Goal: Contribute content: Contribute content

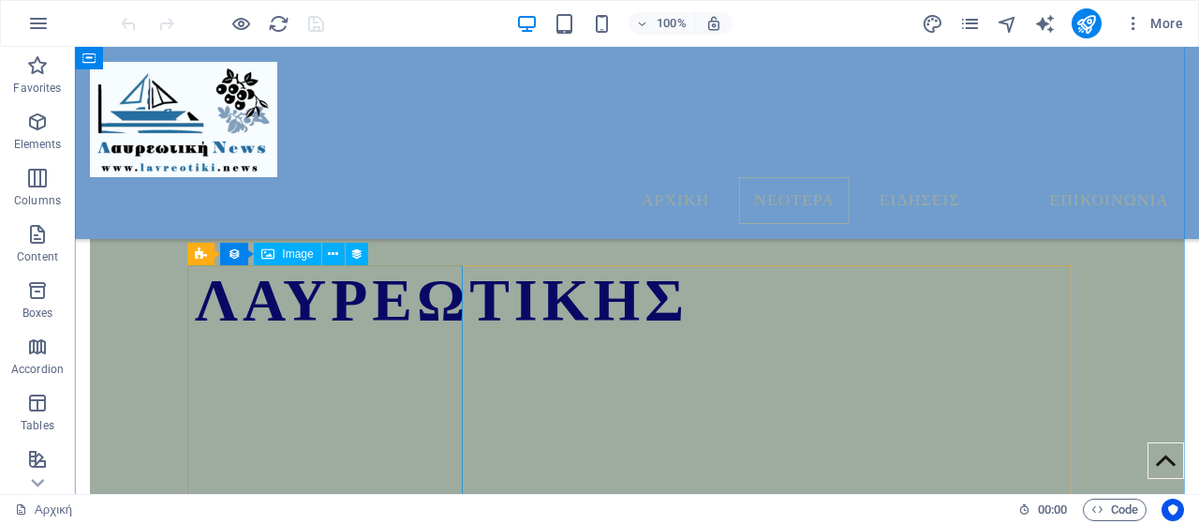
scroll to position [1085, 0]
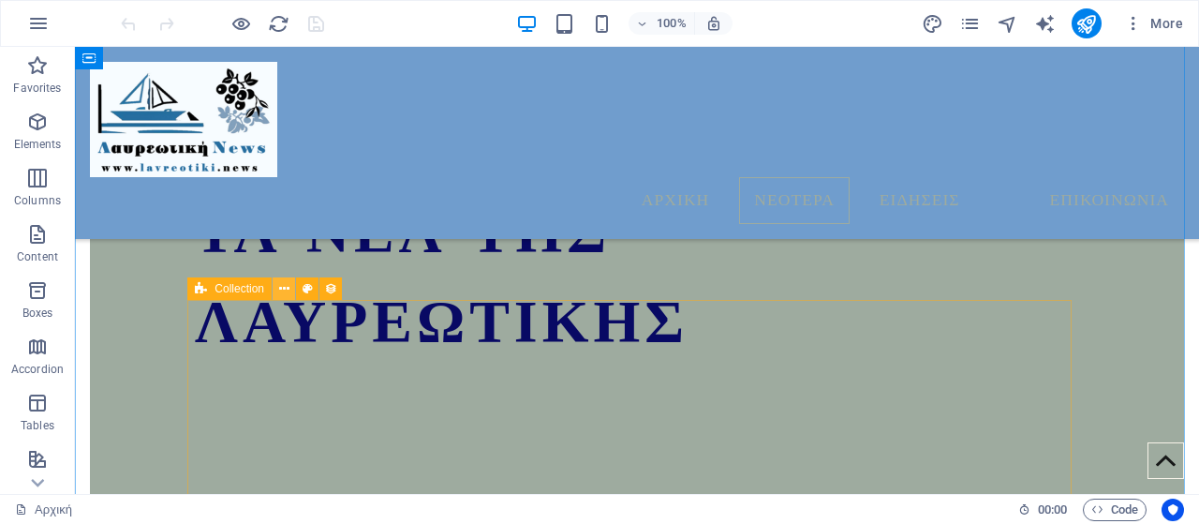
click at [283, 288] on icon at bounding box center [284, 289] width 10 height 20
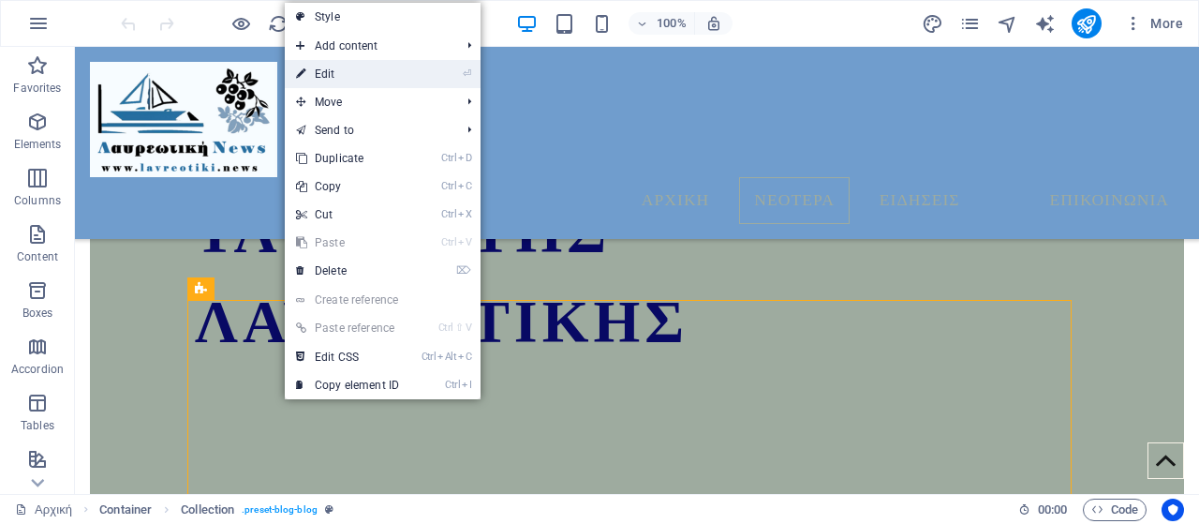
click at [353, 69] on link "⏎ Edit" at bounding box center [348, 74] width 126 height 28
select select "columns.publishing_date_DESC"
select select "columns.status"
select select "columns.publishing_date"
select select "past"
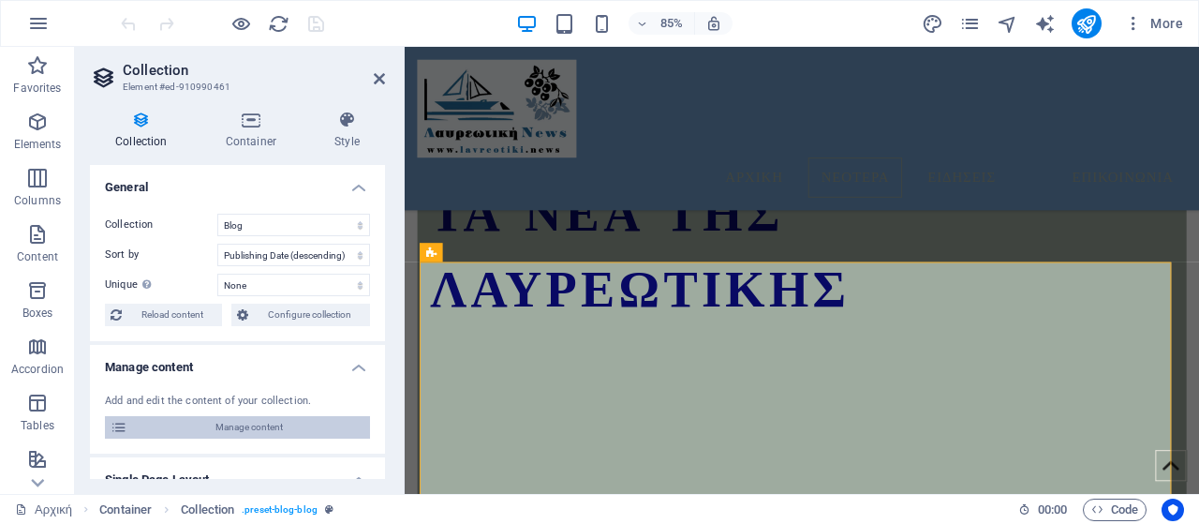
click at [275, 433] on span "Manage content" at bounding box center [248, 427] width 231 height 22
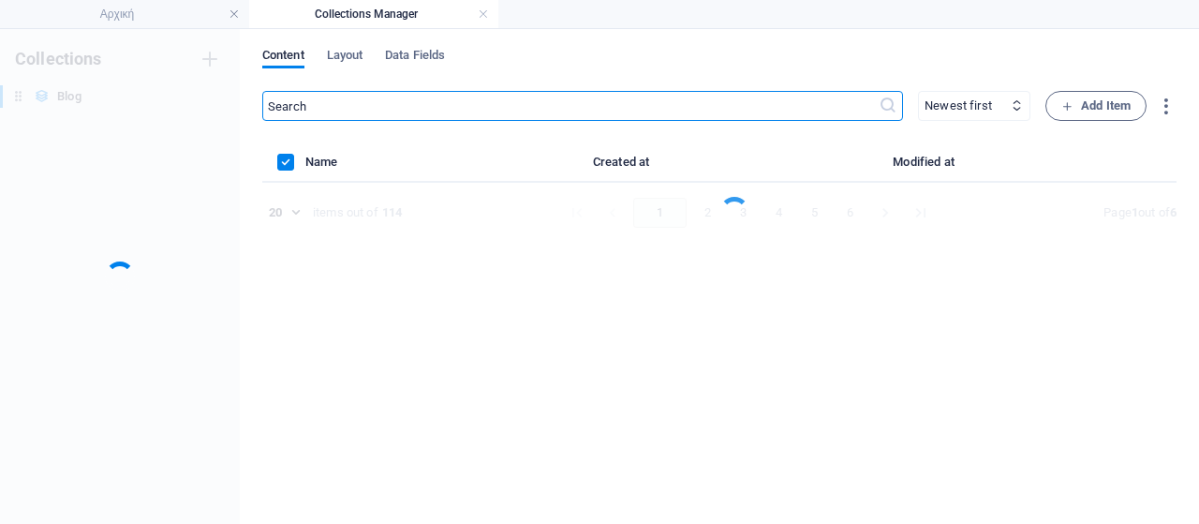
scroll to position [0, 0]
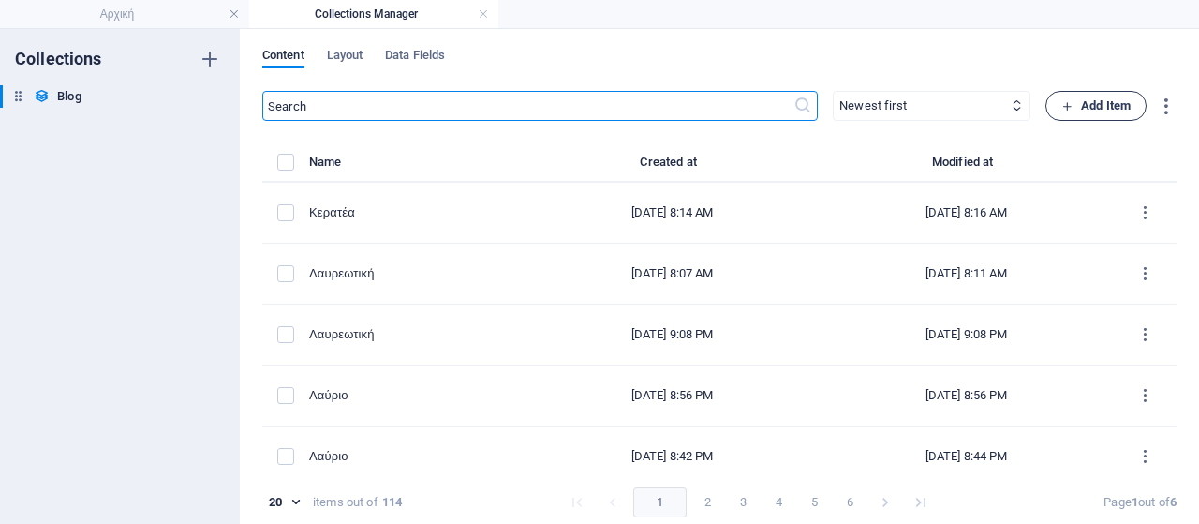
click at [1106, 110] on span "Add Item" at bounding box center [1096, 106] width 69 height 22
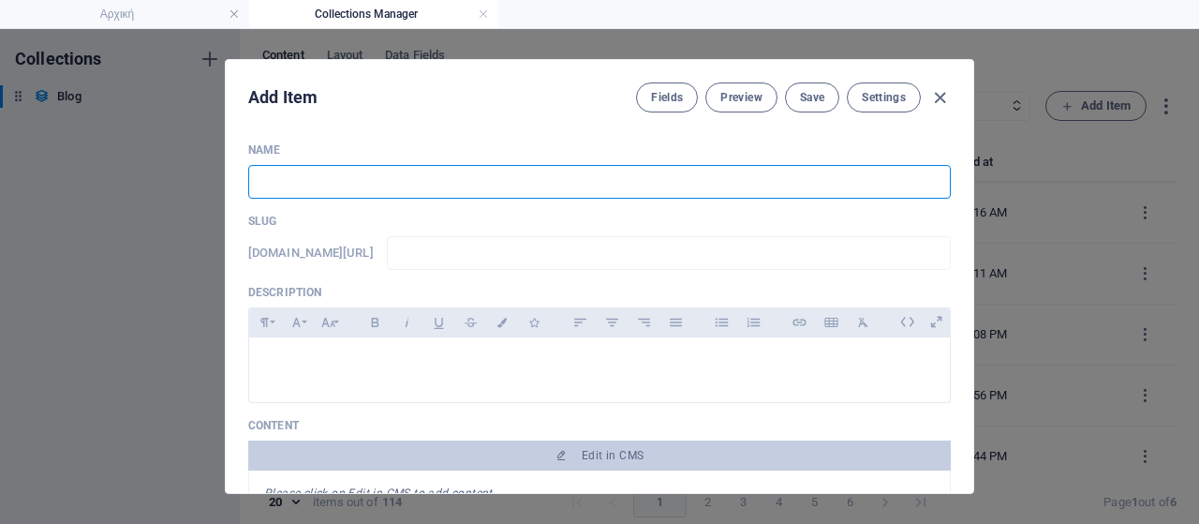
click at [303, 186] on input "text" at bounding box center [599, 182] width 703 height 34
type input "K"
type input "k"
type input "Ko"
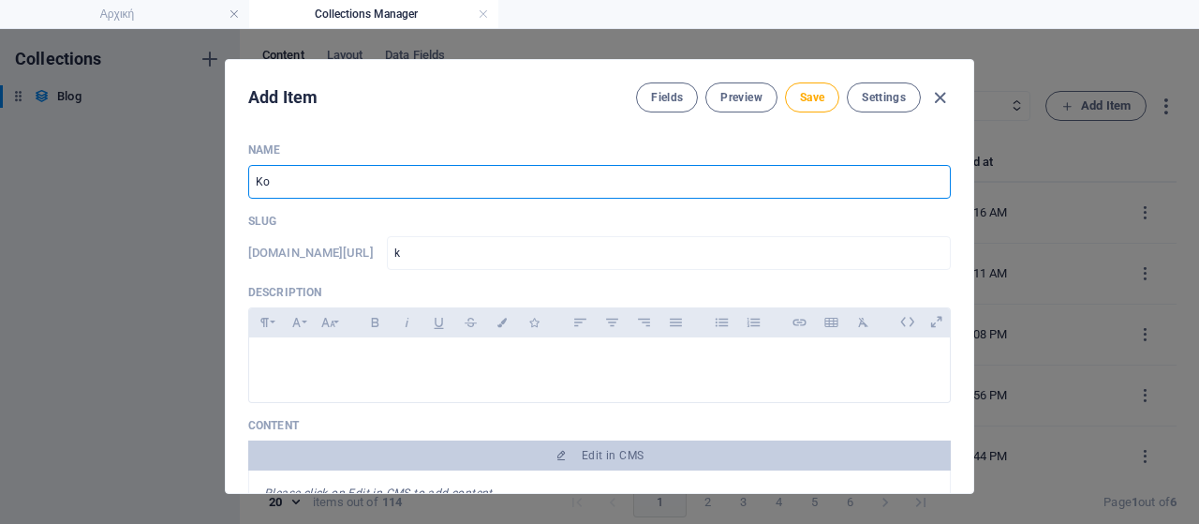
type input "ko"
type input "Kor"
type input "kor"
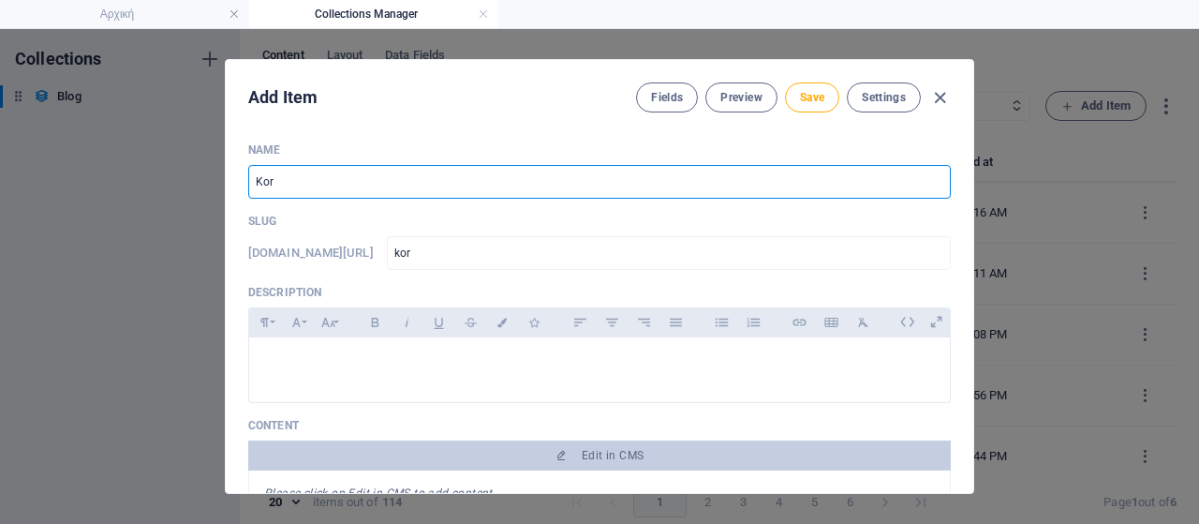
type input "Korv"
type input "korv"
type input "Korvp"
type input "korvp"
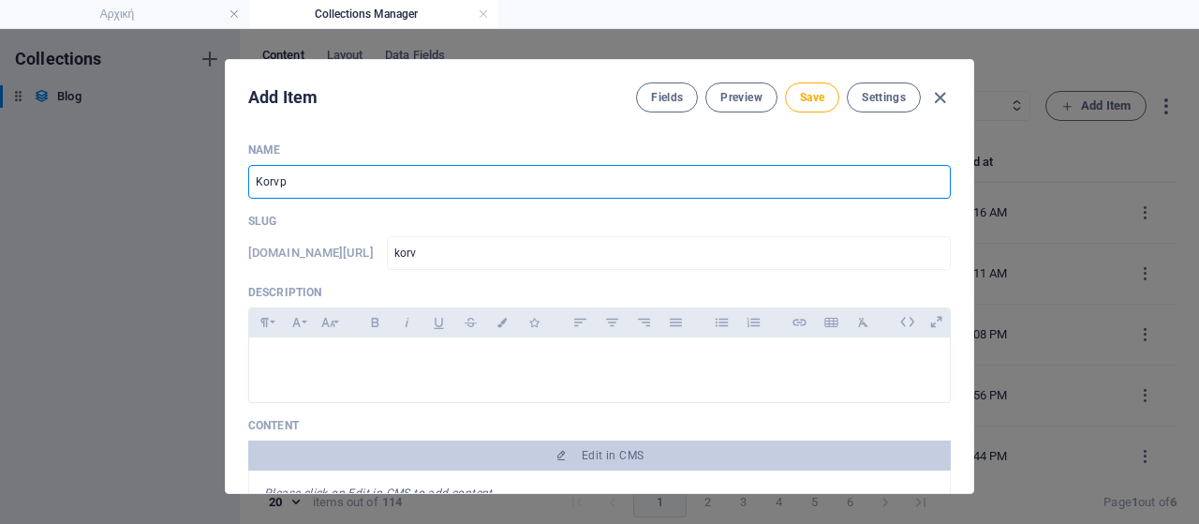
type input "korvp"
type input "Korvp;i"
type input "korvp-i"
type input "Korvp;"
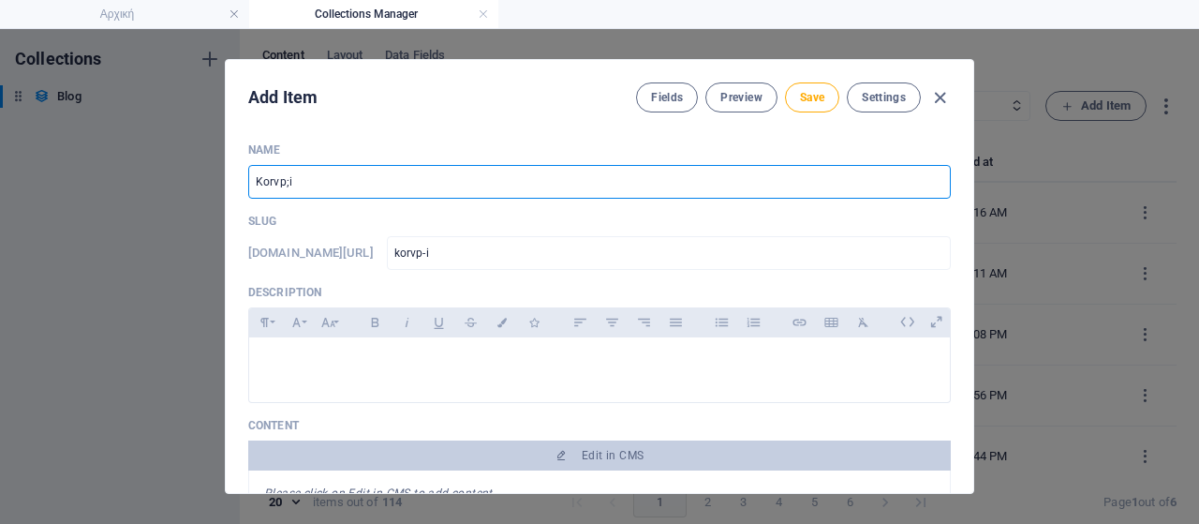
type input "korvp"
type input "Korv"
type input "korv"
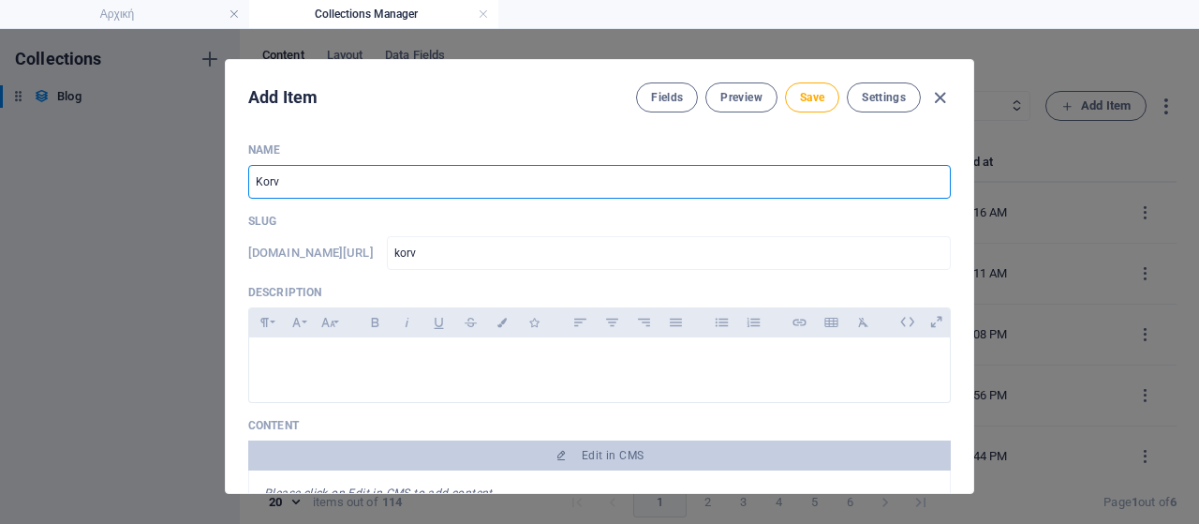
type input "Kor"
type input "kor"
type input "Ko"
type input "ko"
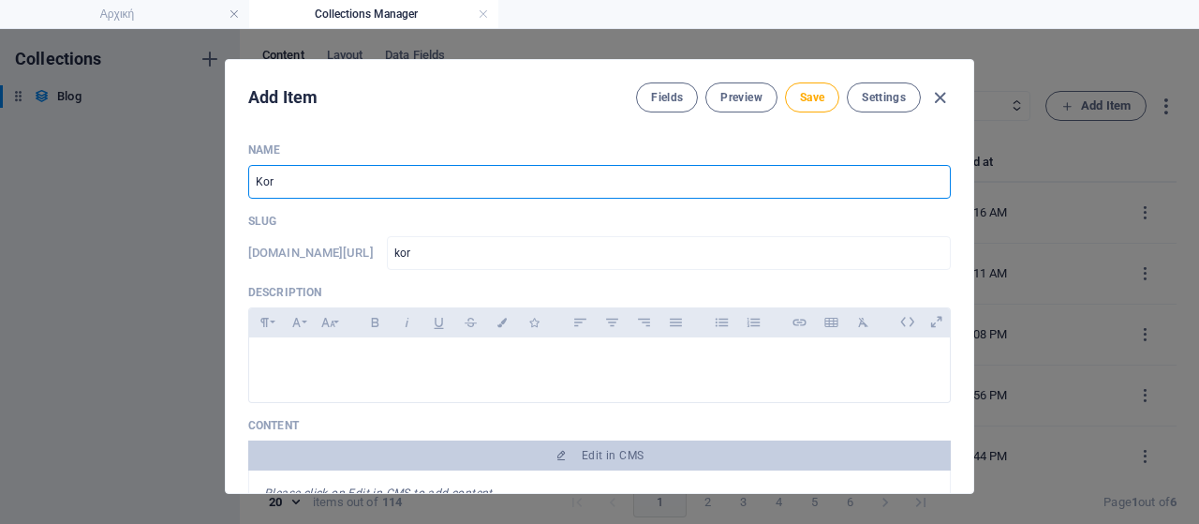
type input "ko"
type input "K"
type input "k"
type input "Κορωπί"
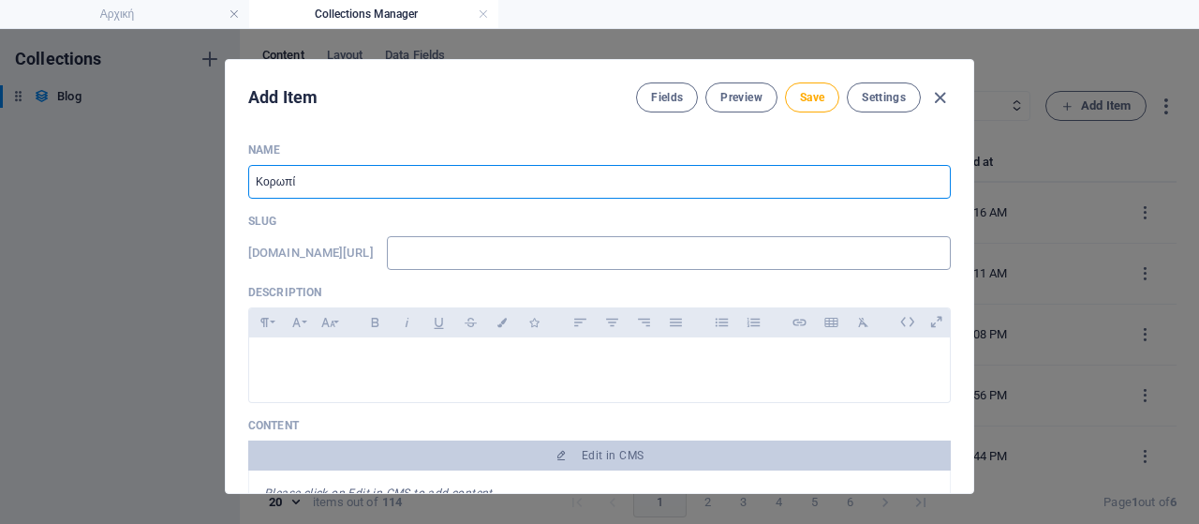
click at [471, 252] on input "text" at bounding box center [669, 253] width 564 height 34
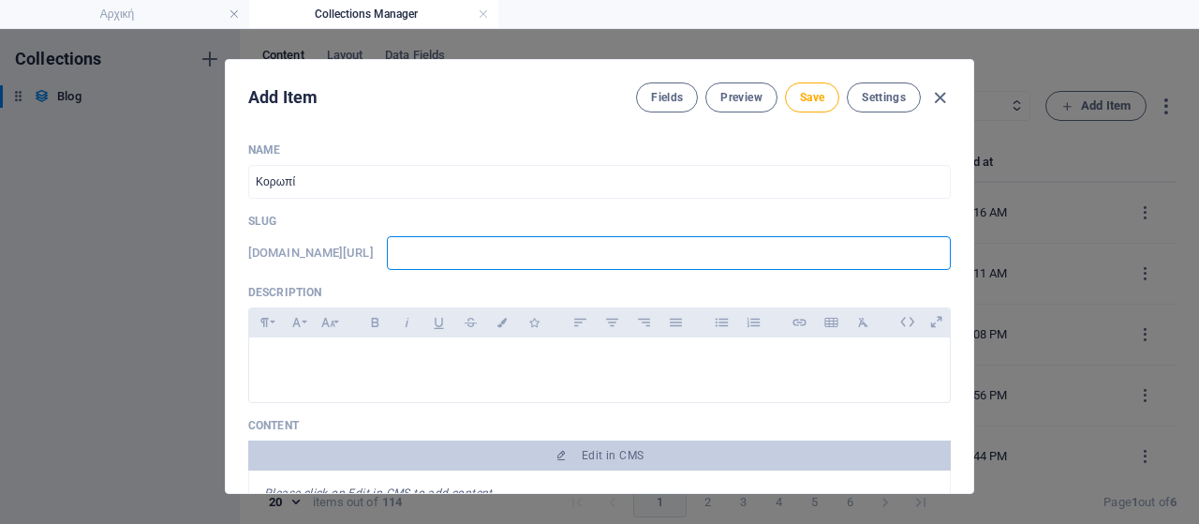
type input "w"
type input "ww"
type input "www"
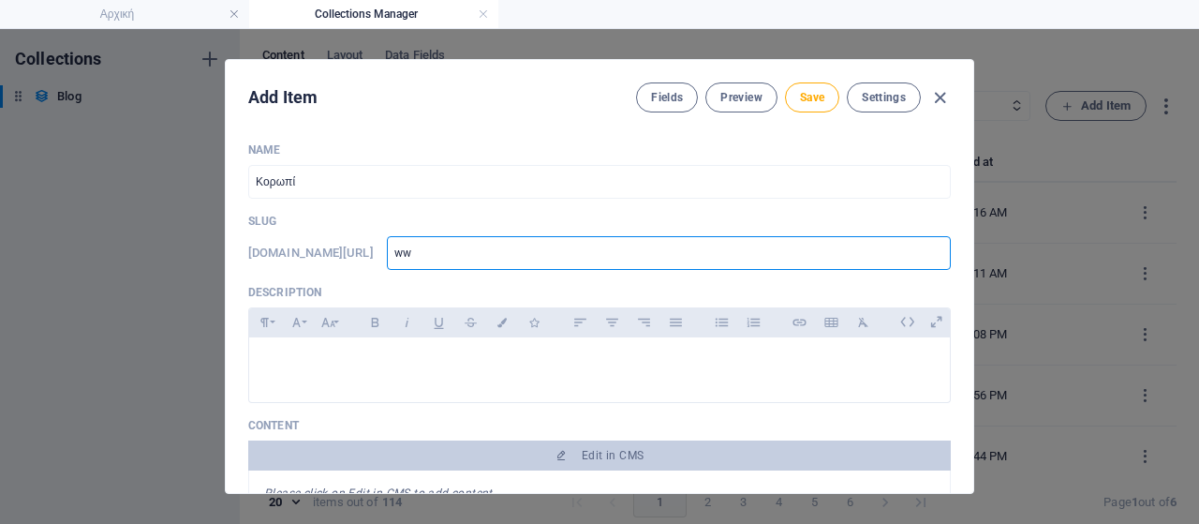
type input "www"
type input "www."
type input "www.l"
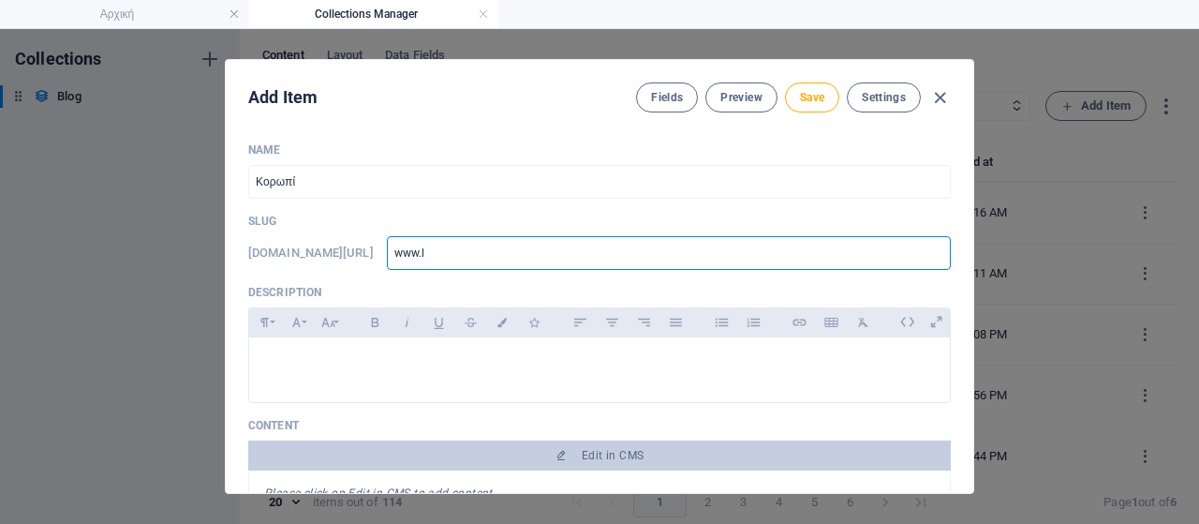
type input "[DOMAIN_NAME]"
type input "www.lav"
type input "www.lavr"
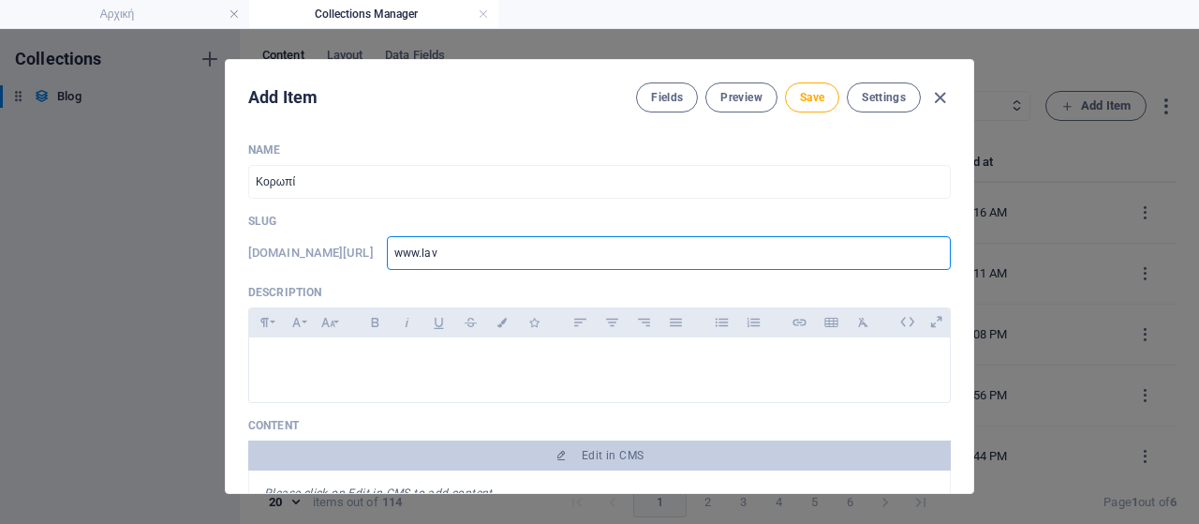
type input "www.lavr"
type input "www.lavri"
type input "www.lavria"
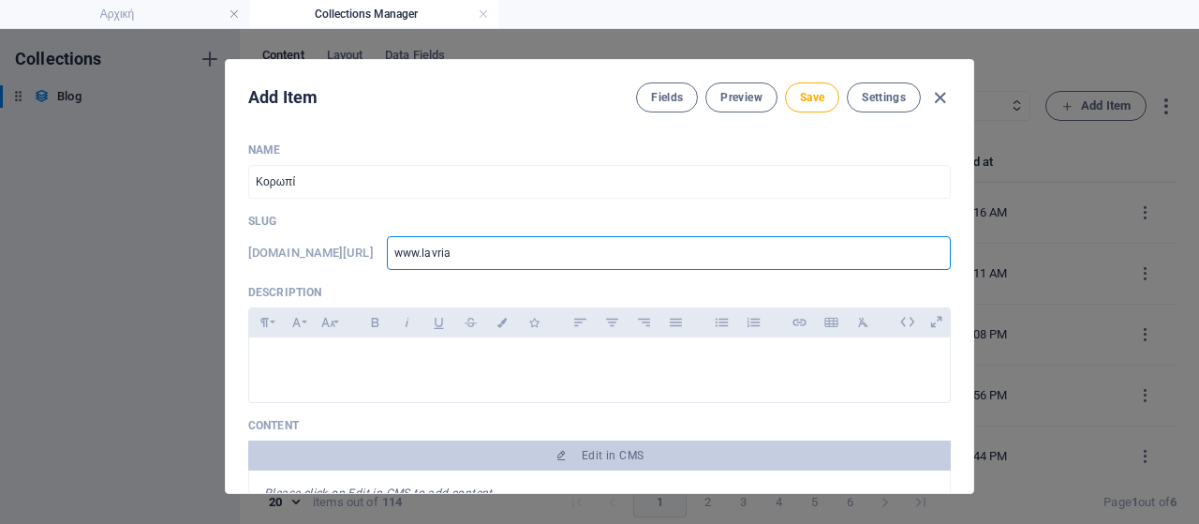
type input "www.lavriak"
type input "www.lavriaki"
type input "www.lavriaki."
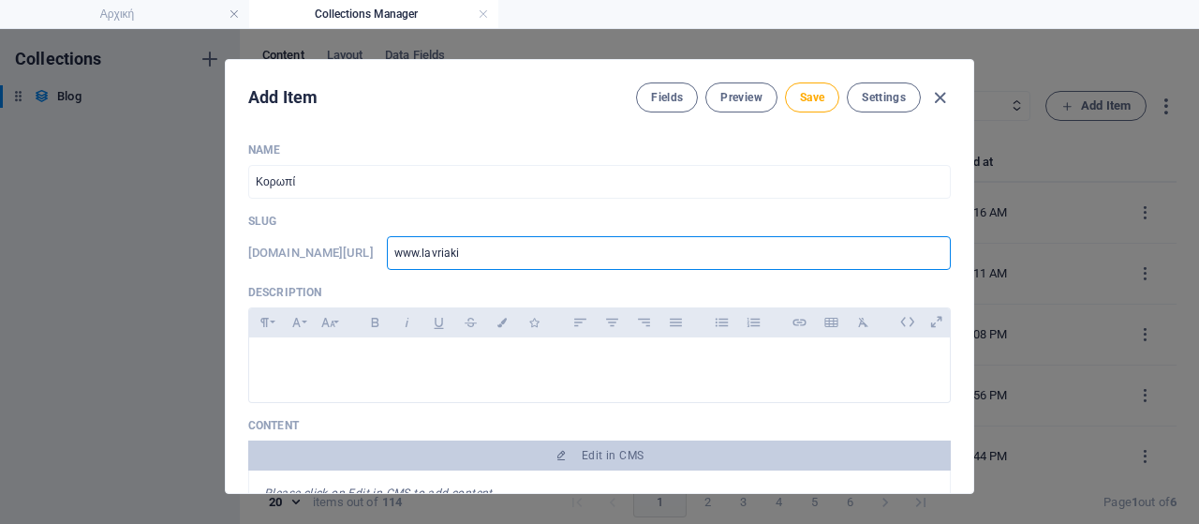
type input "www.lavriaki."
type input "www.lavriaki.g"
type input "www.lavriaki."
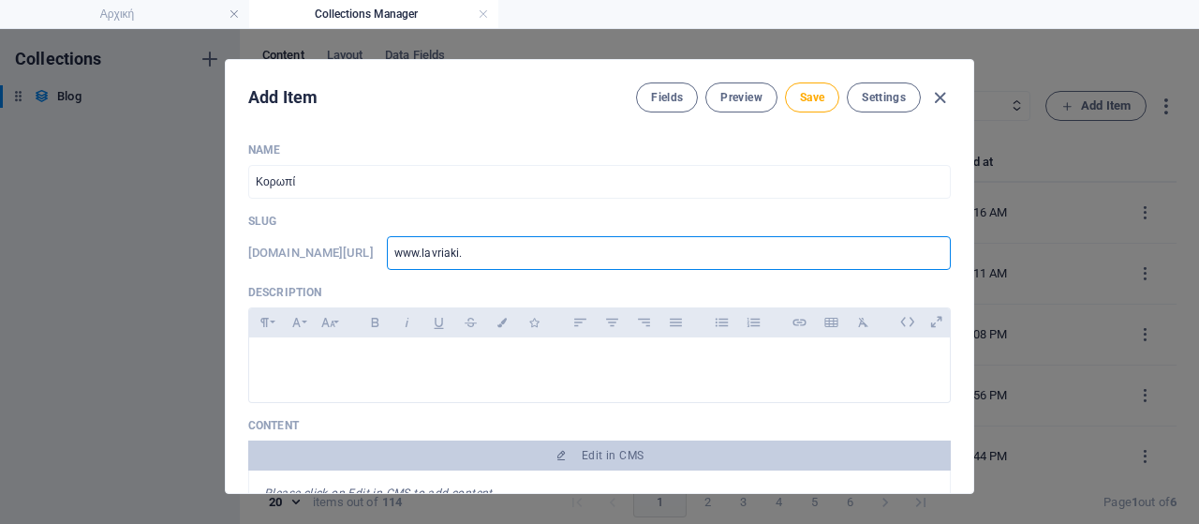
type input "www.lavriaki.n"
type input "[DOMAIN_NAME]"
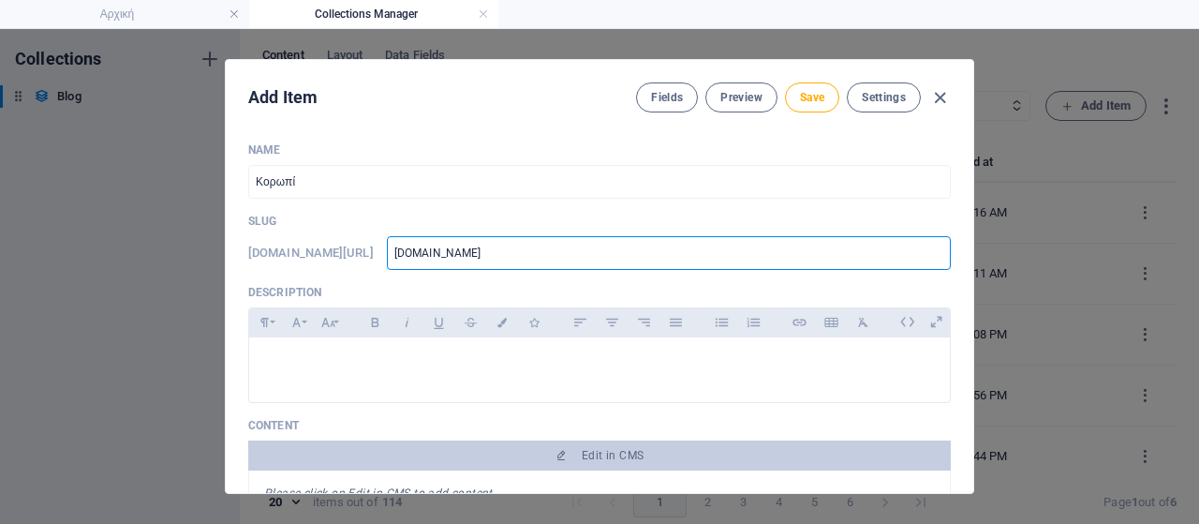
type input "[DOMAIN_NAME]"
type input "[DOMAIN_NAME]/"
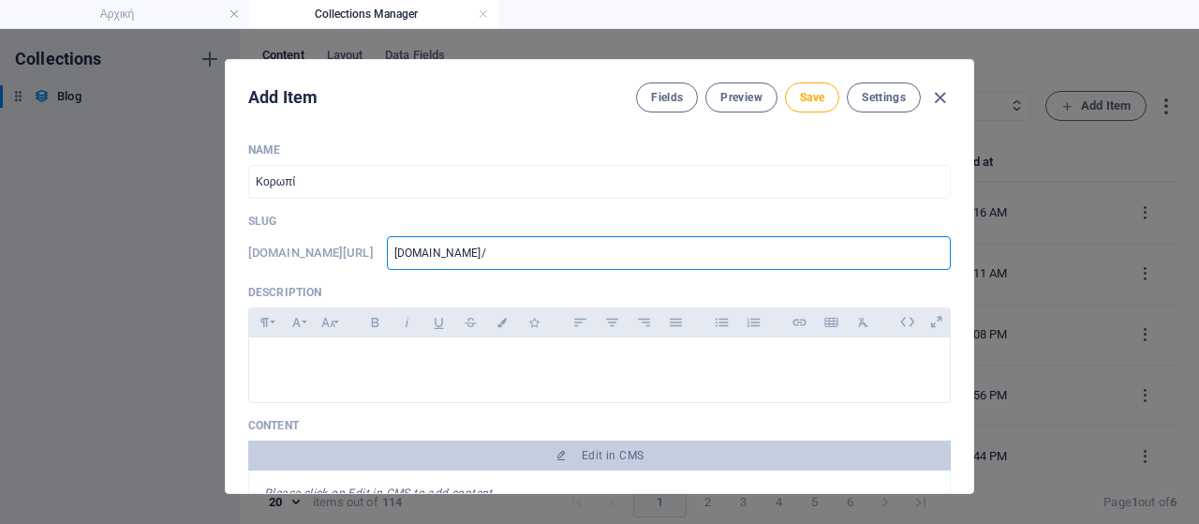
type input "[DOMAIN_NAME]/b"
type input "[DOMAIN_NAME]/bl"
type input "[DOMAIN_NAME]/blo"
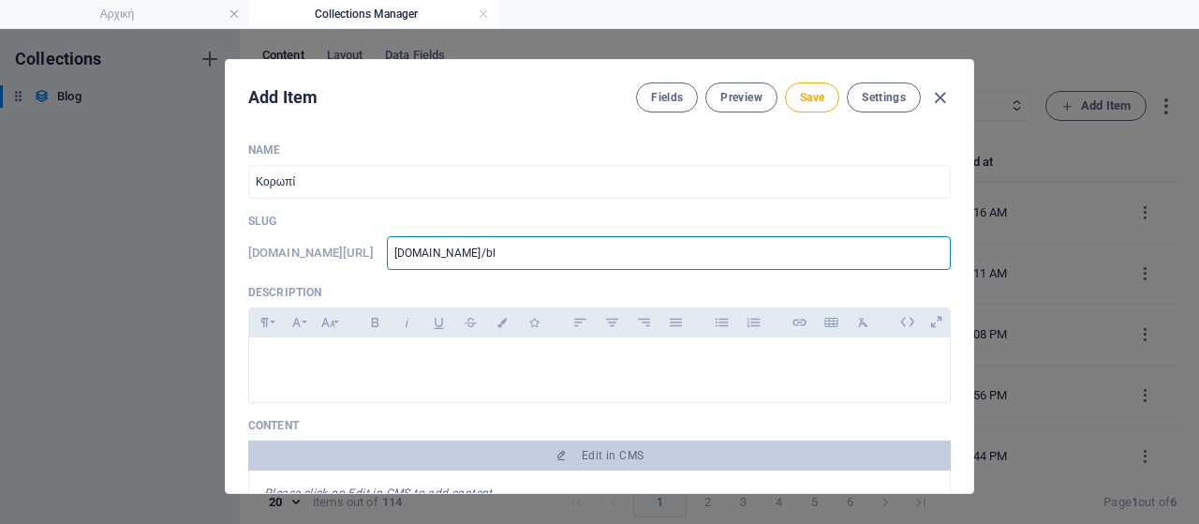
type input "[DOMAIN_NAME]/blo"
type input "[DOMAIN_NAME]/blog"
type input "[DOMAIN_NAME]/blog-"
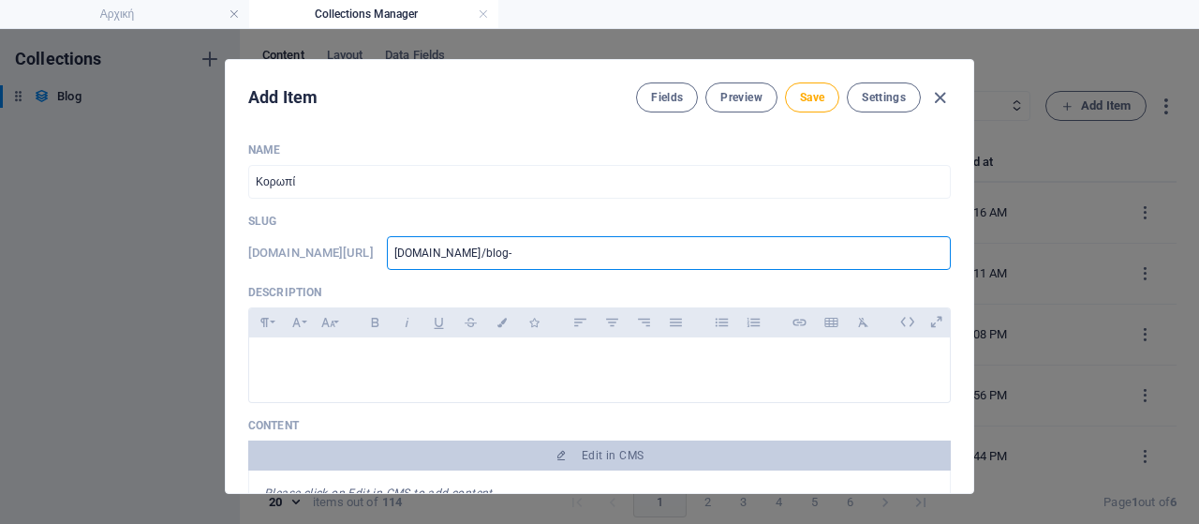
type input "[DOMAIN_NAME]/blog-p"
type input "[DOMAIN_NAME]/blog-po"
type input "[DOMAIN_NAME]/blog-pos"
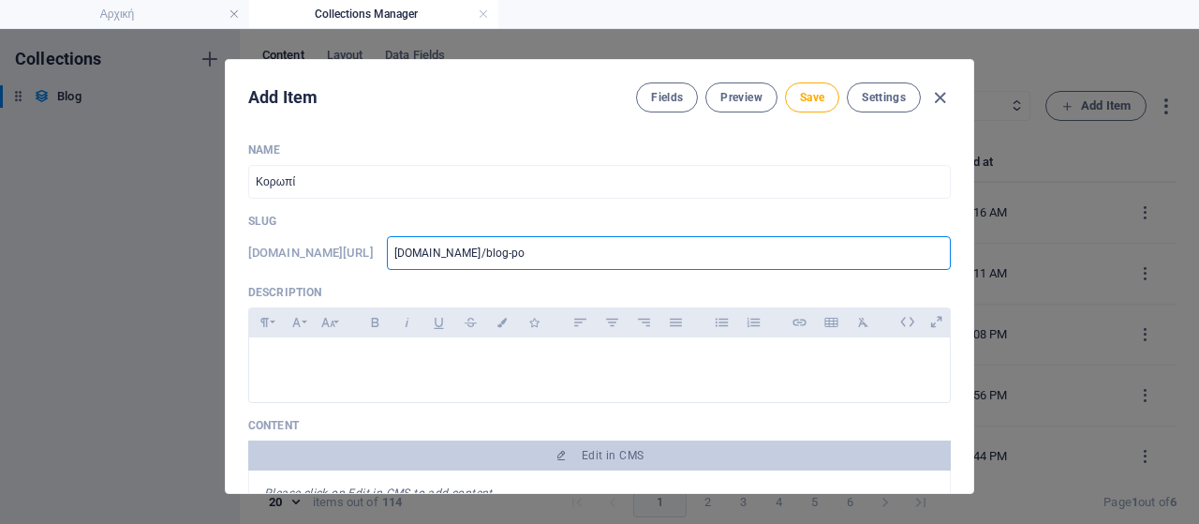
type input "[DOMAIN_NAME]/blog-pos"
type input "[DOMAIN_NAME]/blog-post"
type input "[DOMAIN_NAME]/blog-post/"
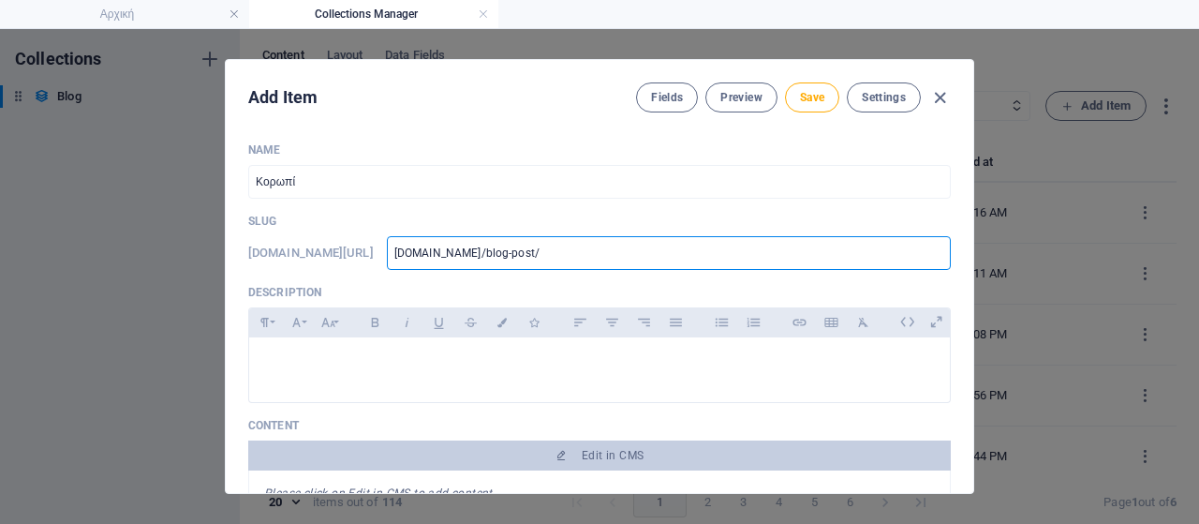
type input "[DOMAIN_NAME]/blog-post/k"
type input "[DOMAIN_NAME]/blog-post/ka"
type input "[DOMAIN_NAME]/blog-post/kar"
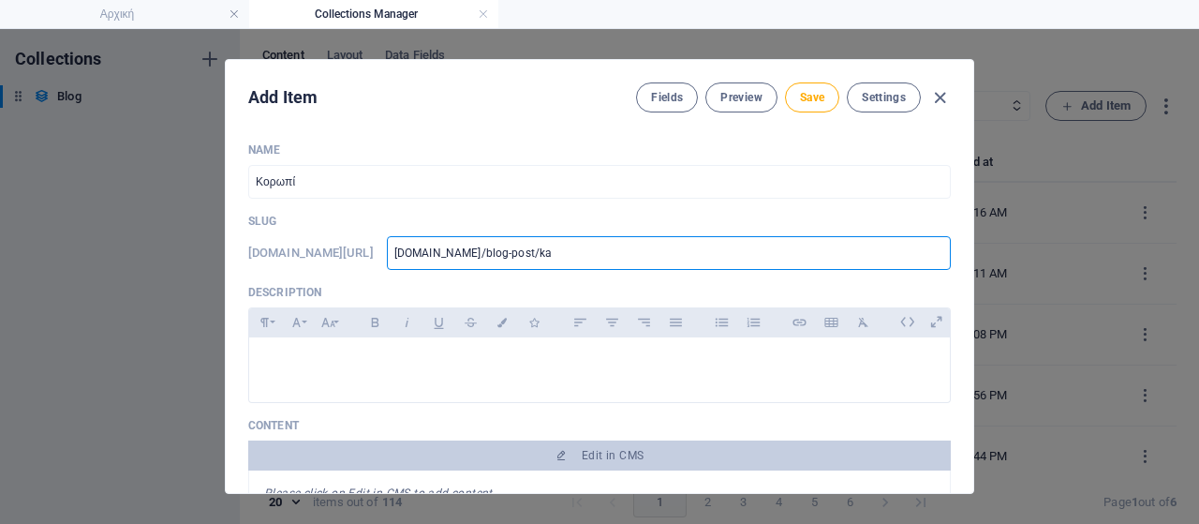
type input "[DOMAIN_NAME]/blog-post/kar"
type input "[DOMAIN_NAME]/blog-post/[PERSON_NAME]"
type input "[DOMAIN_NAME]/blog-post/karam"
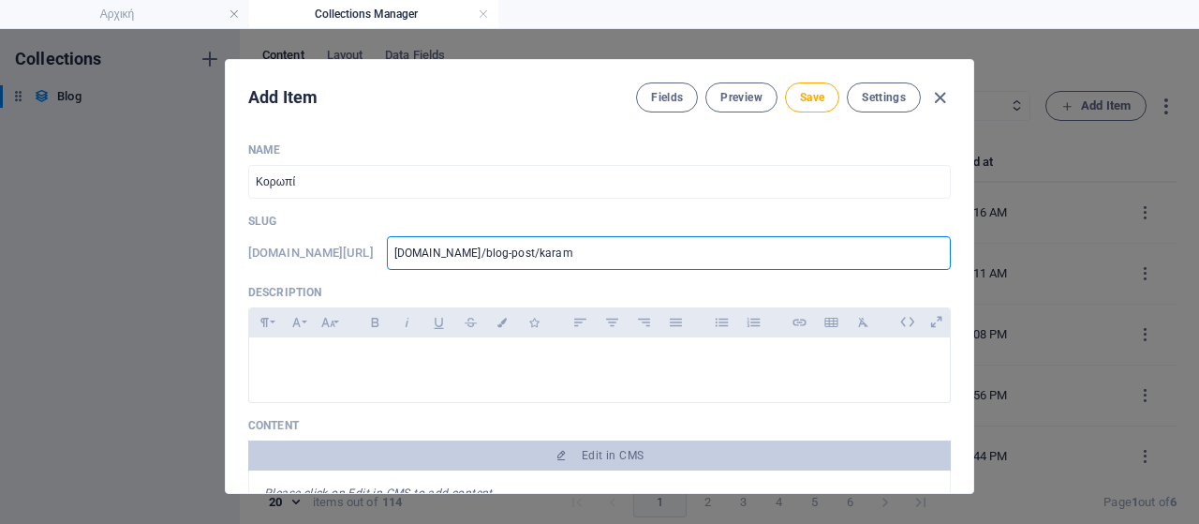
type input "[DOMAIN_NAME]/blog-post/karamp"
type input "[DOMAIN_NAME]/blog-post/karampo"
type input "[DOMAIN_NAME]/blog-post/karampol"
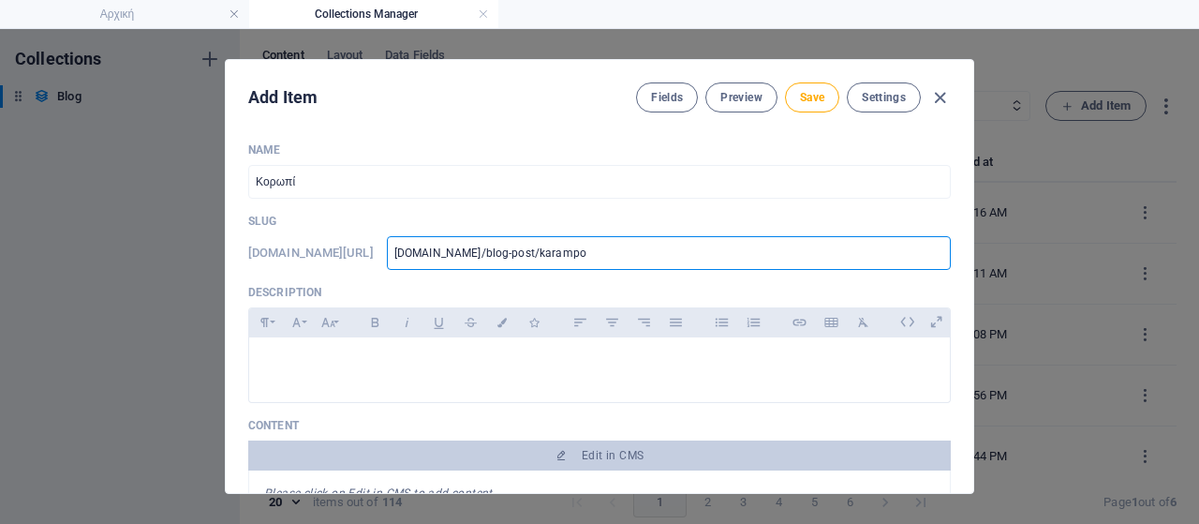
type input "[DOMAIN_NAME]/blog-post/karampol"
type input "[DOMAIN_NAME]/blog-post/karampola"
type input "[DOMAIN_NAME]/blog-post/karampola/"
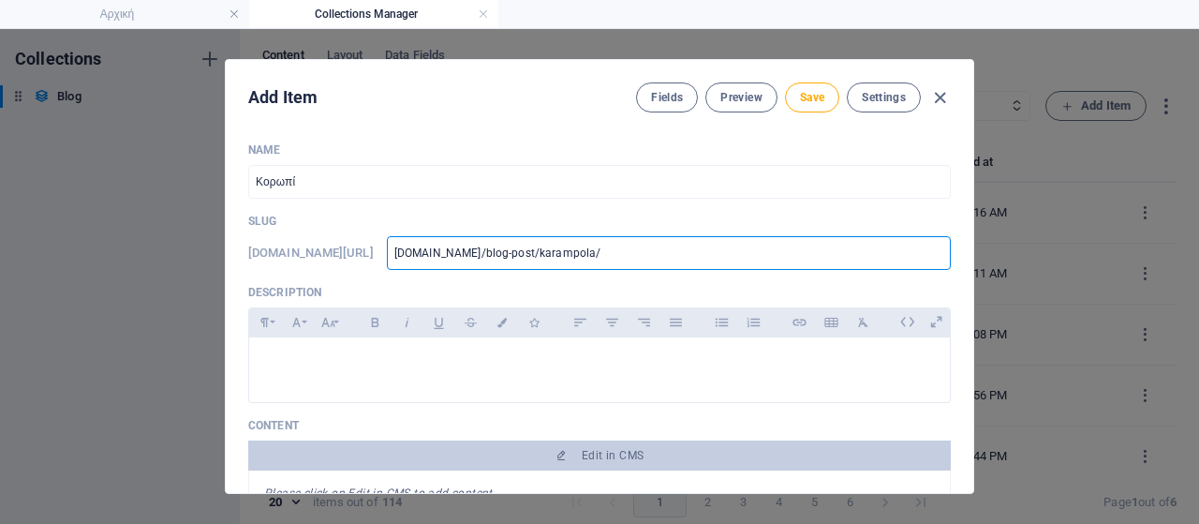
type input "www-lavriaki-news-blog-post-karampola"
click at [320, 364] on p at bounding box center [599, 361] width 671 height 18
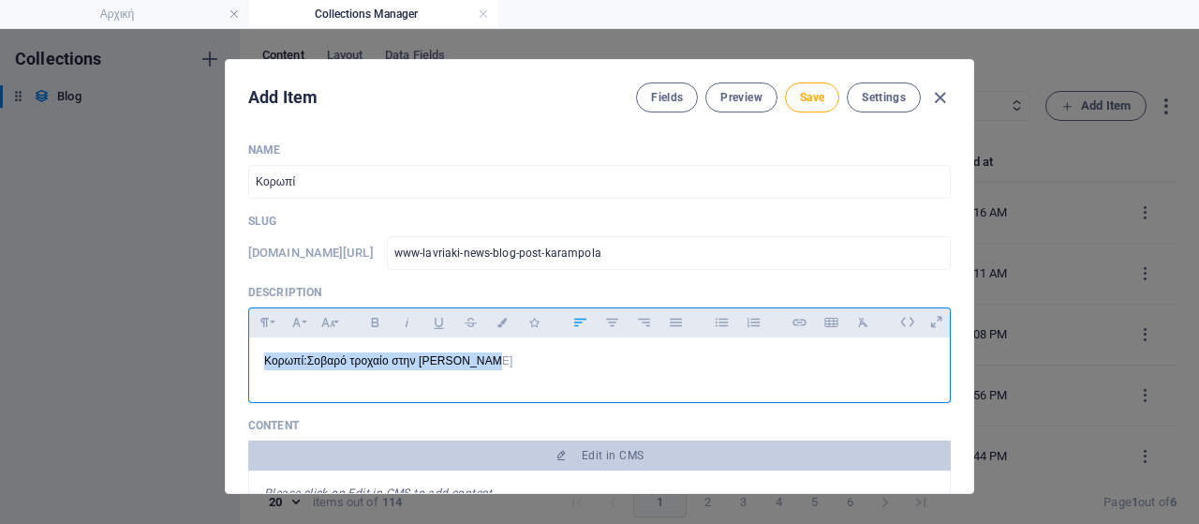
drag, startPoint x: 491, startPoint y: 355, endPoint x: 180, endPoint y: 348, distance: 311.1
click at [155, 346] on div "Add Item Fields Preview Save Settings Name Κορωπί ​ Slug [DOMAIN_NAME][URL] www…" at bounding box center [599, 276] width 1199 height 495
click at [371, 319] on icon "button" at bounding box center [375, 322] width 16 height 22
click at [330, 327] on icon "button" at bounding box center [328, 322] width 16 height 22
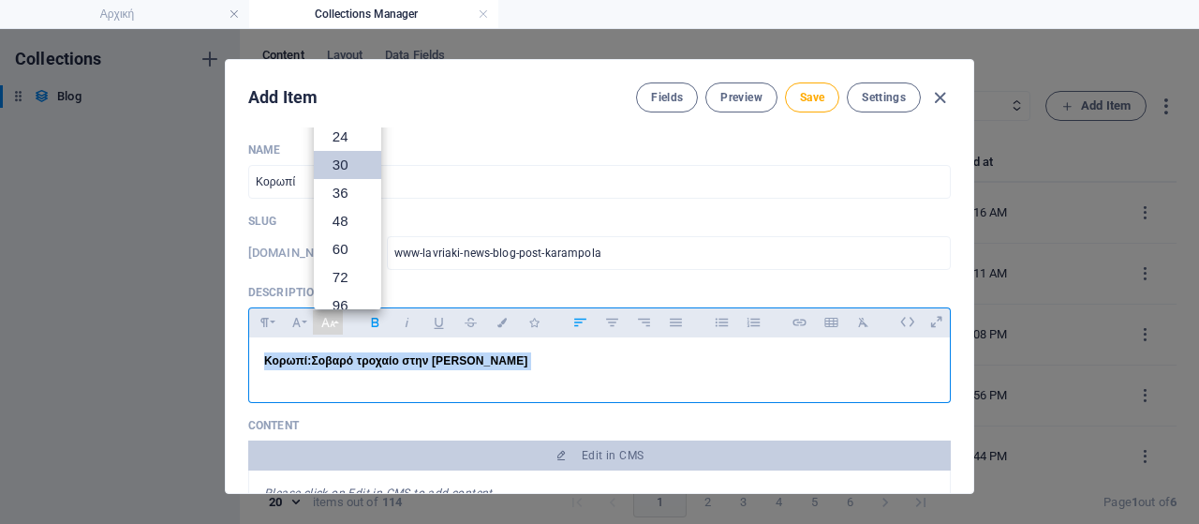
scroll to position [39, 0]
click at [335, 204] on link "18" at bounding box center [347, 202] width 67 height 28
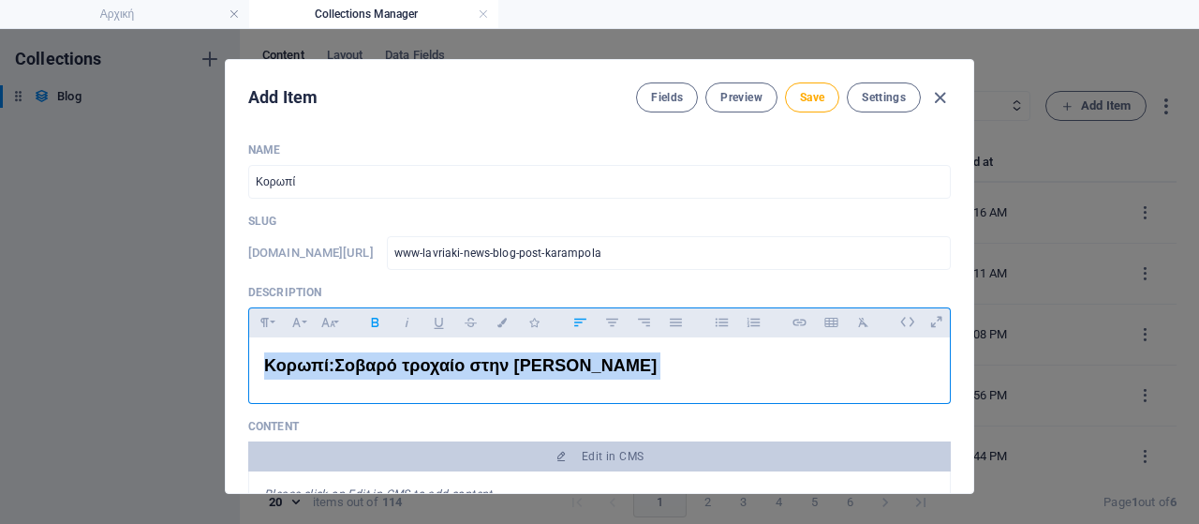
click at [618, 367] on p "​Κορωπί:Σοβαρό τροχαίο στην [PERSON_NAME]" at bounding box center [599, 365] width 671 height 27
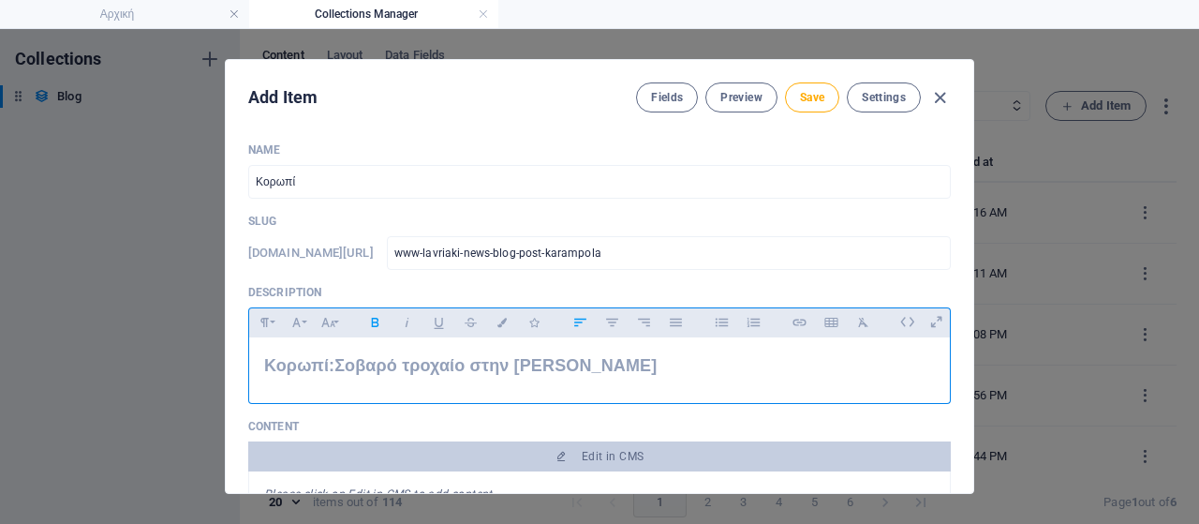
scroll to position [94, 0]
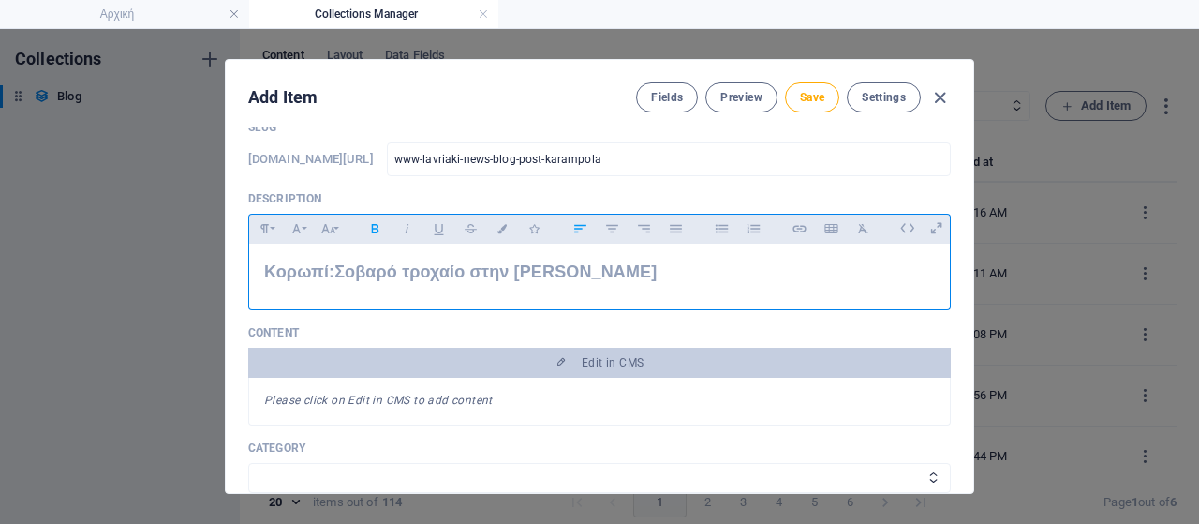
click at [626, 276] on p "​Κορωπί:Σοβαρό τροχαίο στην [PERSON_NAME]" at bounding box center [599, 272] width 671 height 27
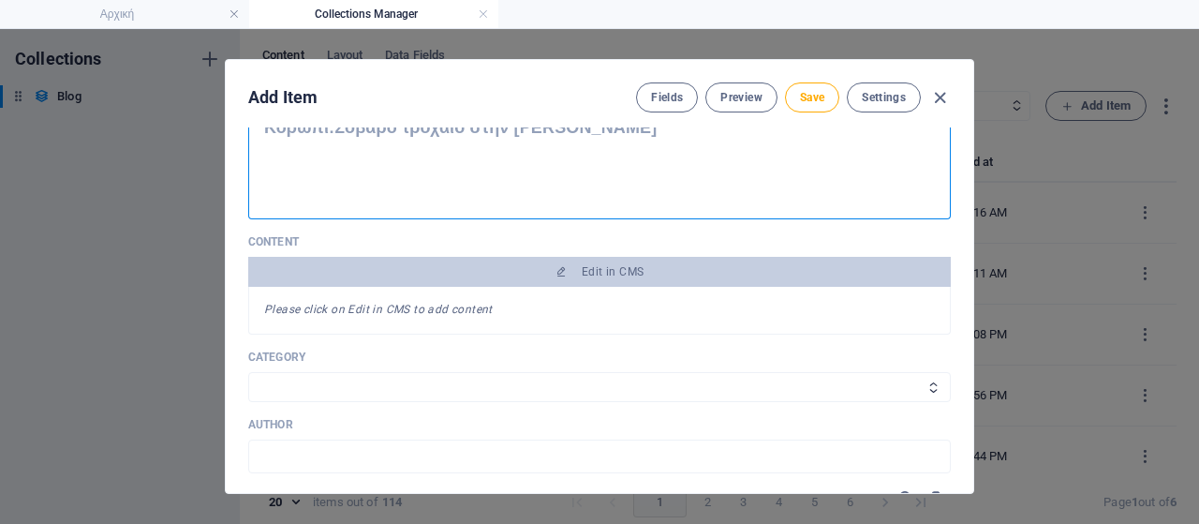
scroll to position [281, 0]
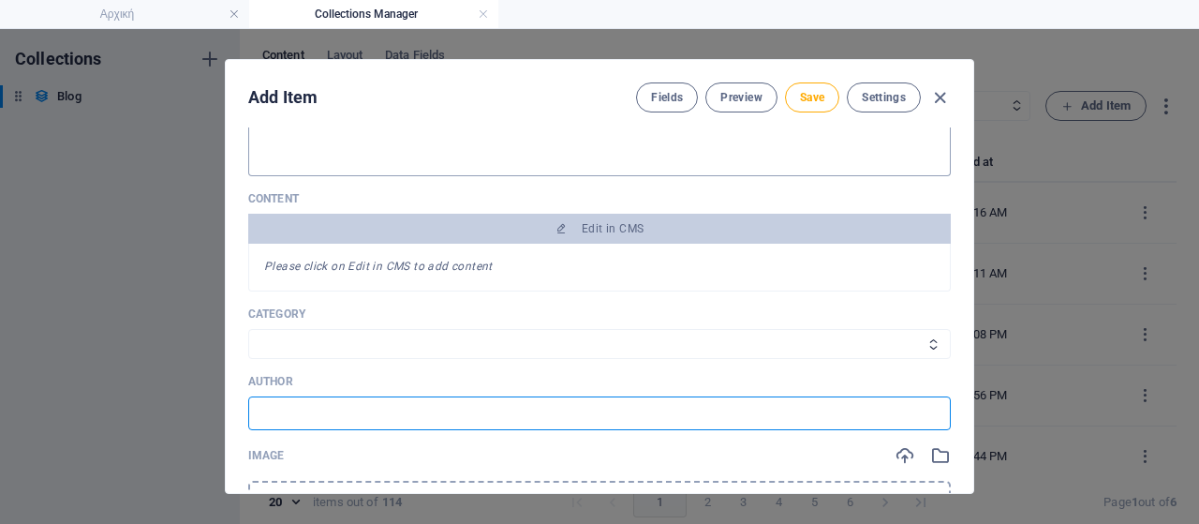
click at [319, 415] on input "text" at bounding box center [599, 413] width 703 height 34
drag, startPoint x: 283, startPoint y: 418, endPoint x: 398, endPoint y: 402, distance: 116.3
click at [399, 413] on input "Πηγή: [DOMAIN_NAME]" at bounding box center [599, 413] width 703 height 34
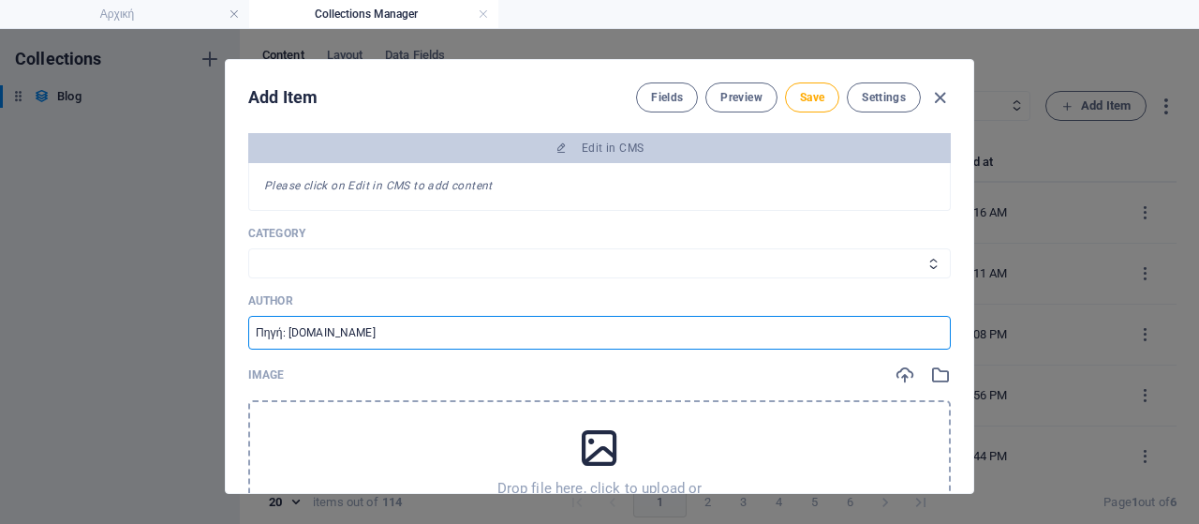
scroll to position [468, 0]
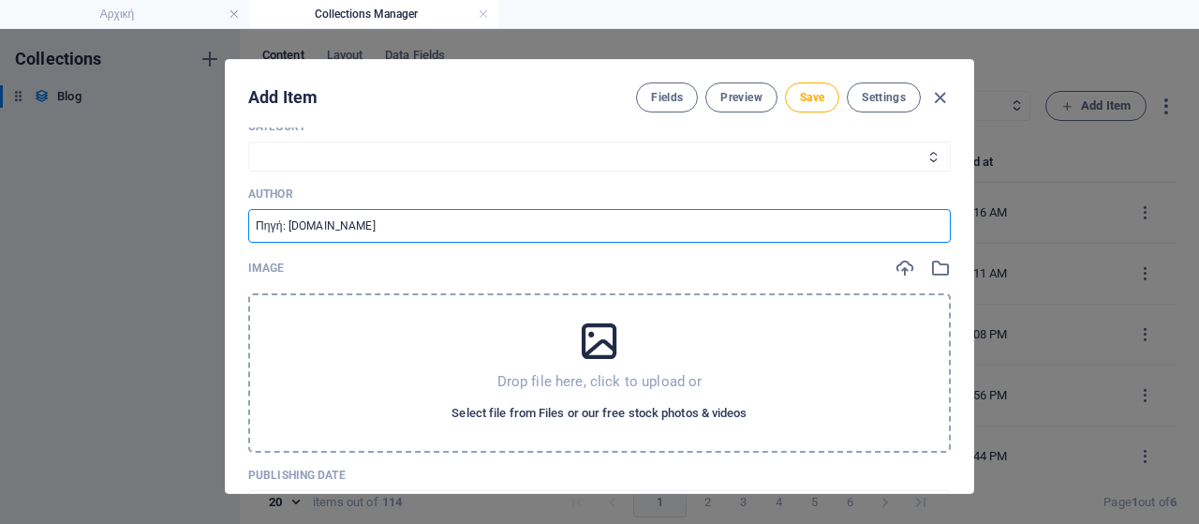
type input "Πηγή: [DOMAIN_NAME]"
click at [594, 412] on span "Select file from Files or our free stock photos & videos" at bounding box center [599, 413] width 295 height 22
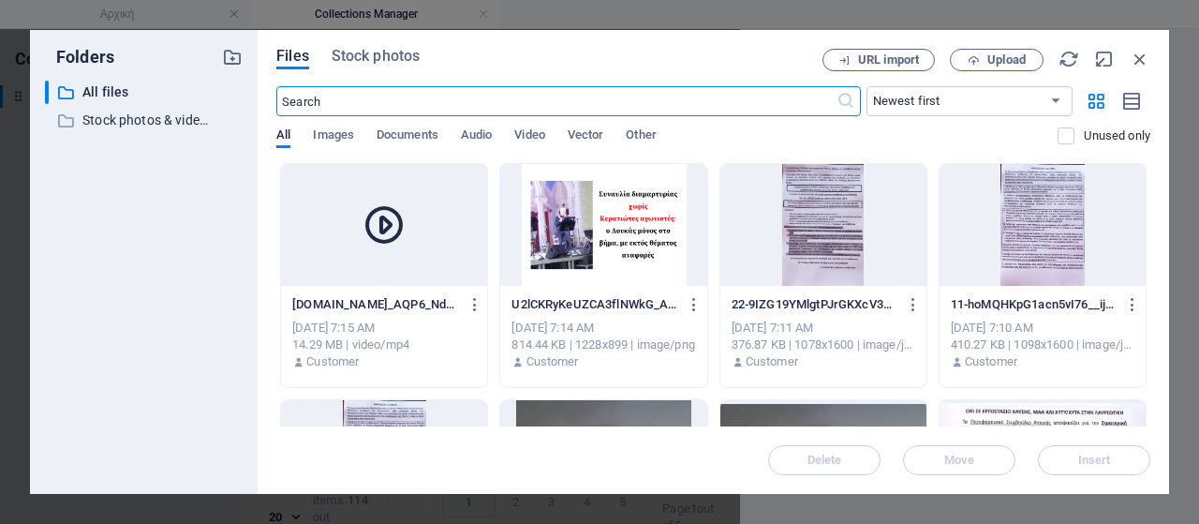
scroll to position [497, 0]
click at [971, 66] on icon "button" at bounding box center [974, 60] width 12 height 12
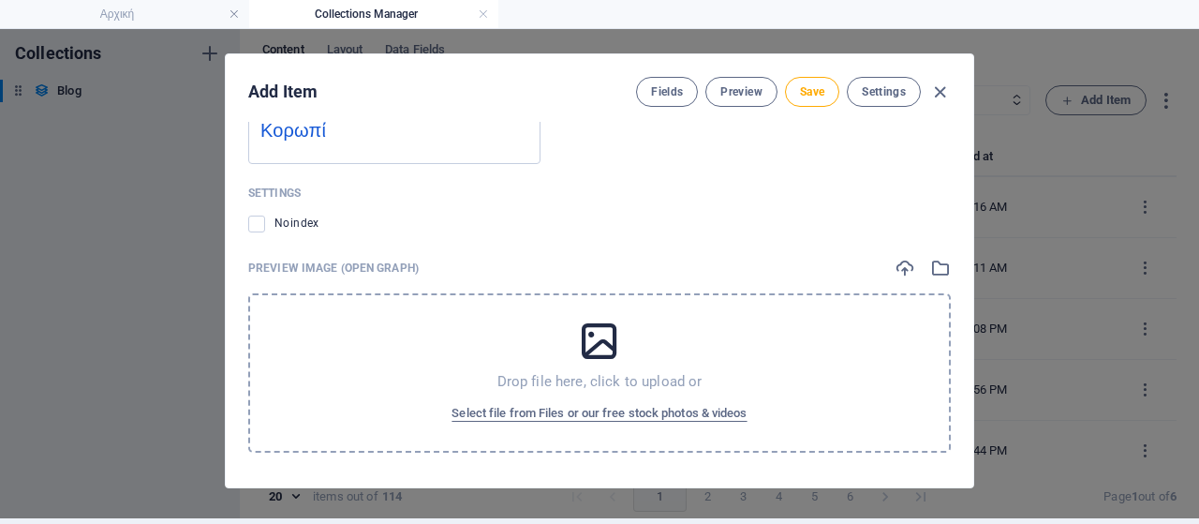
scroll to position [7, 0]
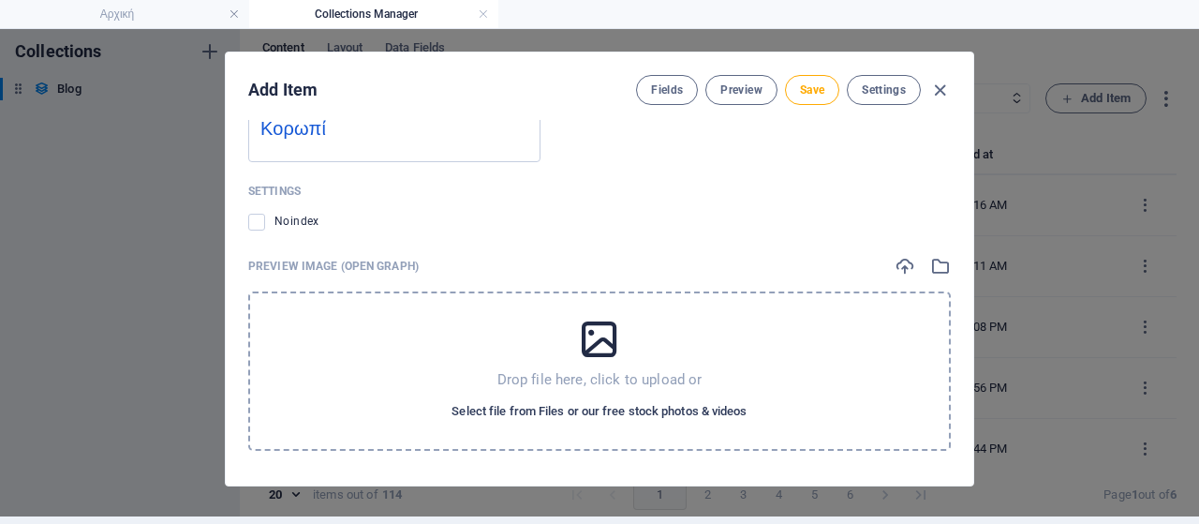
click at [504, 405] on span "Select file from Files or our free stock photos & videos" at bounding box center [599, 411] width 295 height 22
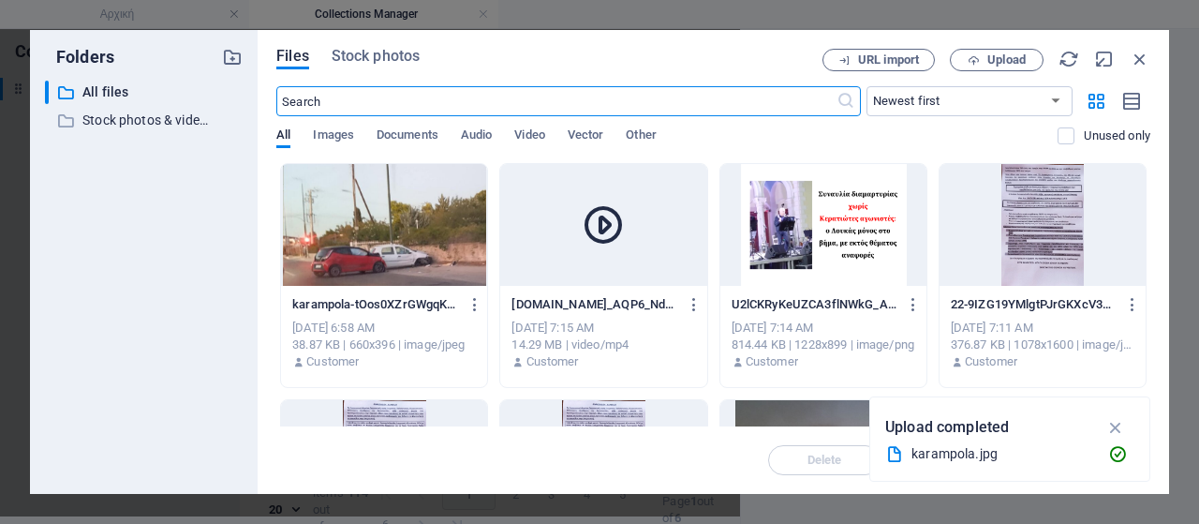
scroll to position [1951, 0]
click at [371, 224] on div at bounding box center [384, 225] width 206 height 122
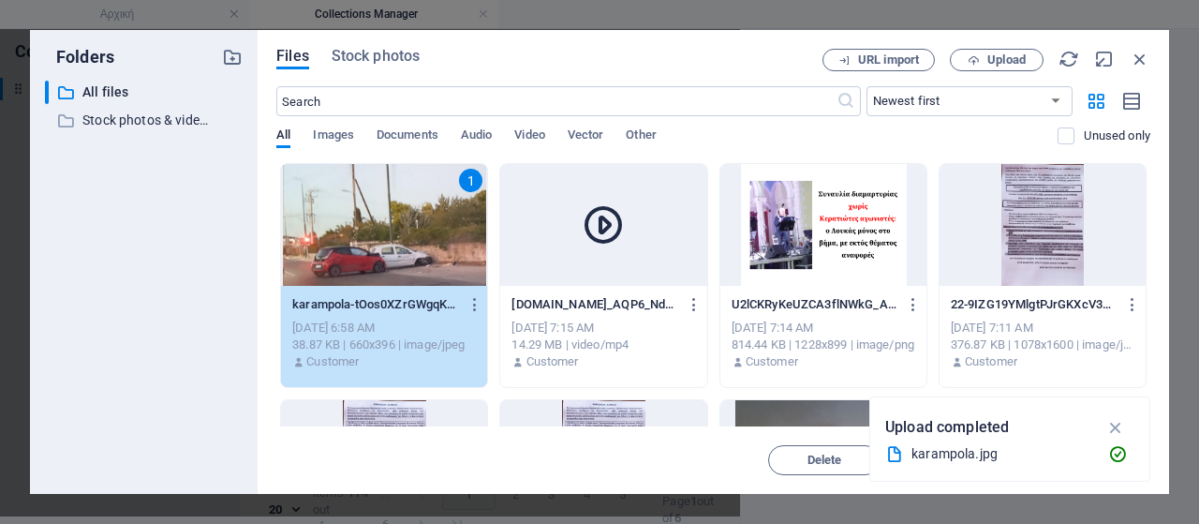
click at [371, 224] on div "1" at bounding box center [384, 225] width 206 height 122
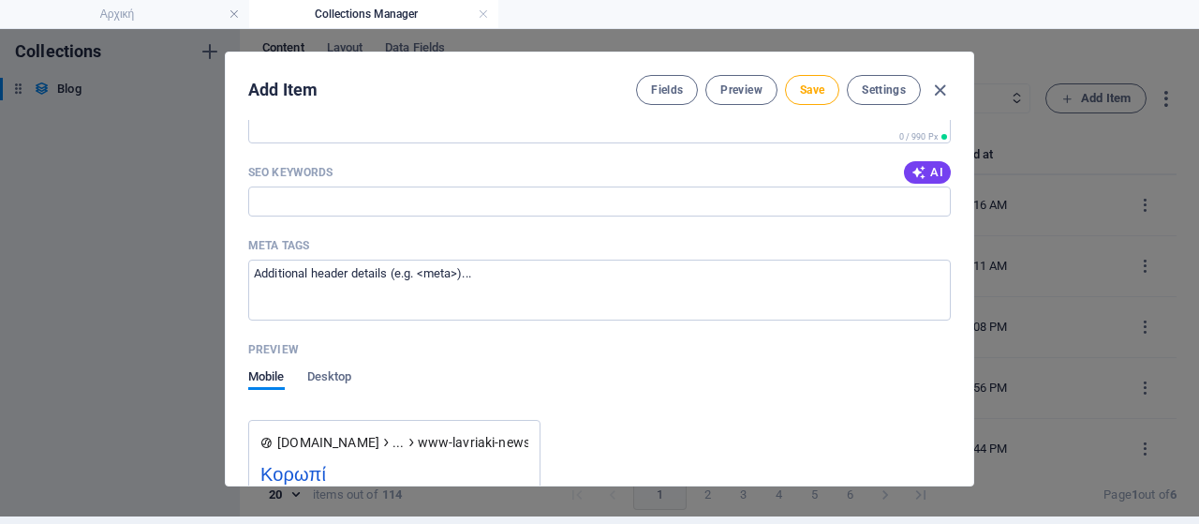
scroll to position [1548, 0]
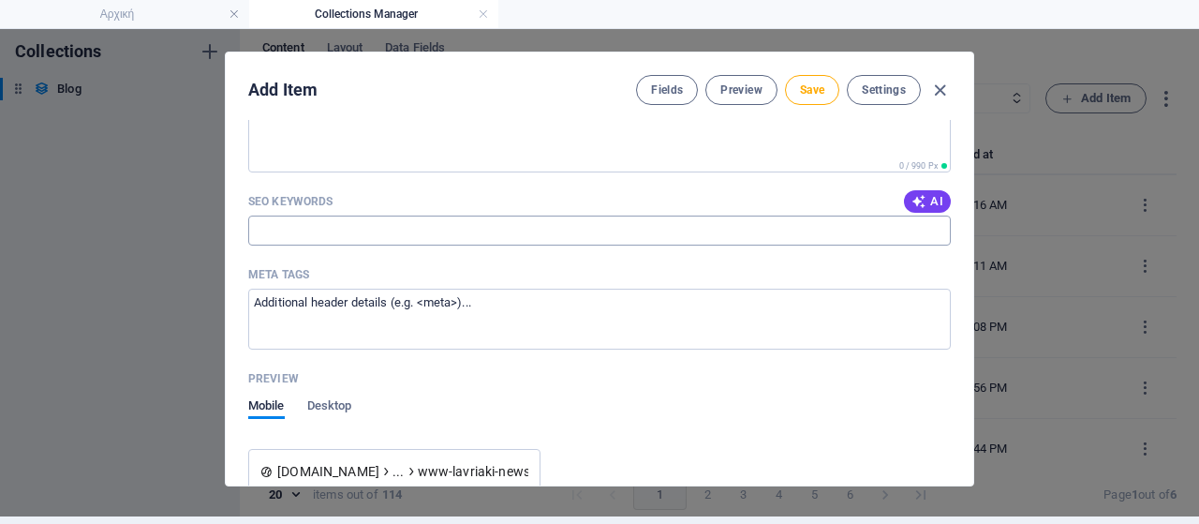
click at [390, 232] on input "SEO Keywords" at bounding box center [599, 230] width 703 height 30
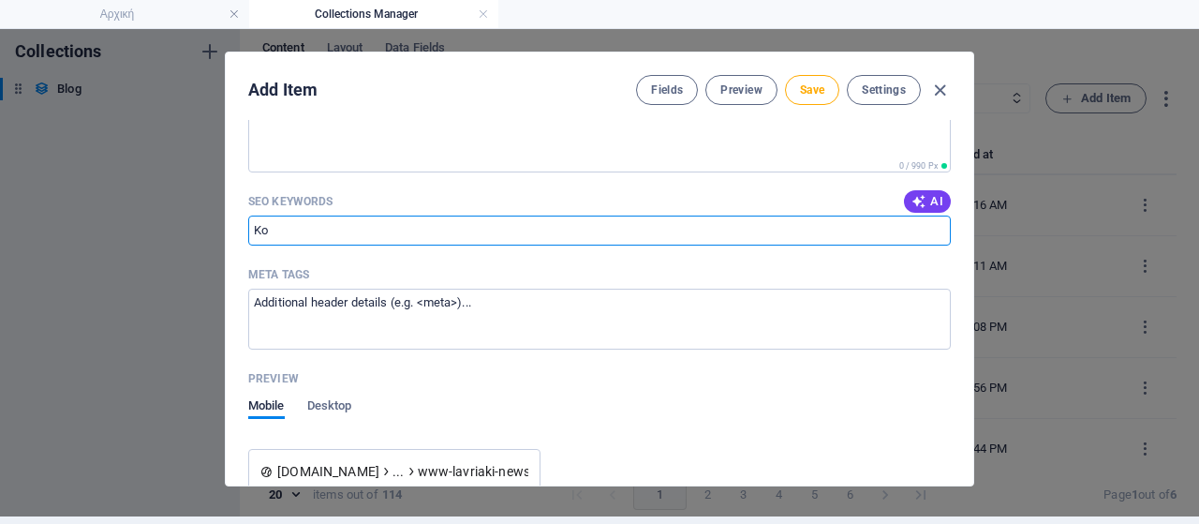
type input "K"
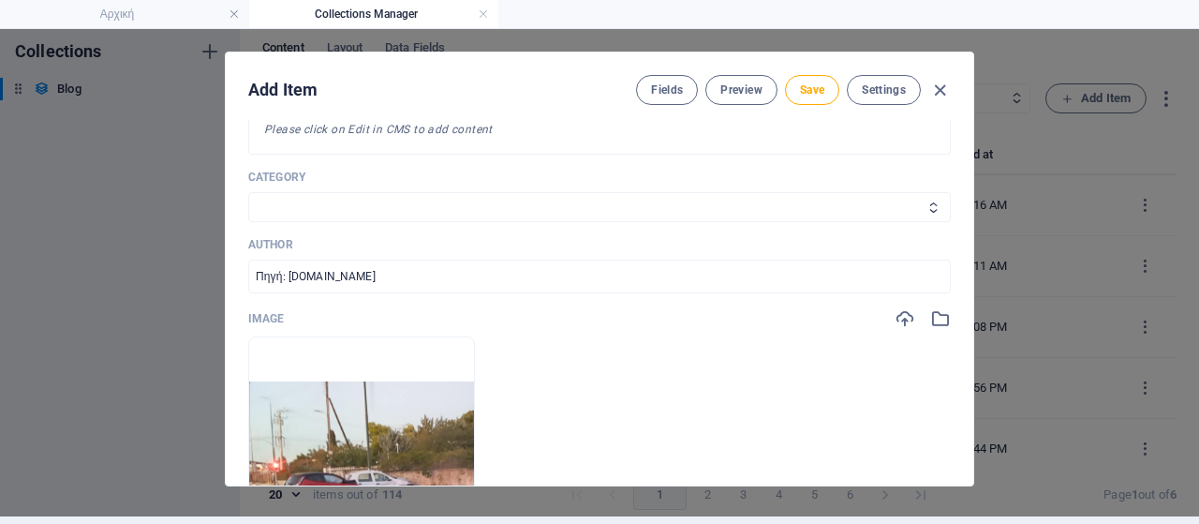
scroll to position [236, 0]
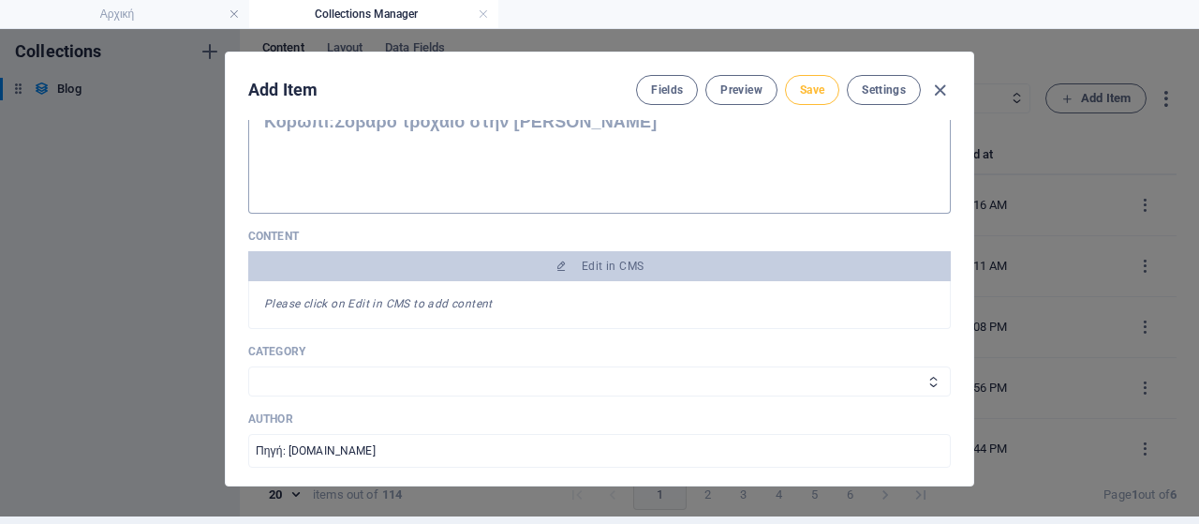
type input "Κρωπί, [PERSON_NAME], Τροχαίο Ατύχημα"
click at [800, 91] on span "Save" at bounding box center [812, 89] width 24 height 15
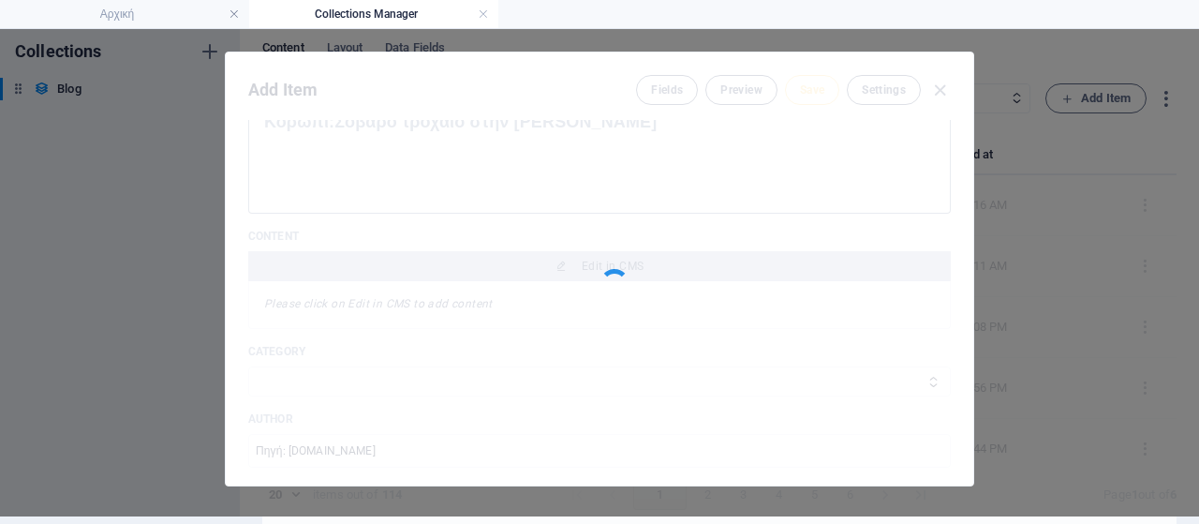
type input "www-lavriaki-news-blog-post-karampola"
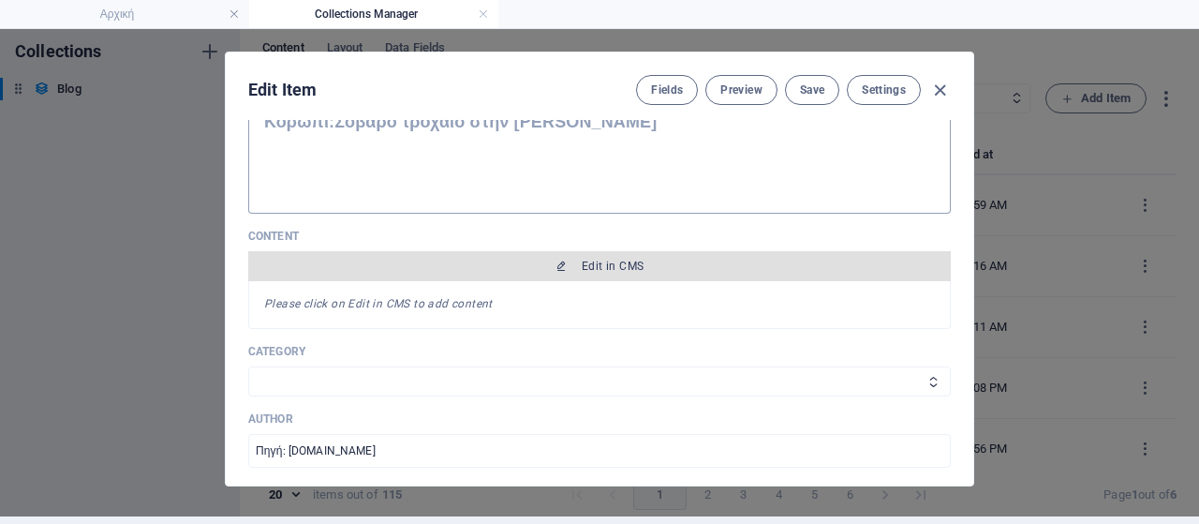
click at [664, 254] on button "Edit in CMS" at bounding box center [599, 266] width 703 height 30
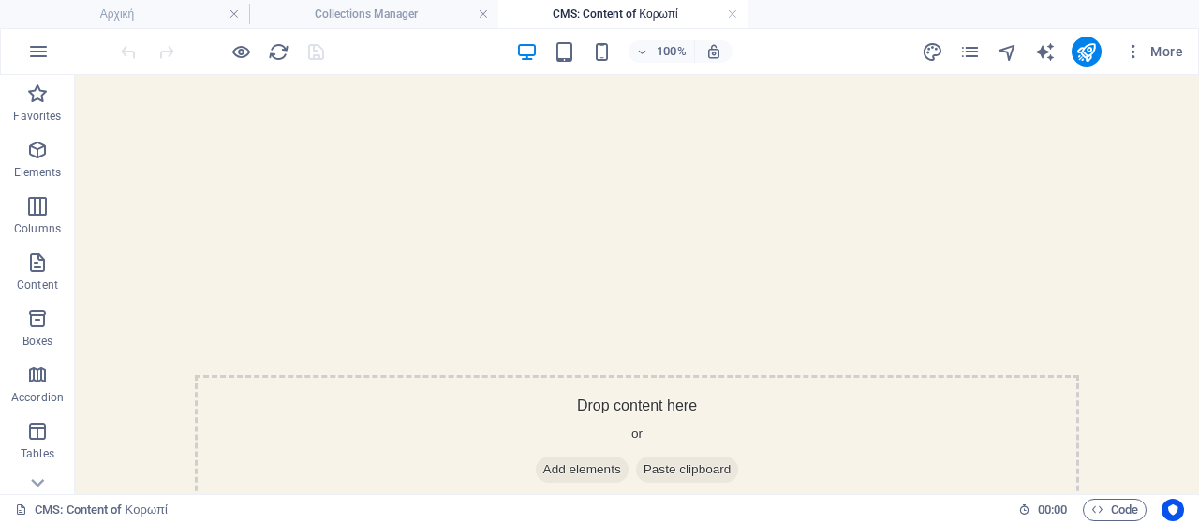
scroll to position [0, 0]
click at [580, 469] on span "Add elements" at bounding box center [582, 469] width 93 height 26
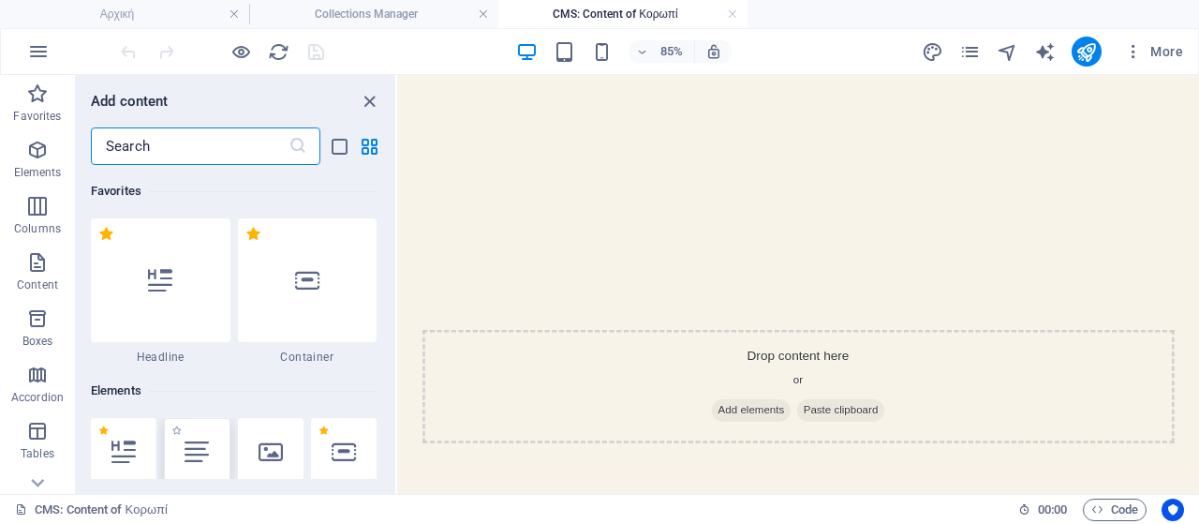
click at [195, 436] on div at bounding box center [197, 451] width 66 height 67
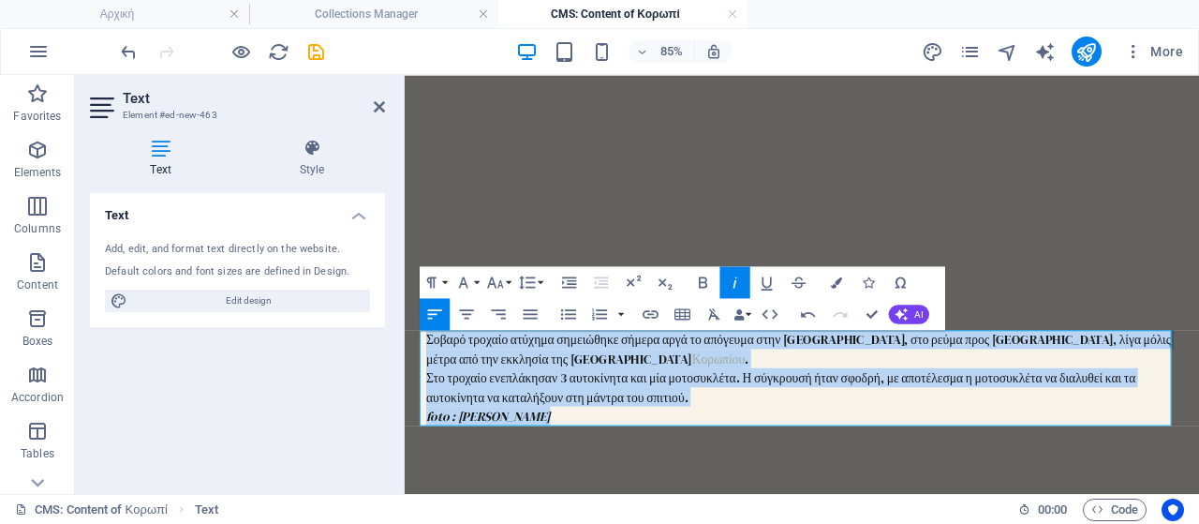
drag, startPoint x: 623, startPoint y: 475, endPoint x: 809, endPoint y: 419, distance: 194.7
click at [405, 392] on body "Skip to main content Σοβαρό τροχαίο ατύχημα σημειώθηκε σήμερα αργά το απόγευμα …" at bounding box center [872, 431] width 935 height 712
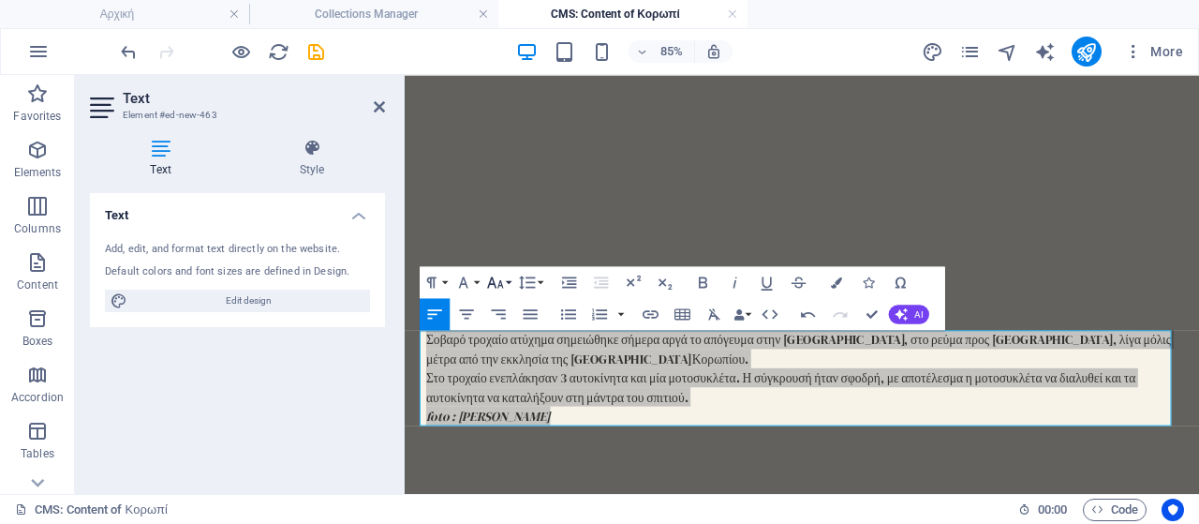
click at [503, 282] on icon "button" at bounding box center [495, 282] width 19 height 19
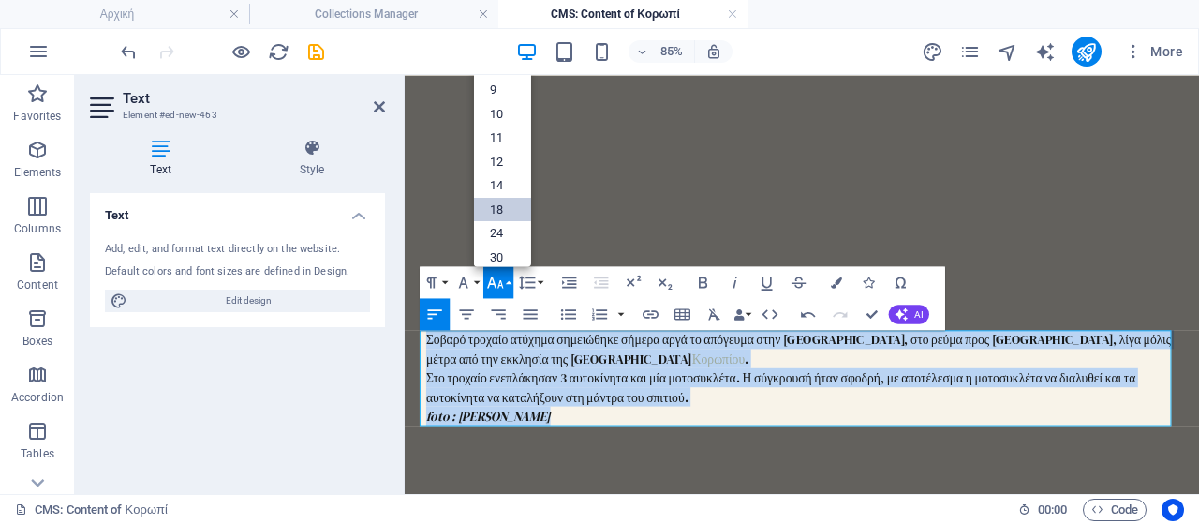
click at [512, 201] on link "18" at bounding box center [502, 209] width 57 height 24
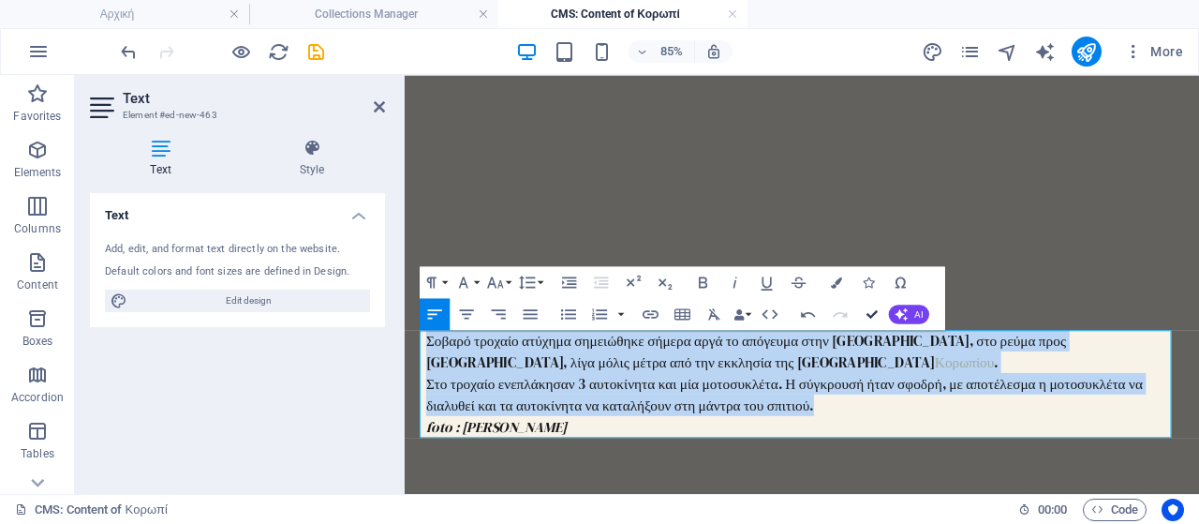
drag, startPoint x: 870, startPoint y: 307, endPoint x: 795, endPoint y: 233, distance: 105.3
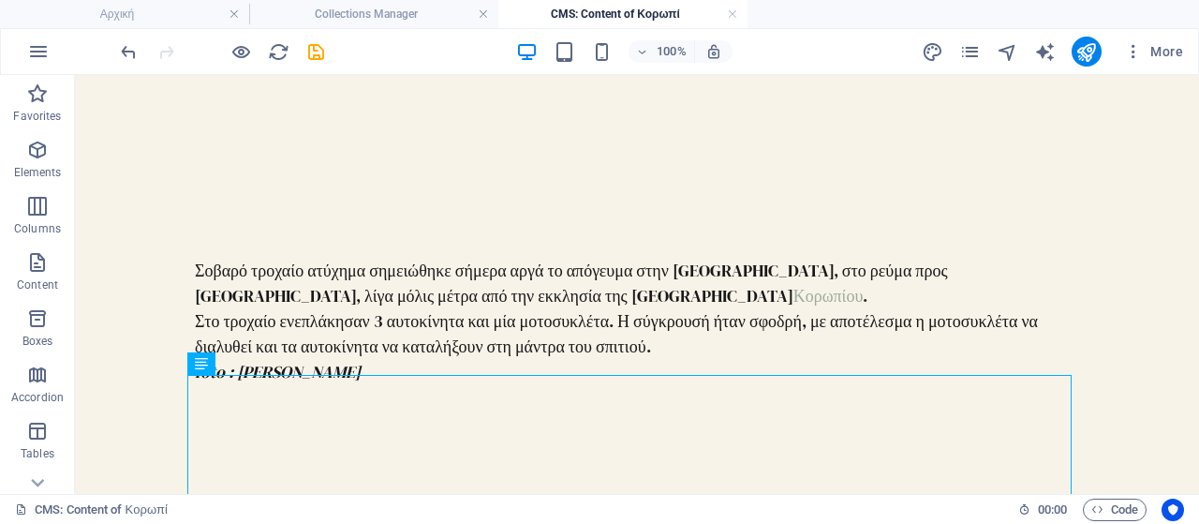
scroll to position [281, 0]
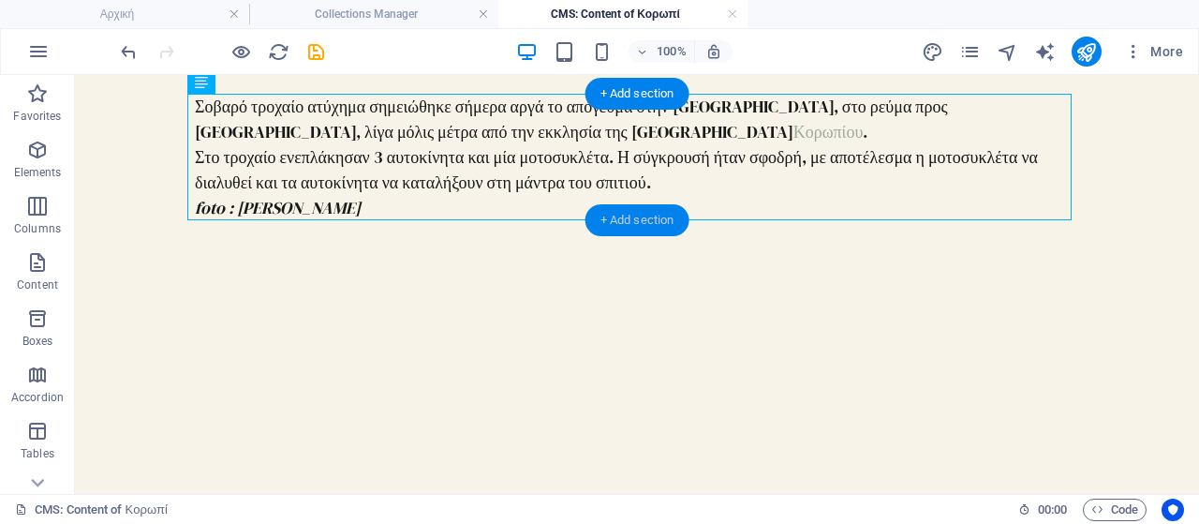
click at [644, 228] on div "+ Add section" at bounding box center [638, 220] width 104 height 32
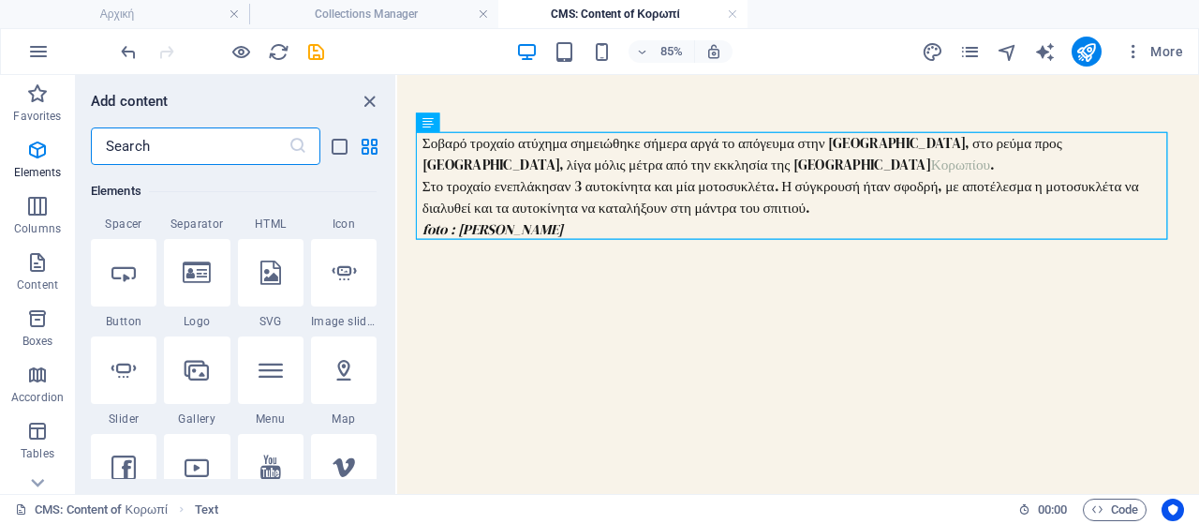
scroll to position [0, 0]
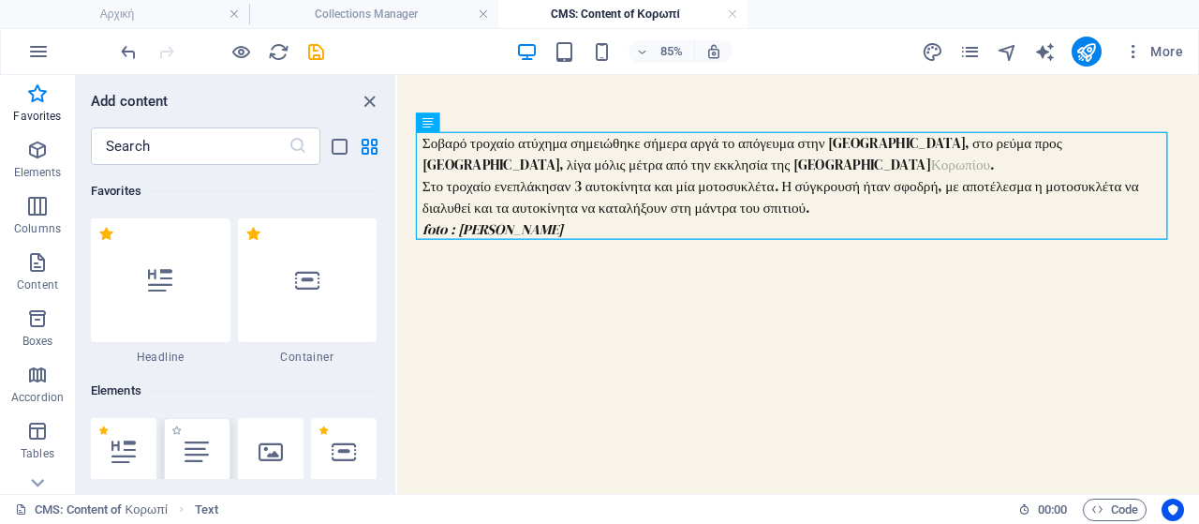
click at [209, 438] on div at bounding box center [197, 451] width 66 height 67
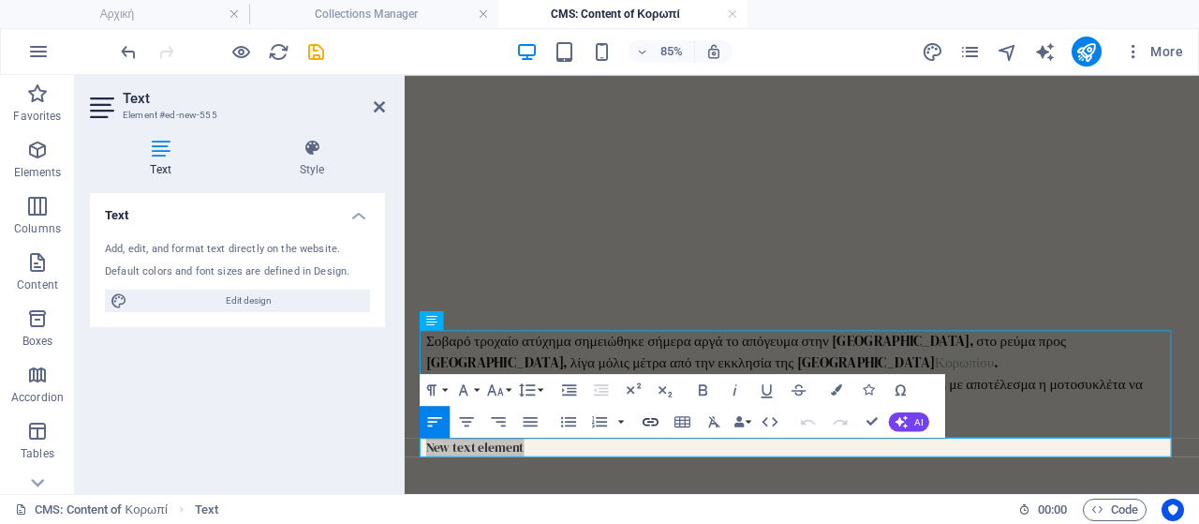
click at [654, 421] on icon "button" at bounding box center [651, 422] width 16 height 8
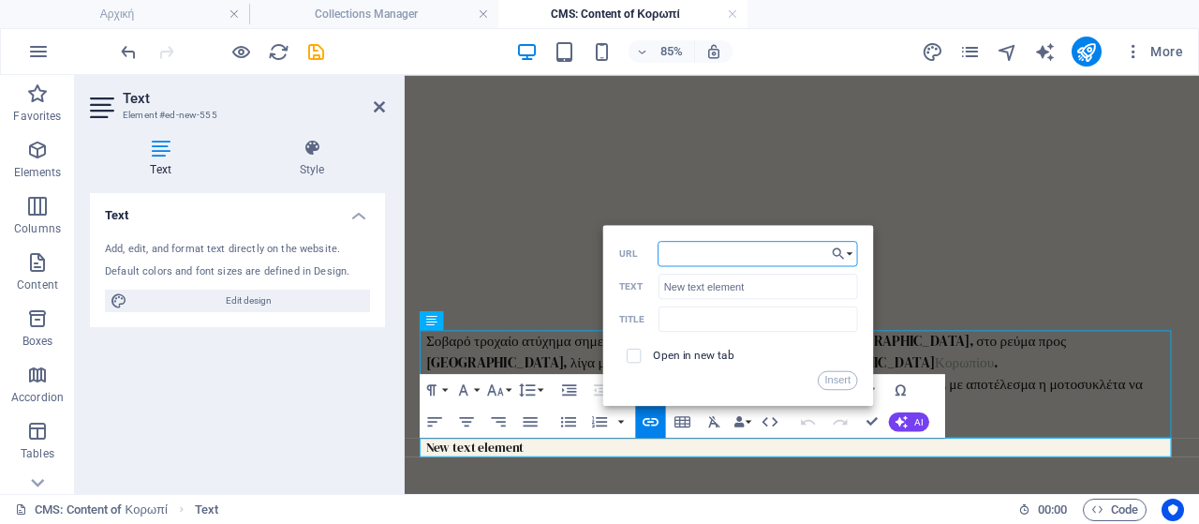
paste input "[URL][DOMAIN_NAME]"
type input "[URL][DOMAIN_NAME]"
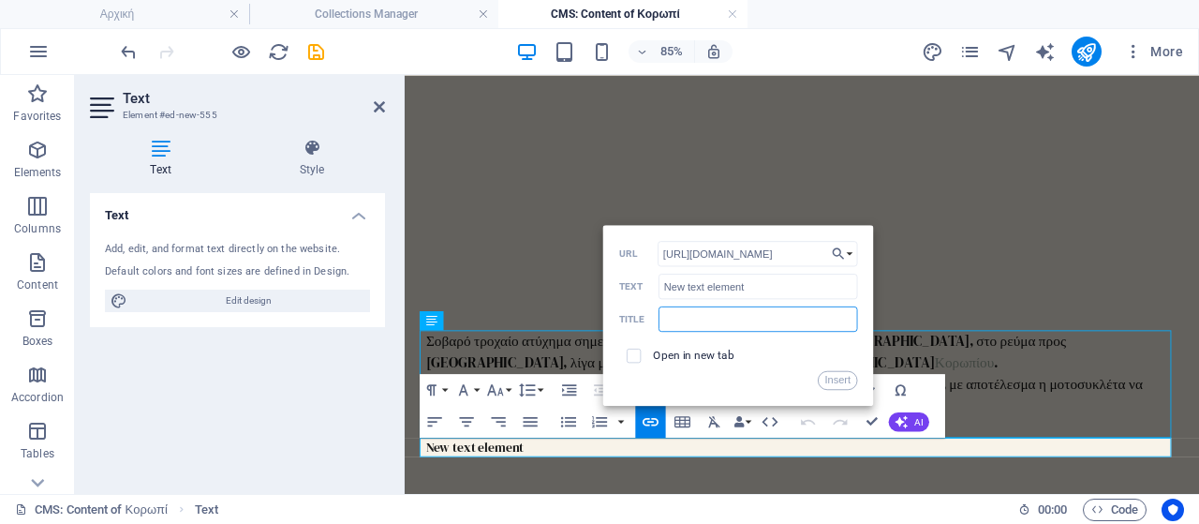
click at [714, 312] on input "text" at bounding box center [759, 318] width 200 height 25
drag, startPoint x: 1184, startPoint y: 360, endPoint x: 630, endPoint y: 312, distance: 556.7
click at [763, 289] on input "New text element" at bounding box center [759, 286] width 200 height 25
type input "N"
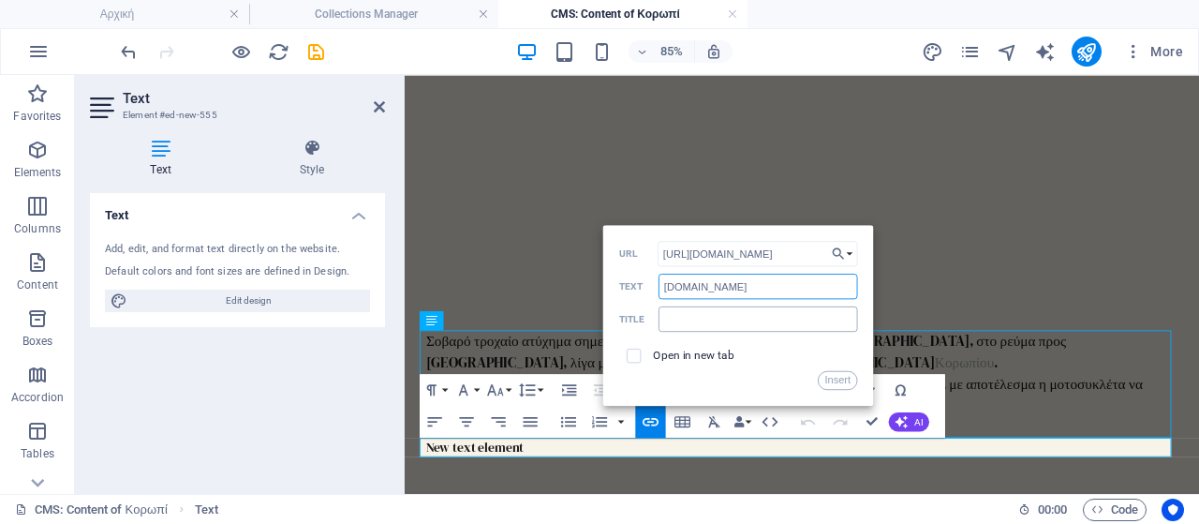
type input "[DOMAIN_NAME]"
click at [742, 318] on input "text" at bounding box center [759, 318] width 200 height 25
type input "[DOMAIN_NAME]"
click at [842, 374] on button "Insert" at bounding box center [838, 379] width 40 height 19
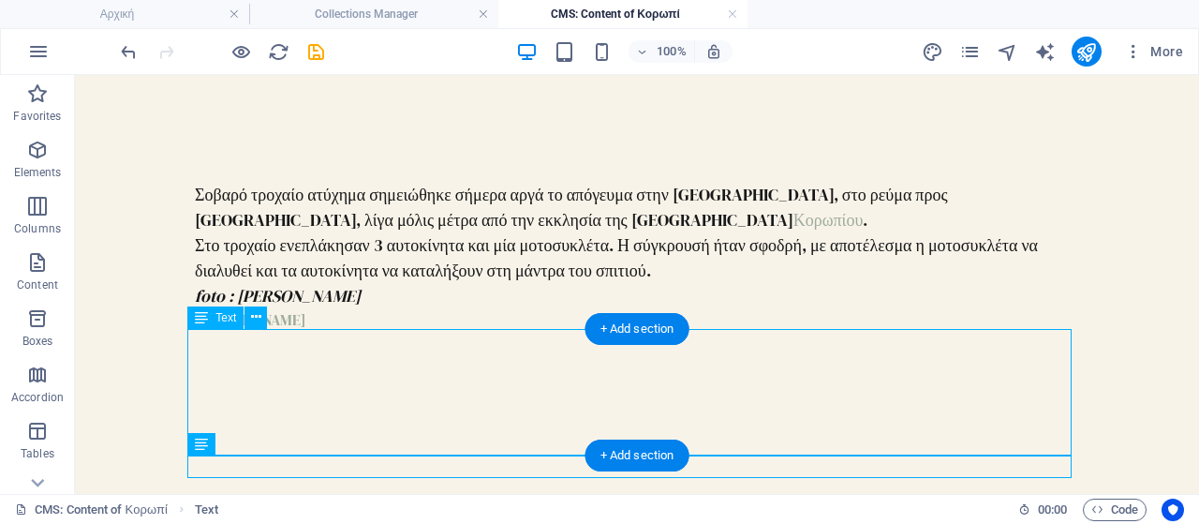
scroll to position [228, 0]
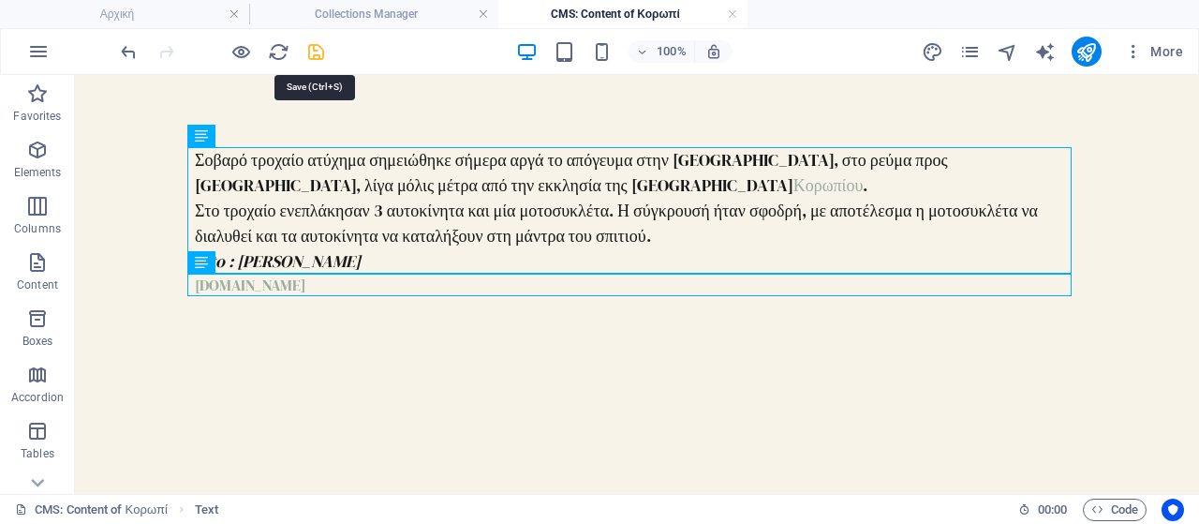
click at [319, 49] on icon "save" at bounding box center [316, 52] width 22 height 22
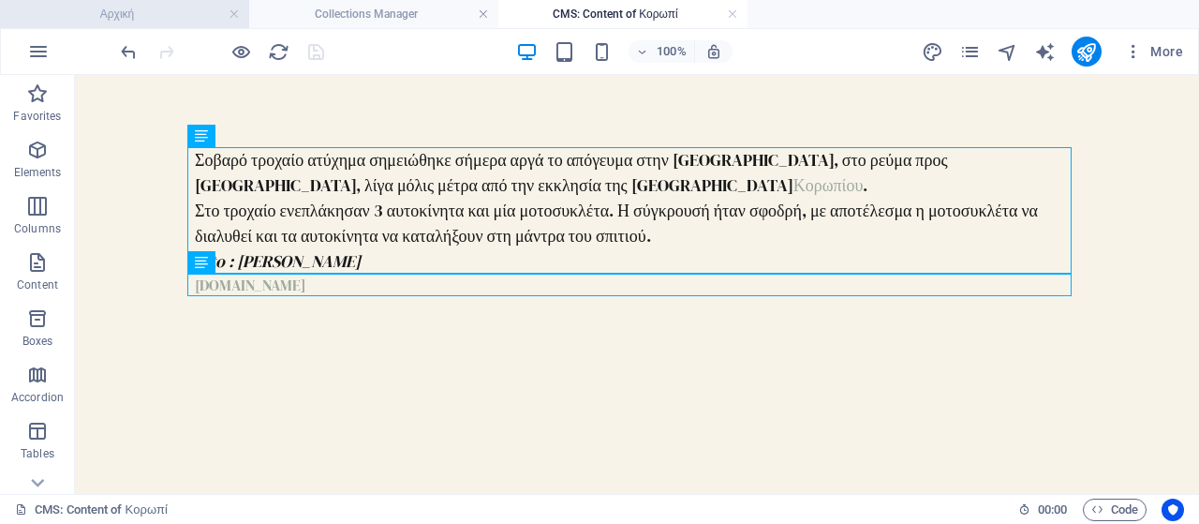
click at [163, 16] on h4 "Αρχική" at bounding box center [124, 14] width 249 height 21
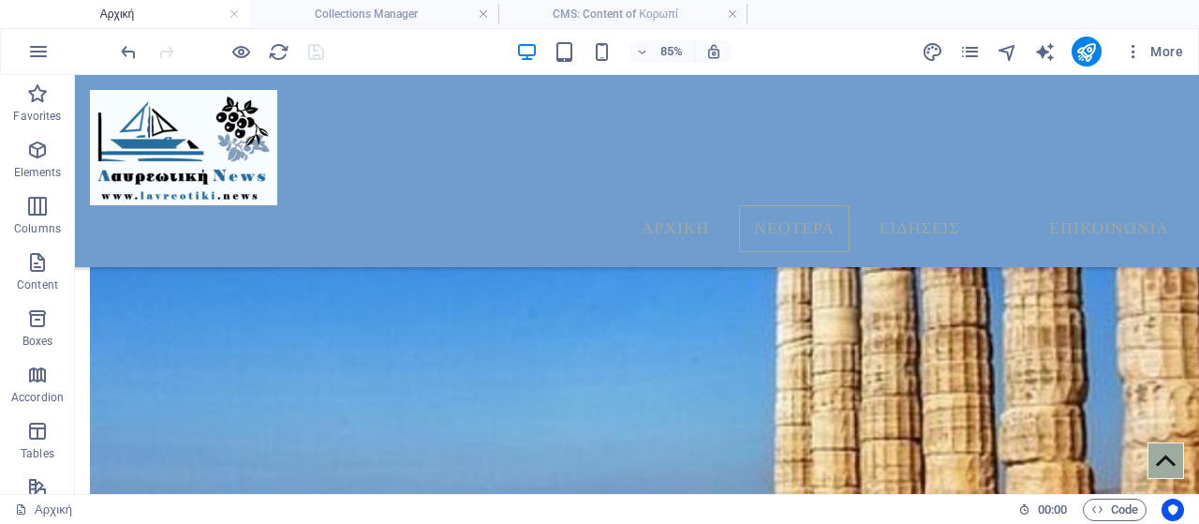
scroll to position [1085, 0]
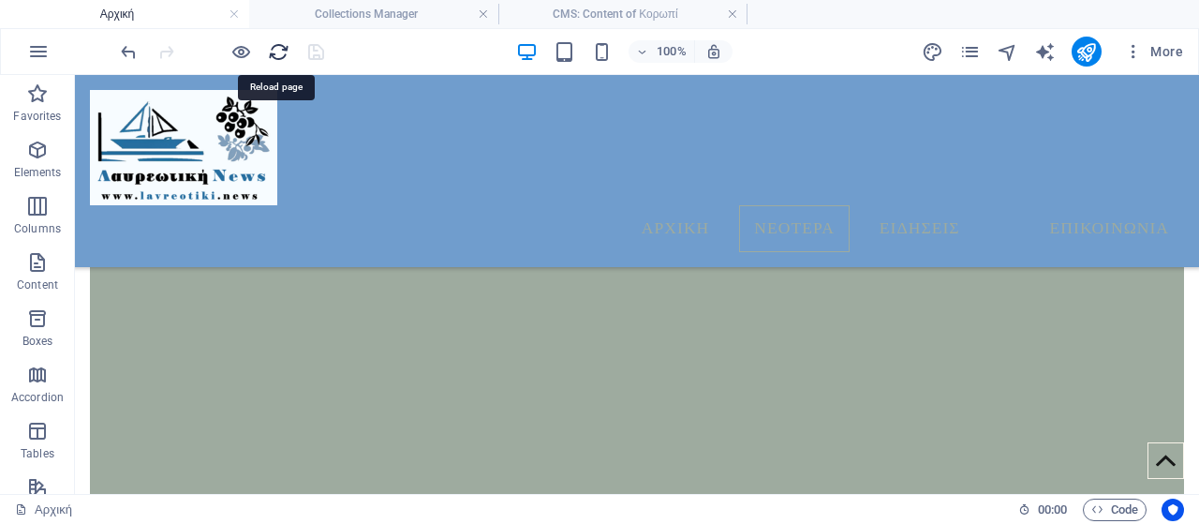
click at [278, 46] on icon "reload" at bounding box center [279, 52] width 22 height 22
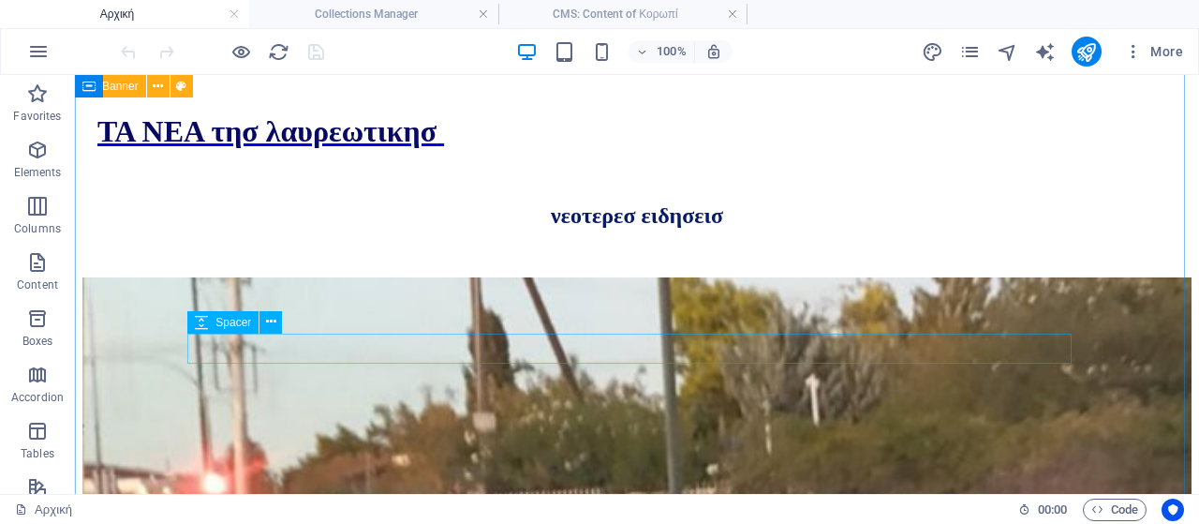
scroll to position [1066, 0]
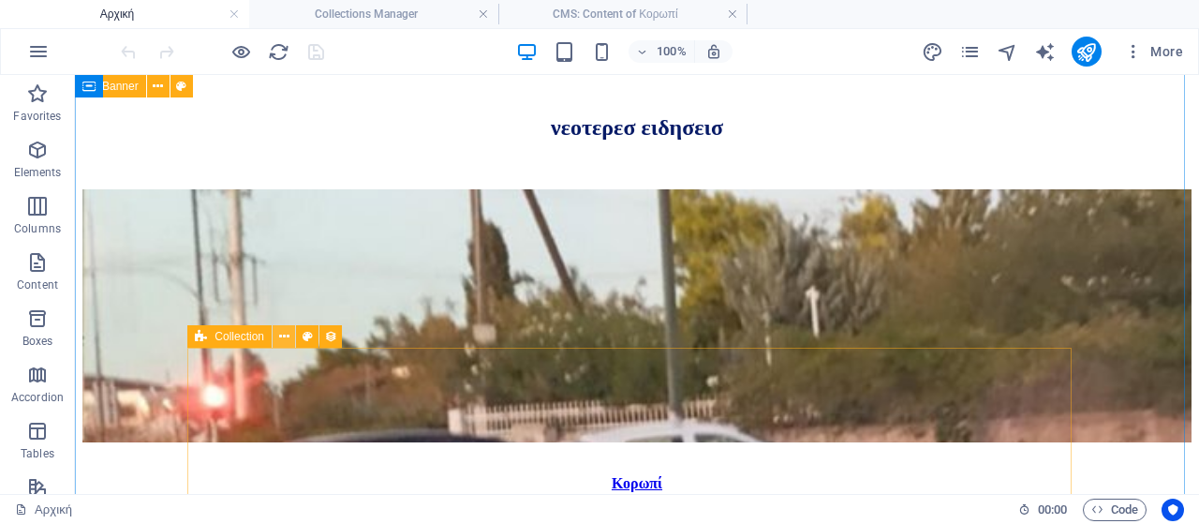
click at [283, 334] on icon at bounding box center [284, 337] width 10 height 20
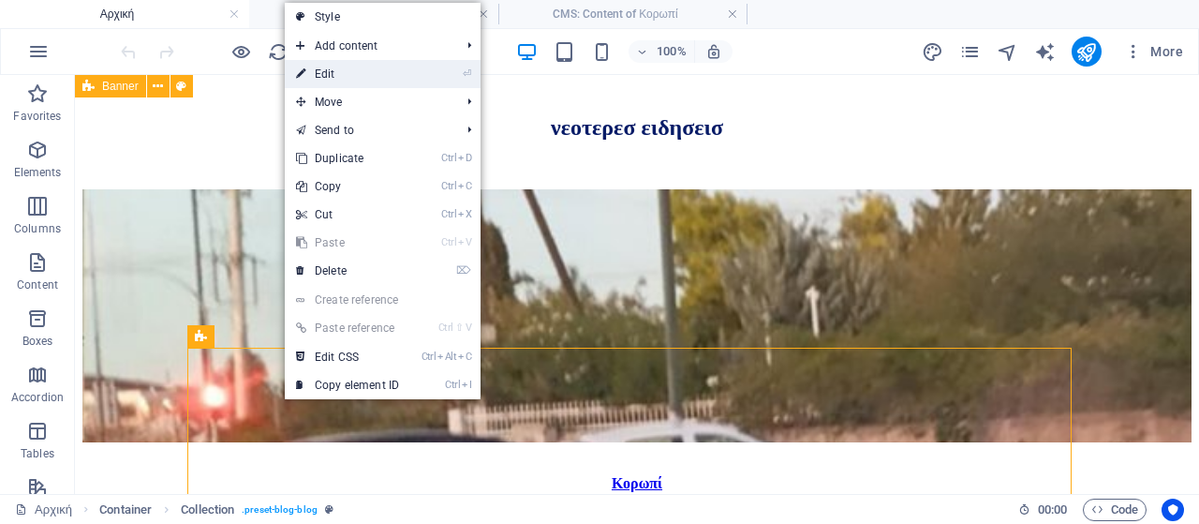
click at [351, 81] on link "⏎ Edit" at bounding box center [348, 74] width 126 height 28
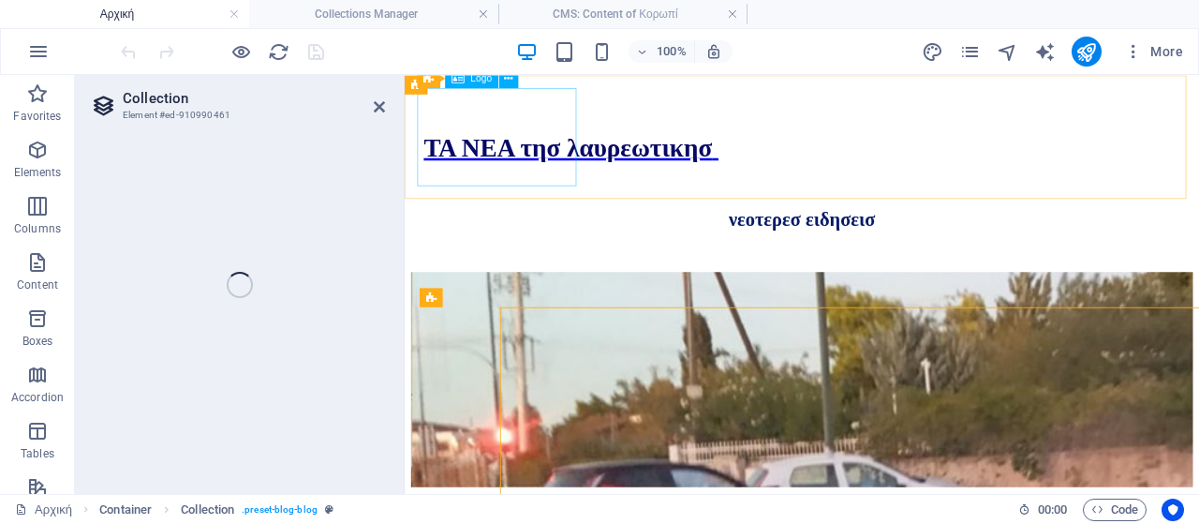
select select "columns.publishing_date_DESC"
select select "columns.status"
select select "columns.publishing_date"
select select "past"
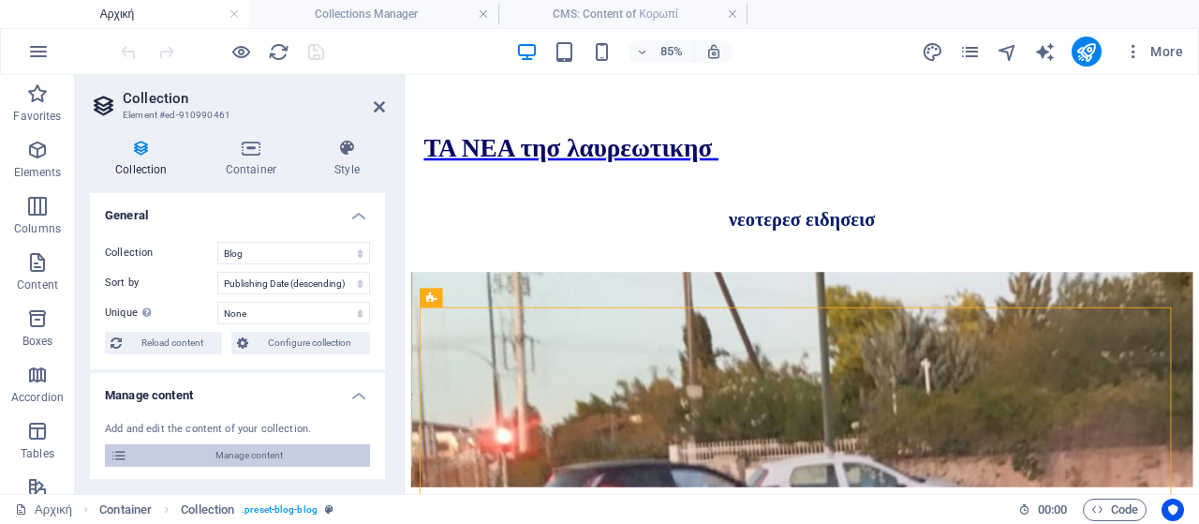
click at [208, 457] on span "Manage content" at bounding box center [248, 455] width 231 height 22
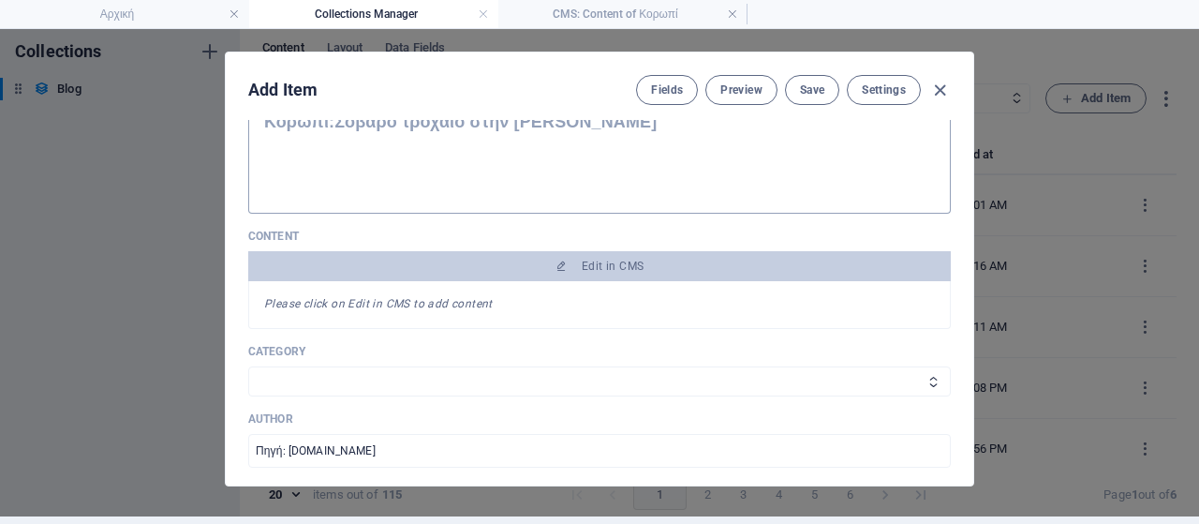
scroll to position [0, 0]
click at [936, 87] on icon "button" at bounding box center [940, 91] width 22 height 22
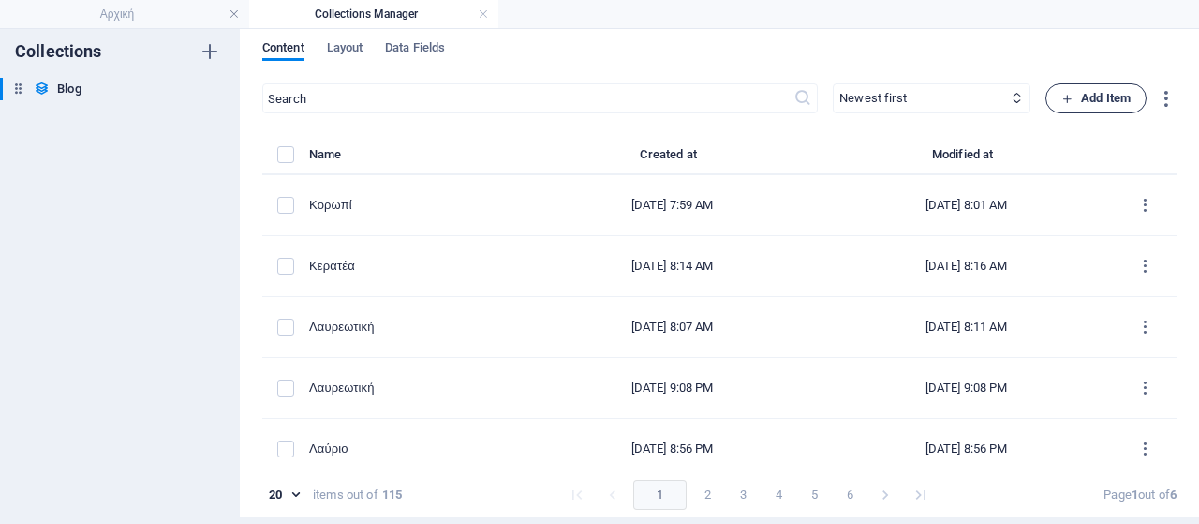
click at [1077, 94] on span "Add Item" at bounding box center [1096, 98] width 69 height 22
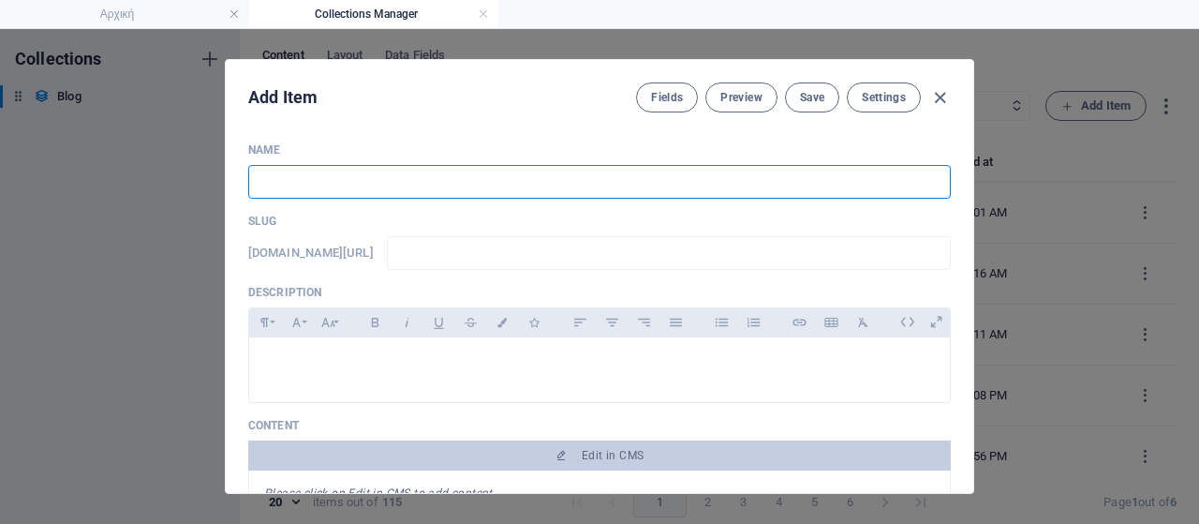
click at [334, 177] on input "text" at bounding box center [599, 182] width 703 height 34
type input "A"
type input "a"
type input "An"
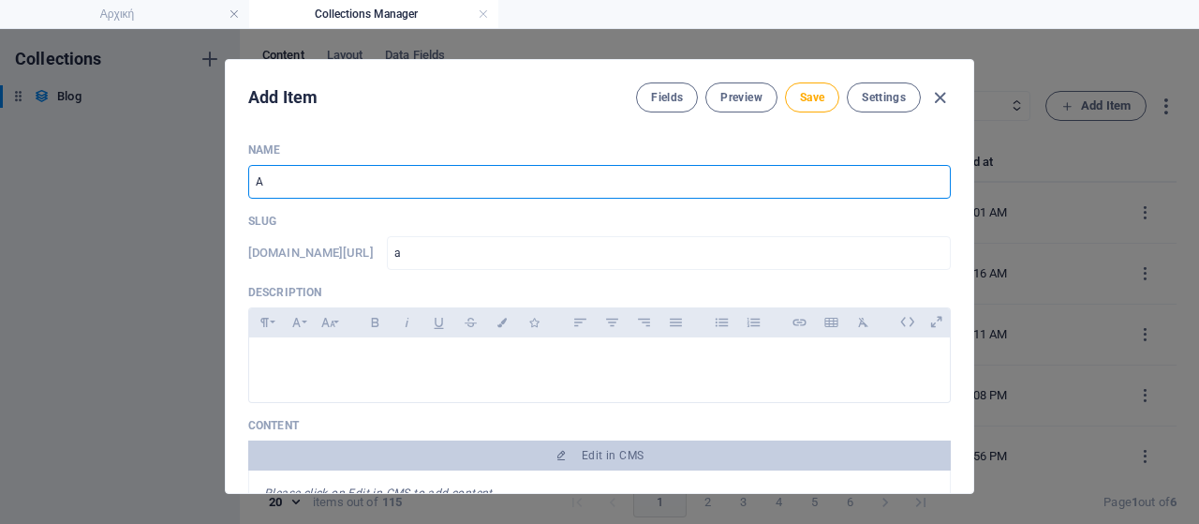
type input "an"
type input "Ana"
type input "ana"
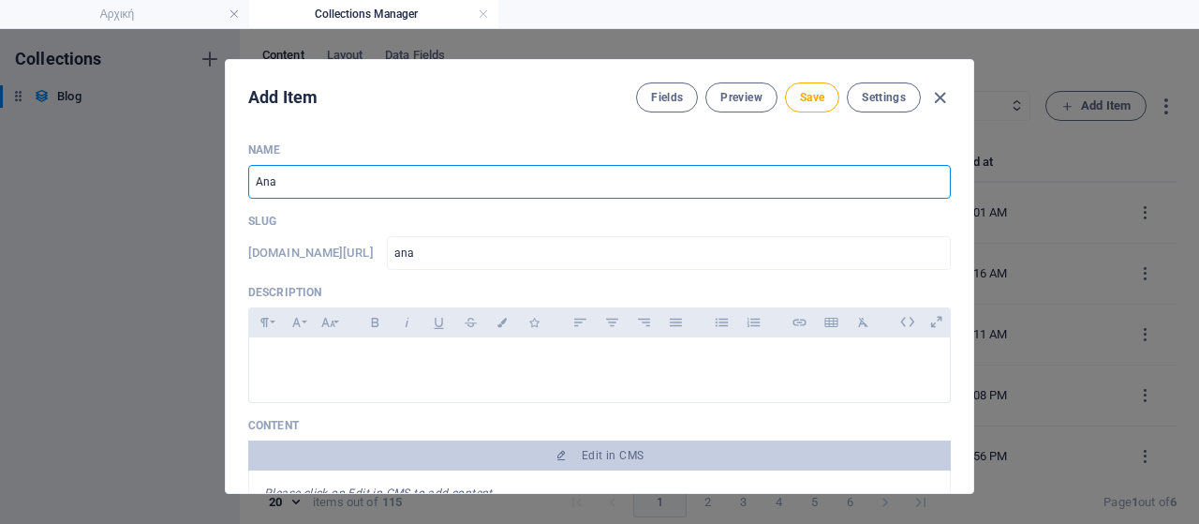
type input "An"
type input "an"
type input "A"
type input "a"
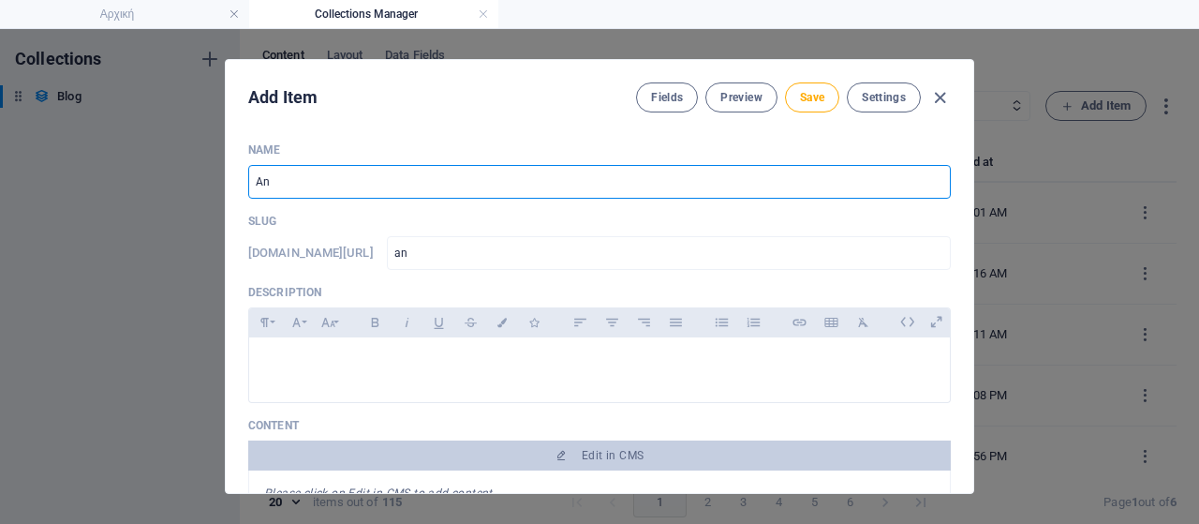
type input "a"
type input "Α"
type input "Καλύβια"
click at [482, 260] on input "text" at bounding box center [669, 253] width 564 height 34
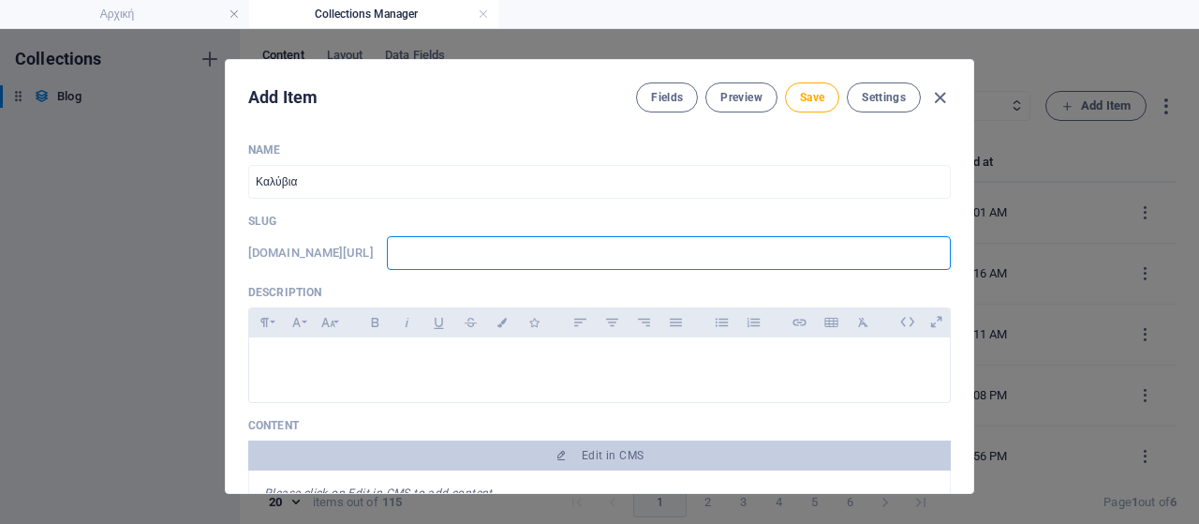
type input "w"
type input "ww"
type input "www"
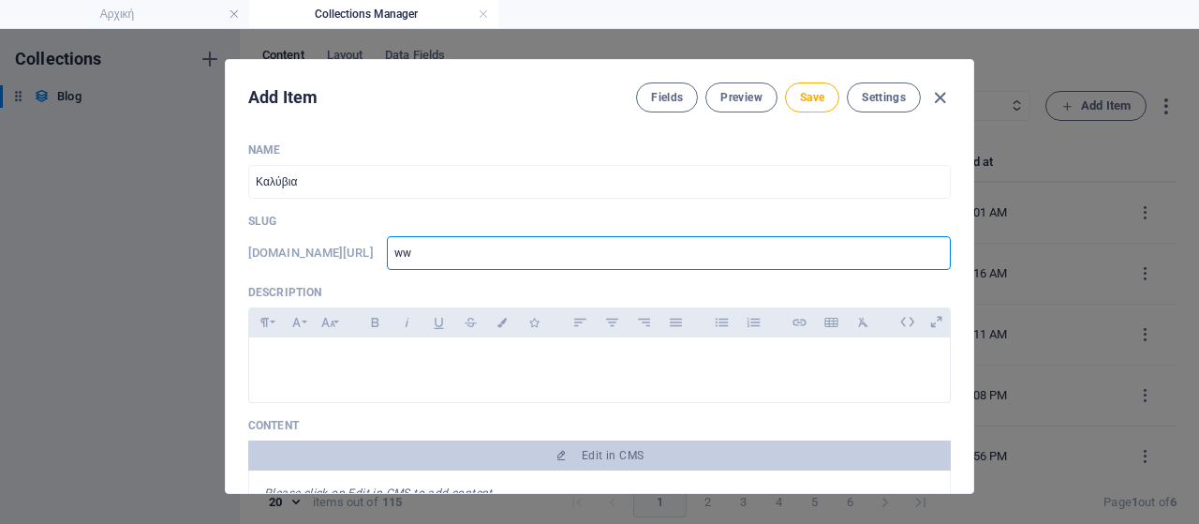
type input "www"
type input "www."
type input "www.l"
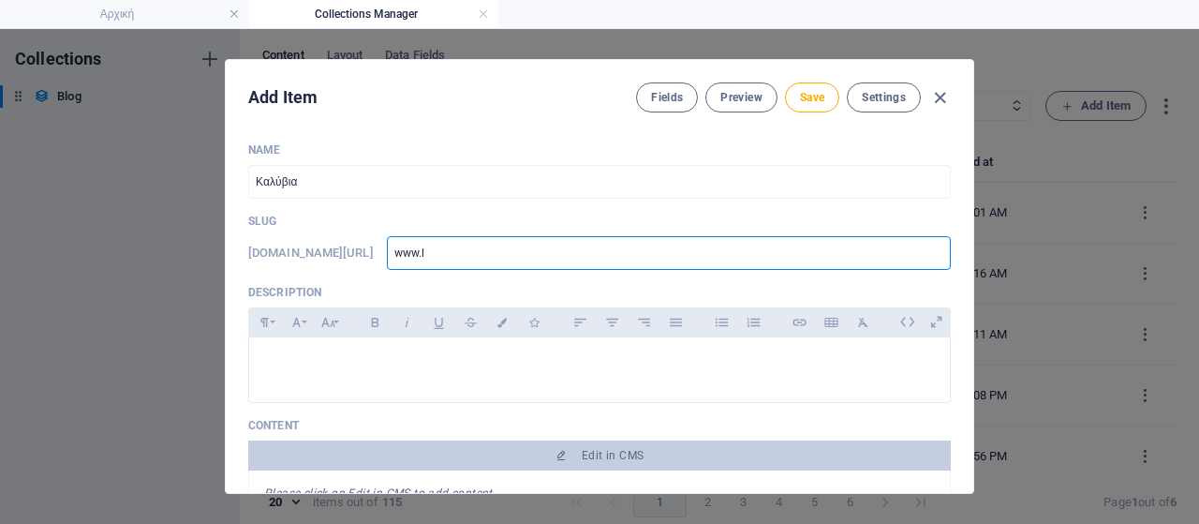
type input "[DOMAIN_NAME]"
type input "www.lav"
type input "www.lavr"
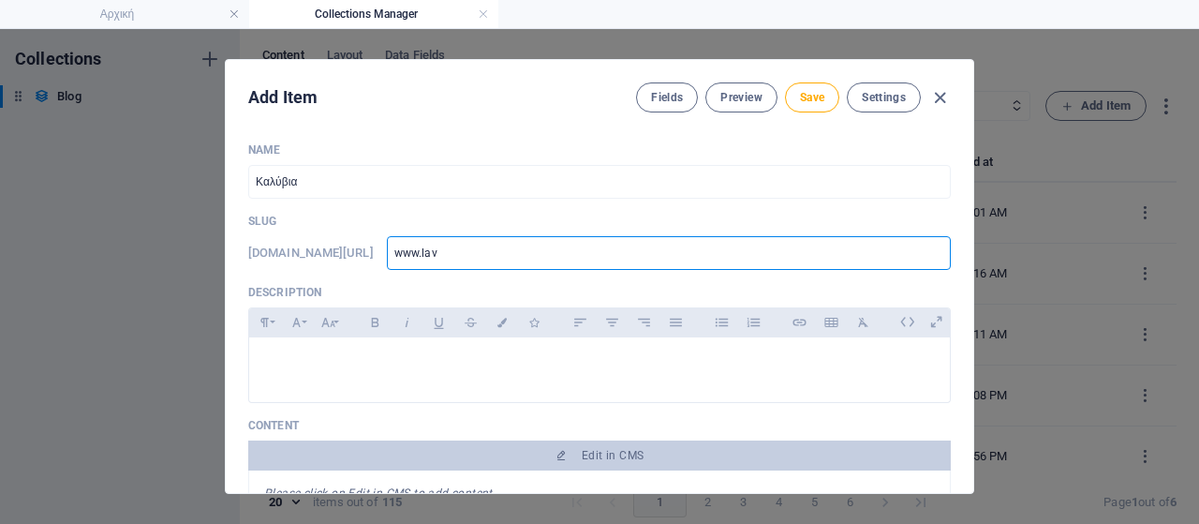
type input "www.lavr"
type input "www.lavri"
type input "www.lavria"
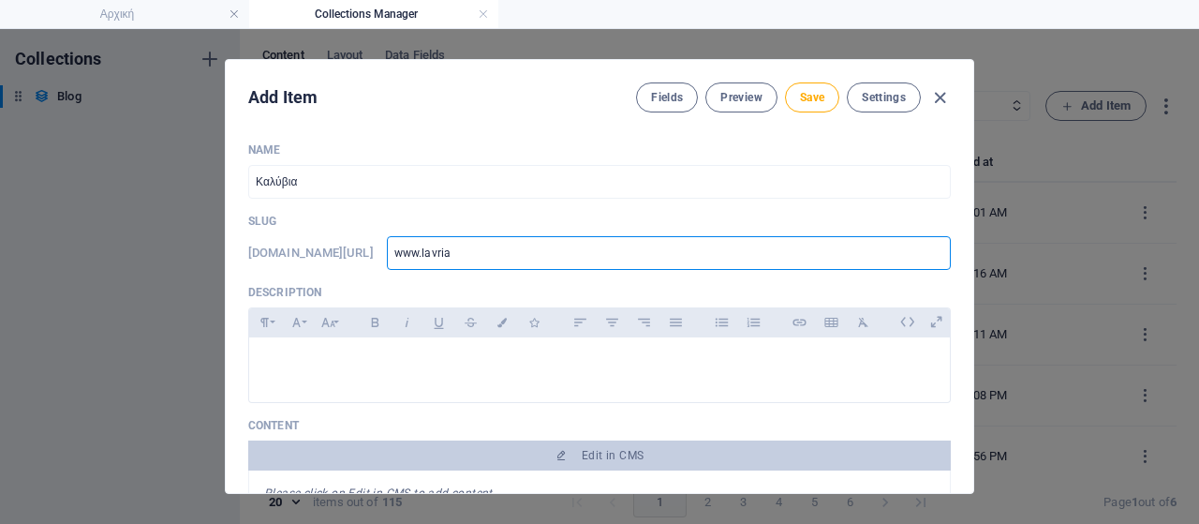
type input "www.lavriak"
type input "www.lavriaki"
type input "www.lavriaki."
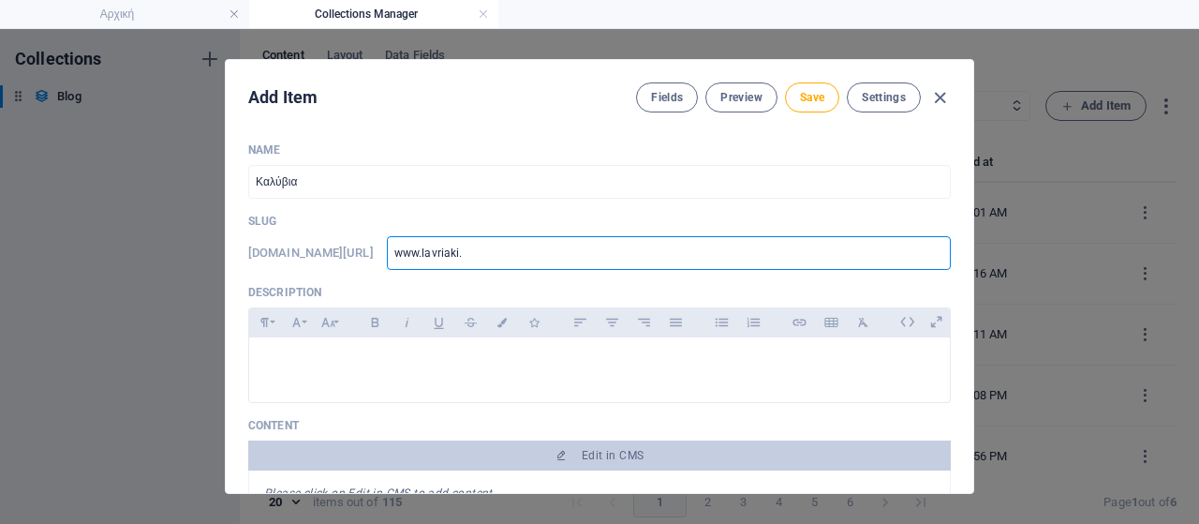
type input "www.lavriaki."
type input "www.lavriaki.n"
type input "[DOMAIN_NAME]"
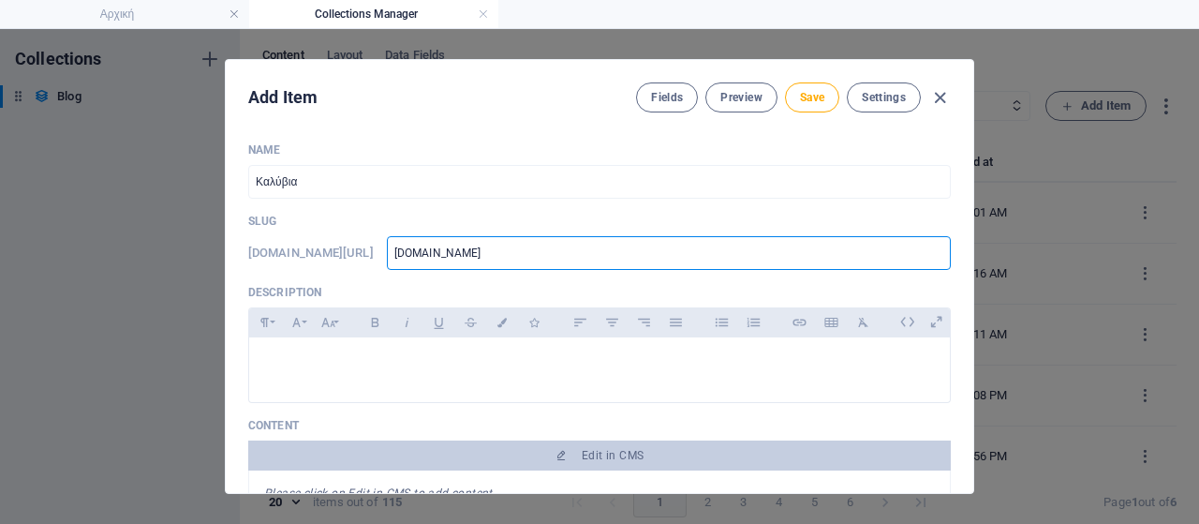
type input "[DOMAIN_NAME]"
type input "[DOMAIN_NAME]/"
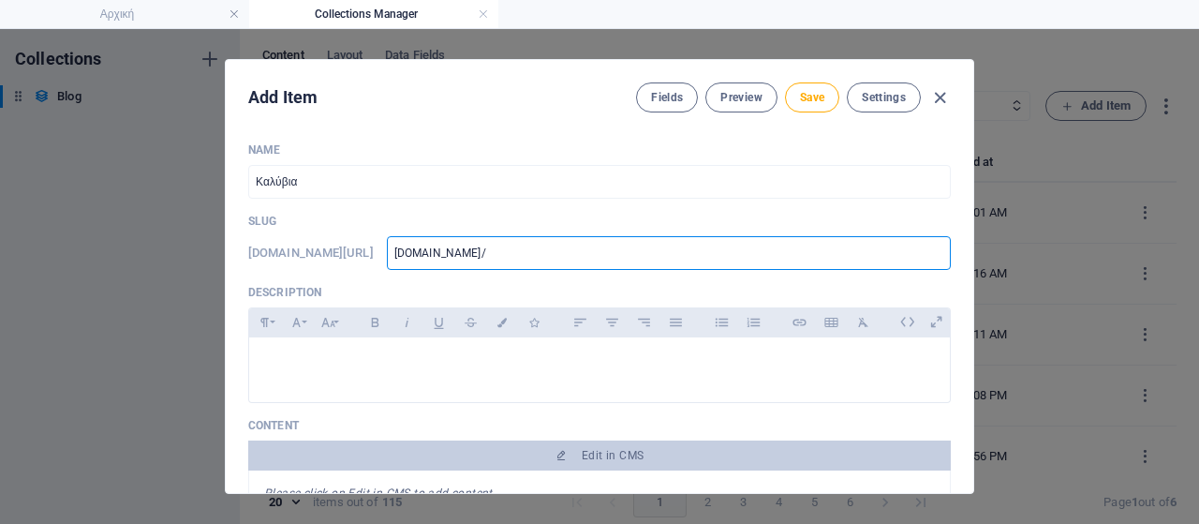
type input "[DOMAIN_NAME]/"
type input "[DOMAIN_NAME]/b"
type input "[DOMAIN_NAME]/bl"
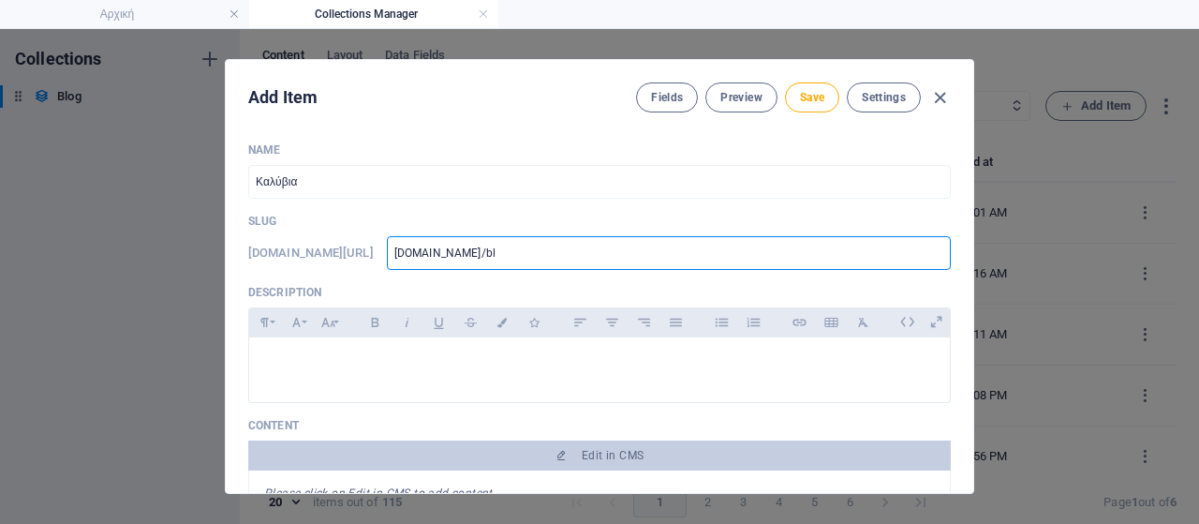
type input "[DOMAIN_NAME]/blo"
click at [304, 359] on p at bounding box center [599, 361] width 671 height 18
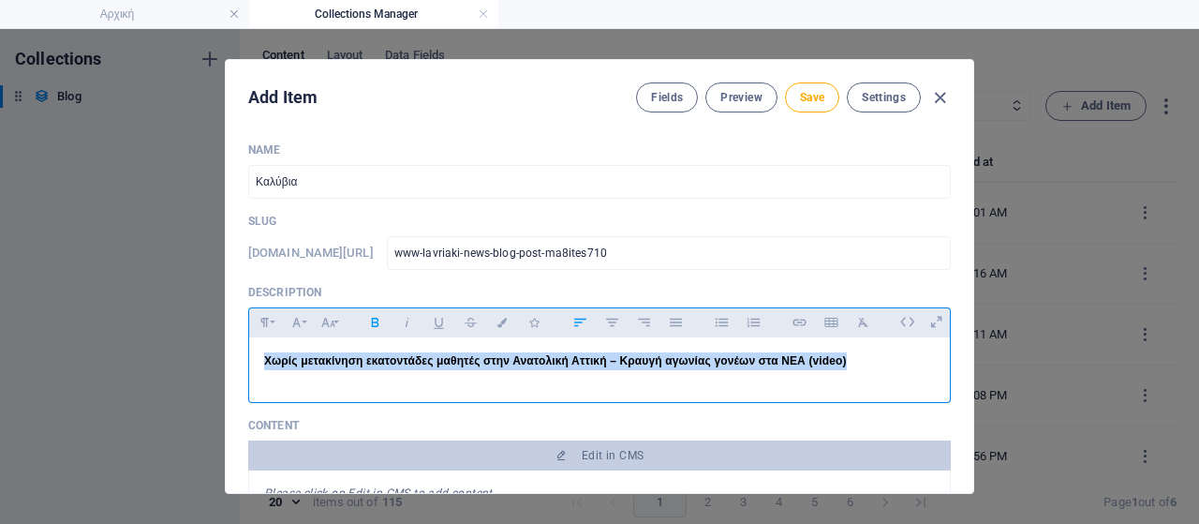
drag, startPoint x: 860, startPoint y: 355, endPoint x: 234, endPoint y: 340, distance: 626.0
click at [234, 340] on div "Name Καλύβια ​ Slug [DOMAIN_NAME][URL] www-lavriaki-news-blog-post-ma8ites710 ​…" at bounding box center [600, 309] width 748 height 365
click at [328, 321] on icon "button" at bounding box center [328, 322] width 16 height 22
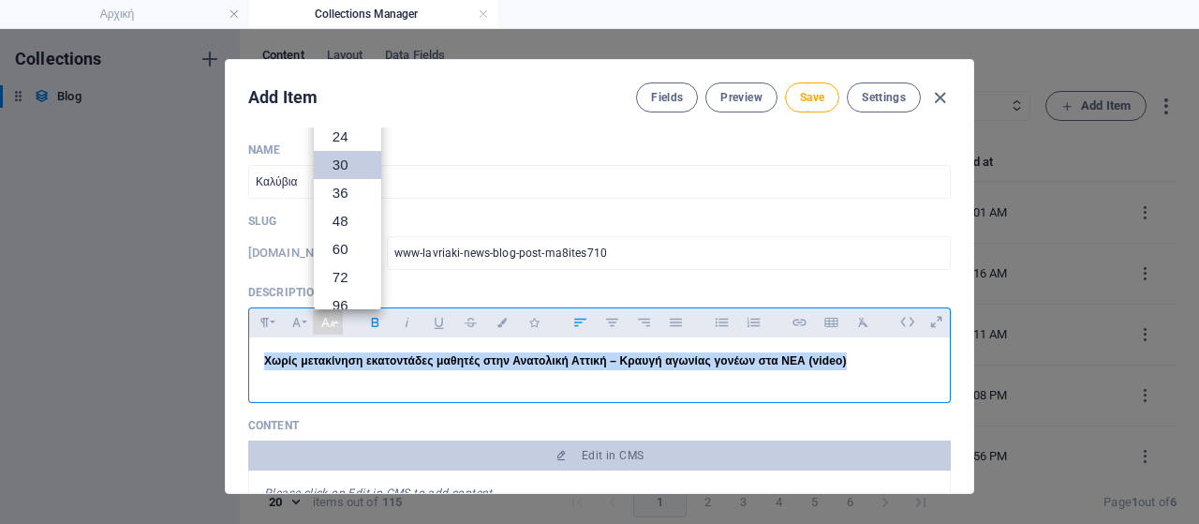
scroll to position [39, 0]
click at [348, 192] on link "18" at bounding box center [347, 202] width 67 height 28
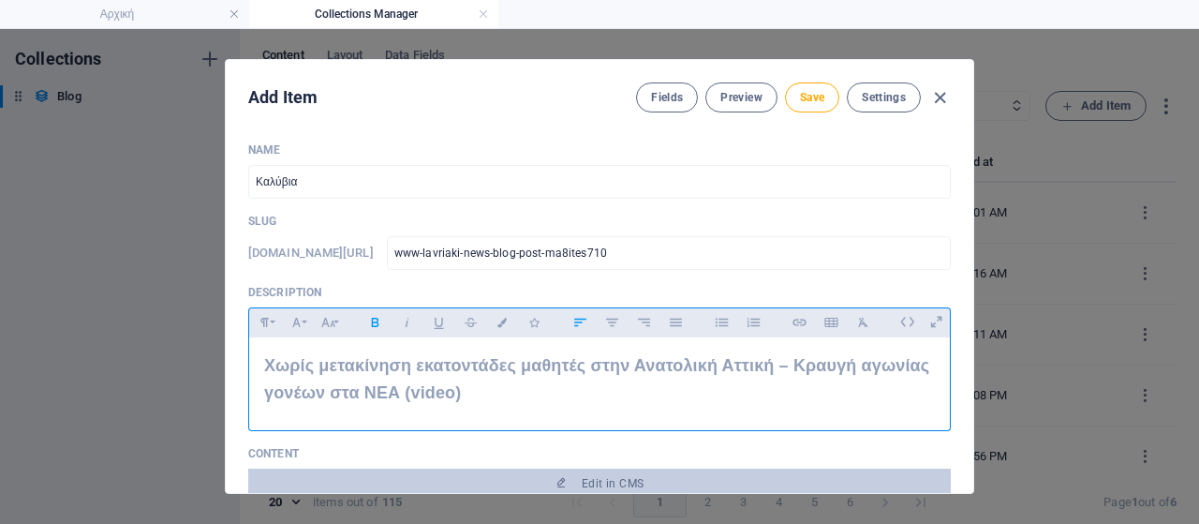
click at [477, 384] on p "Χωρίς μετακίνηση εκατοντάδες μαθητές στην Ανατολική Αττική – Κραυγή αγωνίας γον…" at bounding box center [599, 379] width 671 height 54
click at [473, 396] on p "Χωρίς μετακίνηση εκατοντάδες μαθητές στην Ανατολική Αττική – Κραυγή αγωνίας γον…" at bounding box center [599, 379] width 671 height 54
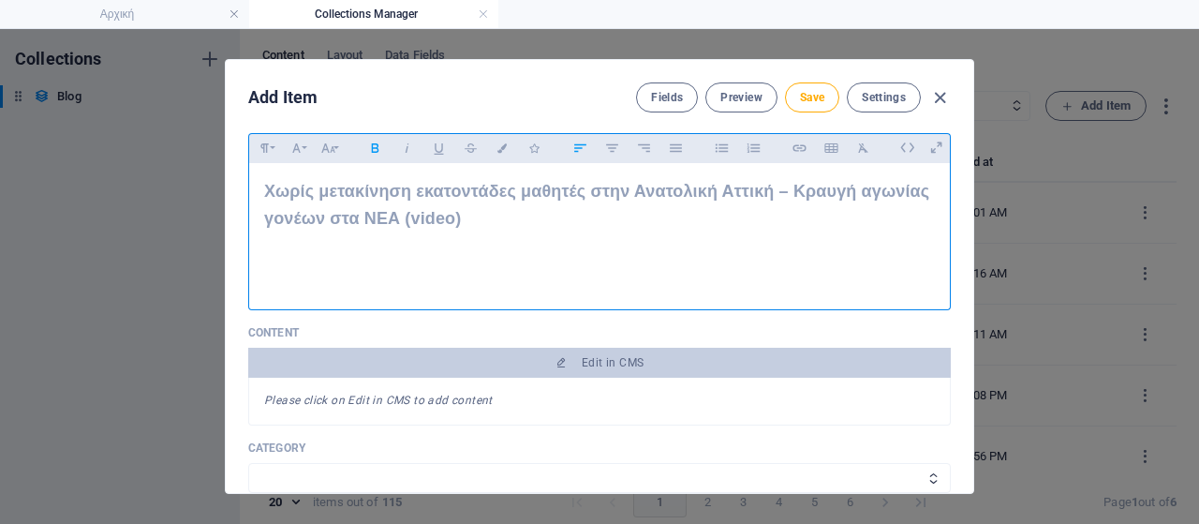
scroll to position [375, 0]
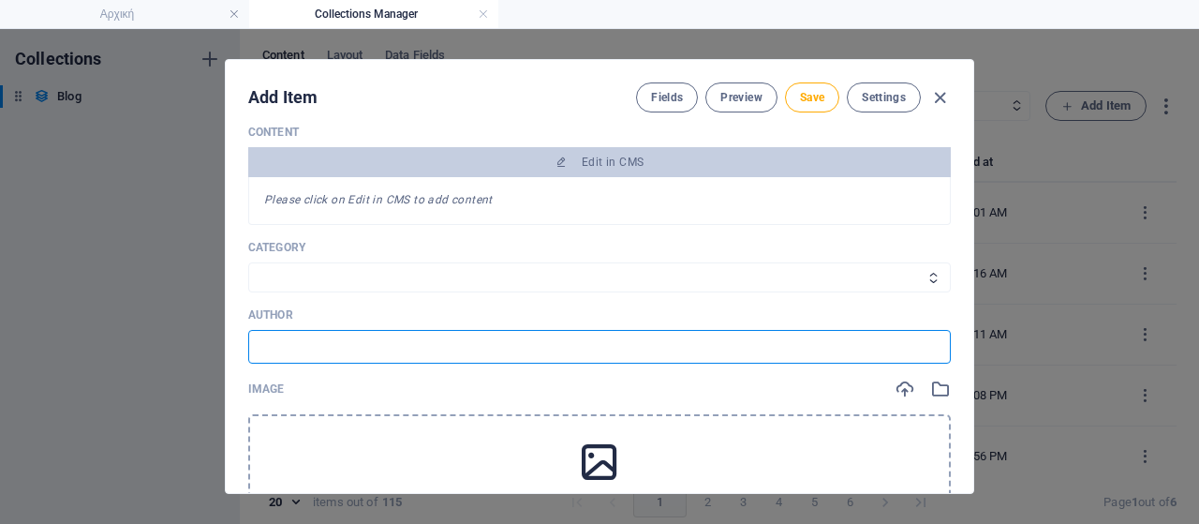
click at [358, 355] on input "text" at bounding box center [599, 347] width 703 height 34
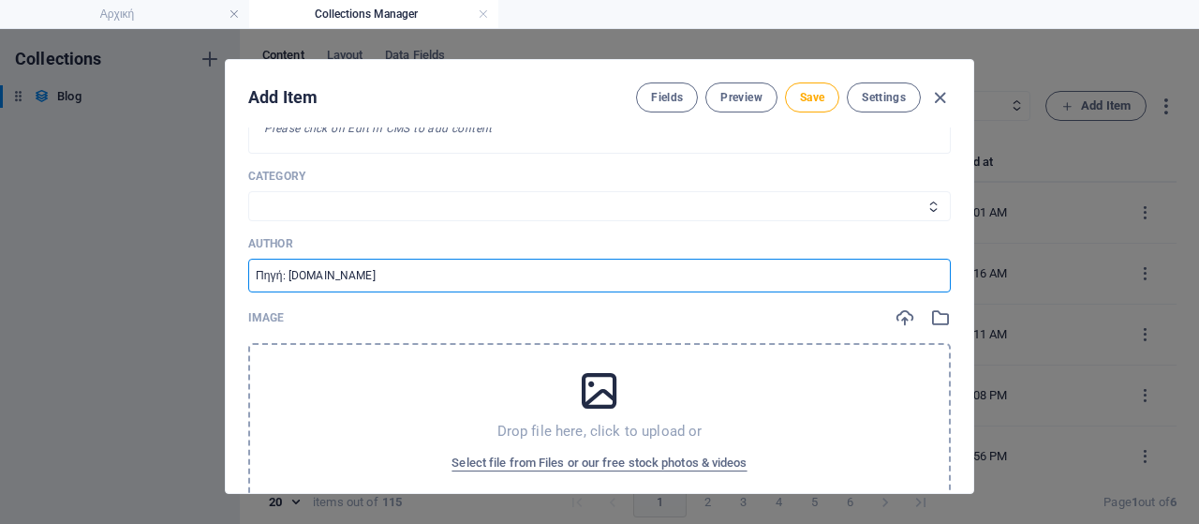
scroll to position [468, 0]
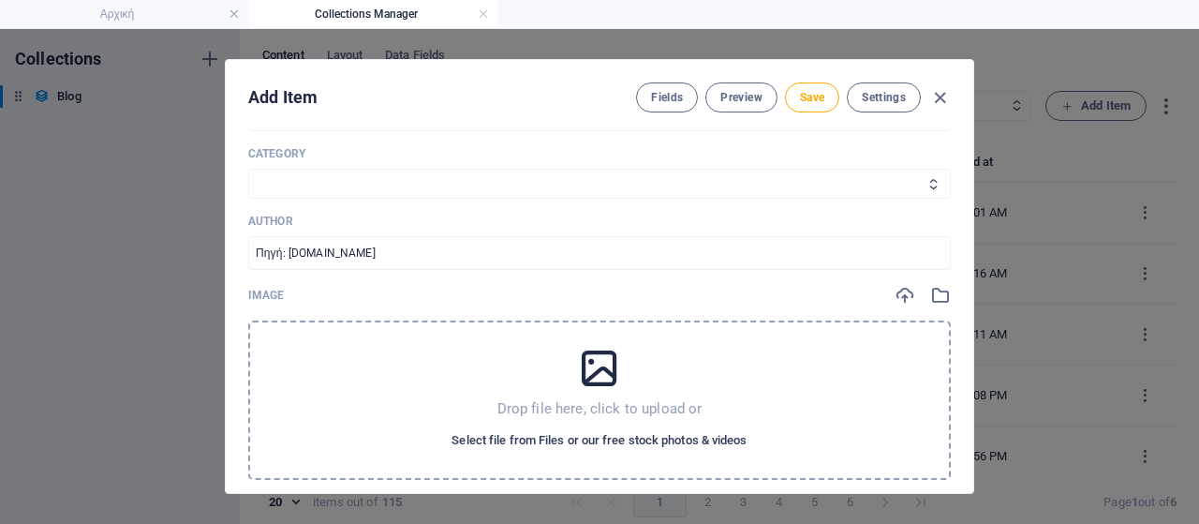
click at [611, 434] on span "Select file from Files or our free stock photos & videos" at bounding box center [599, 440] width 295 height 22
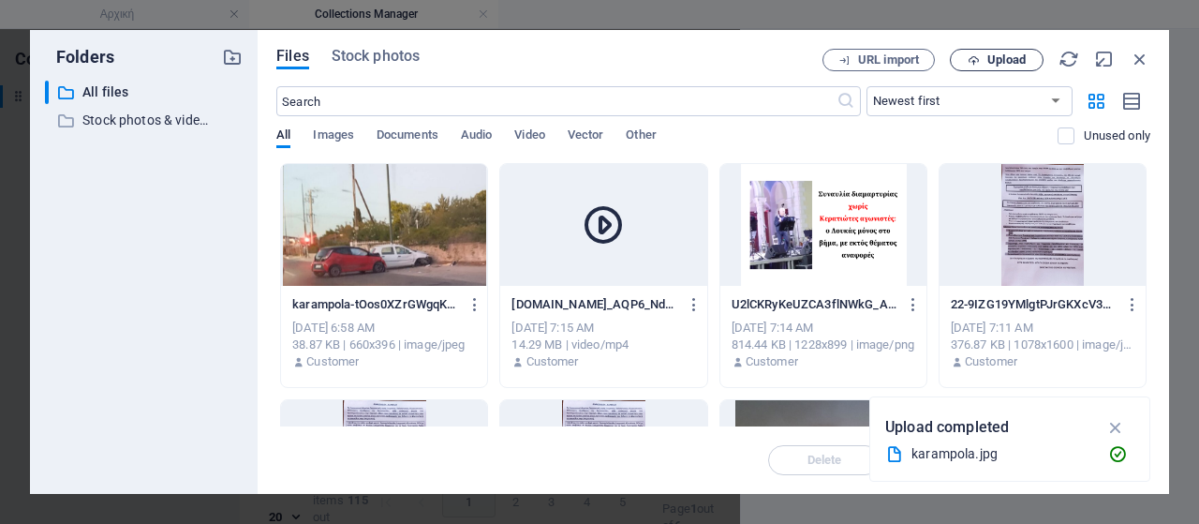
click at [1019, 65] on span "Upload" at bounding box center [1007, 59] width 38 height 11
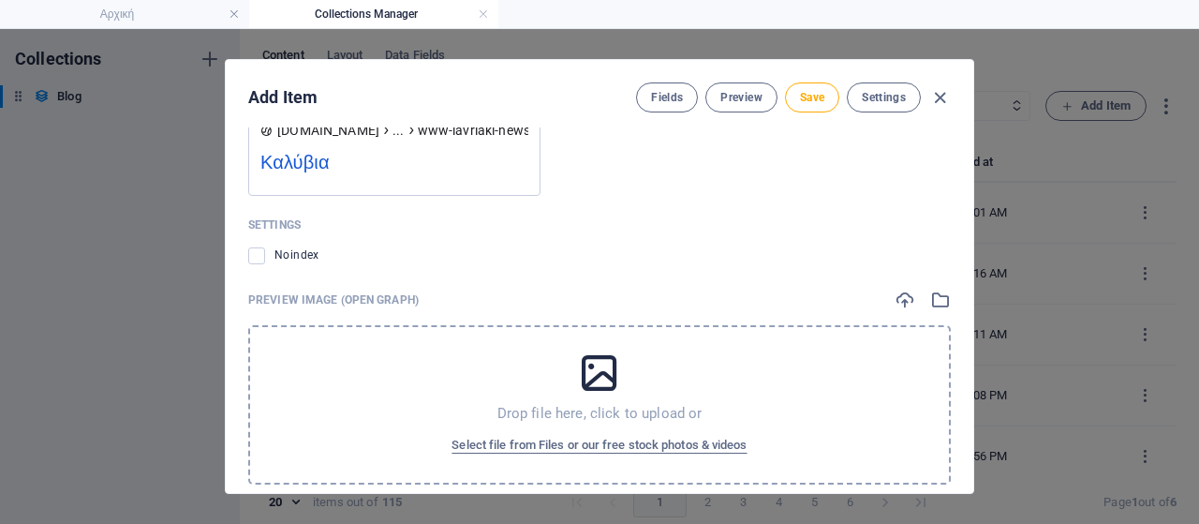
scroll to position [1949, 0]
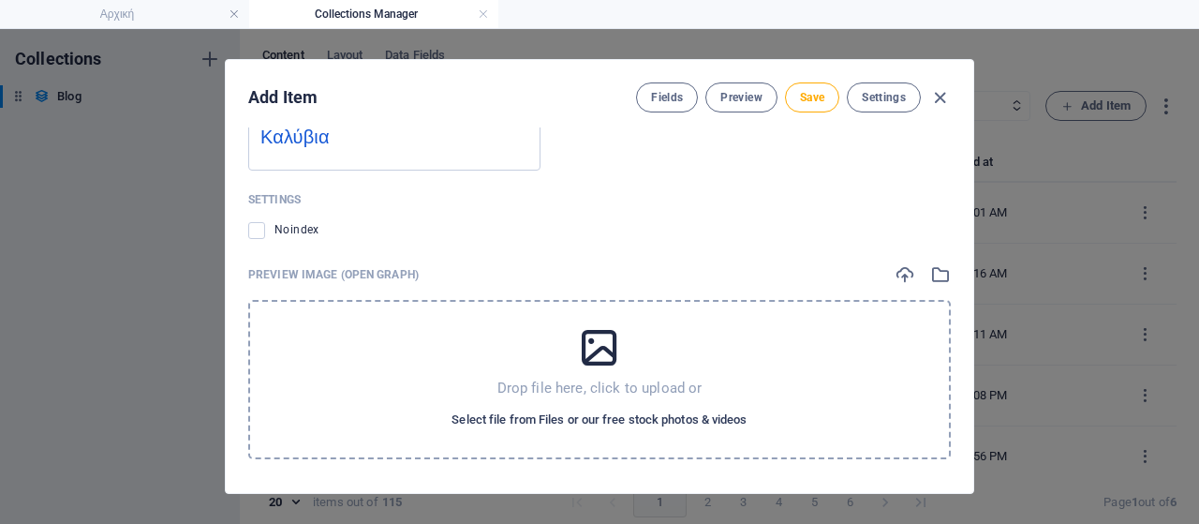
click at [545, 411] on span "Select file from Files or our free stock photos & videos" at bounding box center [599, 419] width 295 height 22
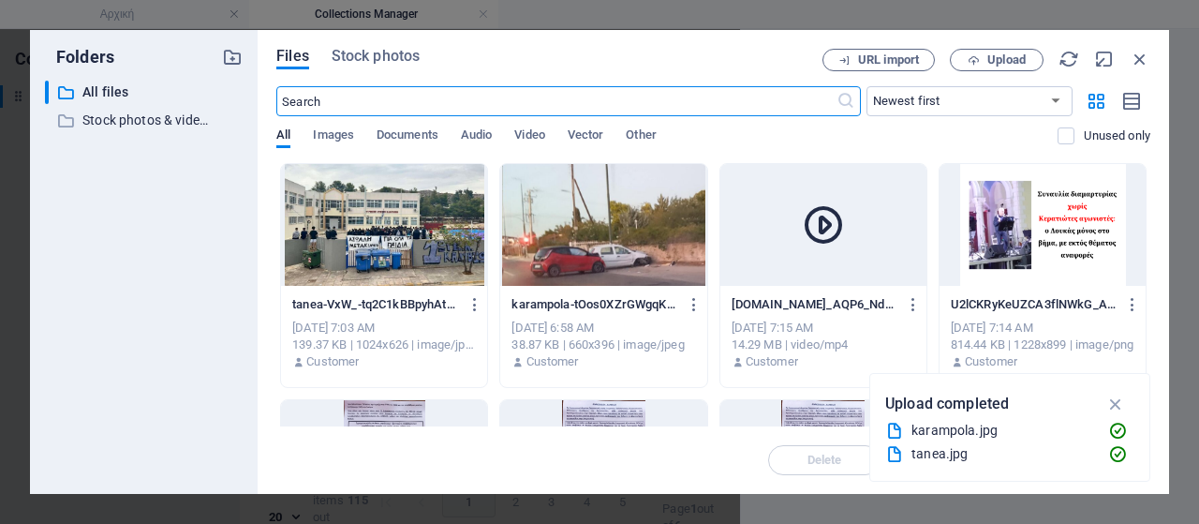
scroll to position [1977, 0]
click at [375, 252] on div at bounding box center [384, 225] width 206 height 122
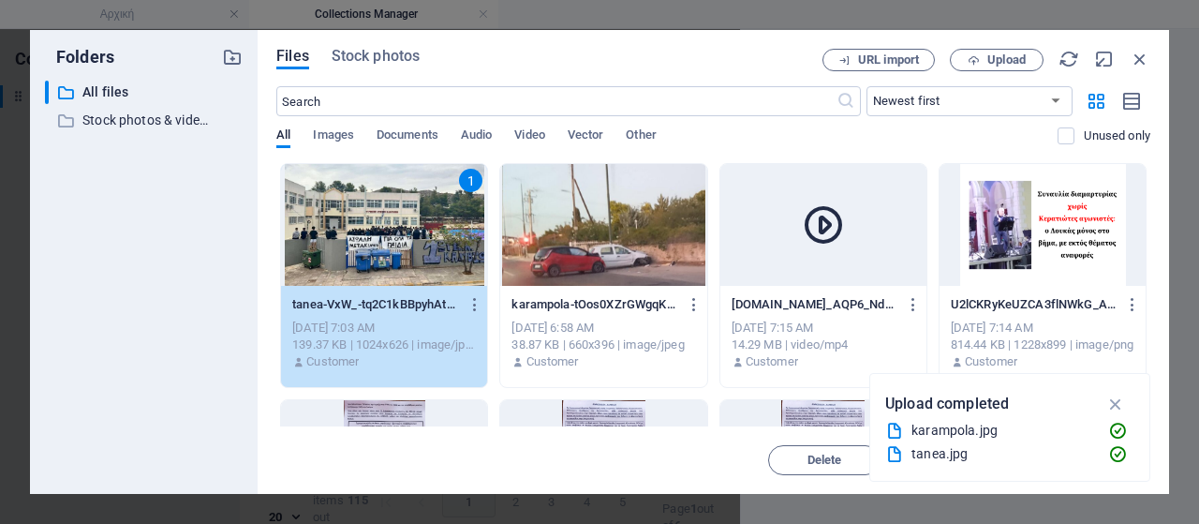
click at [375, 252] on div "1" at bounding box center [384, 225] width 206 height 122
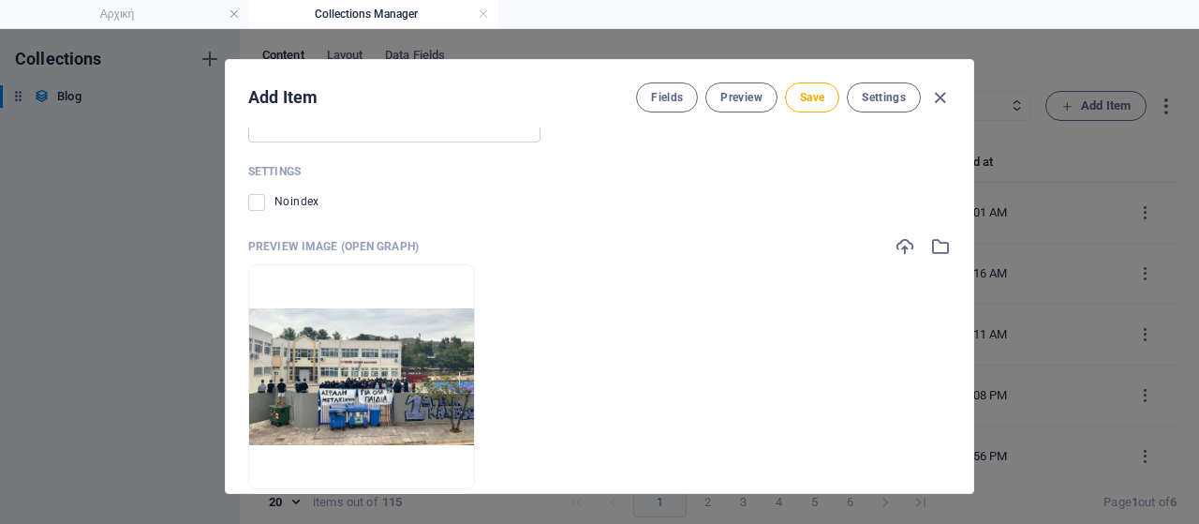
scroll to position [1949, 0]
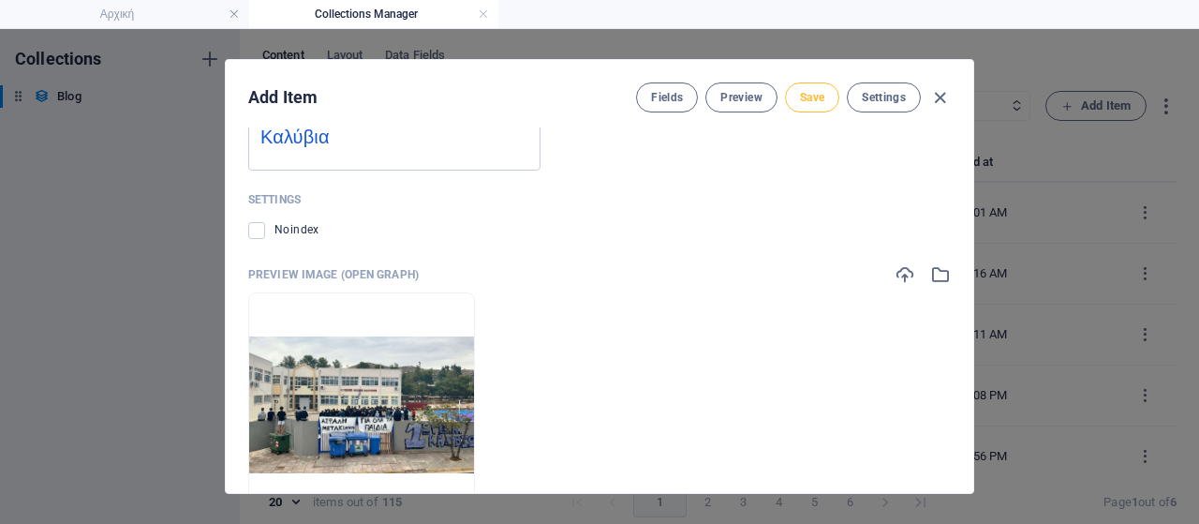
click at [800, 99] on span "Save" at bounding box center [812, 97] width 24 height 15
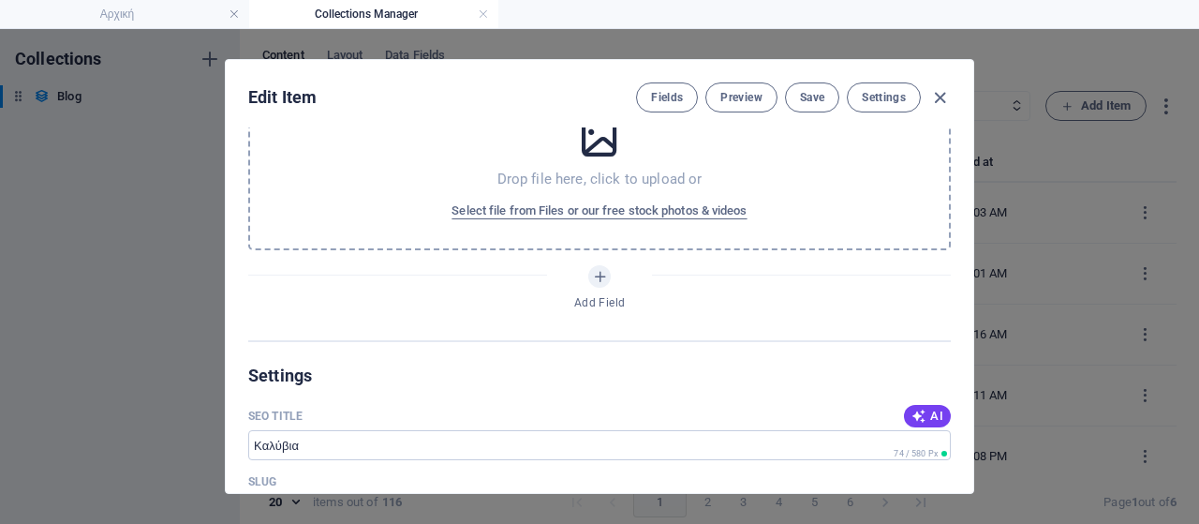
scroll to position [970, 0]
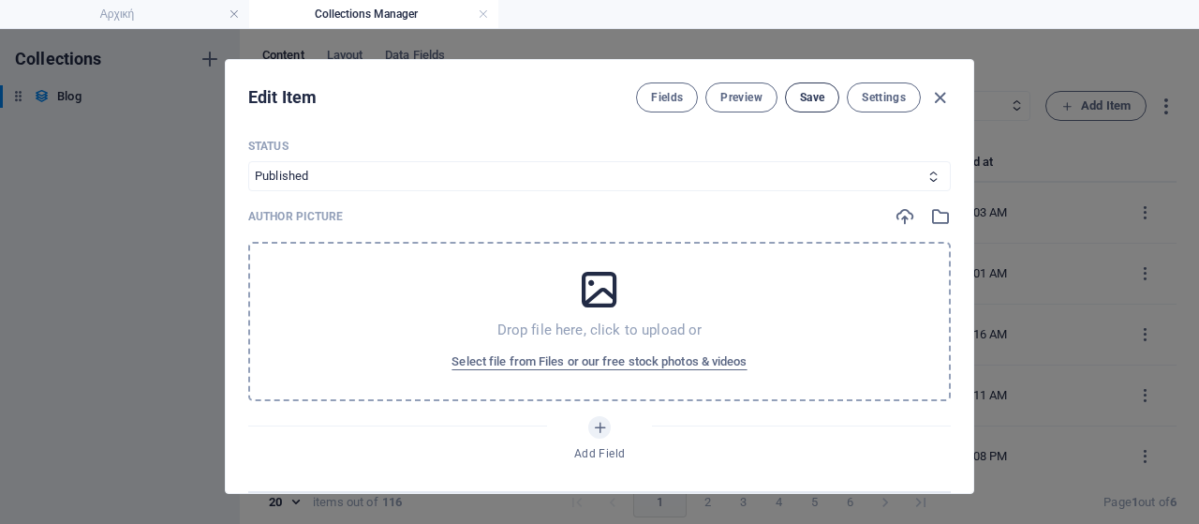
click at [822, 93] on span "Save" at bounding box center [812, 97] width 24 height 15
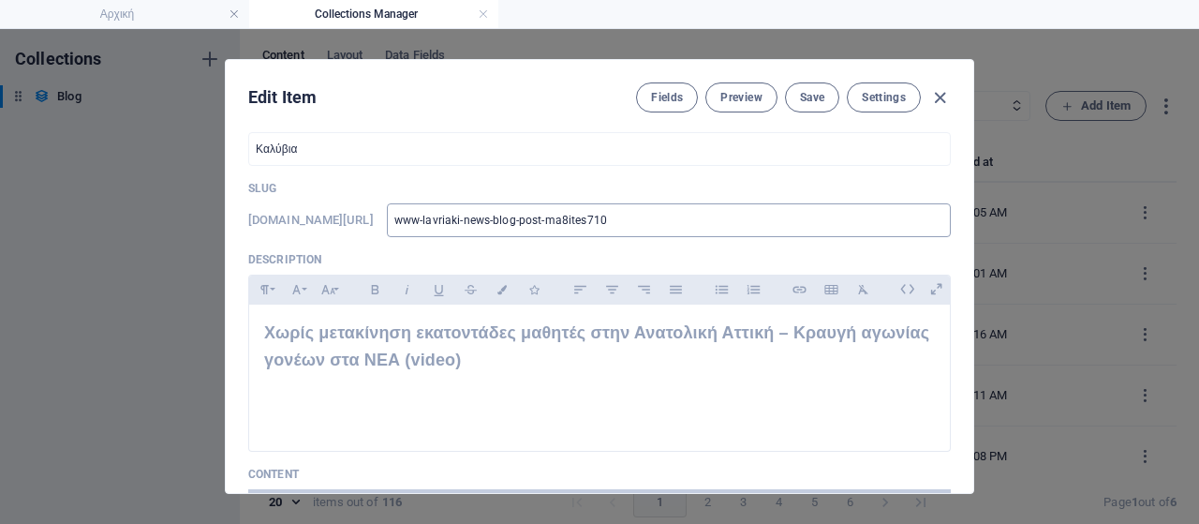
scroll to position [220, 0]
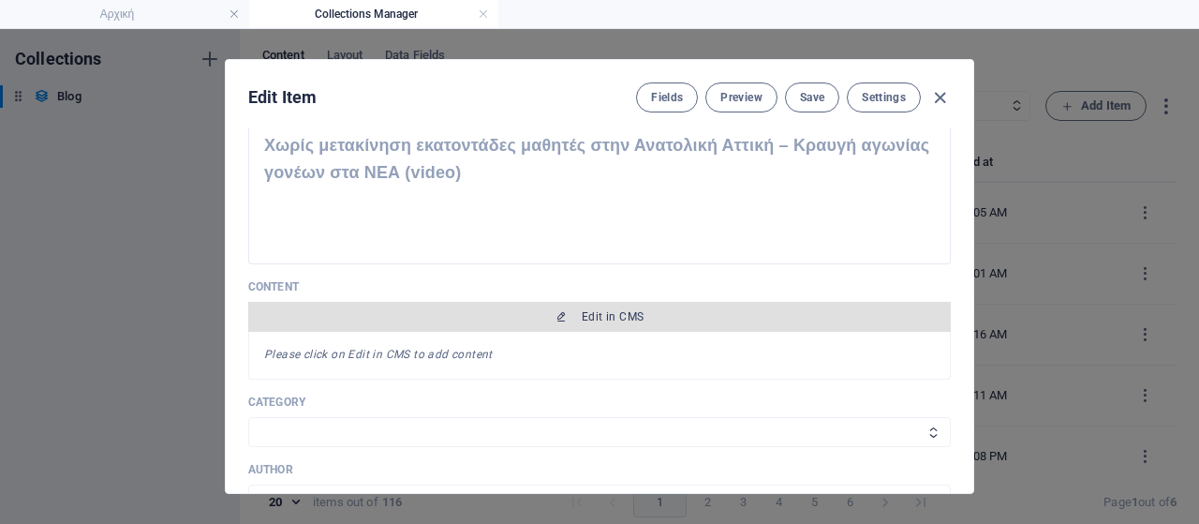
click at [643, 319] on span "Edit in CMS" at bounding box center [600, 316] width 688 height 15
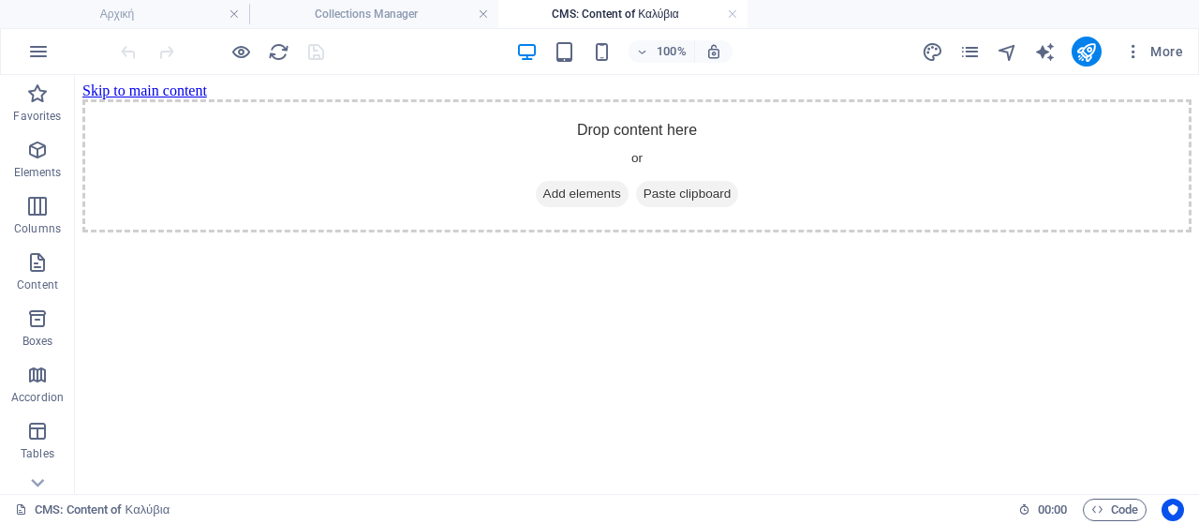
scroll to position [0, 0]
click at [585, 207] on span "Add elements" at bounding box center [582, 194] width 93 height 26
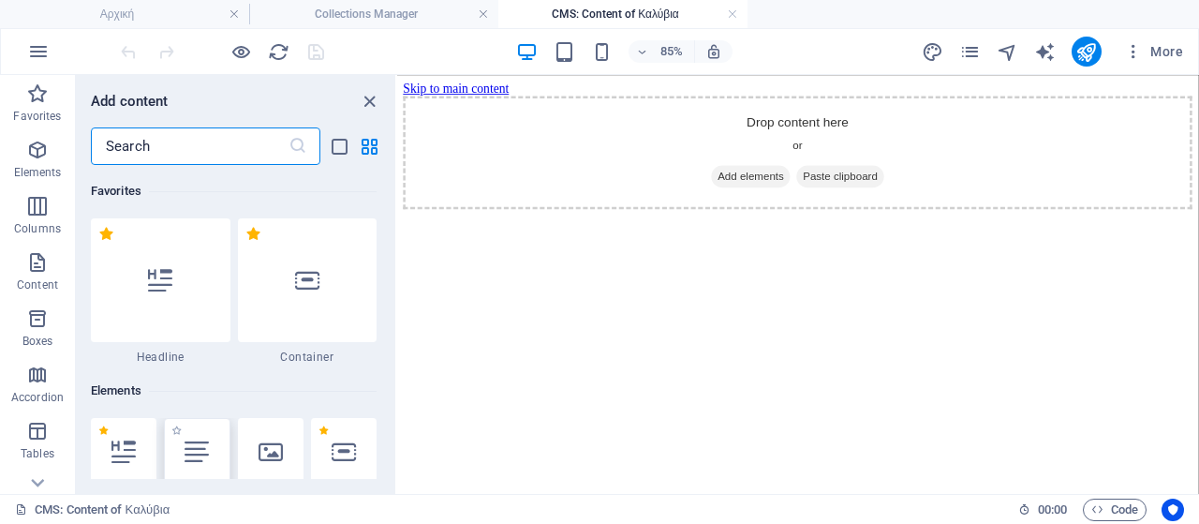
click at [175, 441] on div at bounding box center [197, 451] width 66 height 67
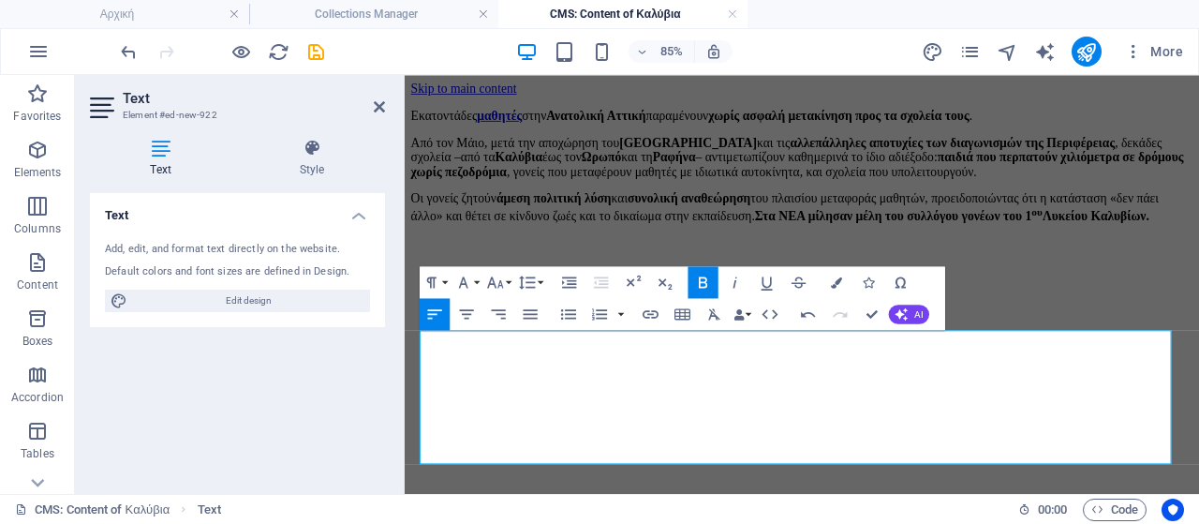
drag, startPoint x: 542, startPoint y: 523, endPoint x: 369, endPoint y: 381, distance: 223.7
click at [405, 272] on html "Skip to main content Εκατοντάδες μαθητές στην Ανατολική Αττική παραμένουν χωρίς…" at bounding box center [872, 173] width 935 height 197
click at [495, 275] on icon "button" at bounding box center [495, 282] width 19 height 19
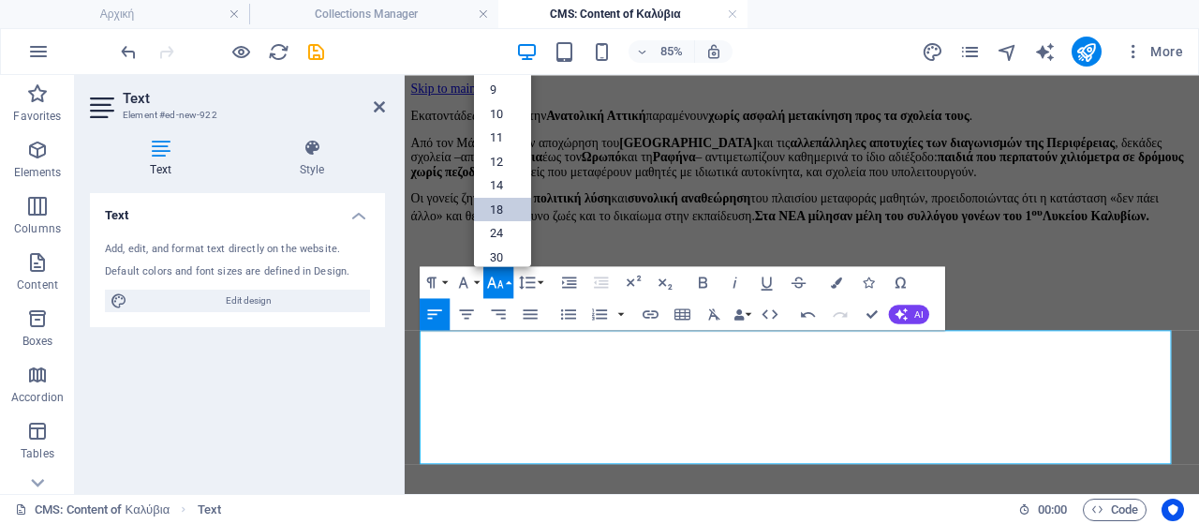
click at [514, 199] on link "18" at bounding box center [502, 209] width 57 height 24
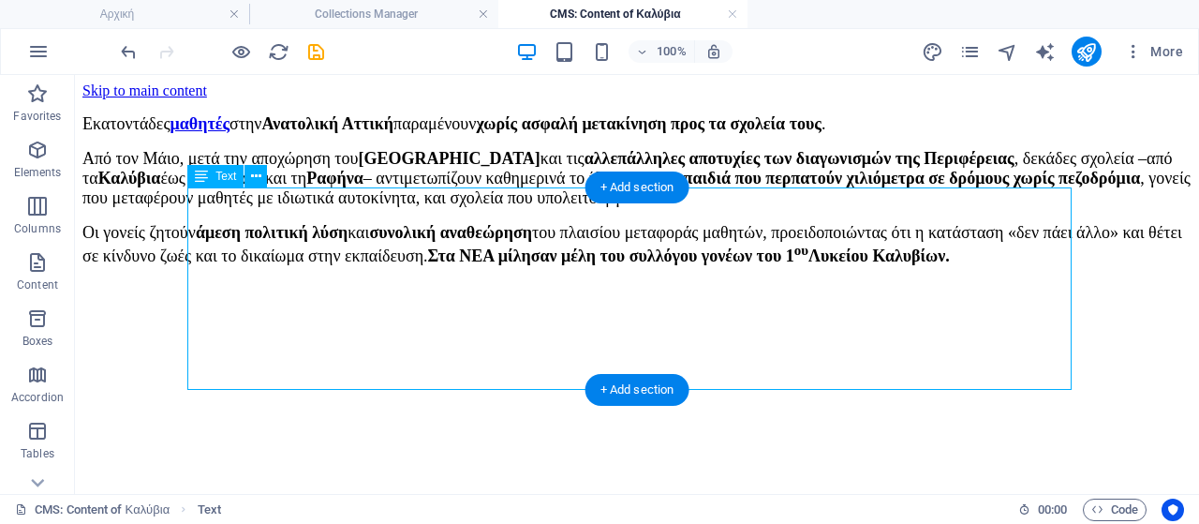
scroll to position [187, 0]
click at [616, 389] on div "+ Add section" at bounding box center [638, 390] width 104 height 32
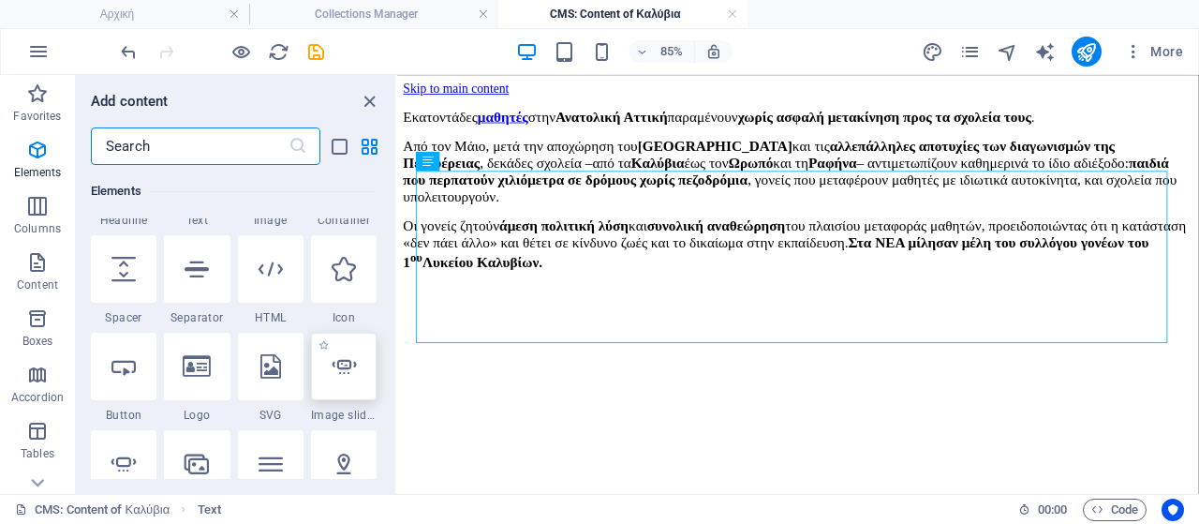
scroll to position [186, 0]
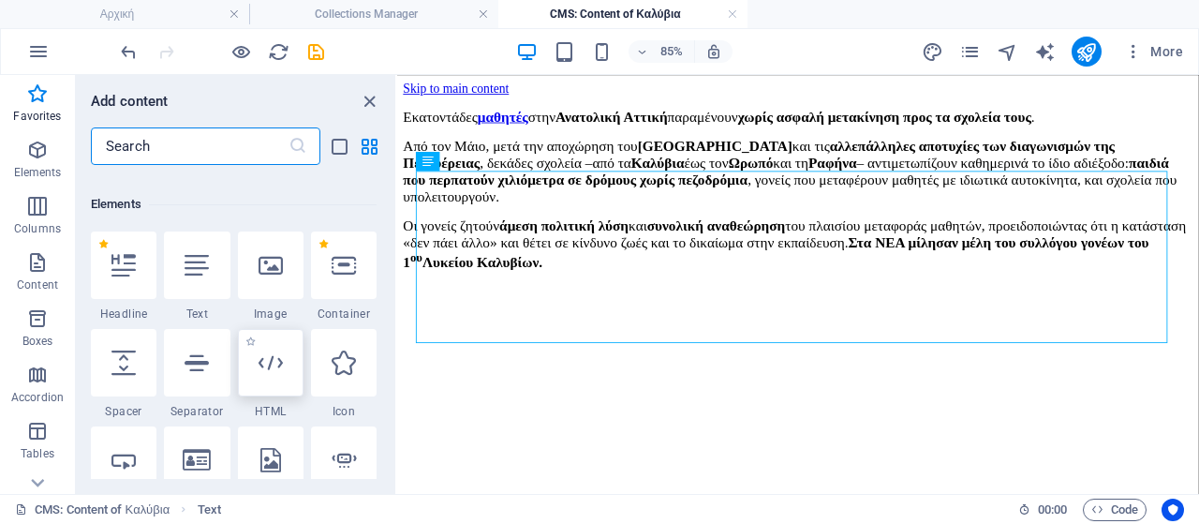
click at [271, 356] on icon at bounding box center [271, 362] width 24 height 24
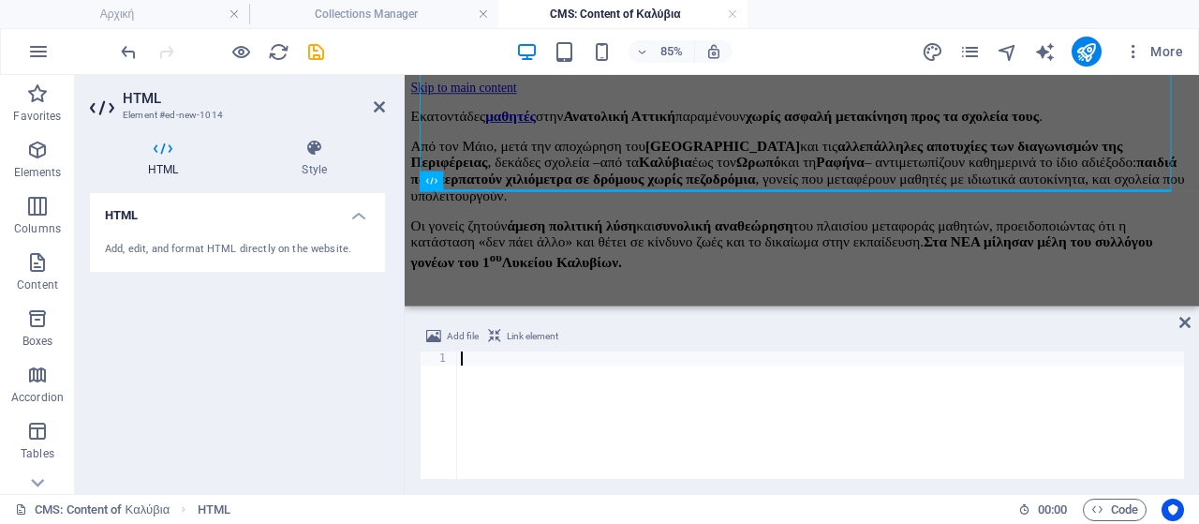
scroll to position [365, 0]
paste textarea "<script async src="//[DOMAIN_NAME][URL]"></script>"
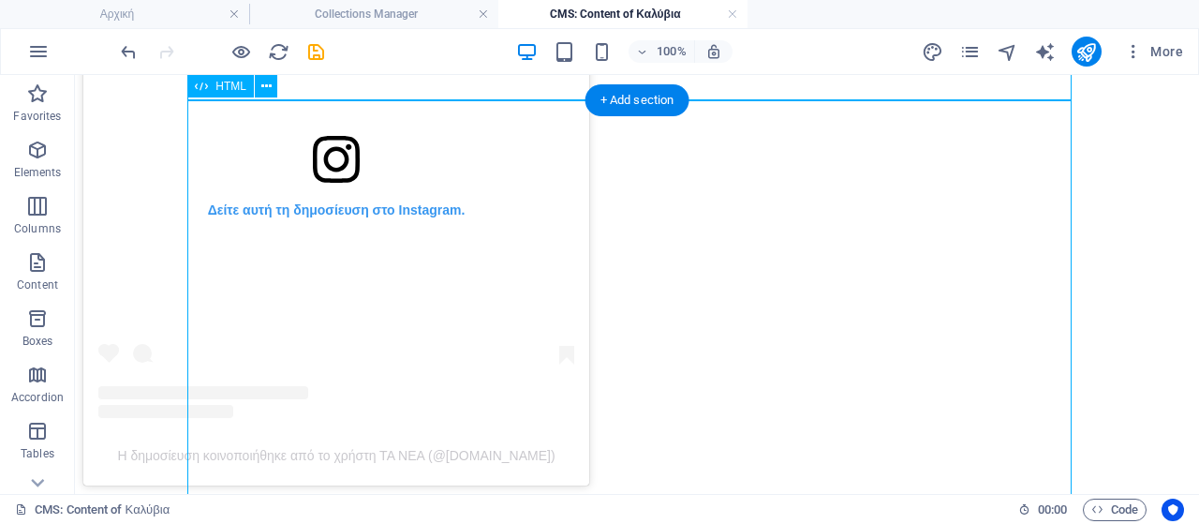
scroll to position [468, 0]
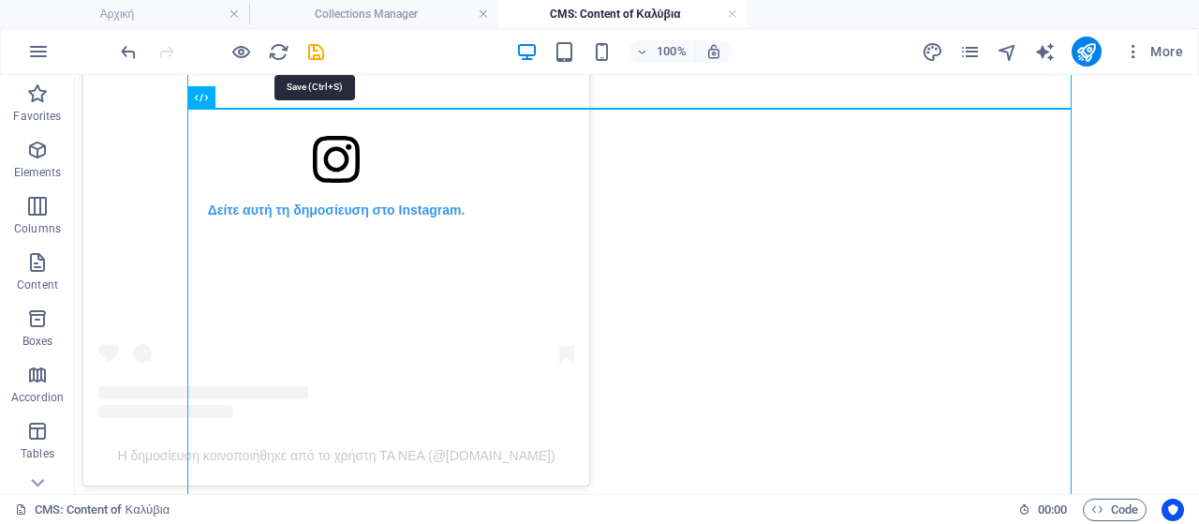
click at [319, 54] on icon "save" at bounding box center [316, 52] width 22 height 22
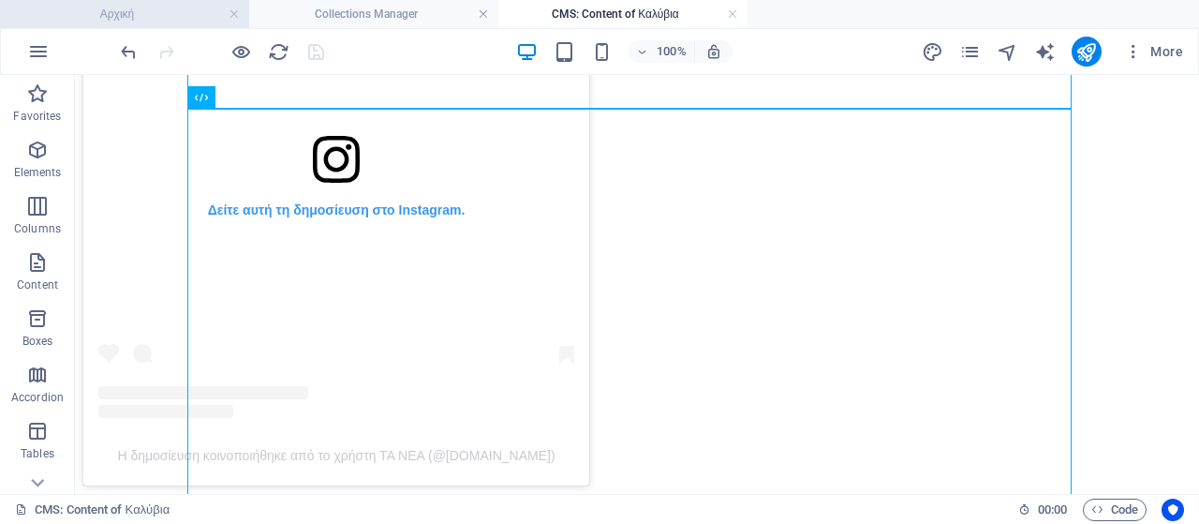
click at [169, 11] on h4 "Αρχική" at bounding box center [124, 14] width 249 height 21
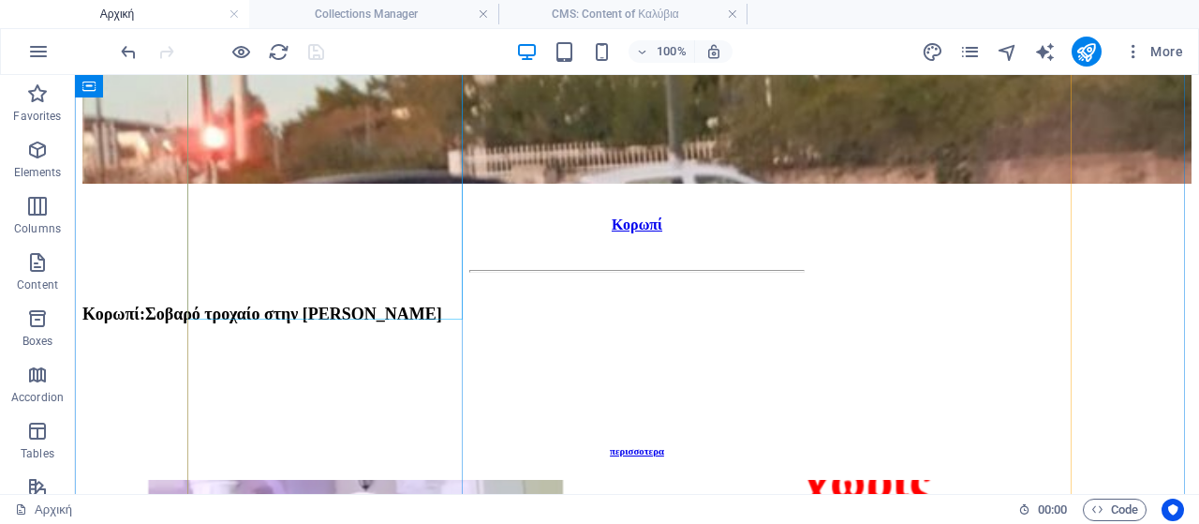
scroll to position [1347, 0]
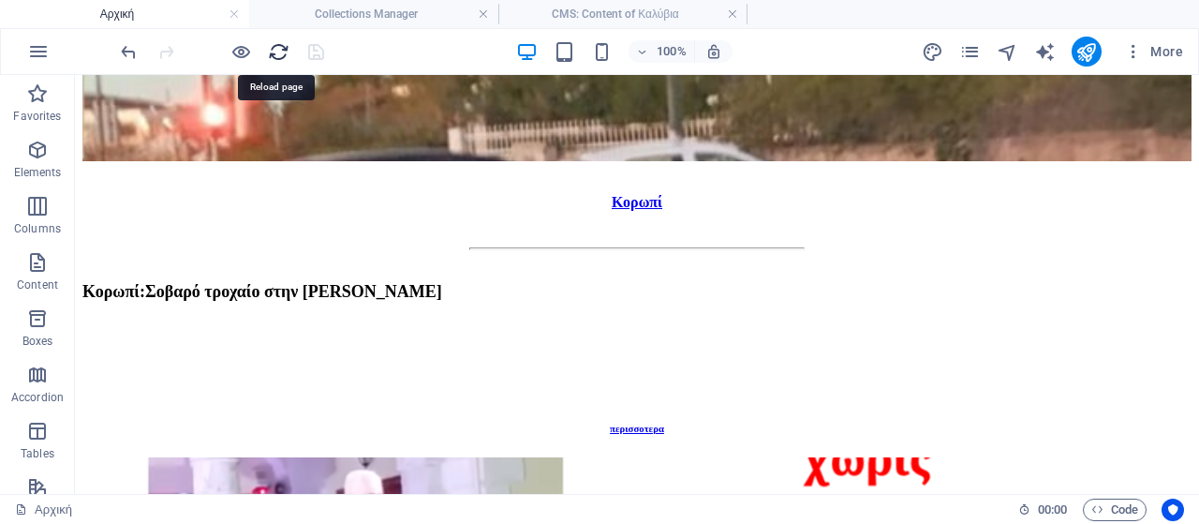
click at [274, 52] on icon "reload" at bounding box center [279, 52] width 22 height 22
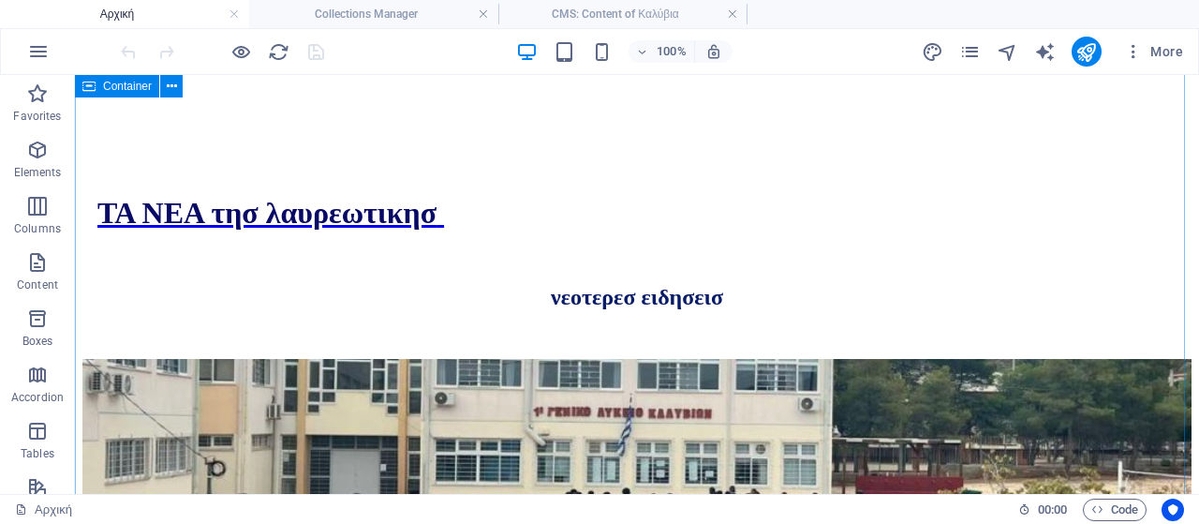
scroll to position [972, 0]
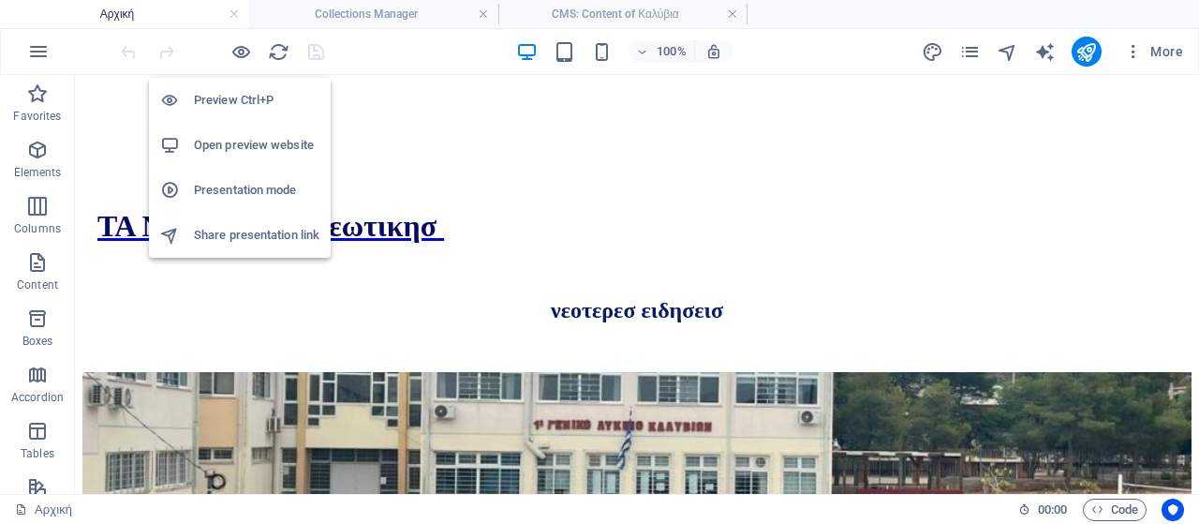
click at [242, 148] on h6 "Open preview website" at bounding box center [257, 145] width 126 height 22
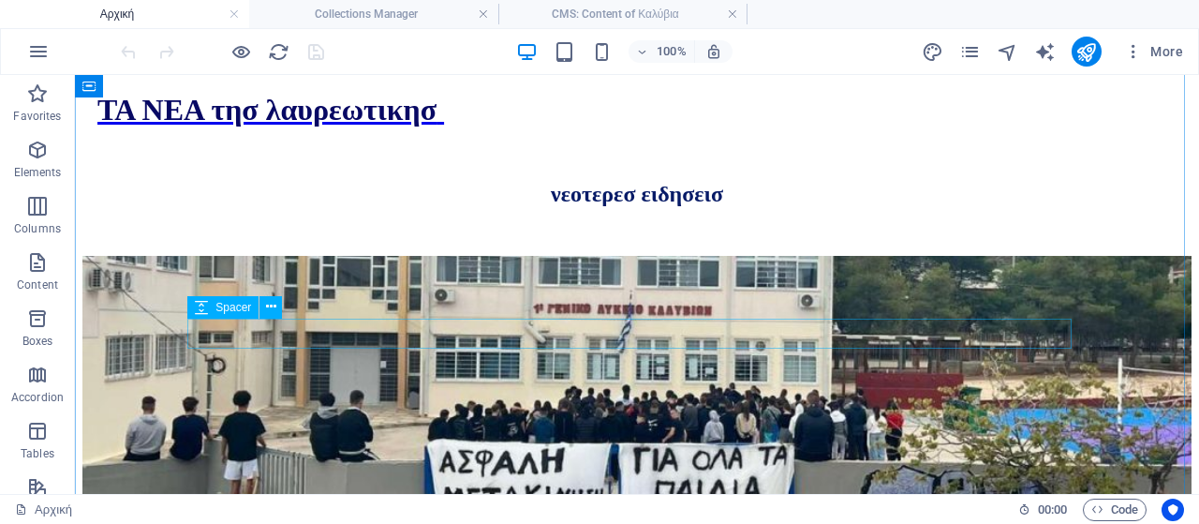
scroll to position [1065, 0]
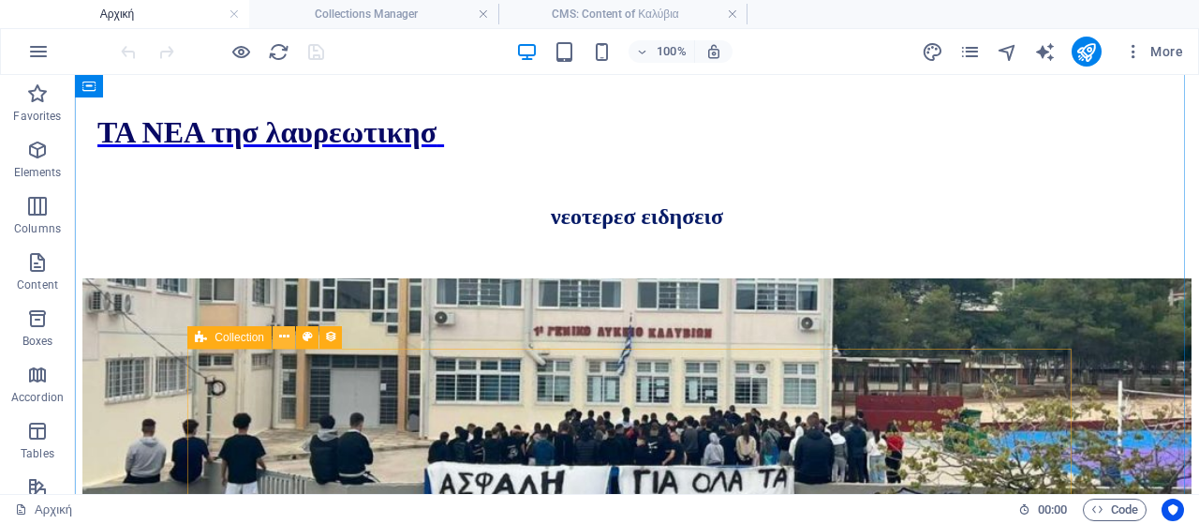
click at [286, 338] on icon at bounding box center [284, 337] width 10 height 20
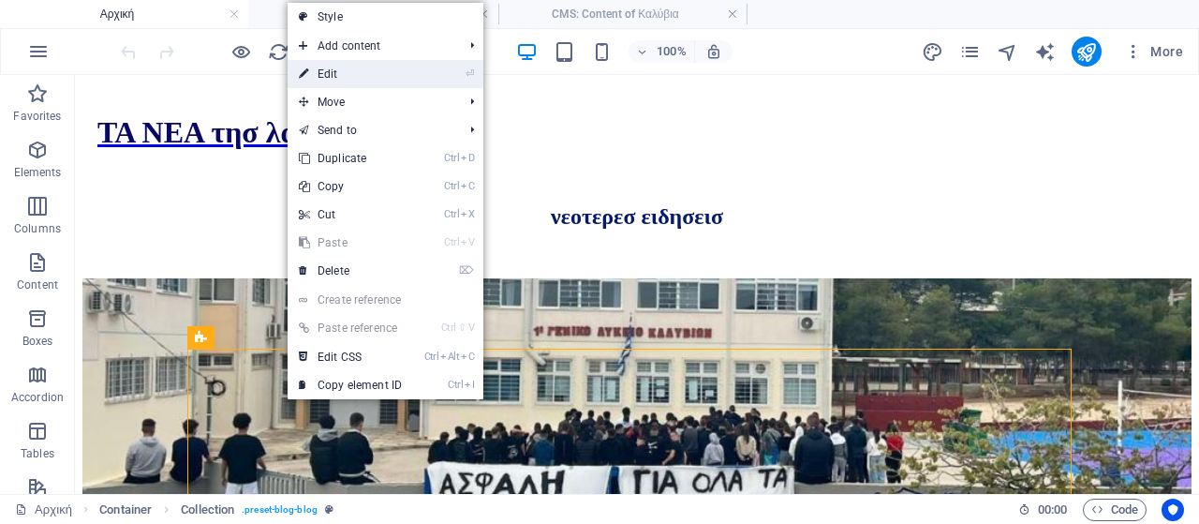
click at [354, 75] on link "⏎ Edit" at bounding box center [351, 74] width 126 height 28
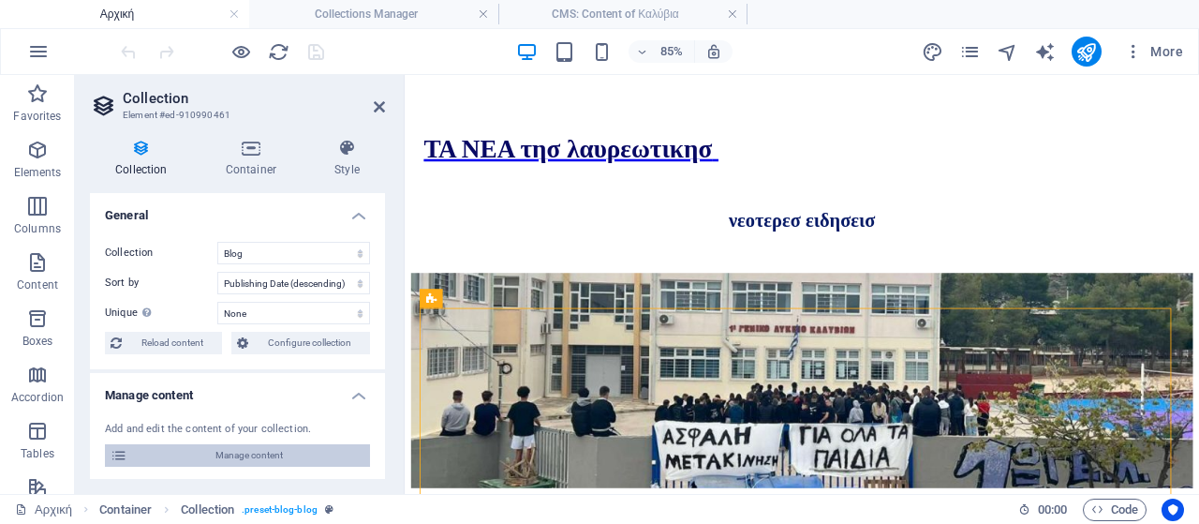
click at [250, 455] on span "Manage content" at bounding box center [248, 455] width 231 height 22
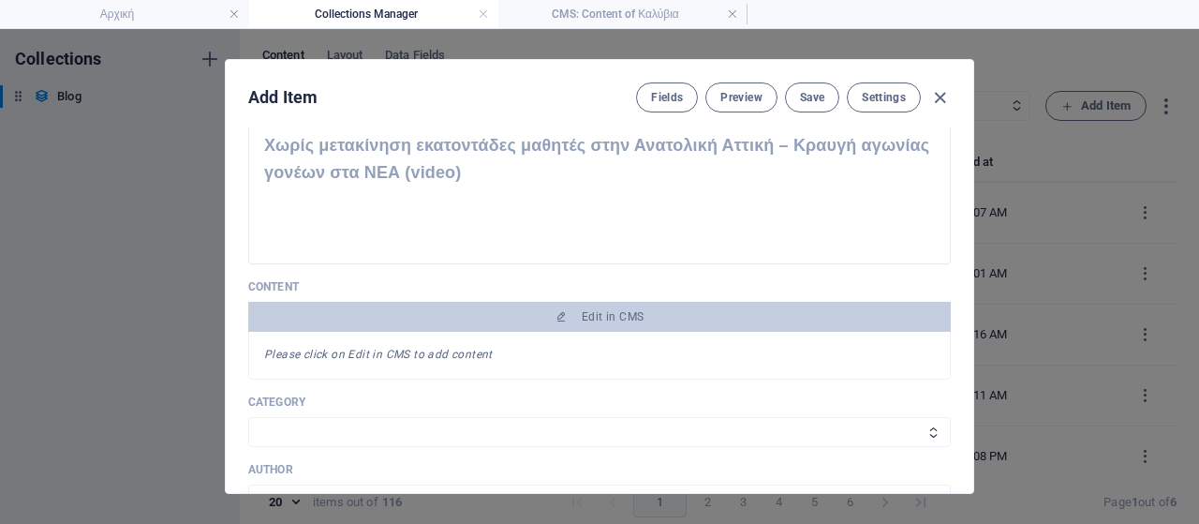
scroll to position [0, 0]
drag, startPoint x: 936, startPoint y: 98, endPoint x: 1017, endPoint y: 104, distance: 81.7
click at [937, 97] on icon "button" at bounding box center [940, 98] width 22 height 22
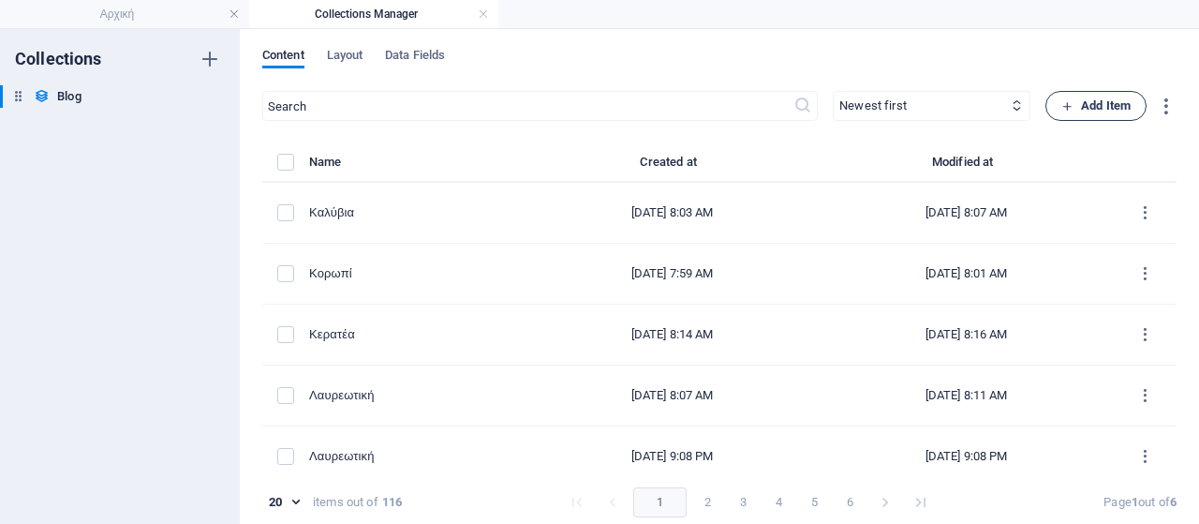
click at [1070, 111] on span "Add Item" at bounding box center [1096, 106] width 69 height 22
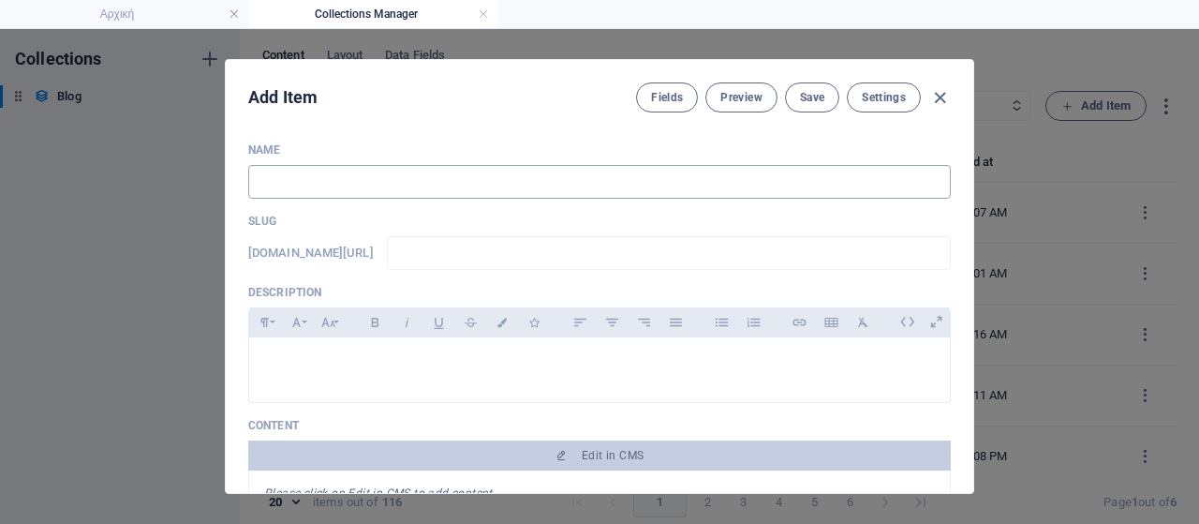
click at [450, 180] on input "text" at bounding box center [599, 182] width 703 height 34
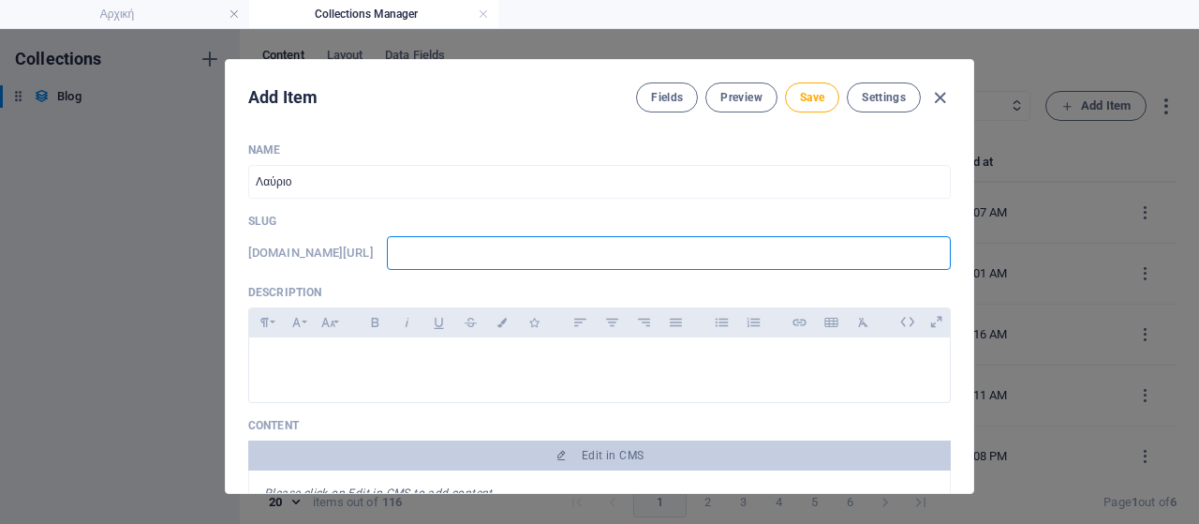
click at [520, 261] on input "text" at bounding box center [669, 253] width 564 height 34
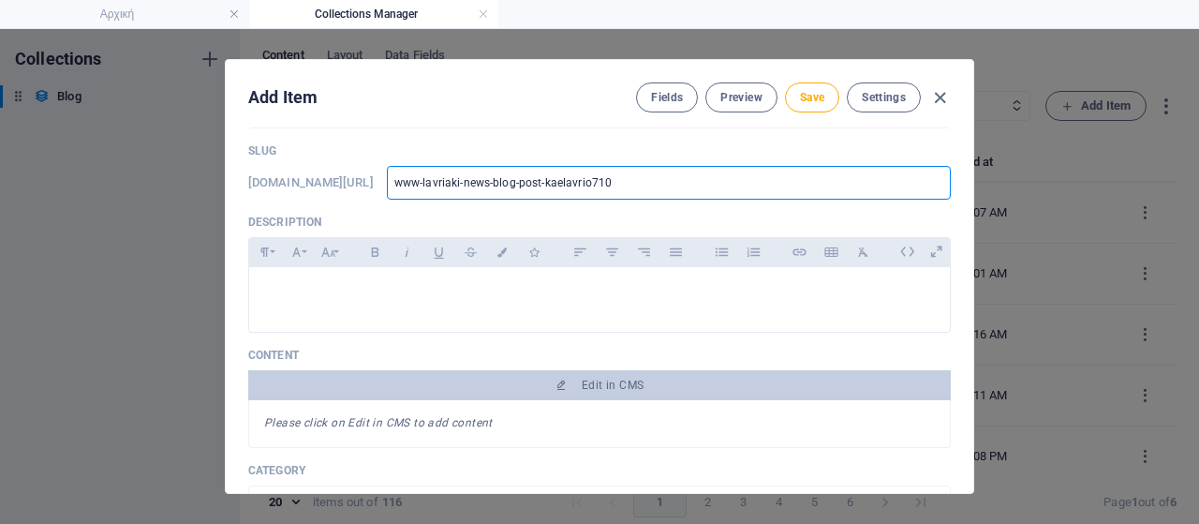
scroll to position [94, 0]
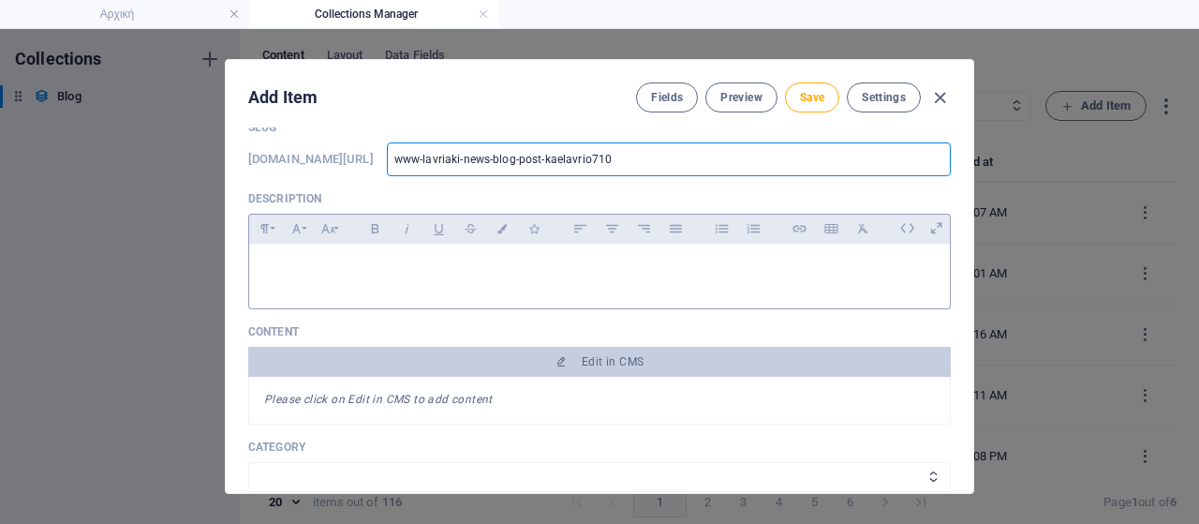
click at [337, 260] on p at bounding box center [599, 268] width 671 height 18
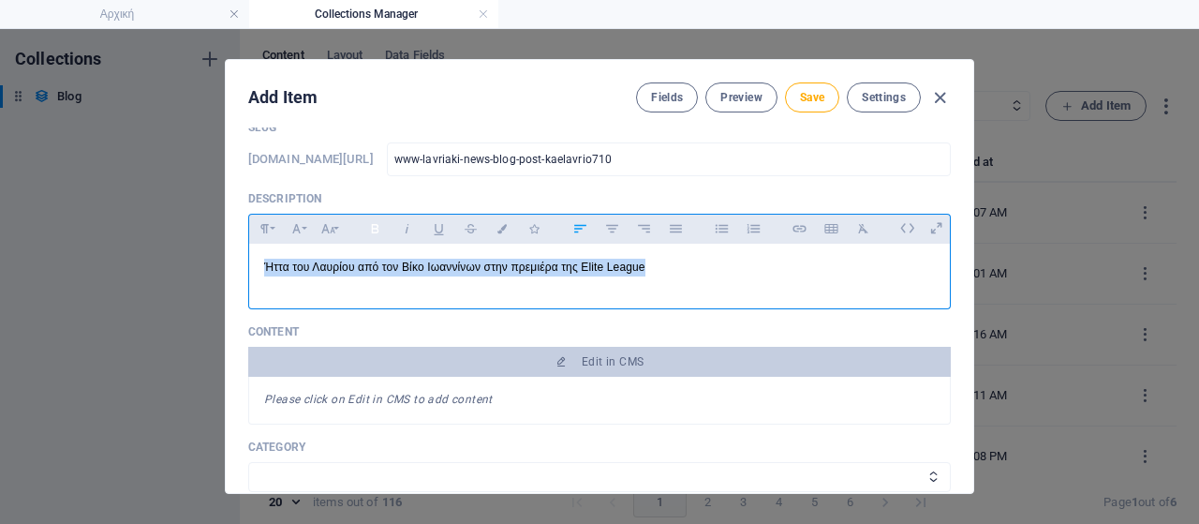
drag, startPoint x: 676, startPoint y: 271, endPoint x: 382, endPoint y: 228, distance: 297.3
click at [111, 244] on div "Add Item Fields Preview Save Settings Name Λαύριο ​ Slug [DOMAIN_NAME][URL] www…" at bounding box center [599, 276] width 1199 height 495
click at [371, 228] on icon "button" at bounding box center [374, 228] width 7 height 9
click at [334, 230] on button "Font Size" at bounding box center [328, 228] width 30 height 24
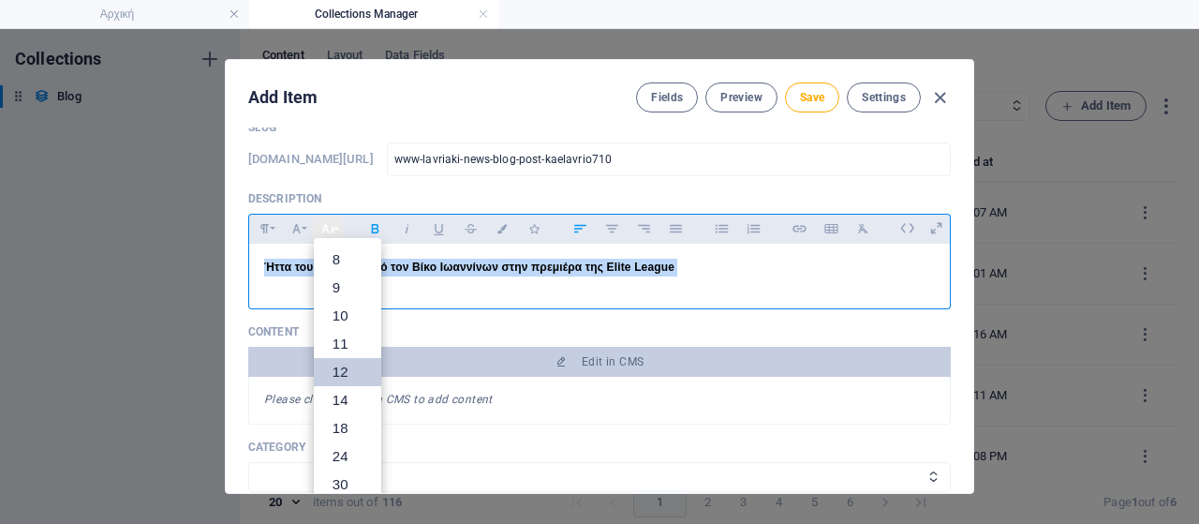
scroll to position [133, 0]
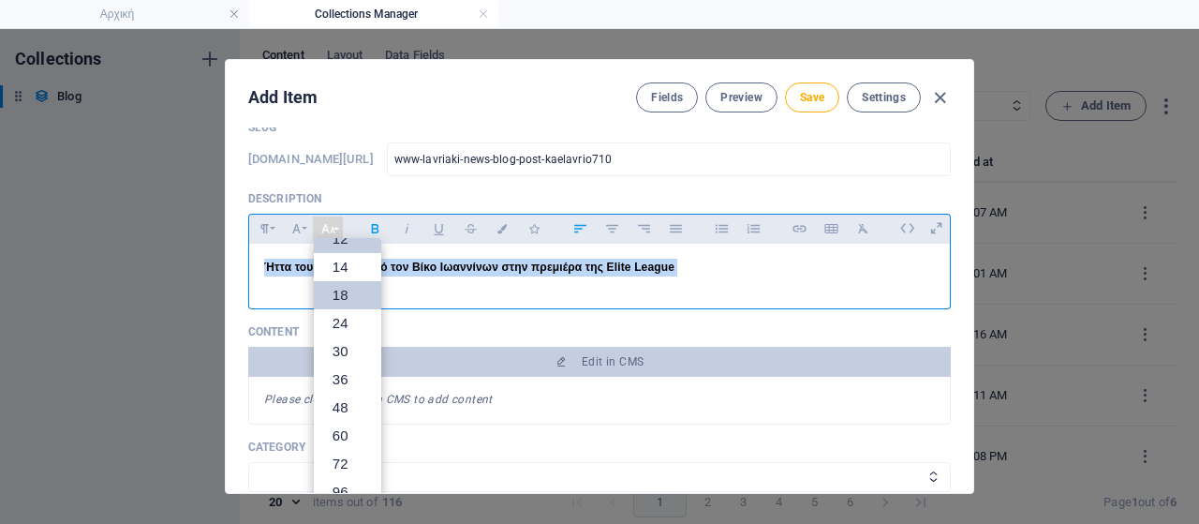
click at [341, 298] on link "18" at bounding box center [347, 295] width 67 height 28
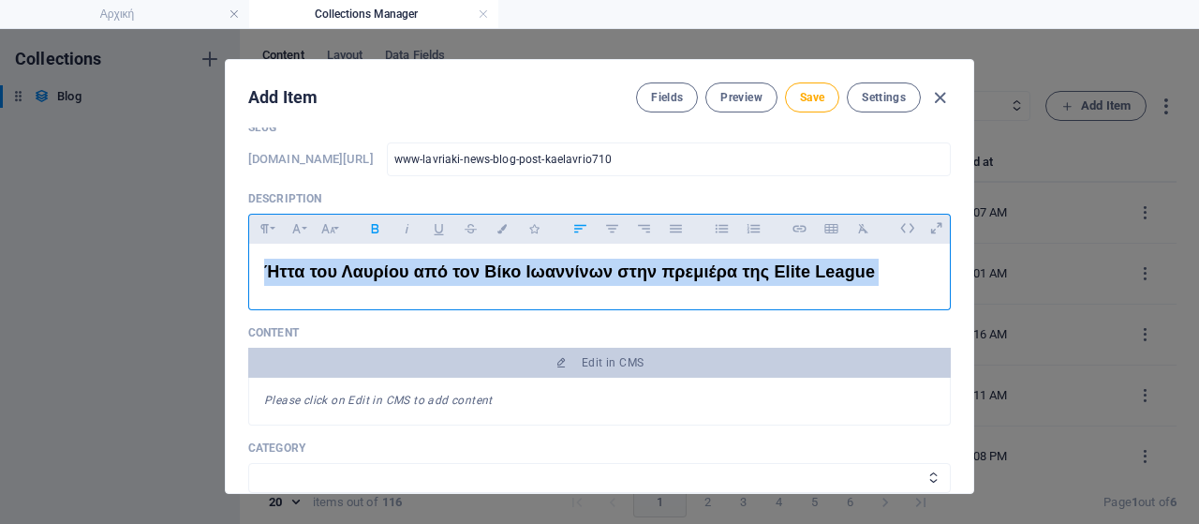
click at [914, 278] on p "Ήττα του Λαυρίου από τον Βίκο Ιωαννίνων στην πρεμιέρα της Elite League" at bounding box center [599, 272] width 671 height 27
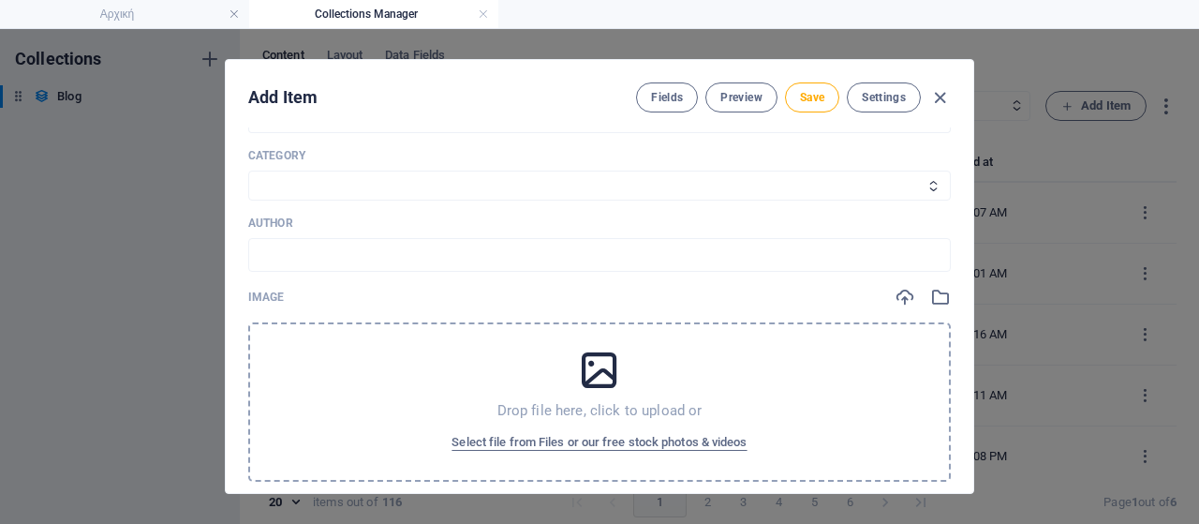
scroll to position [468, 0]
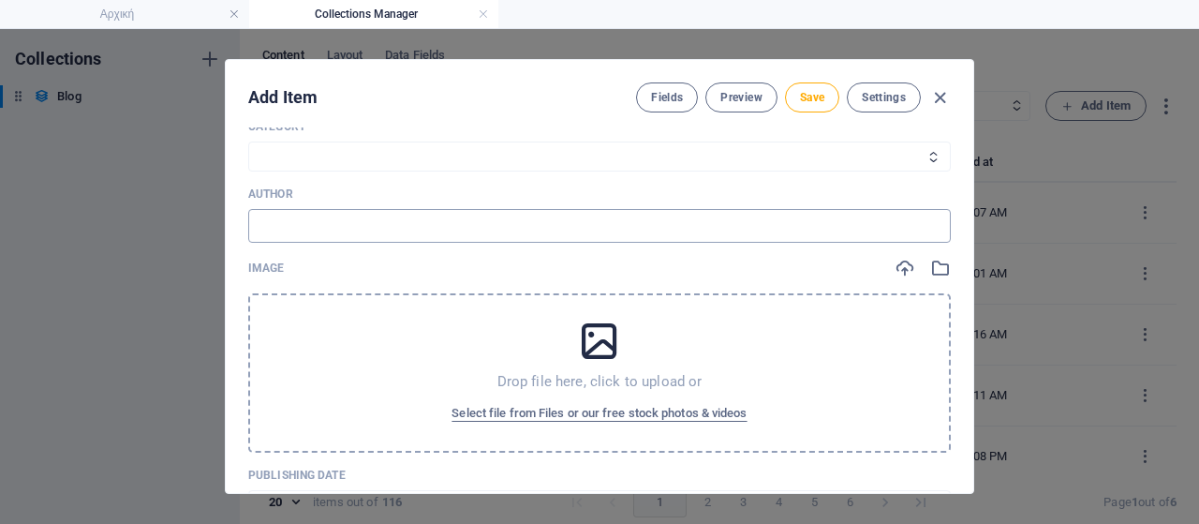
click at [307, 224] on input "text" at bounding box center [599, 226] width 703 height 34
click at [581, 413] on span "Select file from Files or our free stock photos & videos" at bounding box center [599, 413] width 295 height 22
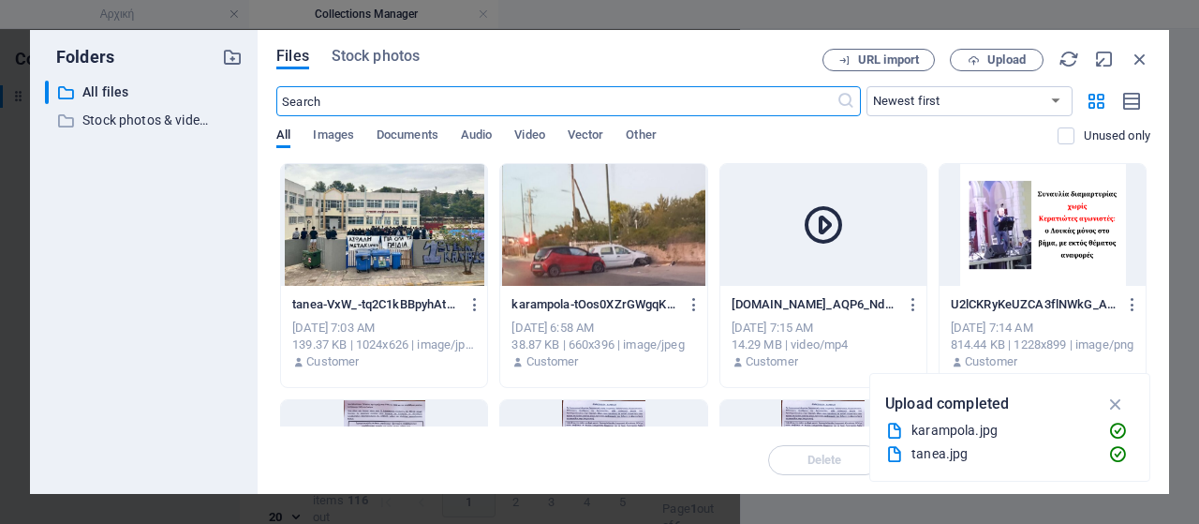
scroll to position [523, 0]
click at [974, 58] on icon "button" at bounding box center [974, 60] width 12 height 12
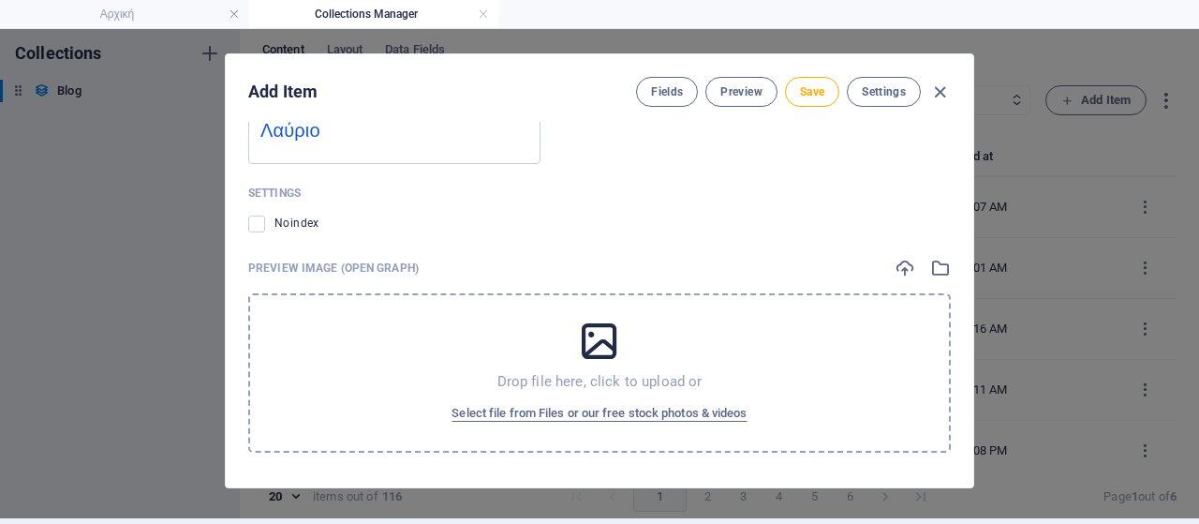
scroll to position [7, 0]
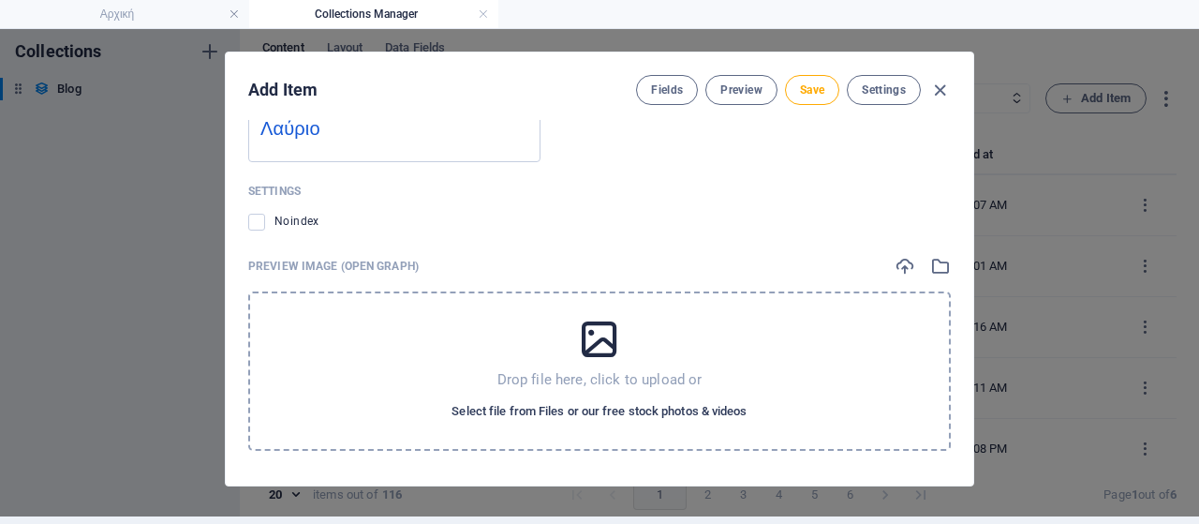
click at [615, 404] on span "Select file from Files or our free stock photos & videos" at bounding box center [599, 411] width 295 height 22
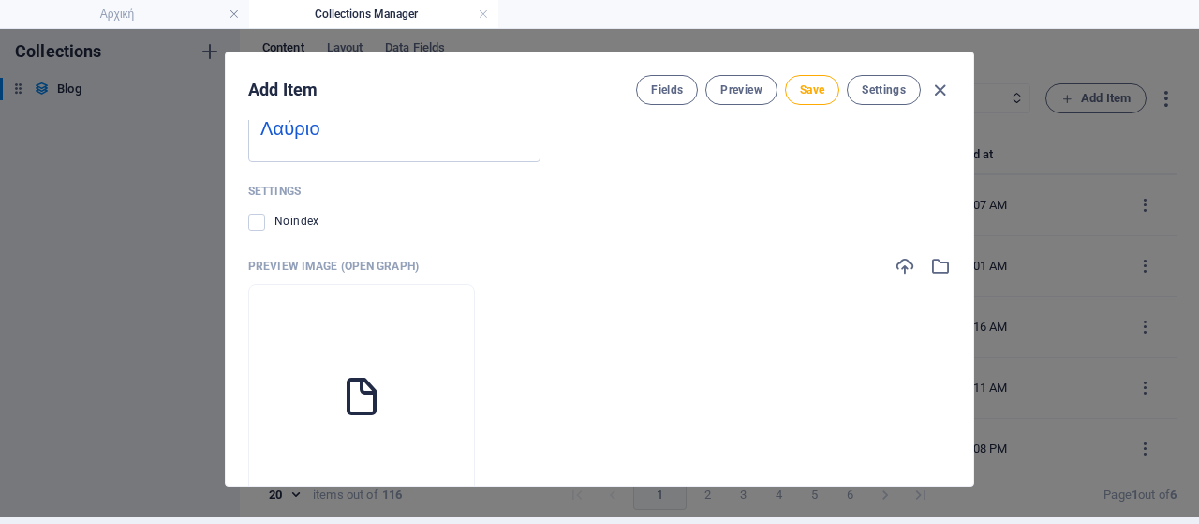
scroll to position [1922, 0]
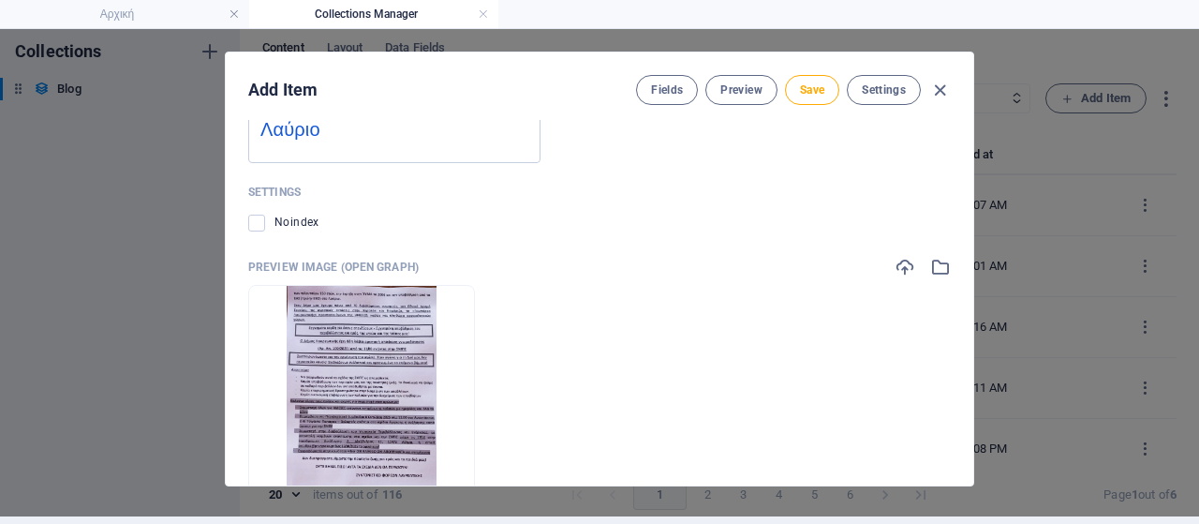
click at [418, 474] on icon "button" at bounding box center [410, 481] width 15 height 15
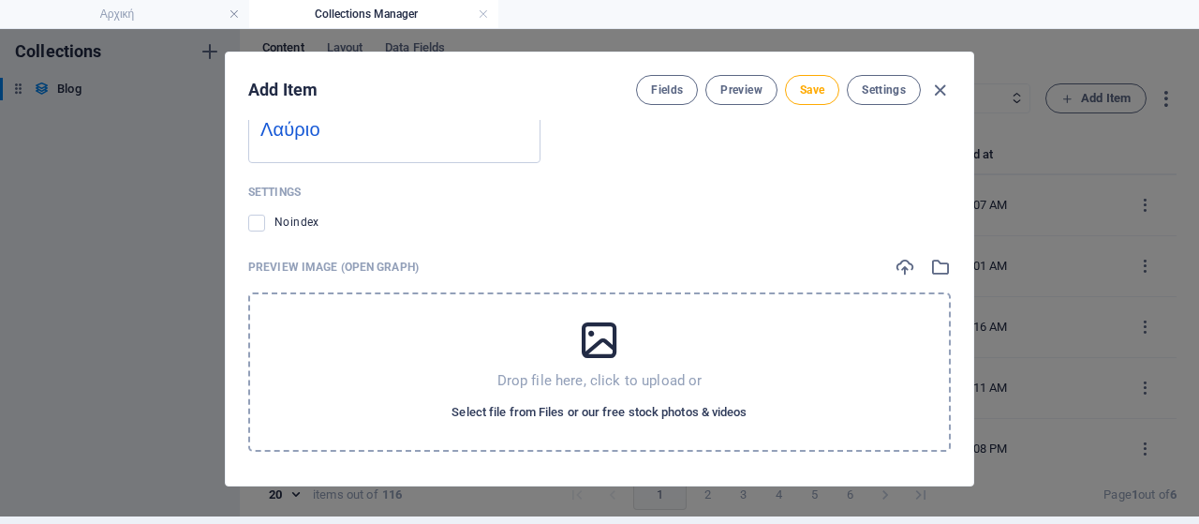
click at [516, 406] on span "Select file from Files or our free stock photos & videos" at bounding box center [599, 412] width 295 height 22
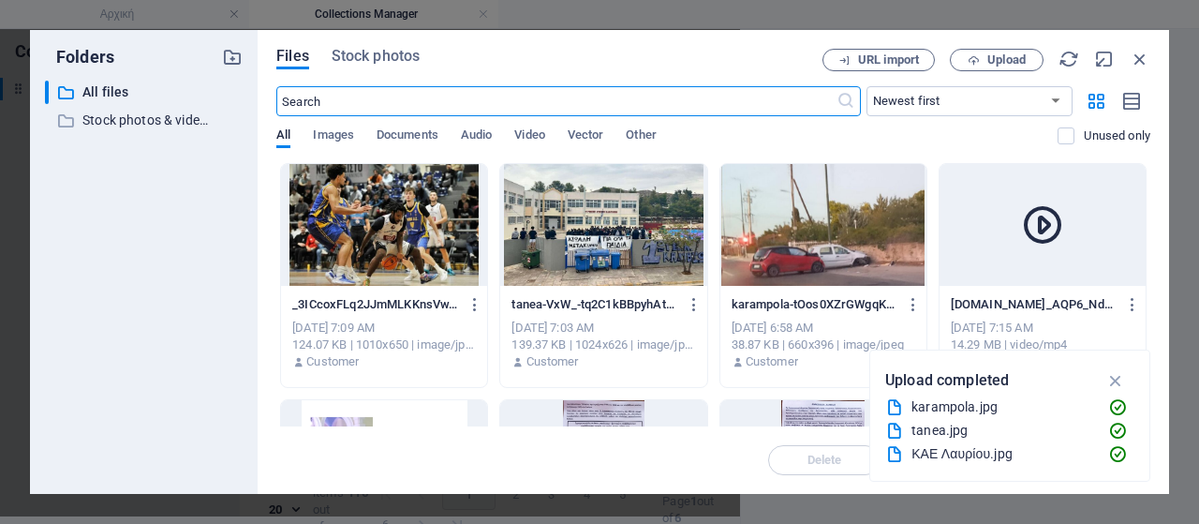
scroll to position [1977, 0]
click at [420, 256] on div at bounding box center [384, 225] width 206 height 122
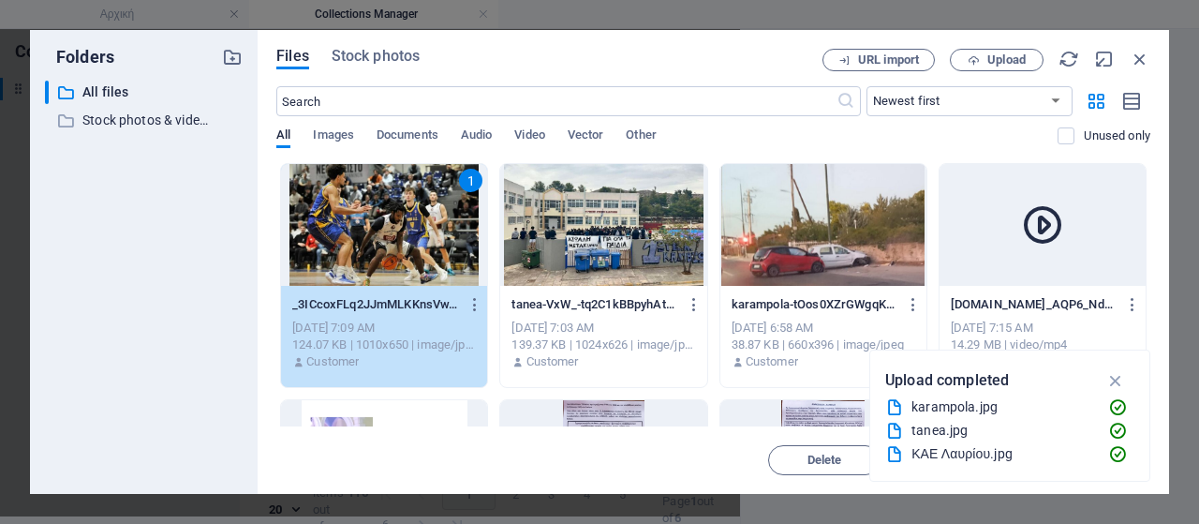
click at [420, 256] on div "1" at bounding box center [384, 225] width 206 height 122
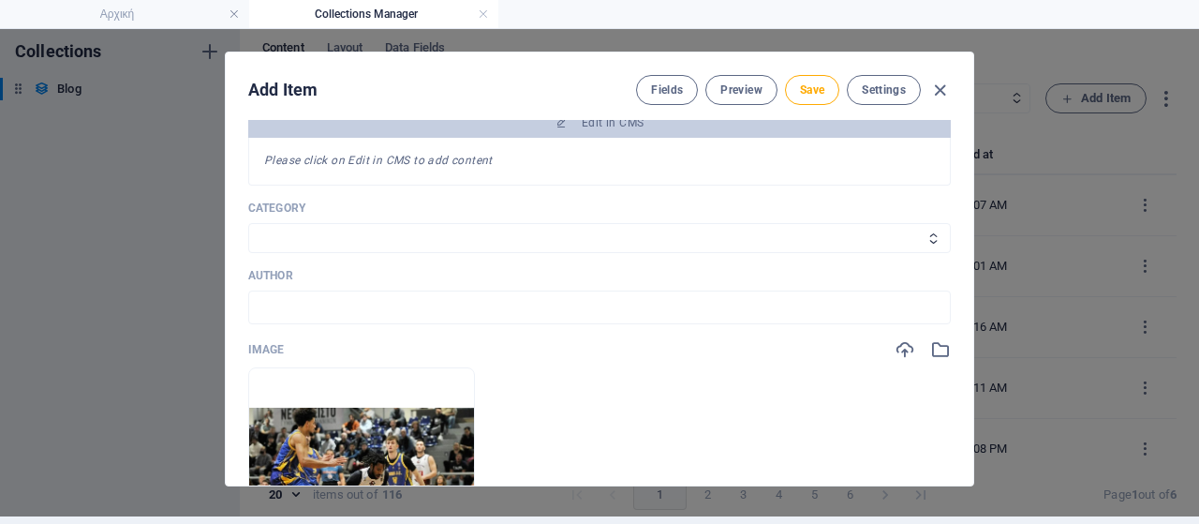
scroll to position [329, 0]
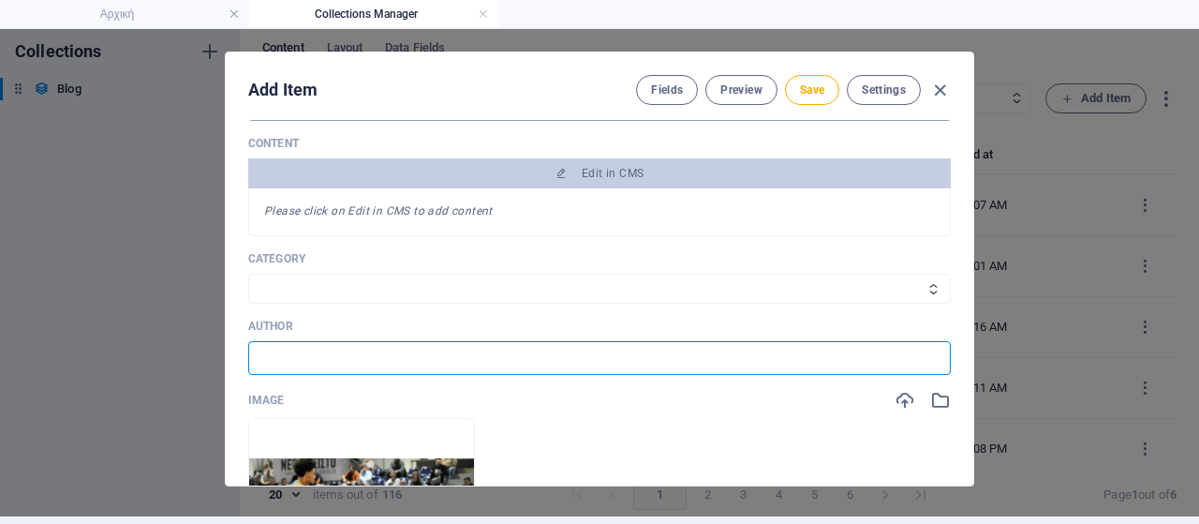
click at [320, 346] on input "text" at bounding box center [599, 358] width 703 height 34
drag, startPoint x: 320, startPoint y: 347, endPoint x: 351, endPoint y: 381, distance: 46.5
drag, startPoint x: 351, startPoint y: 381, endPoint x: 304, endPoint y: 358, distance: 52.4
click at [304, 358] on input "Πηγή:" at bounding box center [599, 358] width 703 height 34
paste input "[DOMAIN_NAME]"
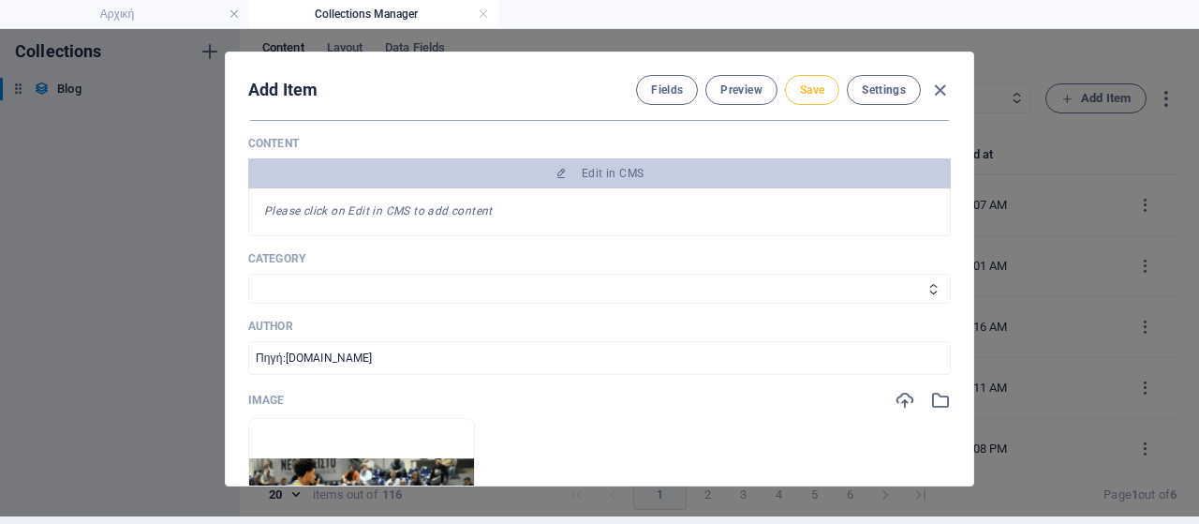
click at [800, 87] on span "Save" at bounding box center [812, 89] width 24 height 15
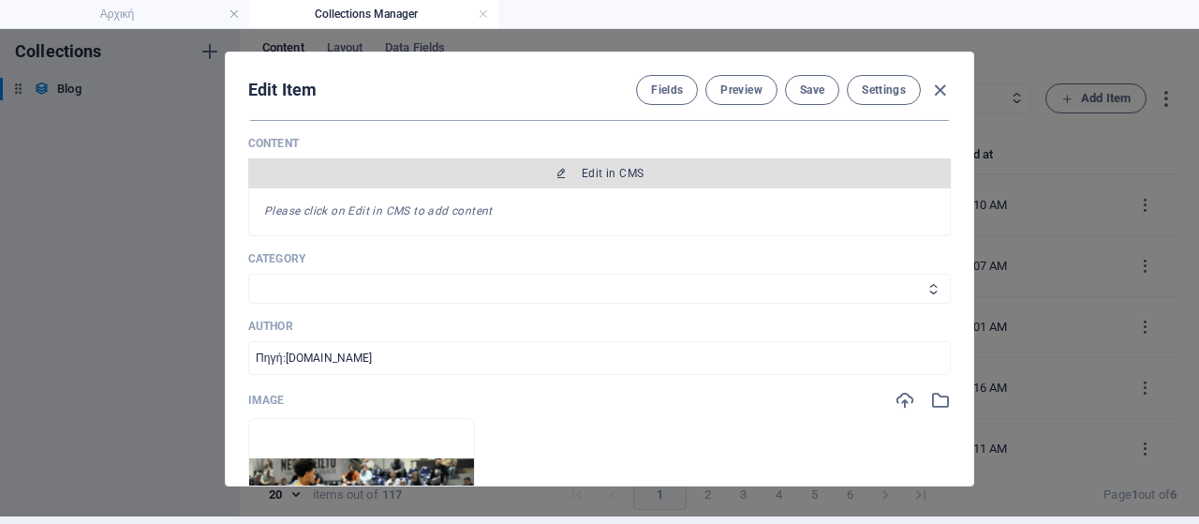
click at [720, 172] on span "Edit in CMS" at bounding box center [600, 173] width 688 height 15
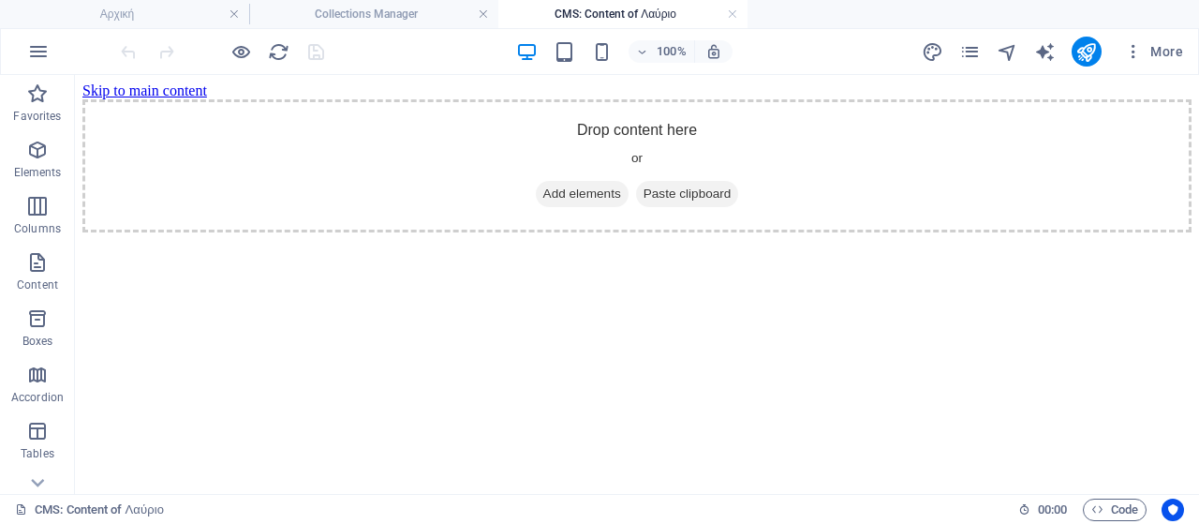
scroll to position [0, 0]
click at [537, 207] on span "Add elements" at bounding box center [582, 194] width 93 height 26
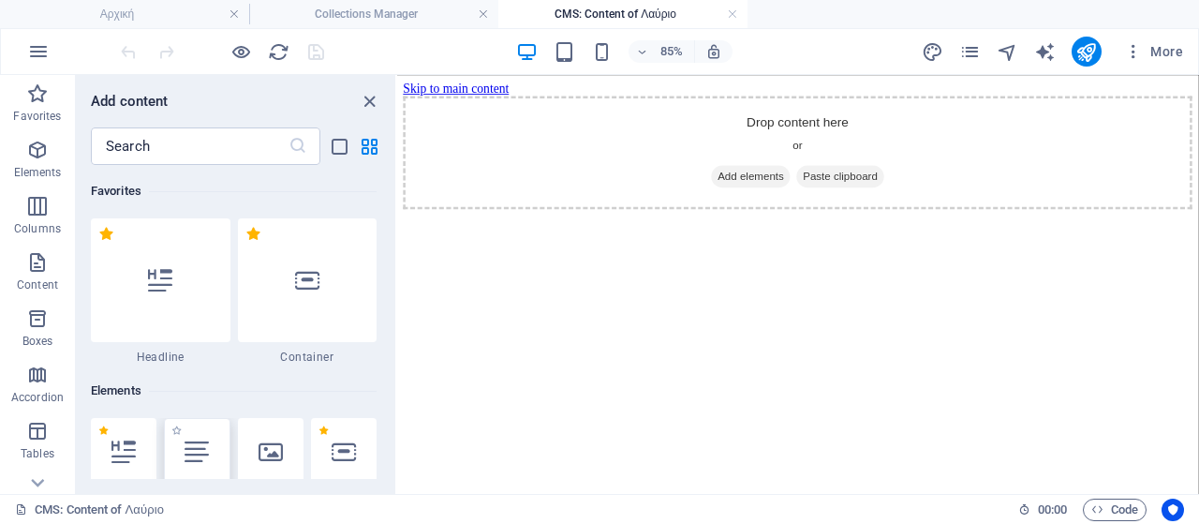
click at [200, 468] on div at bounding box center [197, 451] width 66 height 67
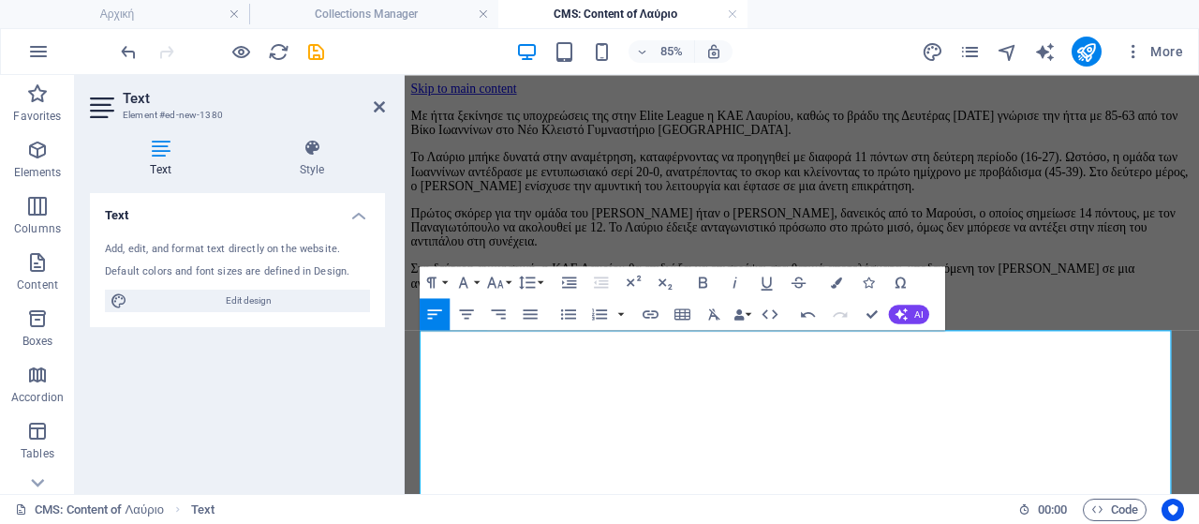
scroll to position [187, 0]
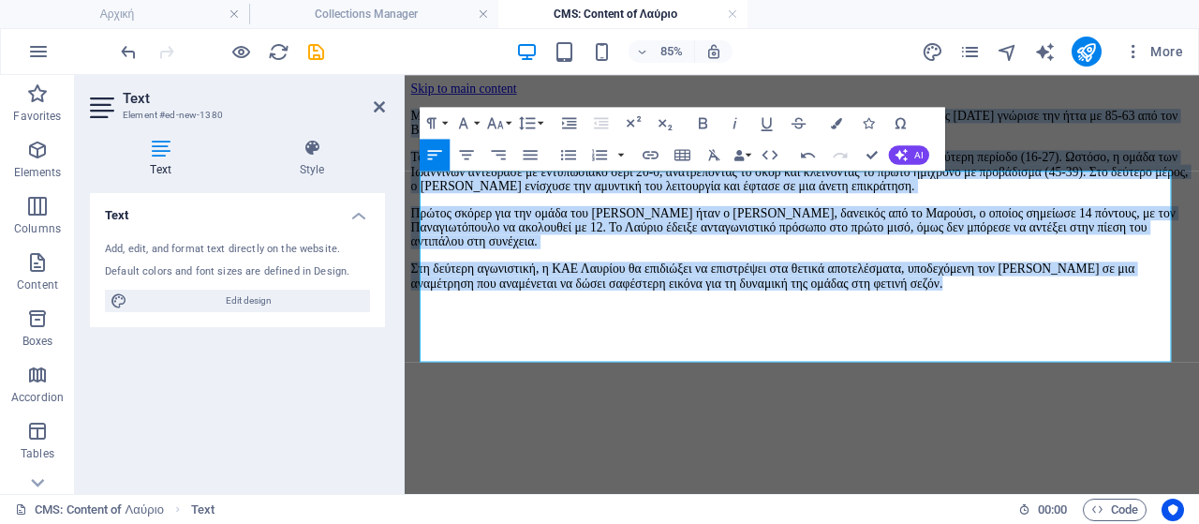
drag, startPoint x: 1097, startPoint y: 399, endPoint x: 407, endPoint y: 194, distance: 720.3
click at [412, 194] on div "Με ήττα ξεκίνησε τις υποχρεώσεις της στην Elite League η ΚΑΕ Λαυρίου, καθώς το …" at bounding box center [872, 221] width 920 height 244
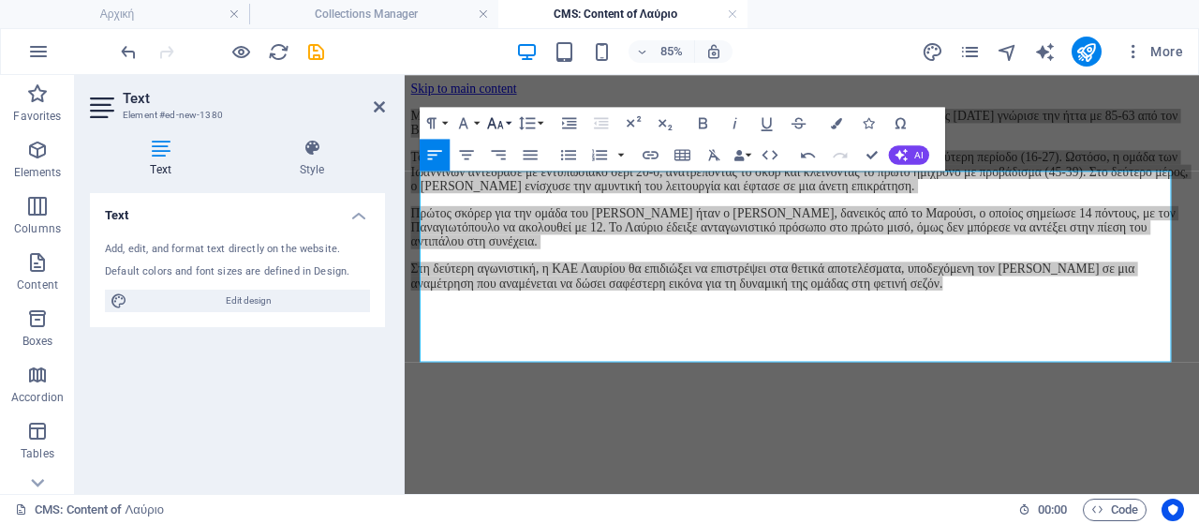
click at [508, 125] on button "Font Size" at bounding box center [498, 123] width 30 height 32
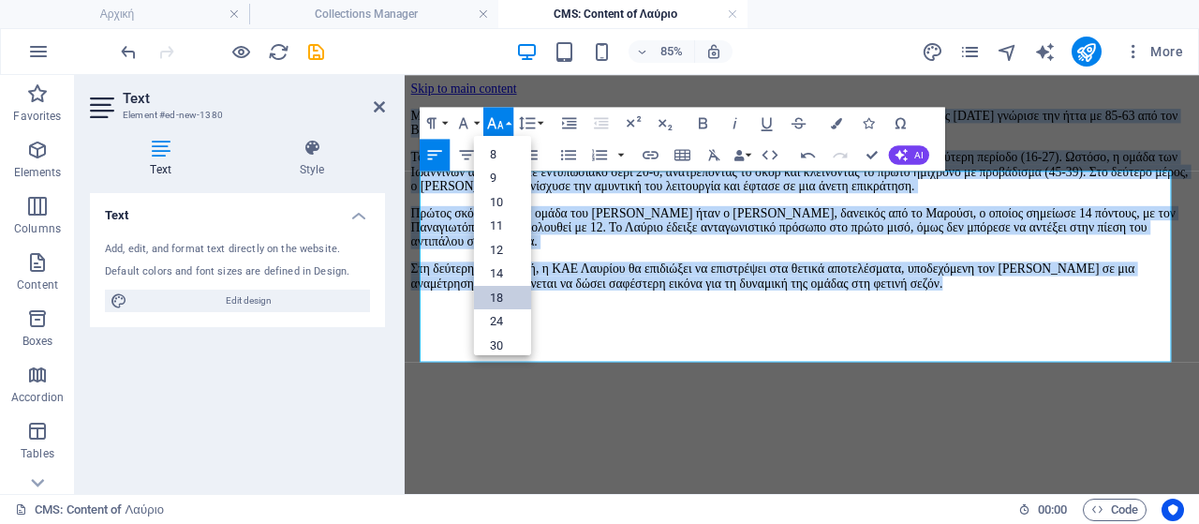
click at [500, 291] on link "18" at bounding box center [502, 297] width 57 height 24
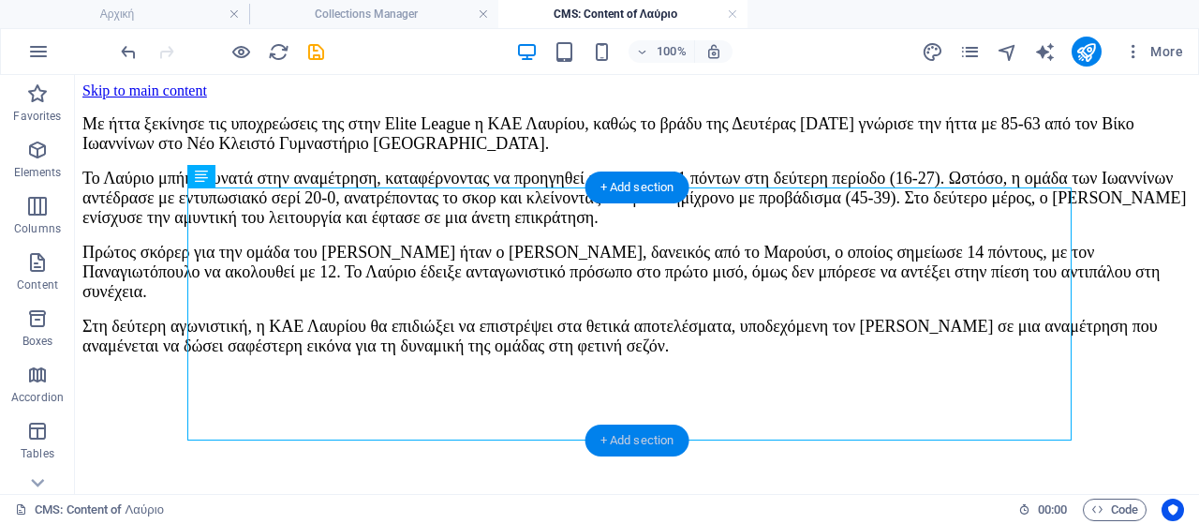
click at [635, 434] on div "+ Add section" at bounding box center [638, 440] width 104 height 32
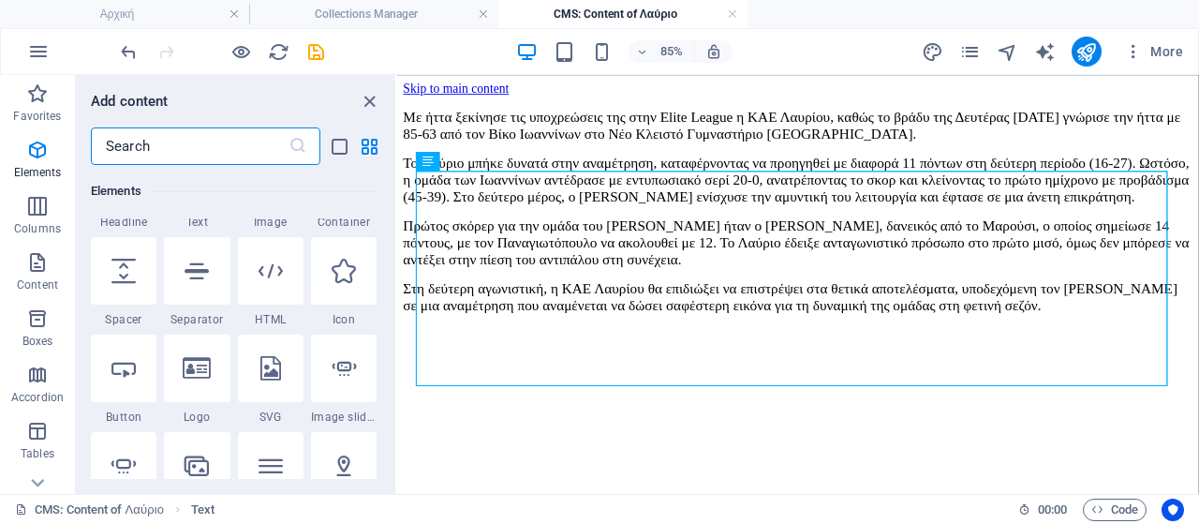
scroll to position [186, 0]
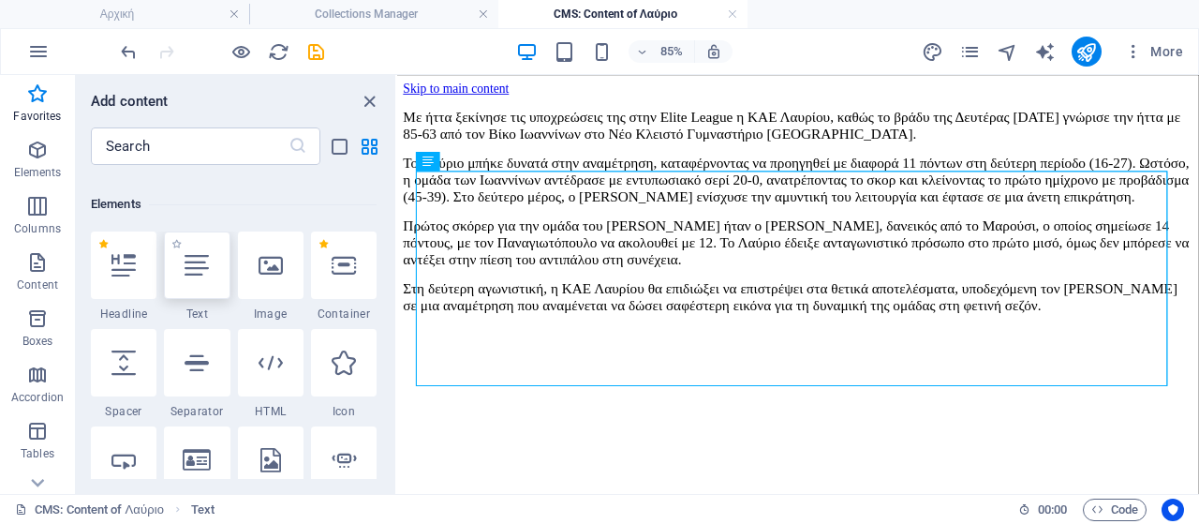
click at [210, 276] on div at bounding box center [197, 264] width 66 height 67
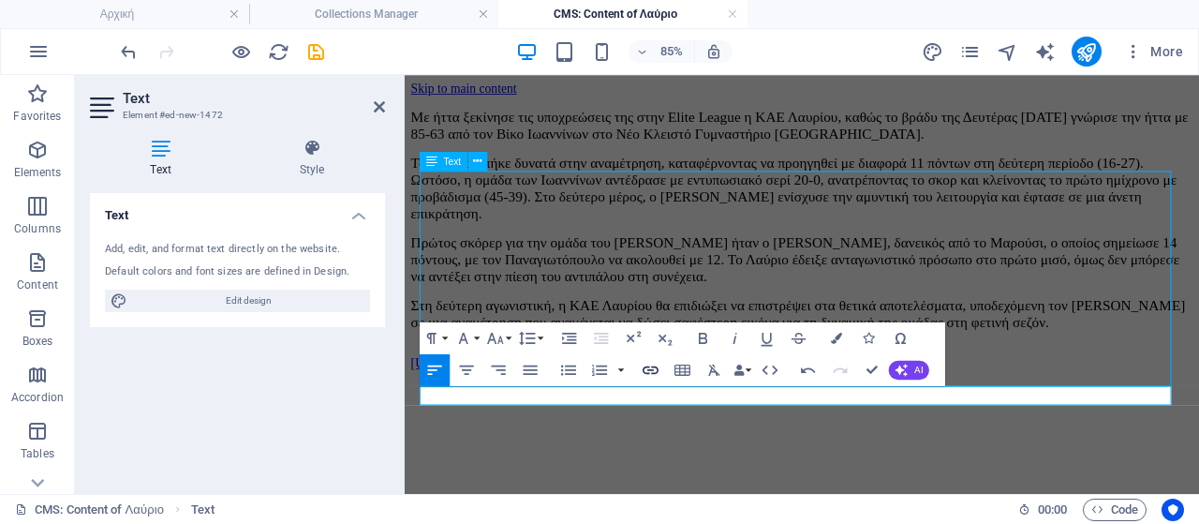
scroll to position [1647, 4]
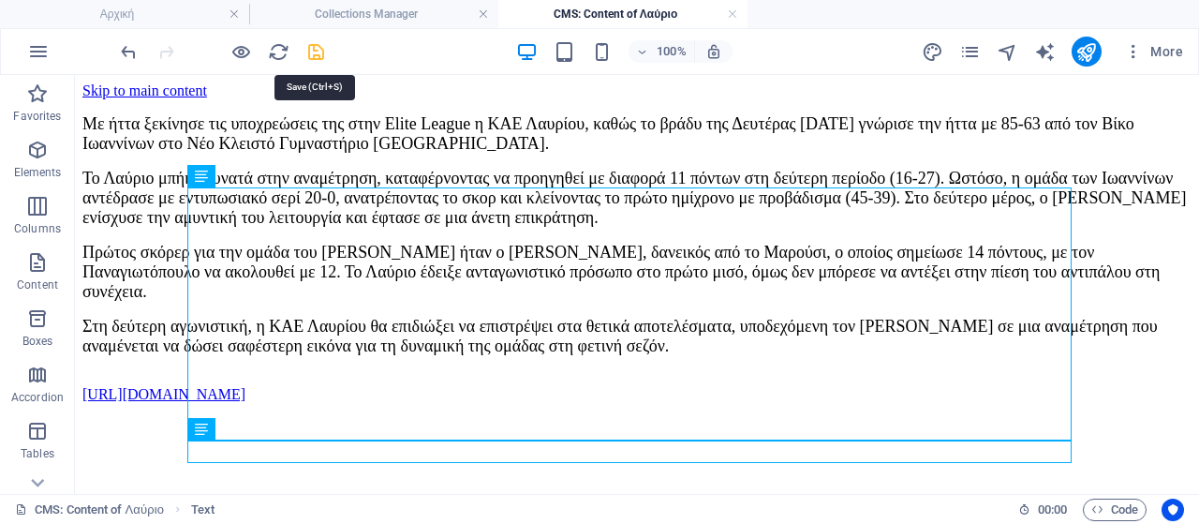
click at [316, 48] on icon "save" at bounding box center [316, 52] width 22 height 22
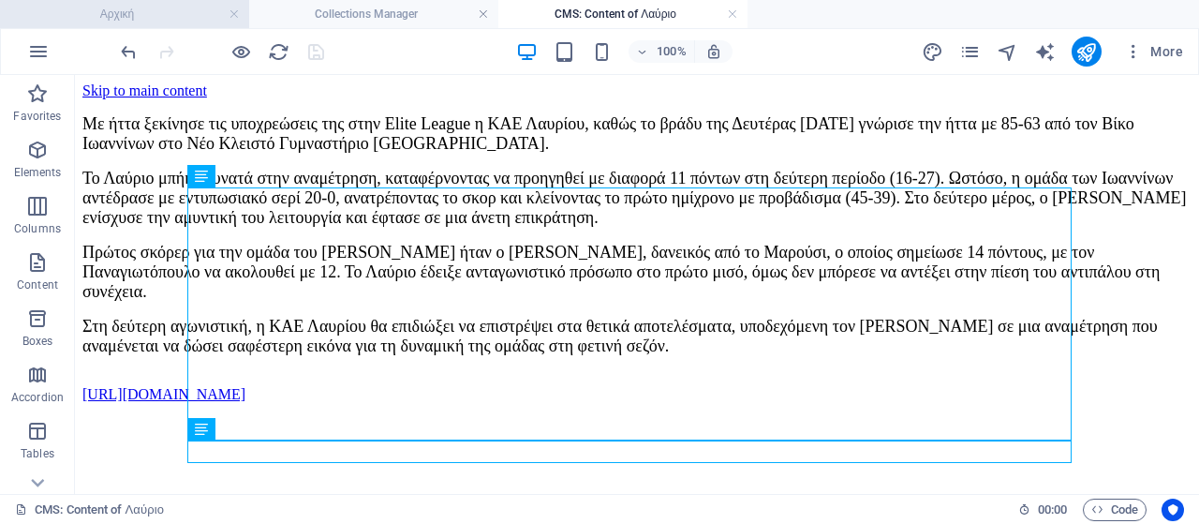
click at [146, 11] on h4 "Αρχική" at bounding box center [124, 14] width 249 height 21
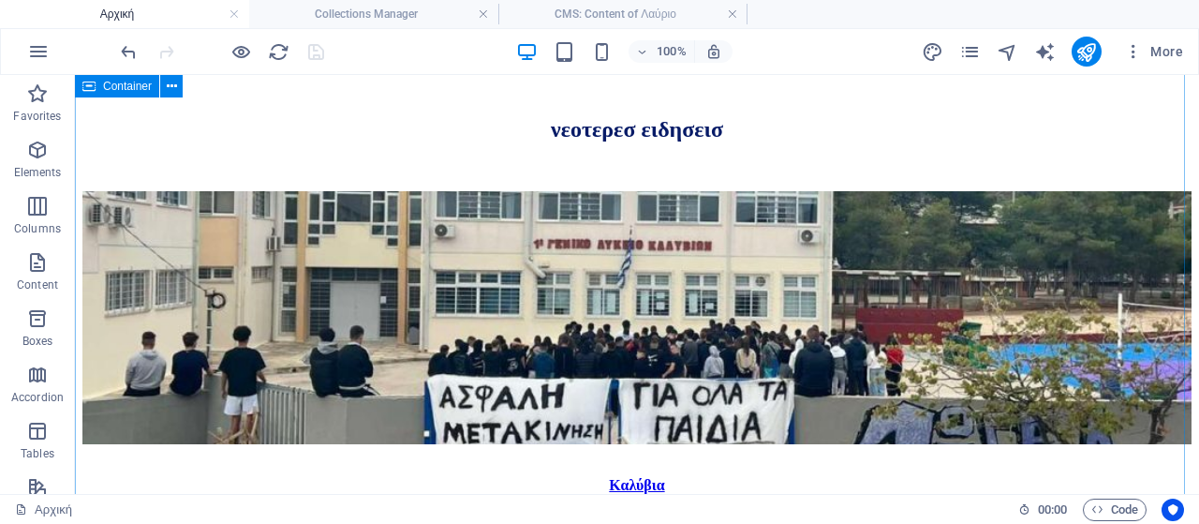
scroll to position [1252, 0]
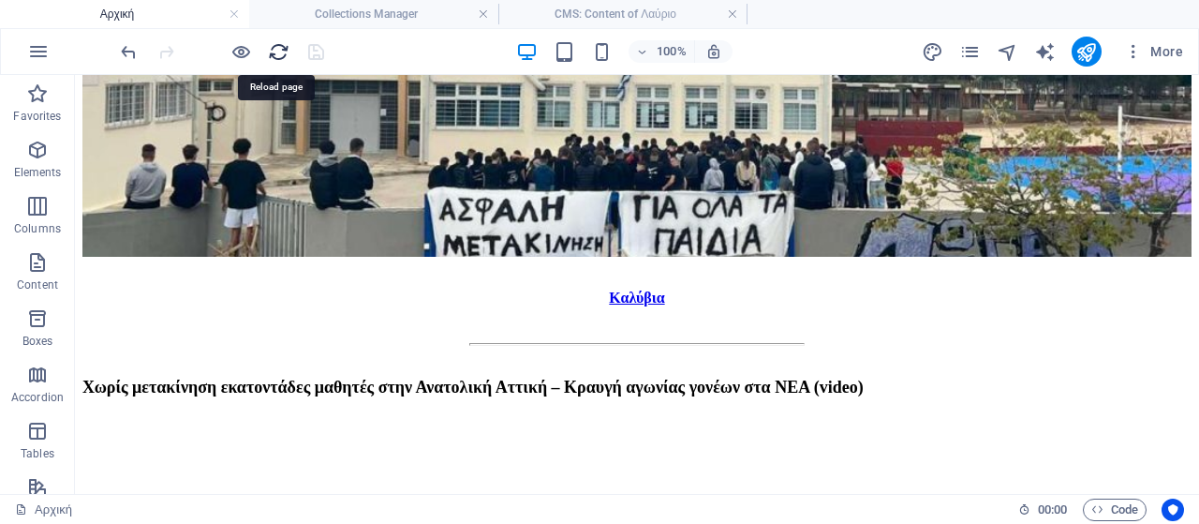
click at [280, 52] on icon "reload" at bounding box center [279, 52] width 22 height 22
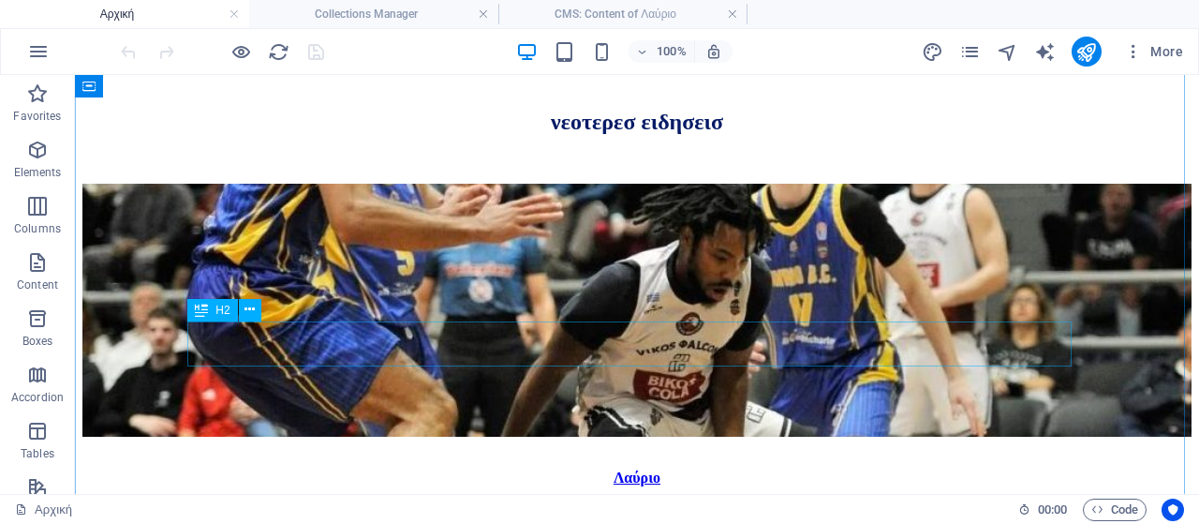
scroll to position [1066, 0]
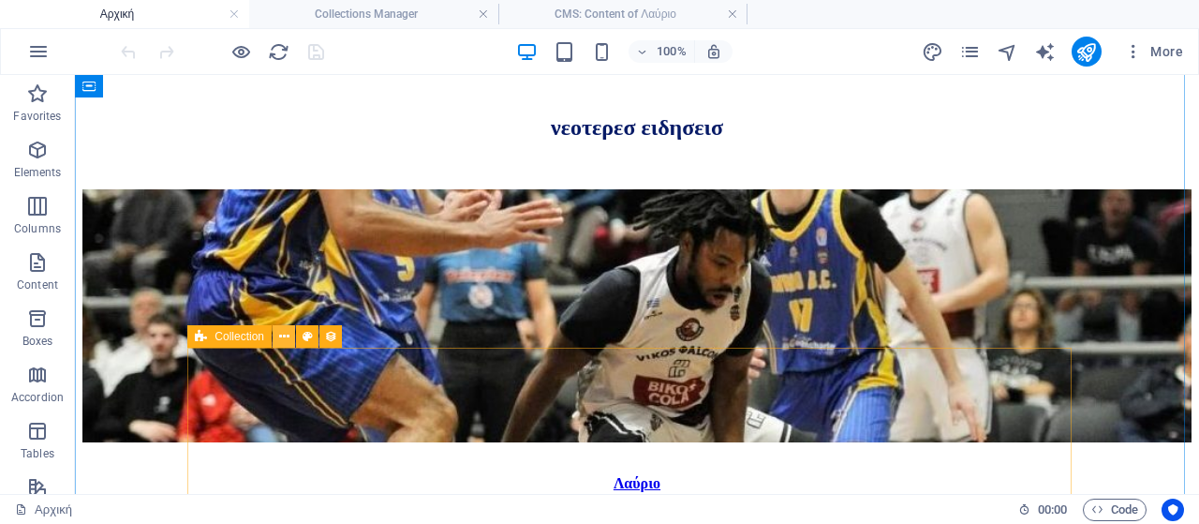
click at [283, 334] on icon at bounding box center [284, 337] width 10 height 20
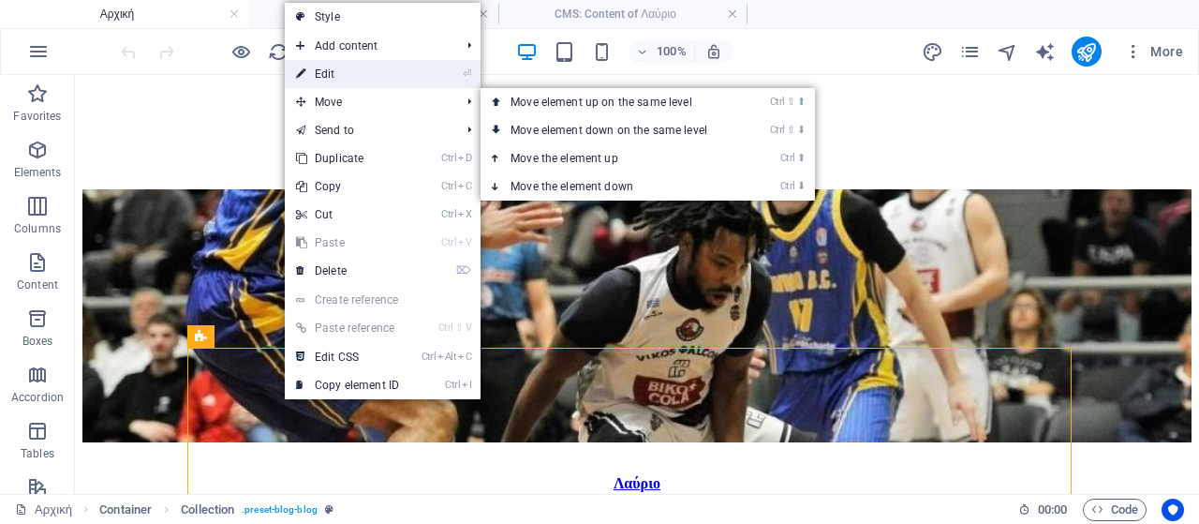
click at [379, 69] on link "⏎ Edit" at bounding box center [348, 74] width 126 height 28
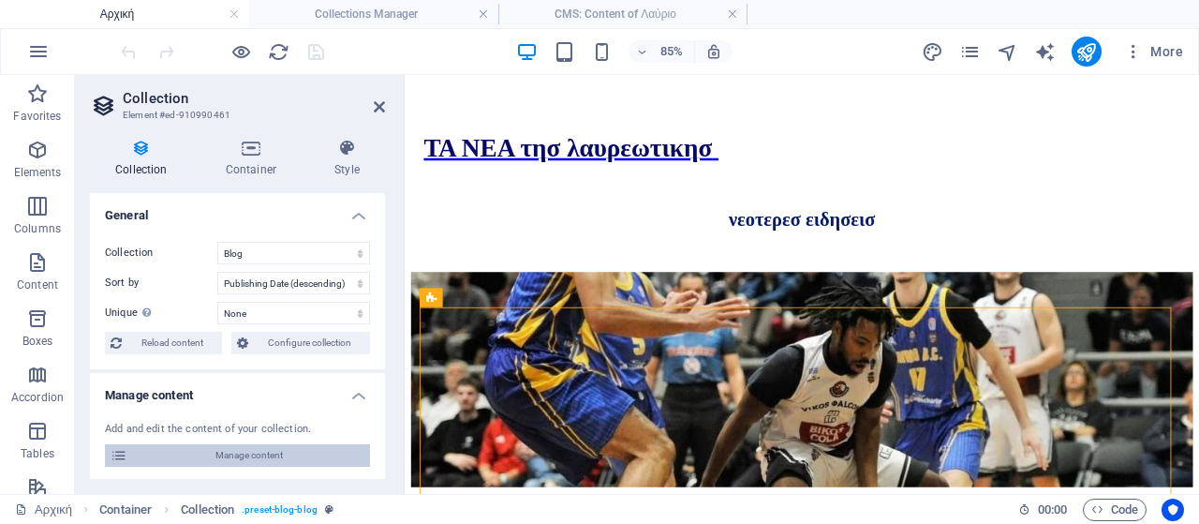
click at [246, 453] on span "Manage content" at bounding box center [248, 455] width 231 height 22
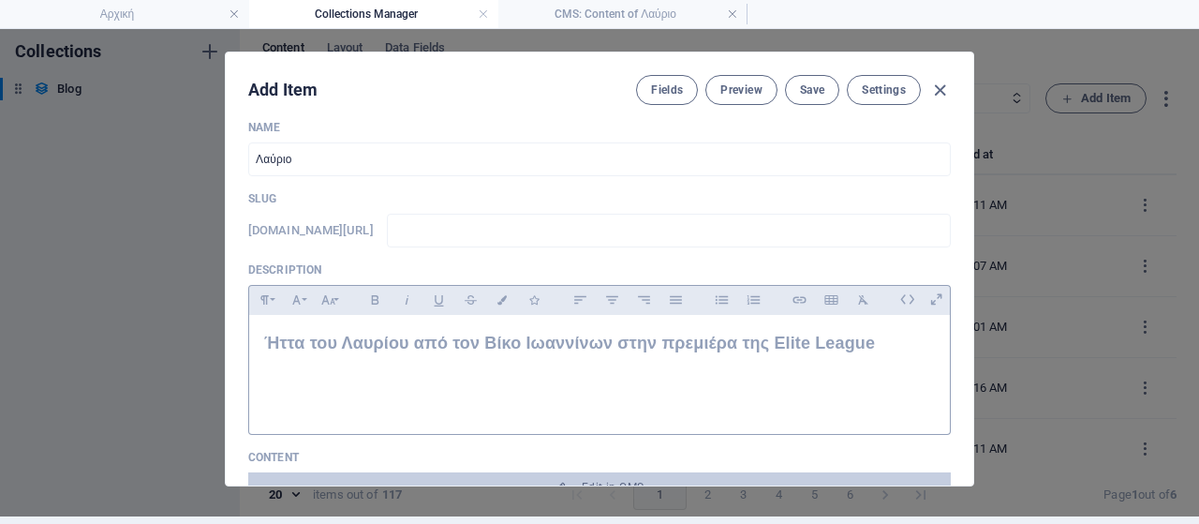
scroll to position [0, 0]
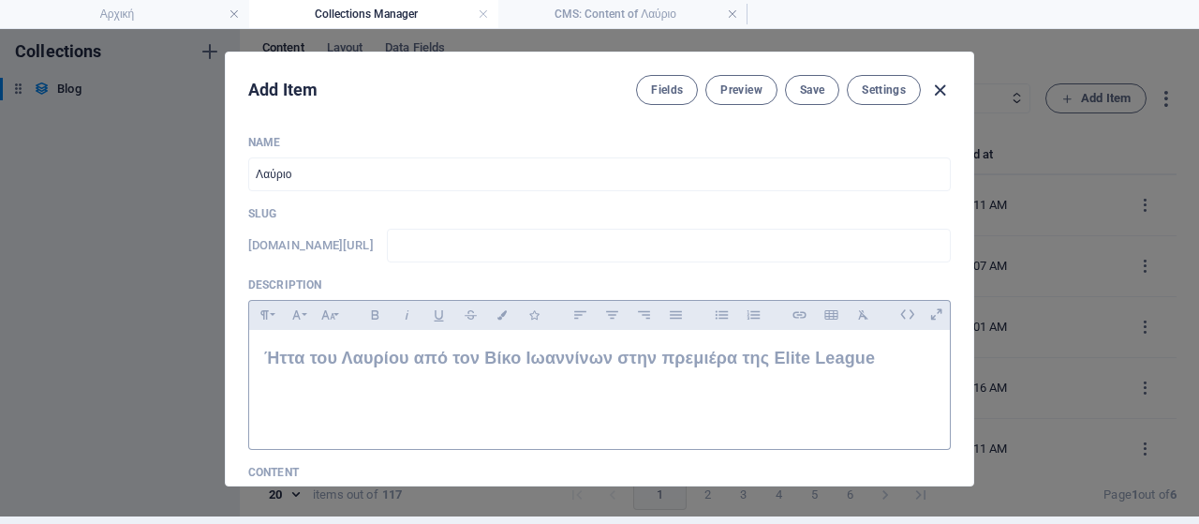
click at [937, 89] on icon "button" at bounding box center [940, 91] width 22 height 22
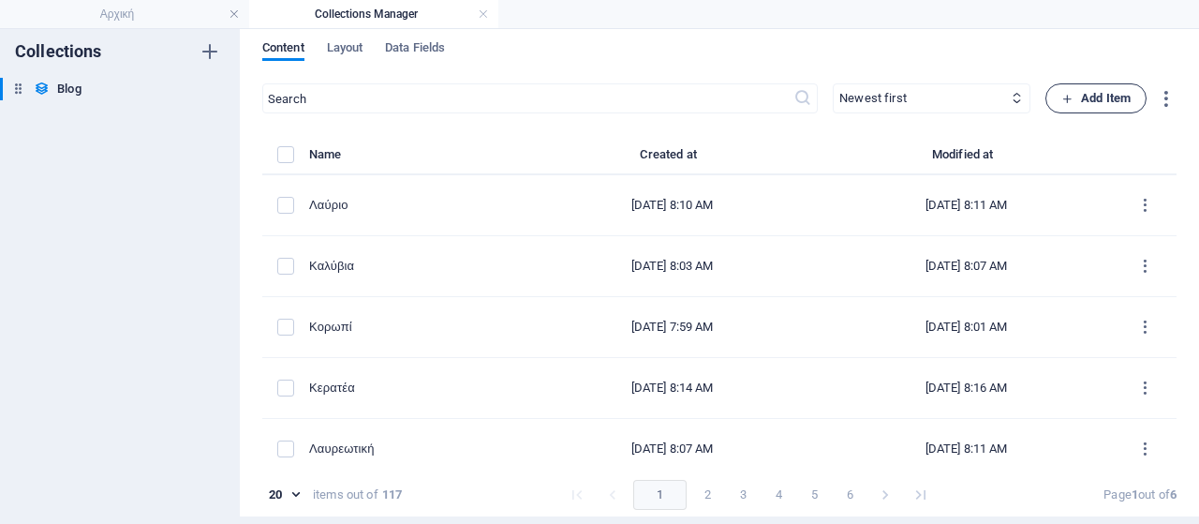
click at [1091, 102] on span "Add Item" at bounding box center [1096, 98] width 69 height 22
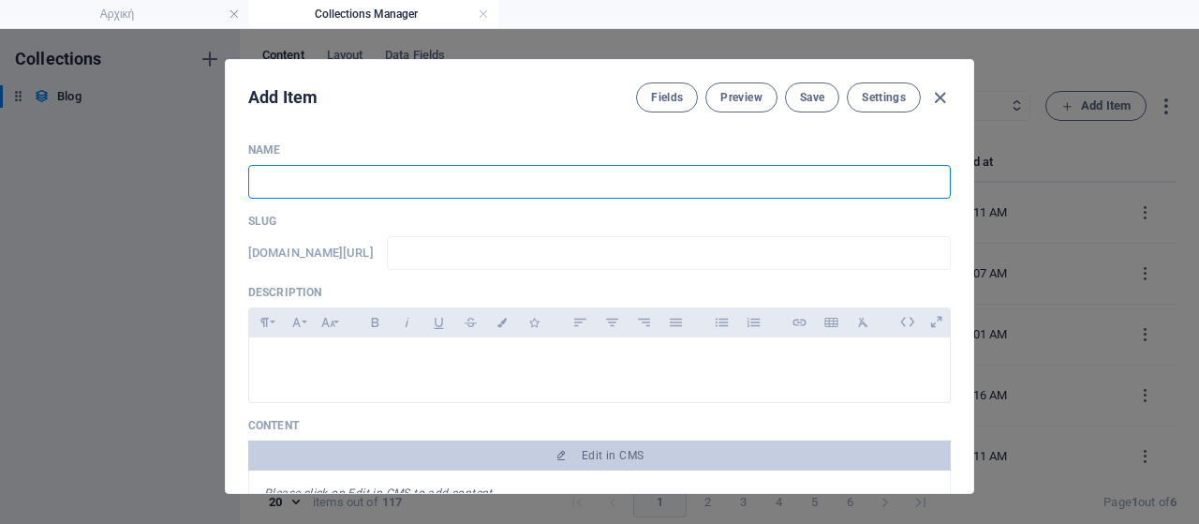
click at [273, 190] on input "text" at bounding box center [599, 182] width 703 height 34
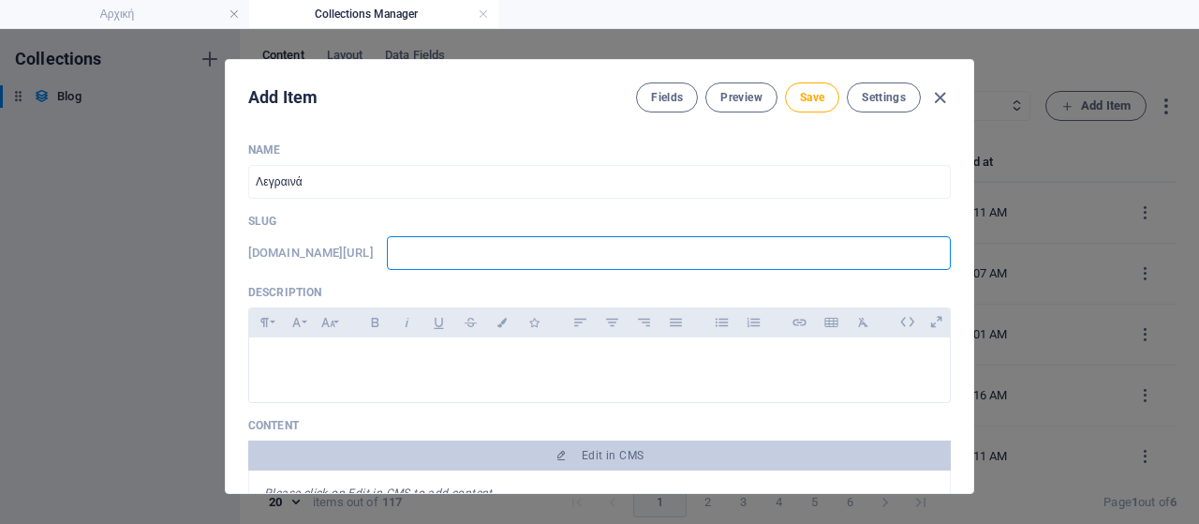
click at [535, 248] on input "text" at bounding box center [669, 253] width 564 height 34
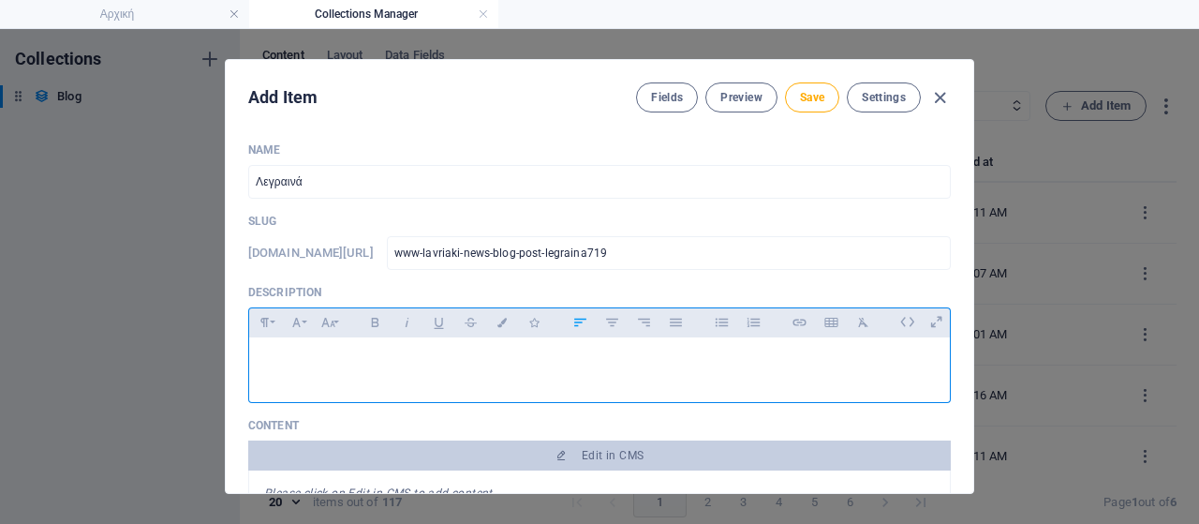
click at [348, 345] on div at bounding box center [599, 365] width 701 height 56
click at [698, 370] on div "Νέο Διοικητικό Συμβούλιο στον Εξωραϊστικό Σύλλογο Λεγραινών Σουνίου" at bounding box center [599, 365] width 701 height 56
drag, startPoint x: 673, startPoint y: 370, endPoint x: 275, endPoint y: 355, distance: 398.5
click at [275, 355] on div "Νέο Διοικητικό Συμβούλιο στον Εξωραϊστικό Σύλλογο Λεγραινών Σουνίου" at bounding box center [599, 365] width 701 height 56
click at [641, 363] on p "Νέο Διοικητικό Συμβούλιο στον Εξωραϊστικό Σύλλογο Λεγραινών Σουνίου" at bounding box center [599, 361] width 671 height 18
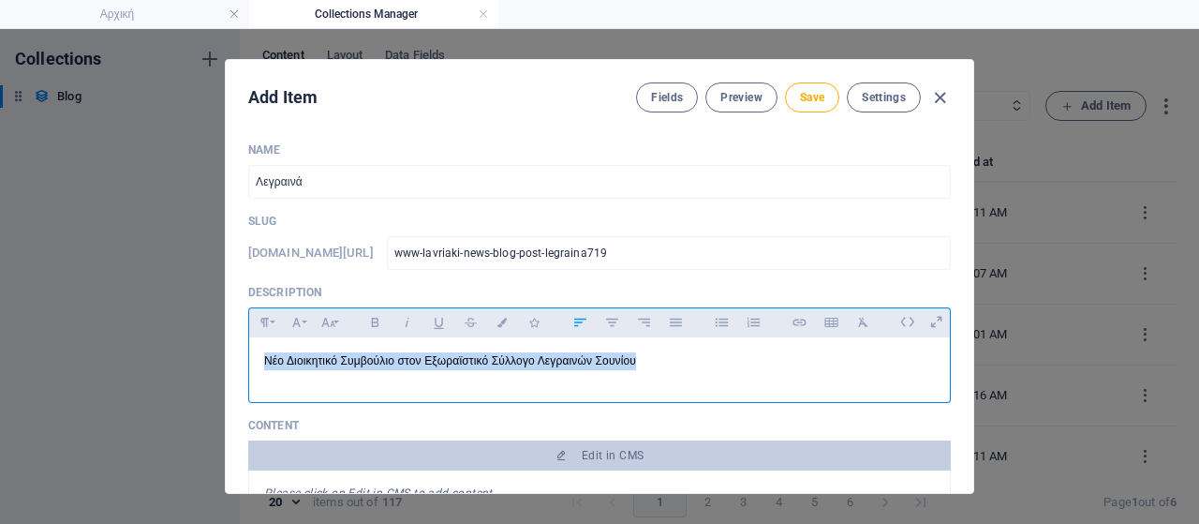
drag, startPoint x: 266, startPoint y: 360, endPoint x: 245, endPoint y: 360, distance: 20.6
click at [245, 360] on div "Name Λεγραινά ​ Slug [DOMAIN_NAME][URL] www-lavriaki-news-blog-post-legraina719…" at bounding box center [600, 309] width 748 height 365
click at [367, 321] on icon "button" at bounding box center [375, 322] width 16 height 22
click at [333, 324] on icon "button" at bounding box center [328, 322] width 16 height 22
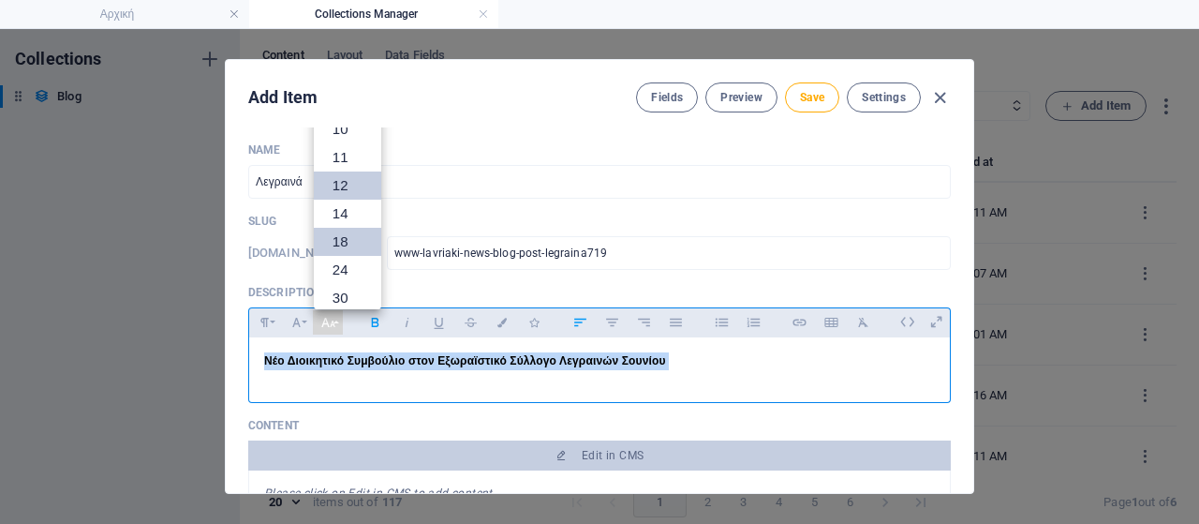
click at [331, 233] on link "18" at bounding box center [347, 242] width 67 height 28
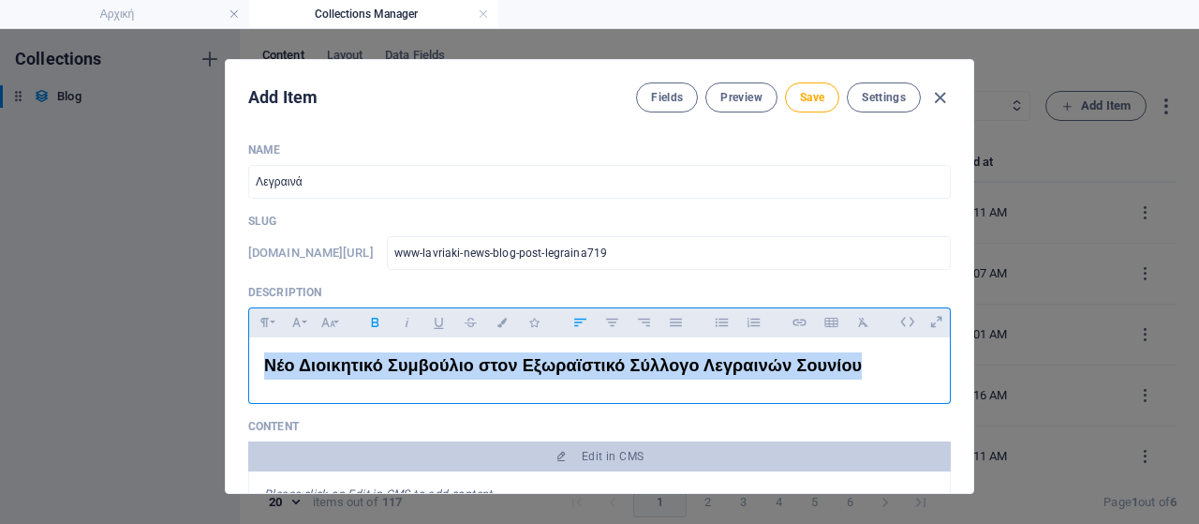
click at [789, 378] on p "Νέο Διοικητικό Συμβούλιο στον Εξωραϊστικό Σύλλογο Λεγραινών Σουνίου" at bounding box center [599, 365] width 671 height 27
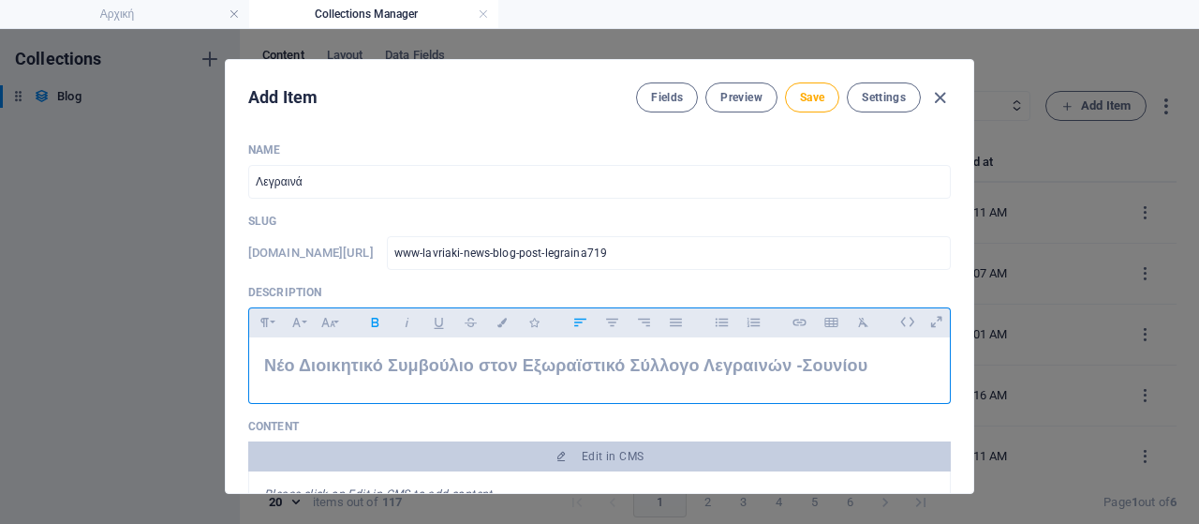
click at [880, 366] on p "Νέο Διοικητικό Συμβούλιο στον Εξωραϊστικό Σύλλογο Λεγραινών - Σουνίου" at bounding box center [599, 365] width 671 height 27
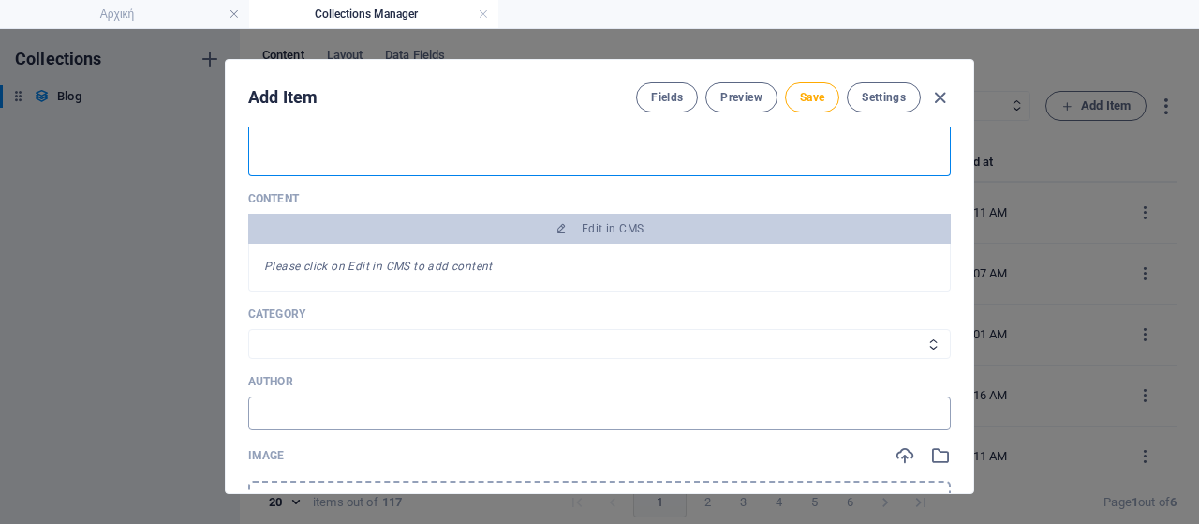
scroll to position [468, 0]
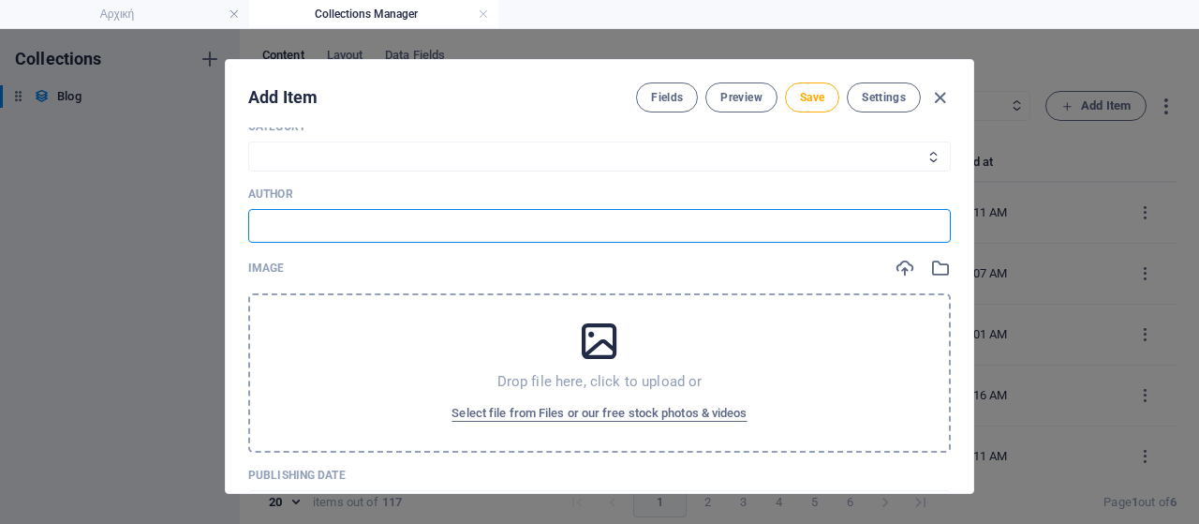
click at [363, 218] on input "text" at bounding box center [599, 226] width 703 height 34
drag, startPoint x: 428, startPoint y: 222, endPoint x: 213, endPoint y: 222, distance: 215.5
click at [213, 222] on div "Add Item Fields Preview Save Settings Name Λεγραινά ​ Slug [DOMAIN_NAME][URL] w…" at bounding box center [599, 276] width 1199 height 495
paste input "ωραϊστικός Σύλλογος Λεγραινών Σουνίου"
click at [431, 226] on input "ξωραϊστικός Σύλλογος Λεγραινών Σουνίου" at bounding box center [599, 226] width 703 height 34
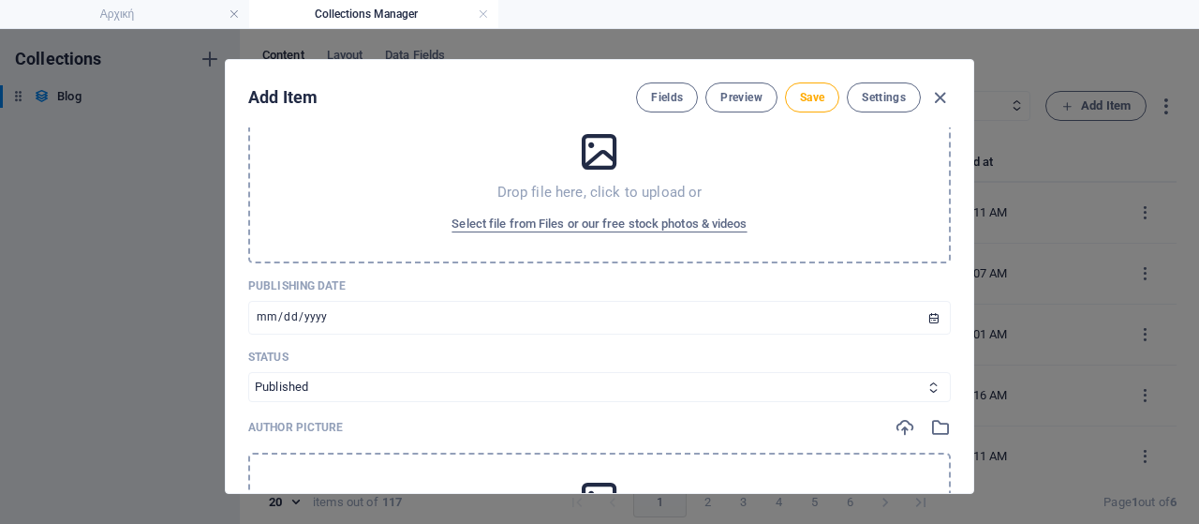
scroll to position [562, 0]
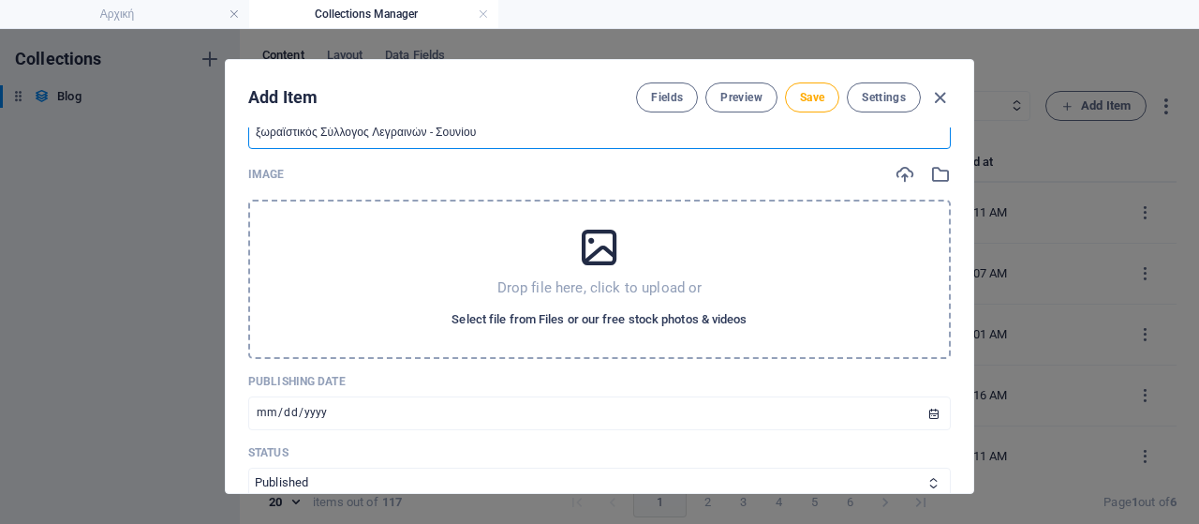
click at [641, 317] on span "Select file from Files or our free stock photos & videos" at bounding box center [599, 319] width 295 height 22
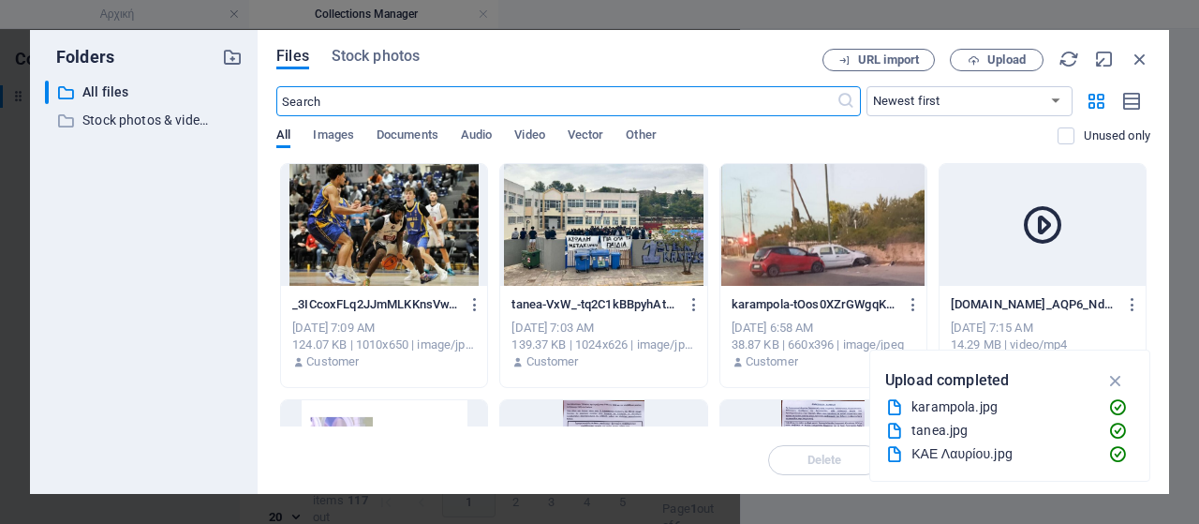
scroll to position [616, 0]
click at [1011, 61] on span "Upload" at bounding box center [1007, 59] width 38 height 11
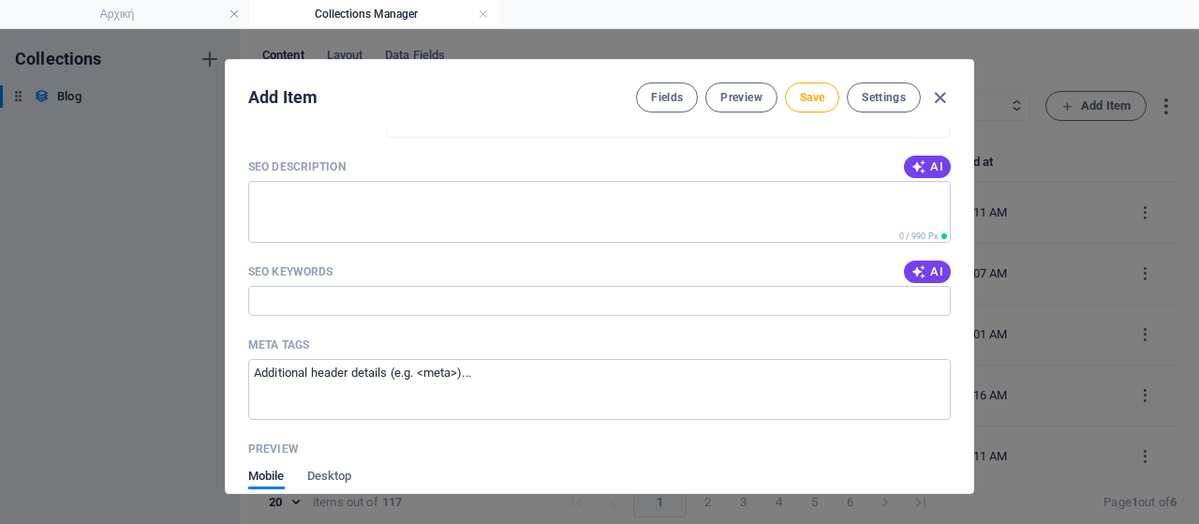
scroll to position [1499, 0]
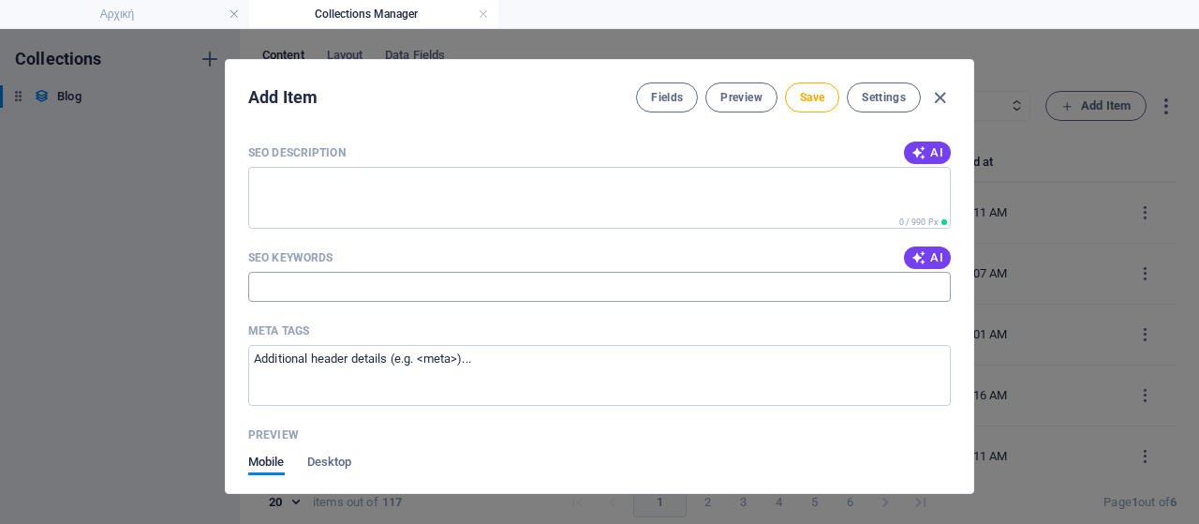
click at [309, 280] on input "SEO Keywords" at bounding box center [599, 287] width 703 height 30
drag, startPoint x: 309, startPoint y: 280, endPoint x: 370, endPoint y: 297, distance: 63.2
paste input "Λαυρεωτική, Λεγραινά, Σούνιο, Εξωραϊστικός Σύλλογος, Διοικητικό Συμβούλιο, εκλο…"
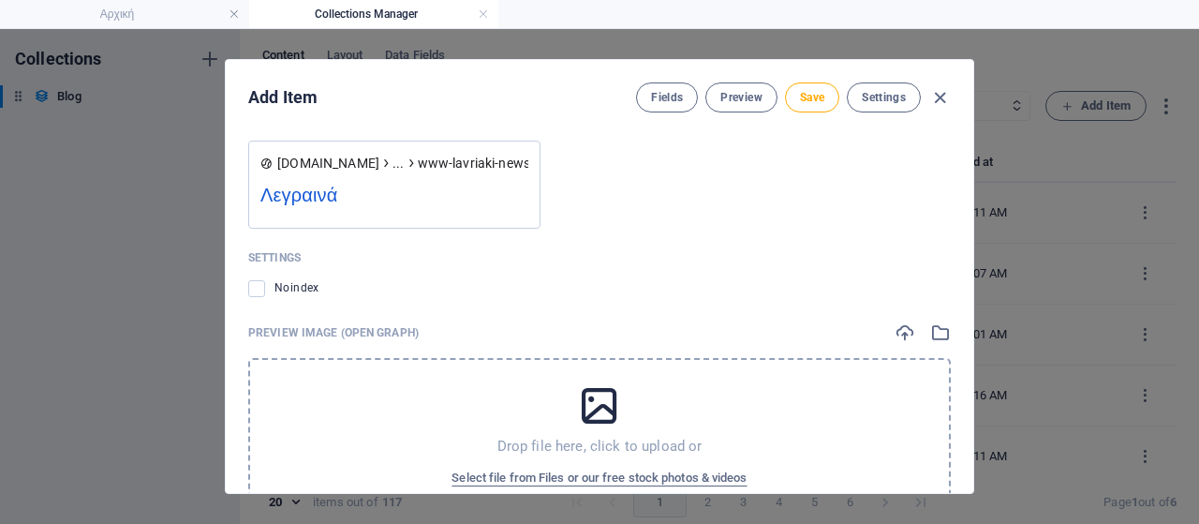
scroll to position [1923, 0]
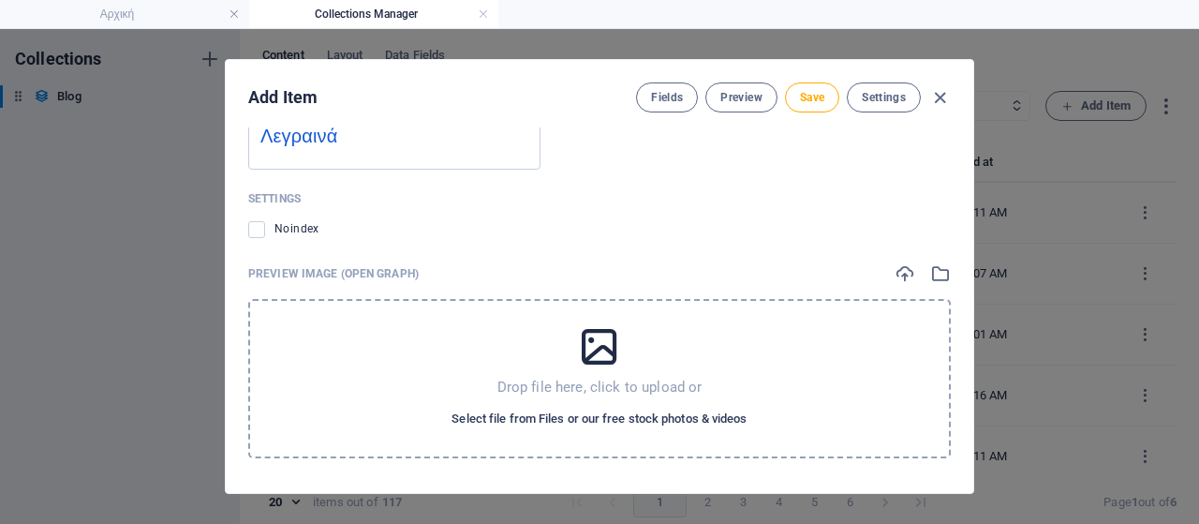
click at [561, 419] on span "Select file from Files or our free stock photos & videos" at bounding box center [599, 419] width 295 height 22
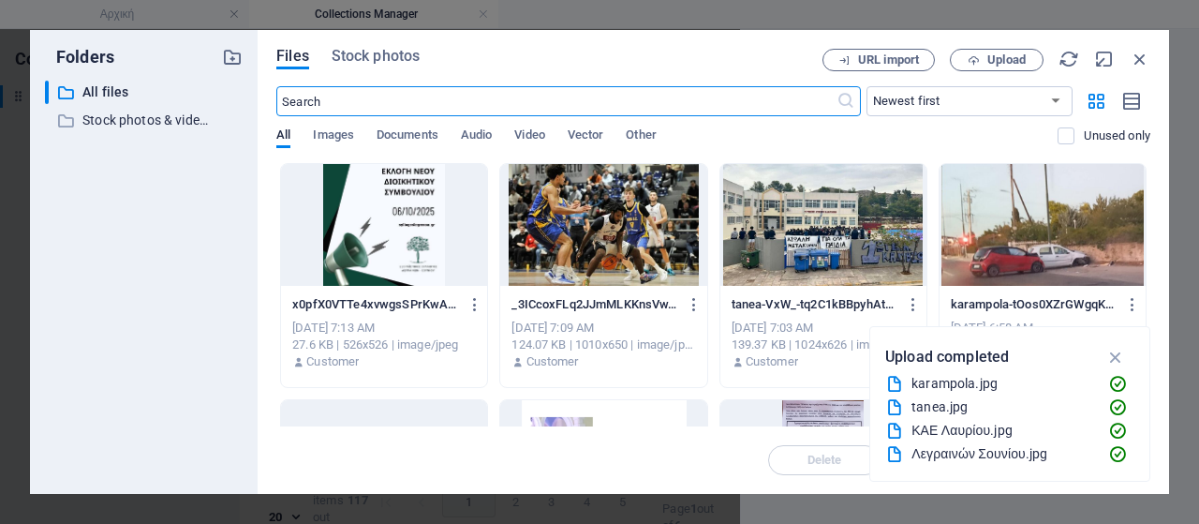
scroll to position [1977, 0]
click at [437, 245] on div at bounding box center [384, 225] width 206 height 122
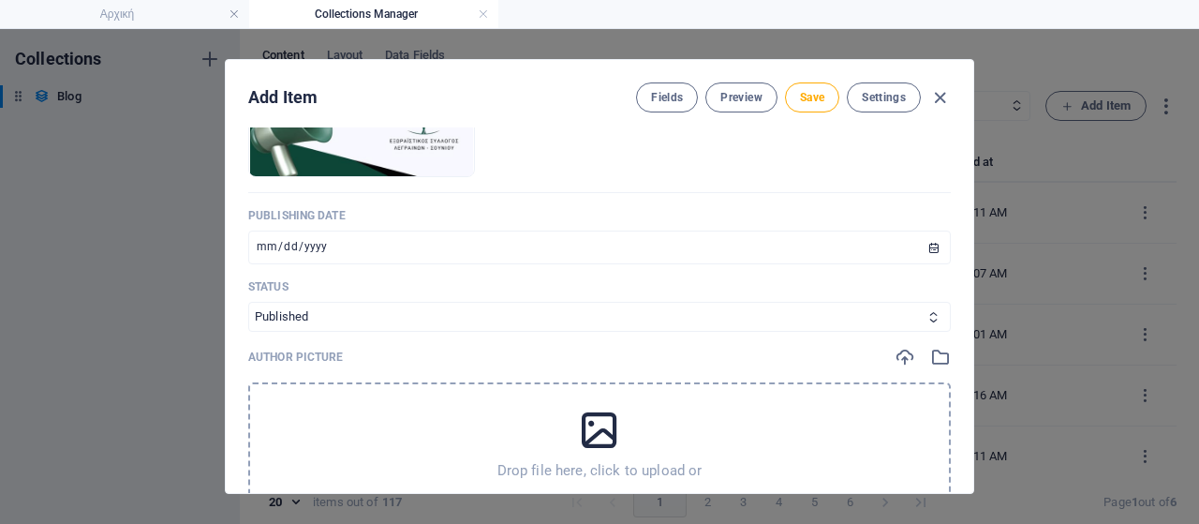
scroll to position [590, 0]
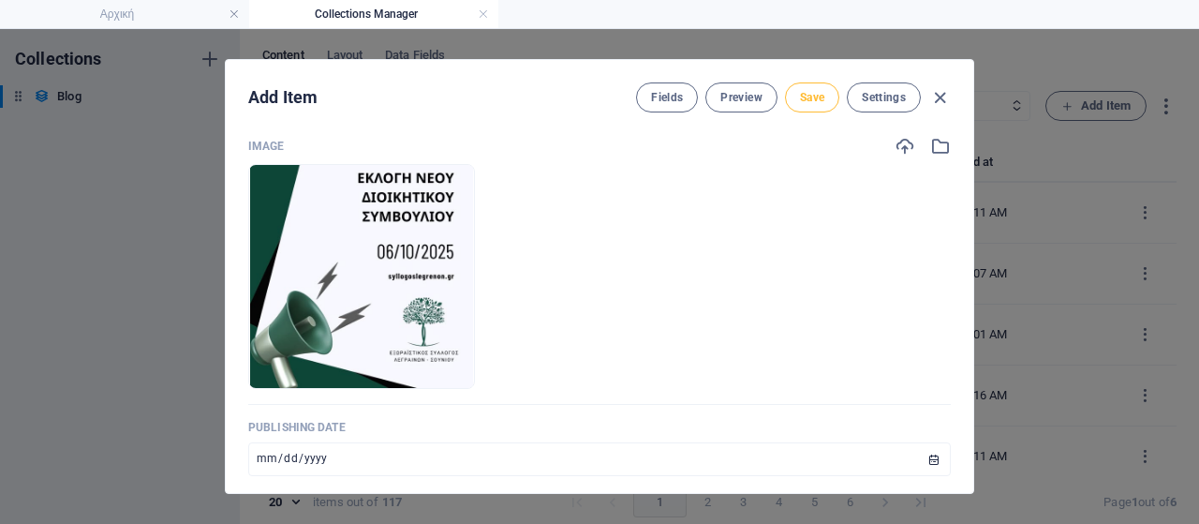
click at [819, 97] on span "Save" at bounding box center [812, 97] width 24 height 15
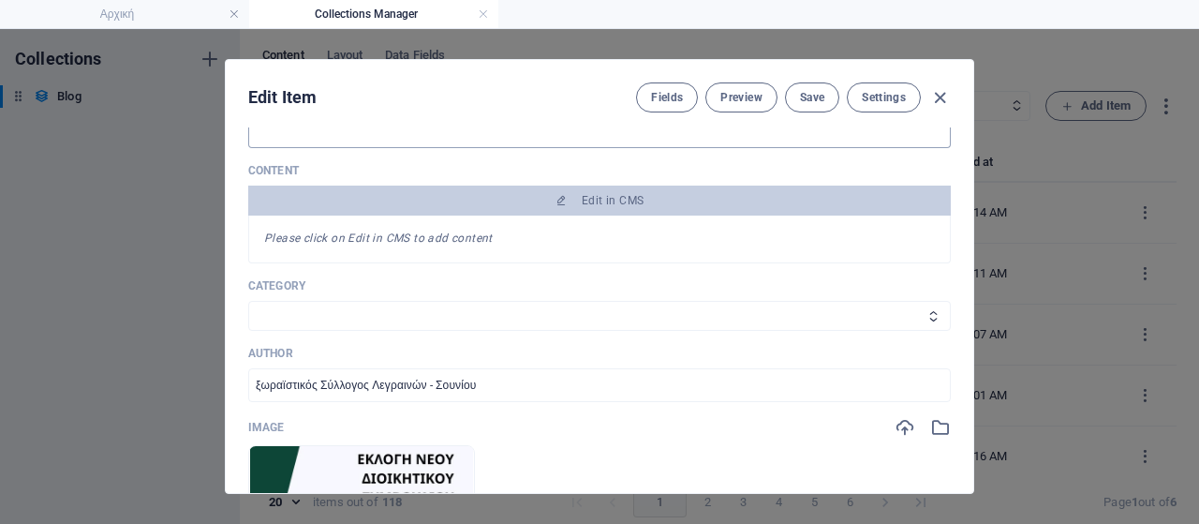
scroll to position [122, 0]
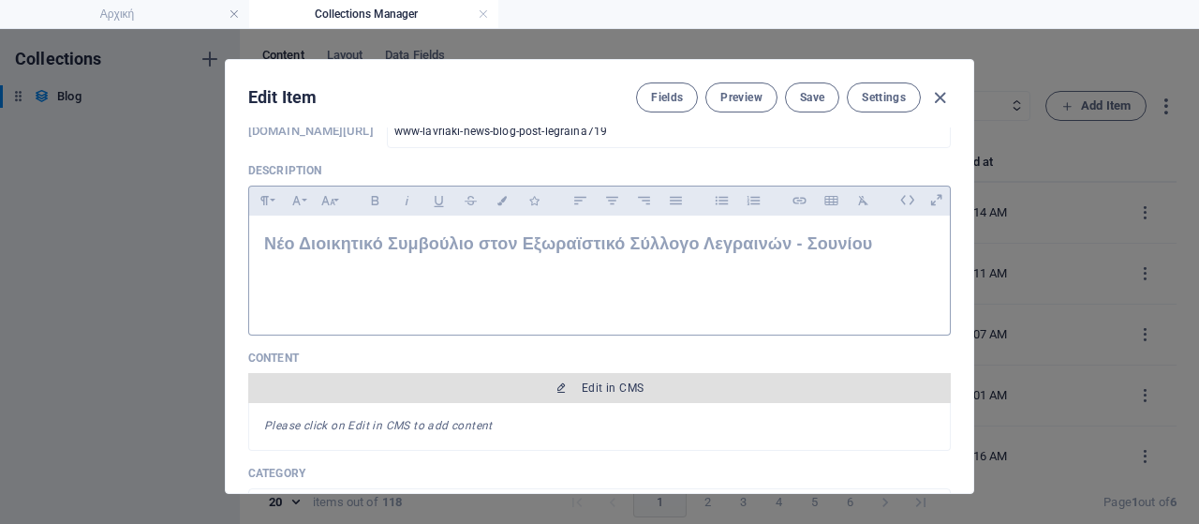
click at [683, 385] on span "Edit in CMS" at bounding box center [600, 387] width 688 height 15
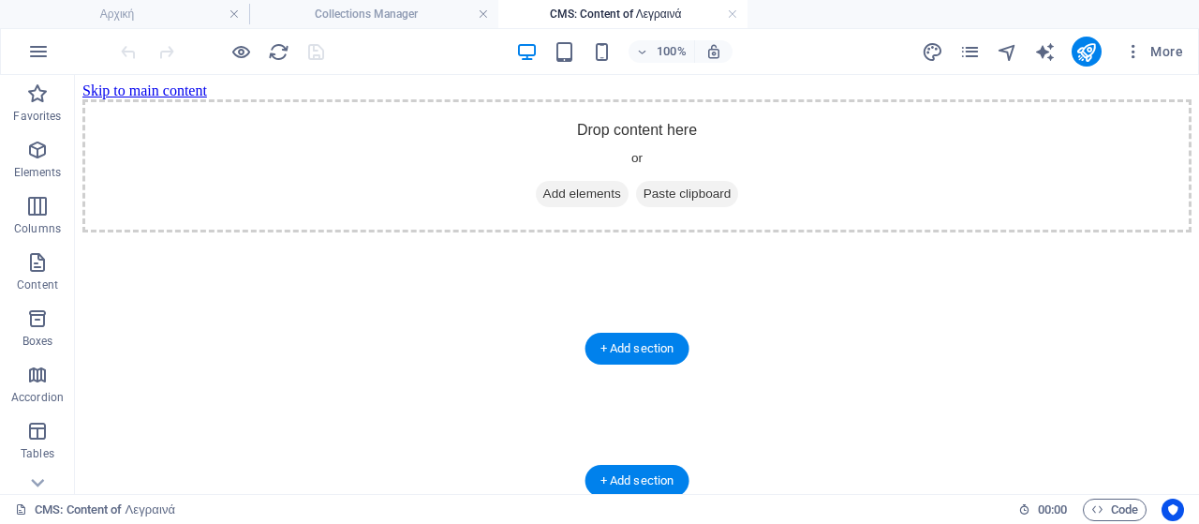
scroll to position [94, 0]
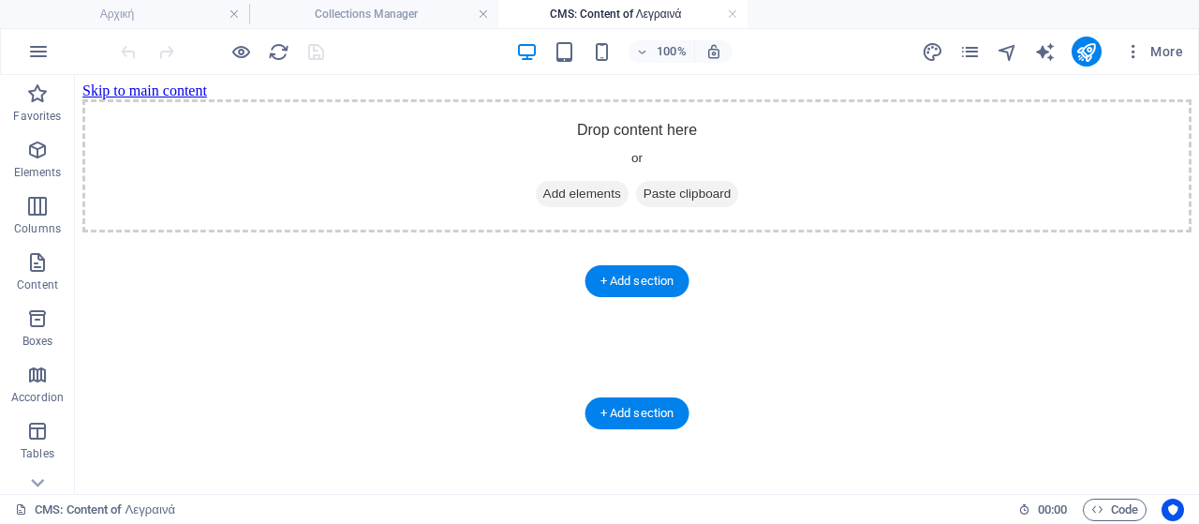
click at [562, 207] on span "Add elements" at bounding box center [582, 194] width 93 height 26
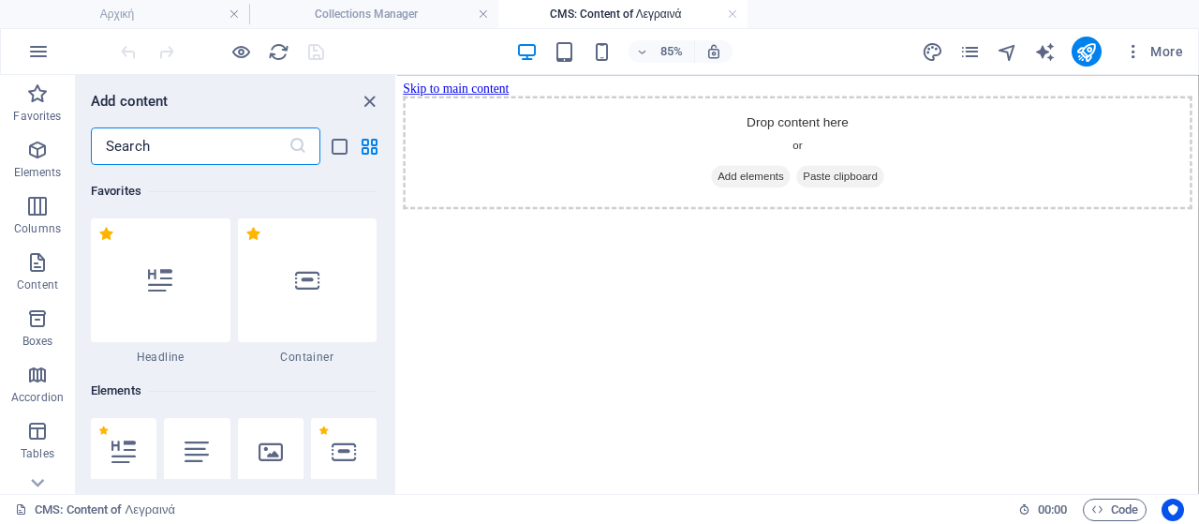
click at [193, 454] on icon at bounding box center [197, 451] width 24 height 24
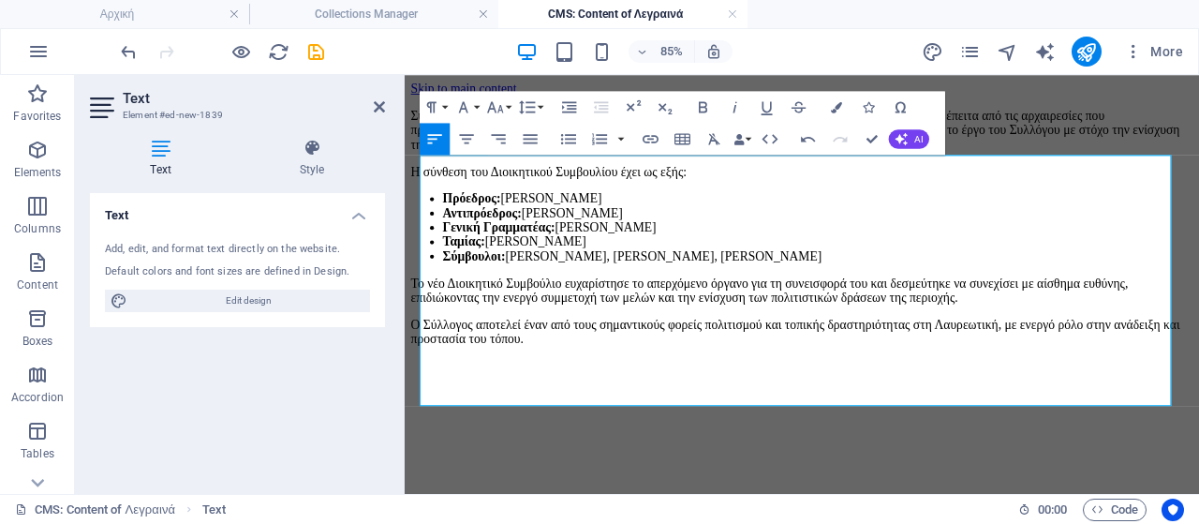
scroll to position [281, 0]
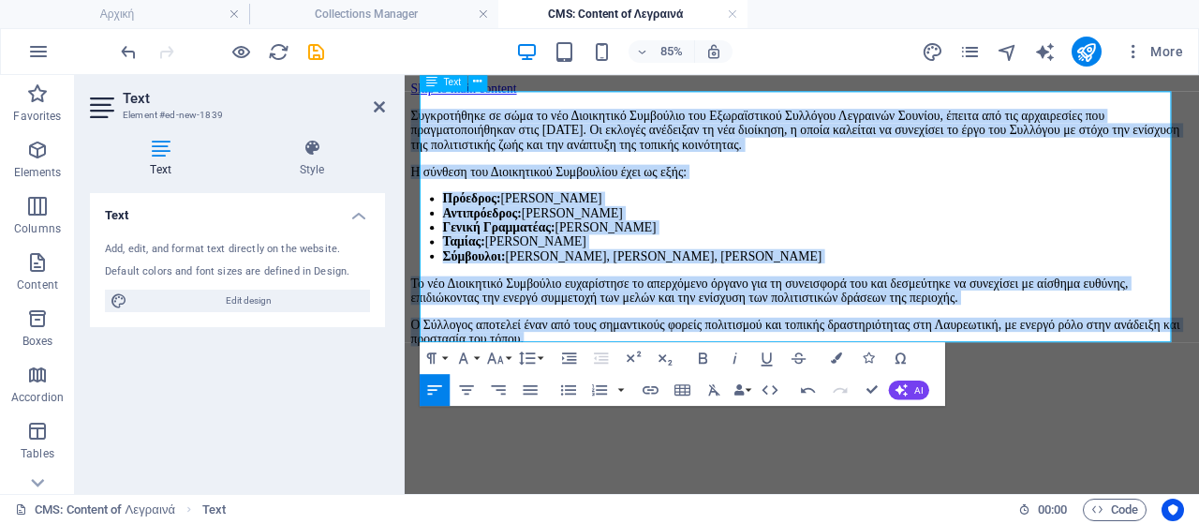
drag, startPoint x: 691, startPoint y: 367, endPoint x: 423, endPoint y: 103, distance: 375.6
click at [423, 114] on div "Συγκροτήθηκε σε σώμα το νέο Διοικητικό Συμβούλιο του Εξωραϊστικού Συλλόγου Λεγρ…" at bounding box center [872, 253] width 920 height 279
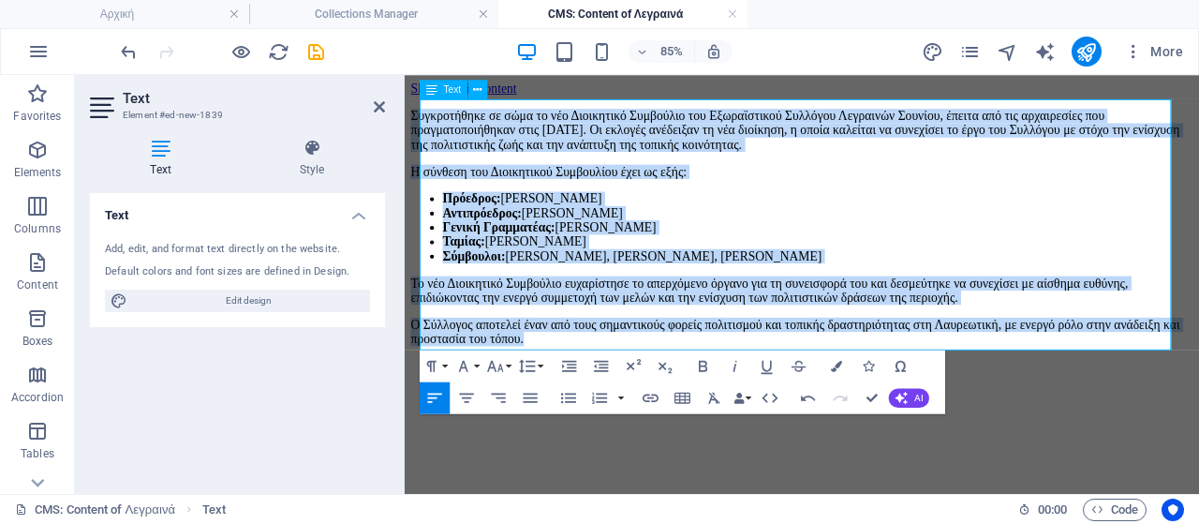
scroll to position [94, 0]
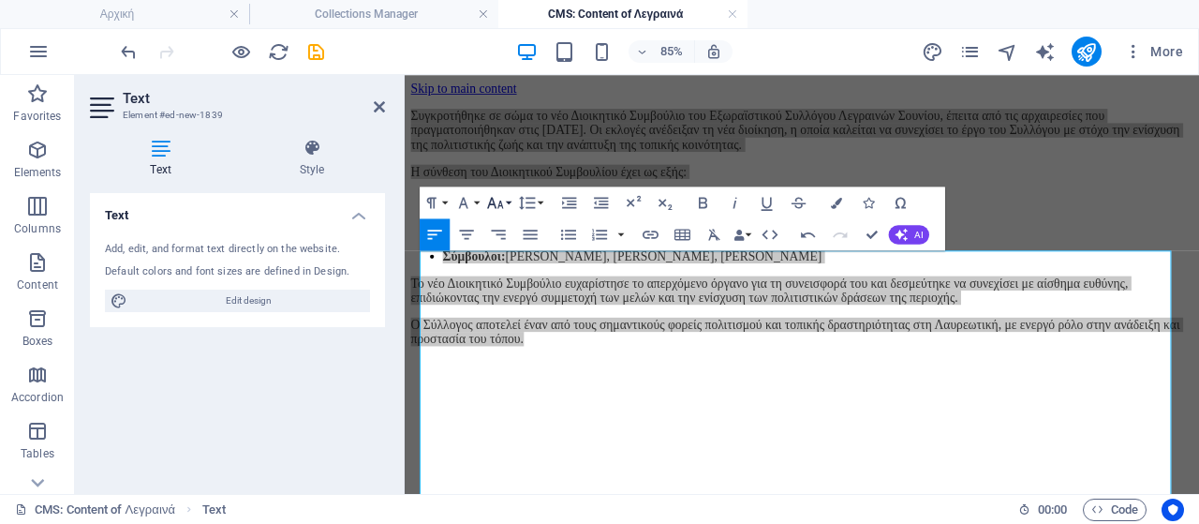
click at [501, 200] on icon "button" at bounding box center [495, 202] width 16 height 11
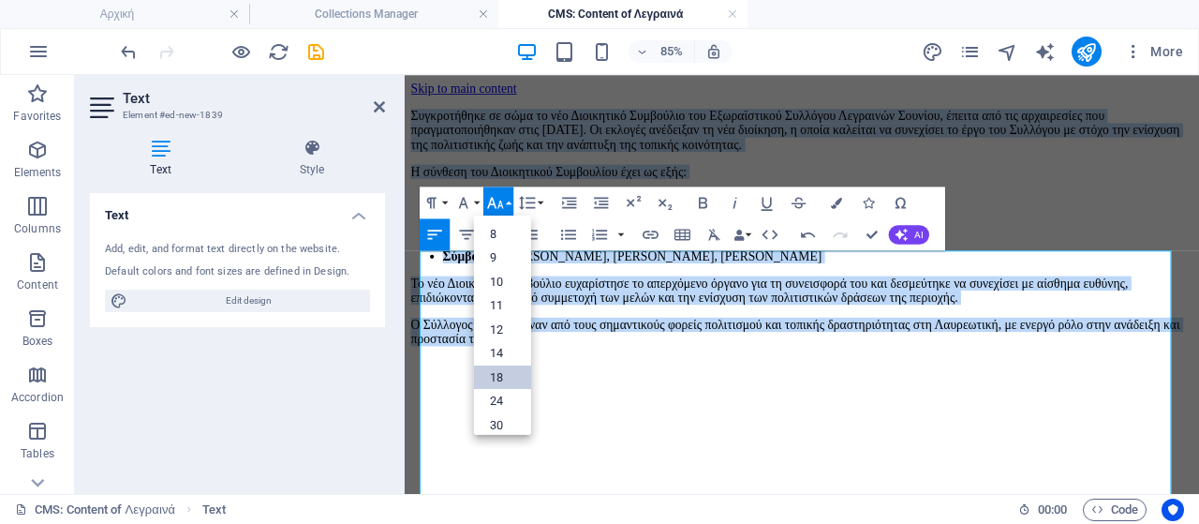
click at [496, 371] on link "18" at bounding box center [502, 376] width 57 height 24
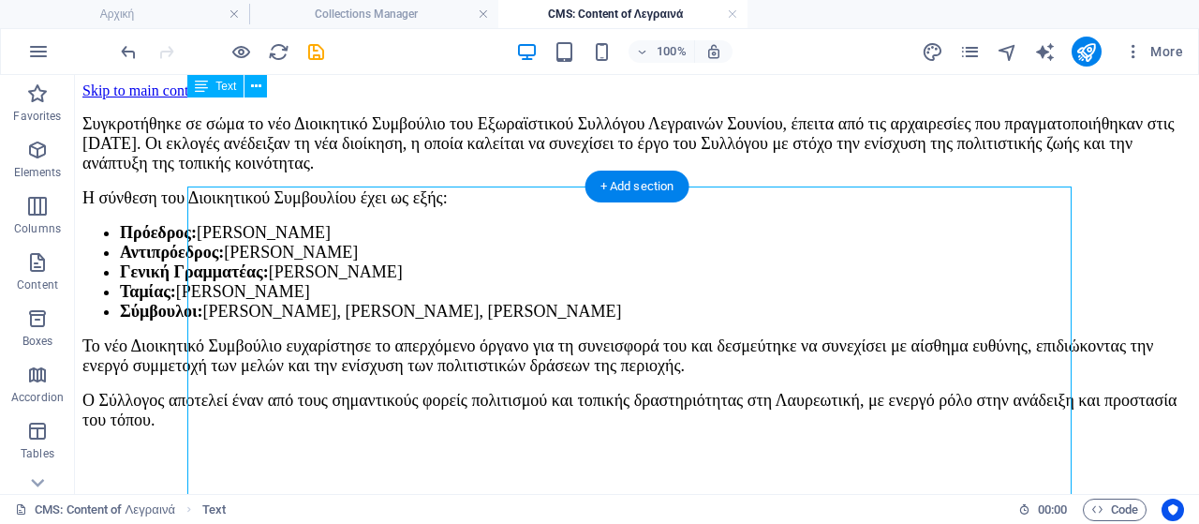
scroll to position [187, 0]
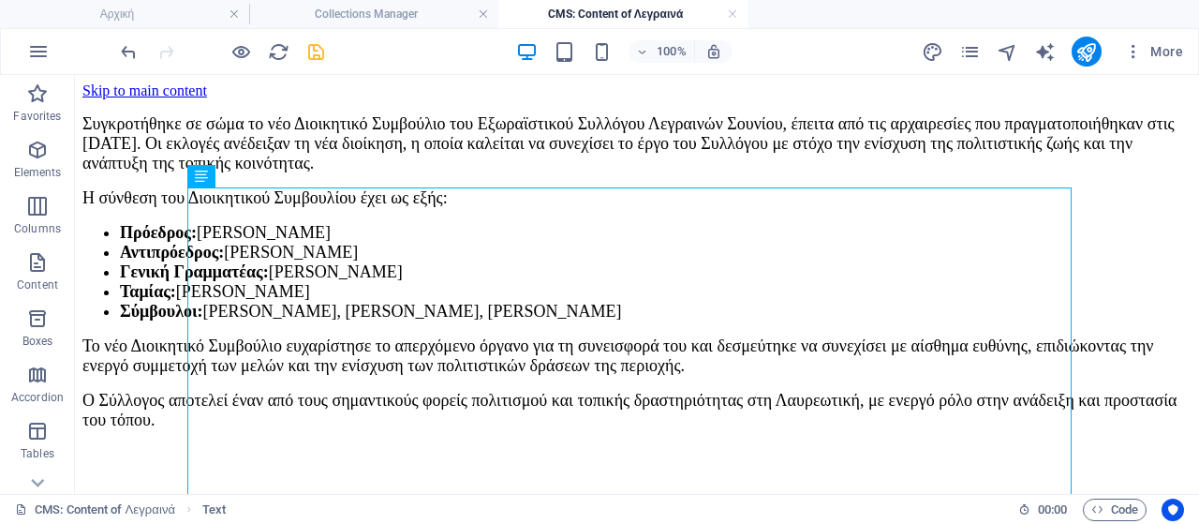
click at [313, 53] on icon "save" at bounding box center [316, 52] width 22 height 22
click at [164, 12] on h4 "Αρχική" at bounding box center [124, 14] width 249 height 21
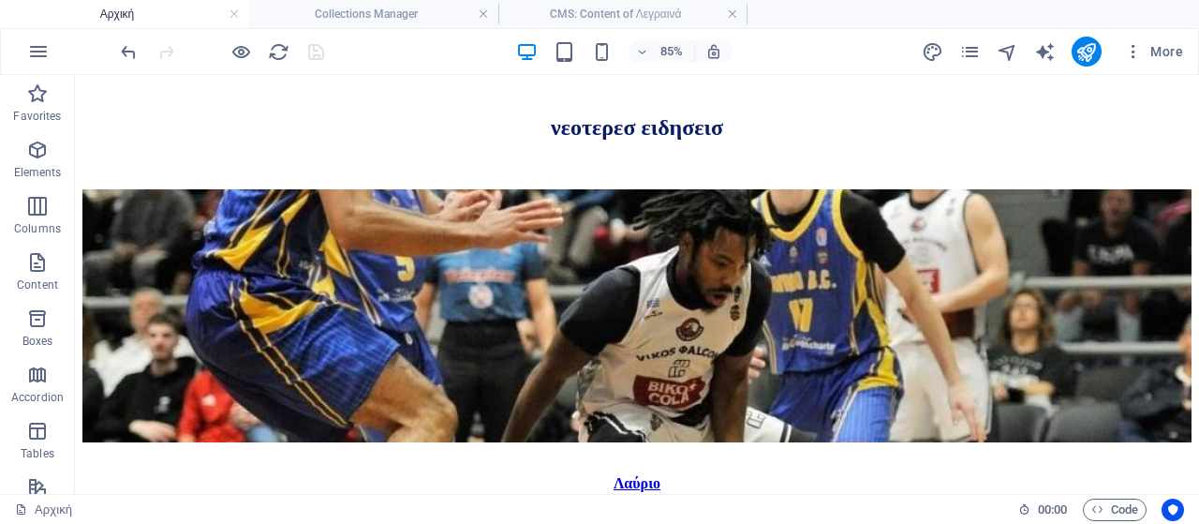
scroll to position [0, 0]
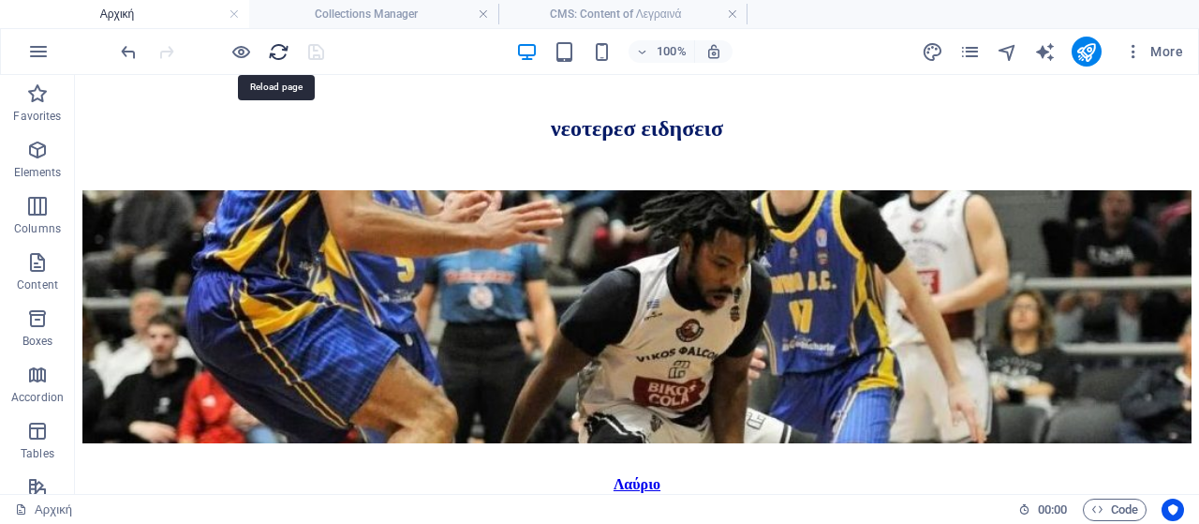
click at [277, 50] on icon "reload" at bounding box center [279, 52] width 22 height 22
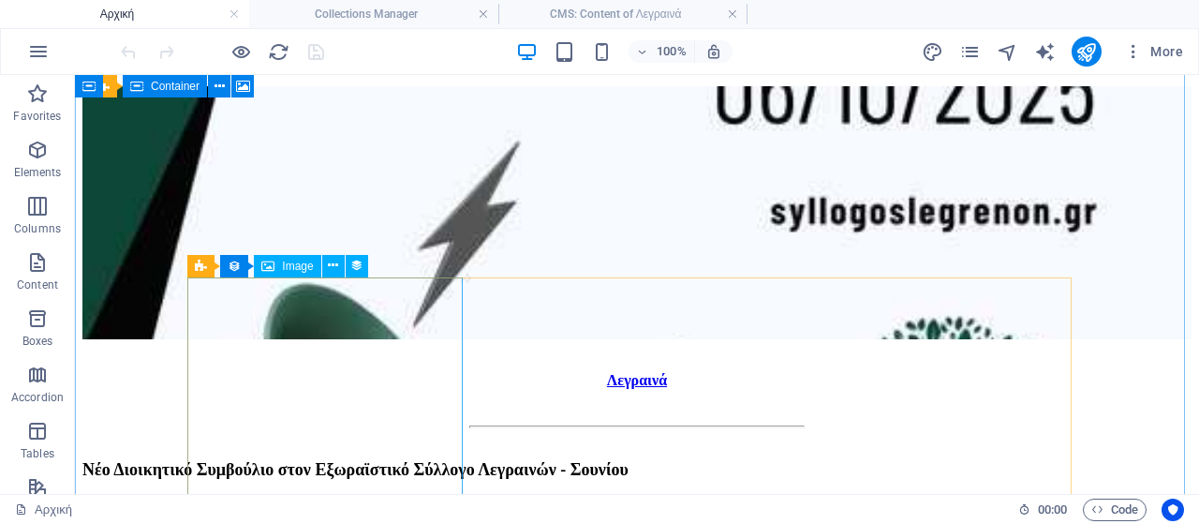
scroll to position [1160, 0]
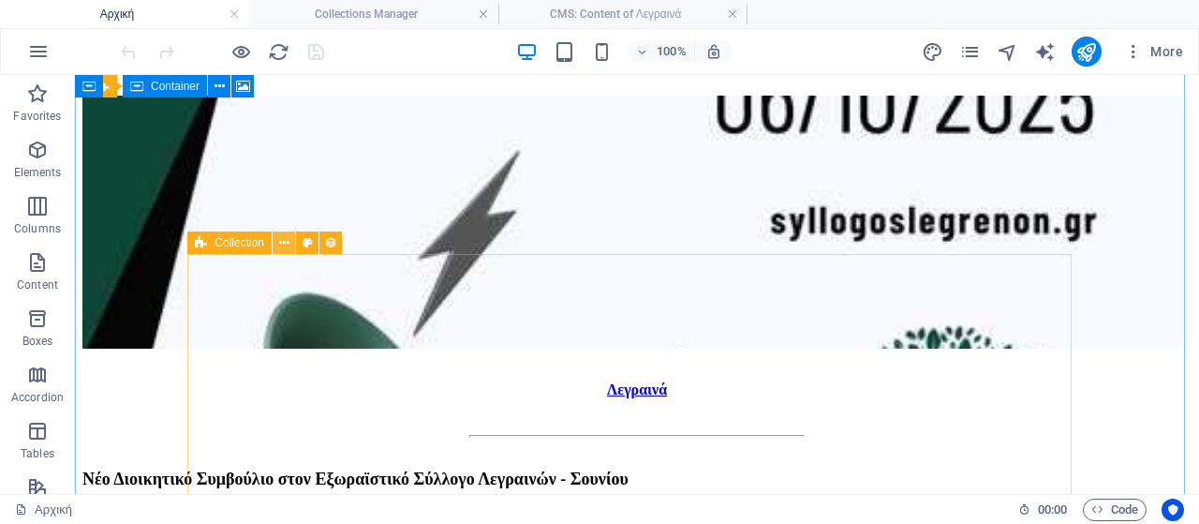
click at [289, 244] on icon at bounding box center [284, 243] width 10 height 20
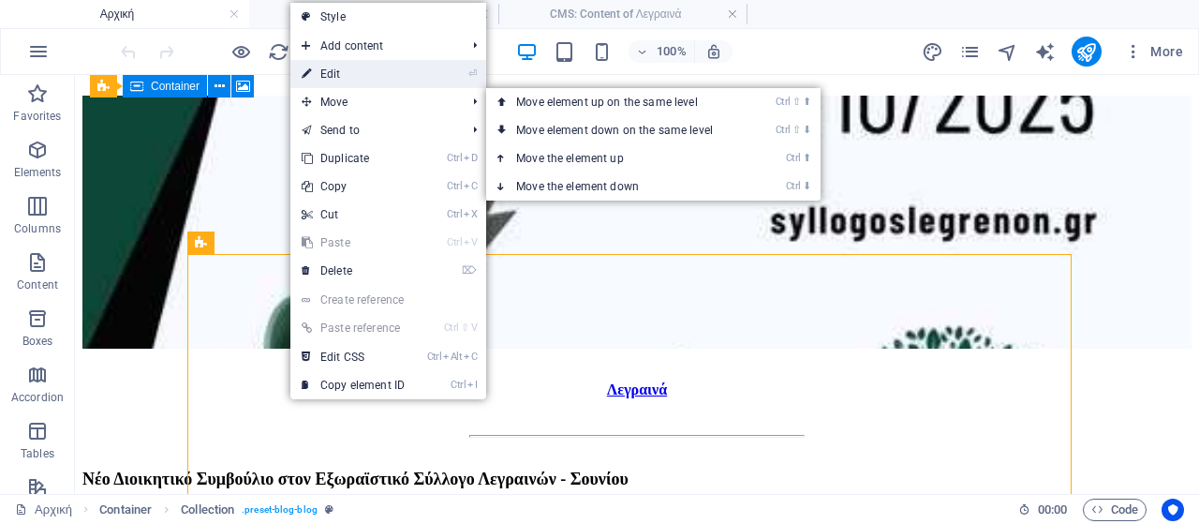
click at [347, 76] on link "⏎ Edit" at bounding box center [353, 74] width 126 height 28
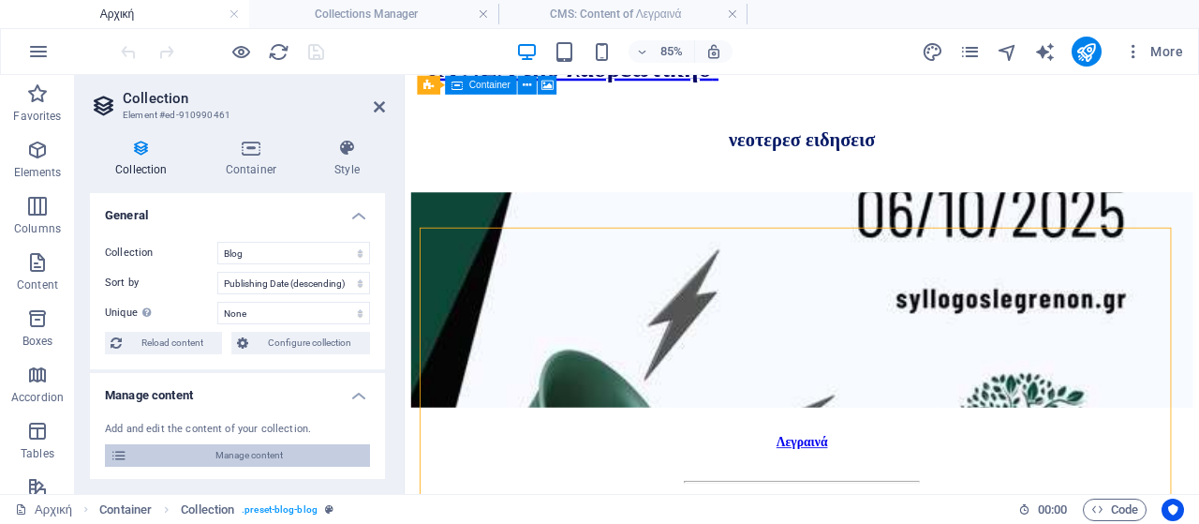
click at [229, 454] on span "Manage content" at bounding box center [248, 455] width 231 height 22
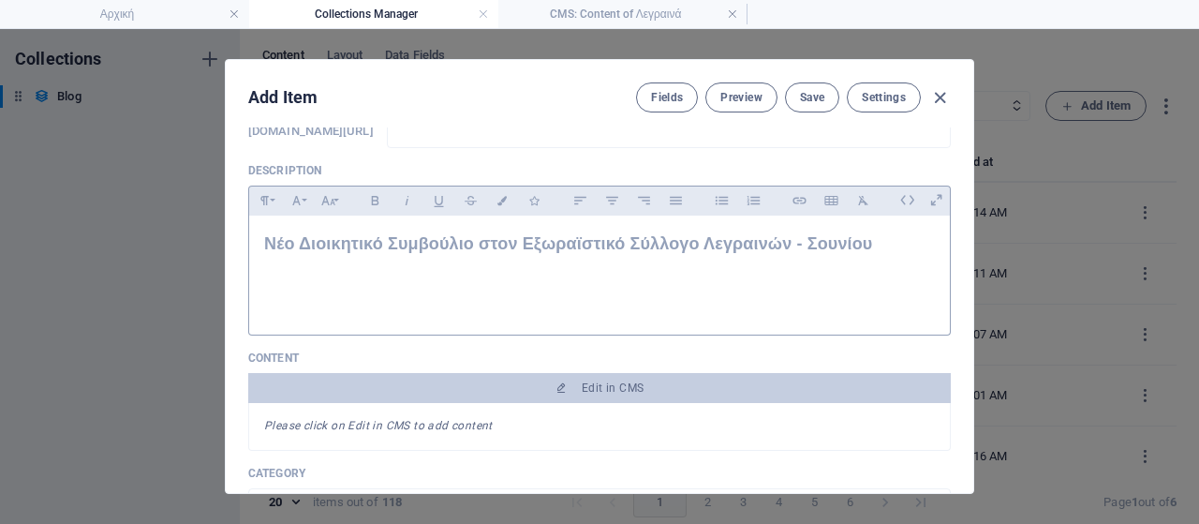
scroll to position [0, 0]
click at [933, 97] on icon "button" at bounding box center [940, 98] width 22 height 22
click at [1096, 104] on div "Add Item Fields Preview Save Settings Name Λεγραινά ​ Slug [DOMAIN_NAME][URL] ​…" at bounding box center [599, 276] width 1199 height 495
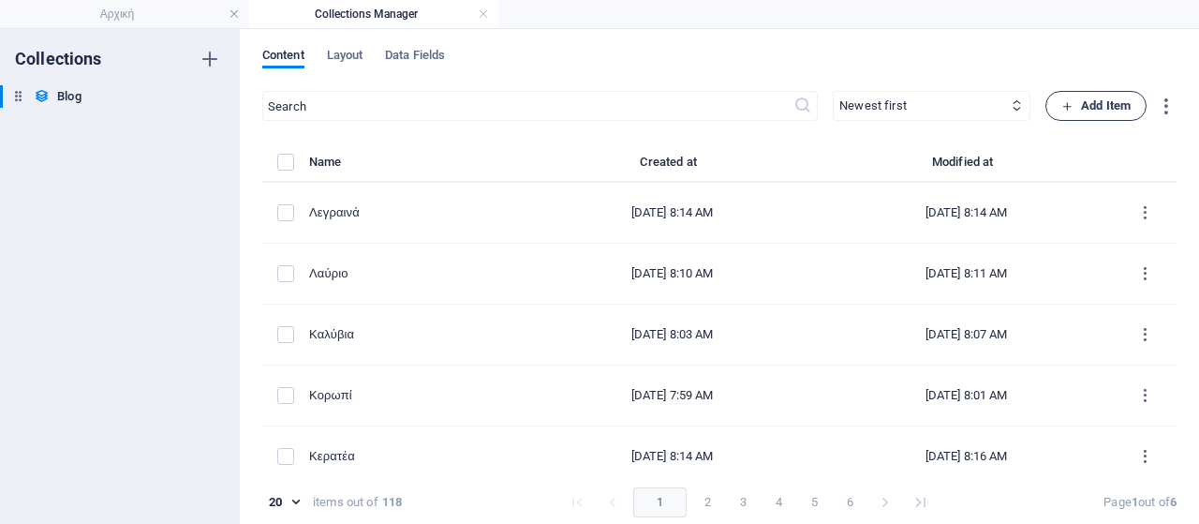
click at [1089, 104] on span "Add Item" at bounding box center [1096, 106] width 69 height 22
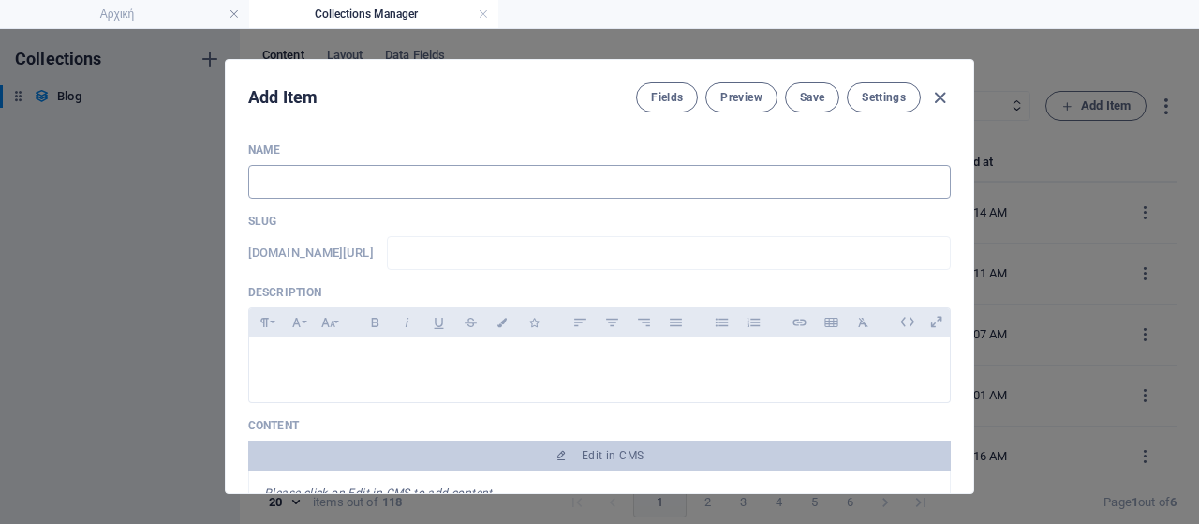
click at [620, 185] on input "text" at bounding box center [599, 182] width 703 height 34
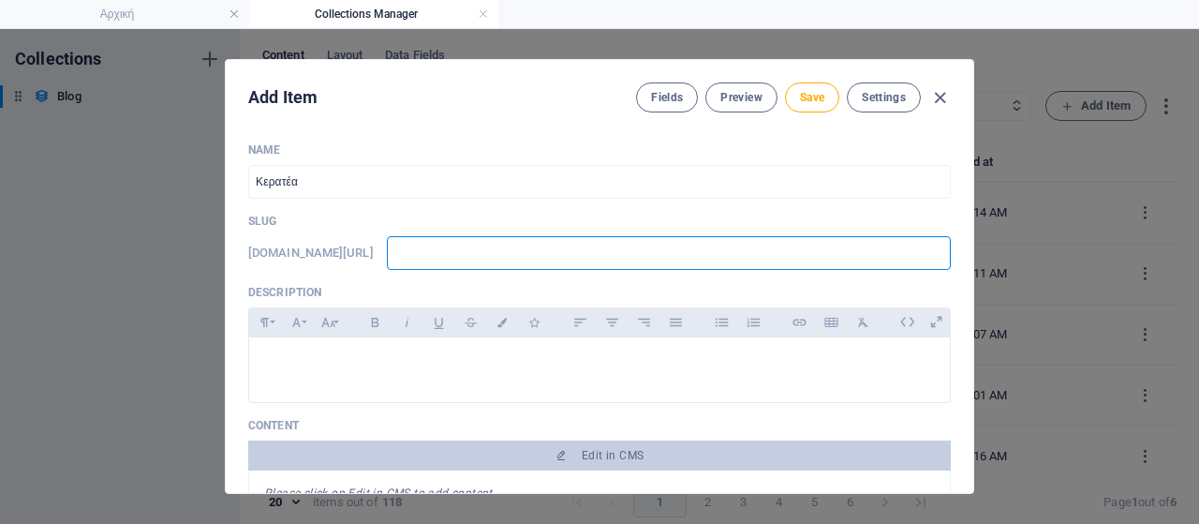
click at [601, 245] on input "text" at bounding box center [669, 253] width 564 height 34
click at [350, 353] on p at bounding box center [599, 361] width 671 height 18
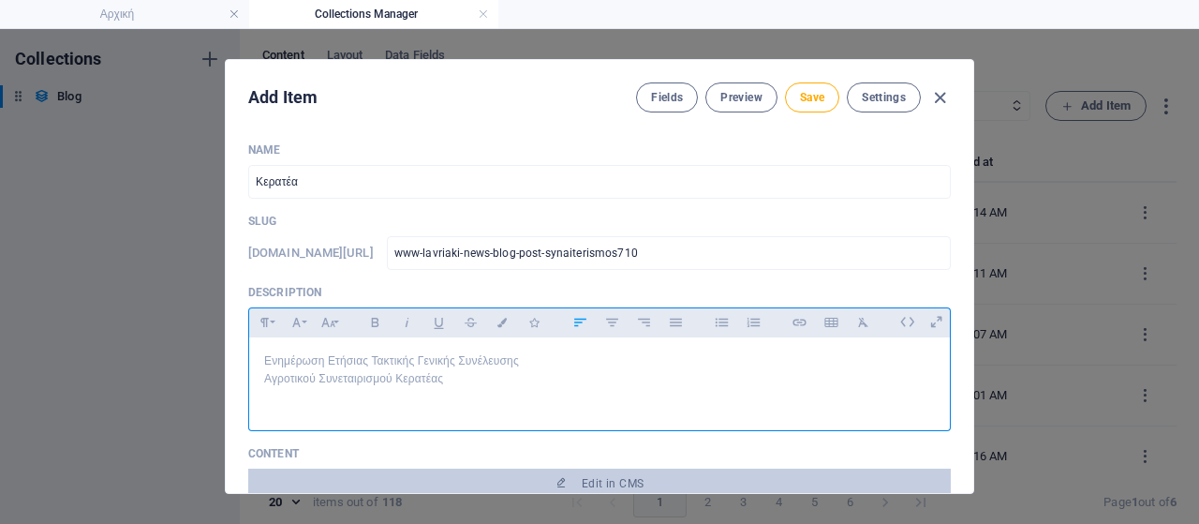
click at [511, 363] on p "Ενημέρωση Ετήσιας Τακτικής Γενικής Συνέλευσης" at bounding box center [599, 361] width 671 height 18
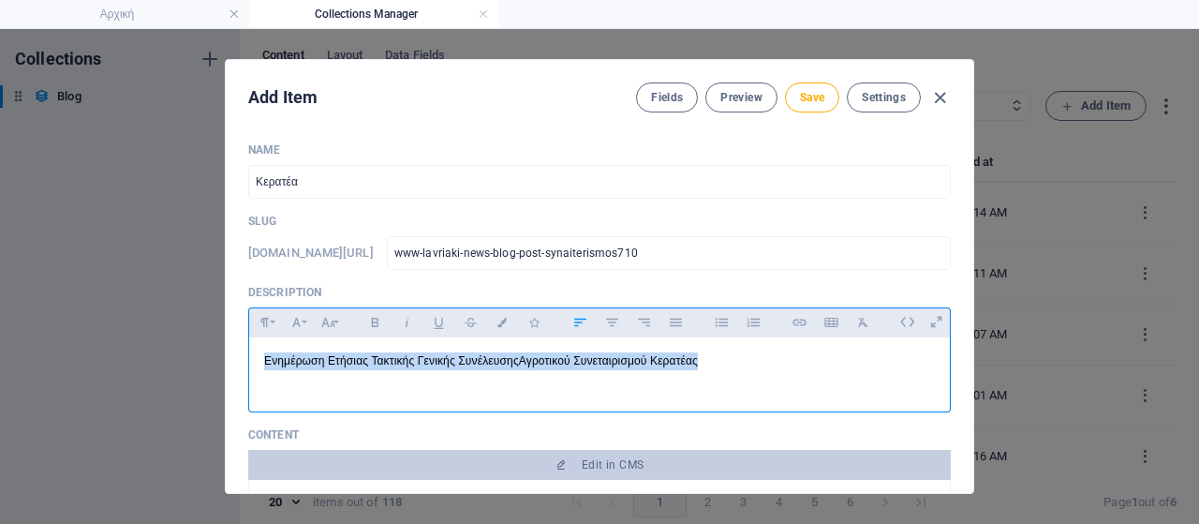
drag, startPoint x: 732, startPoint y: 366, endPoint x: 90, endPoint y: 361, distance: 641.8
click at [90, 361] on div "Add Item Fields Preview Save Settings Name Κερατέα ​ Slug [DOMAIN_NAME][URL] ww…" at bounding box center [599, 276] width 1199 height 495
click at [371, 327] on icon "button" at bounding box center [375, 322] width 16 height 22
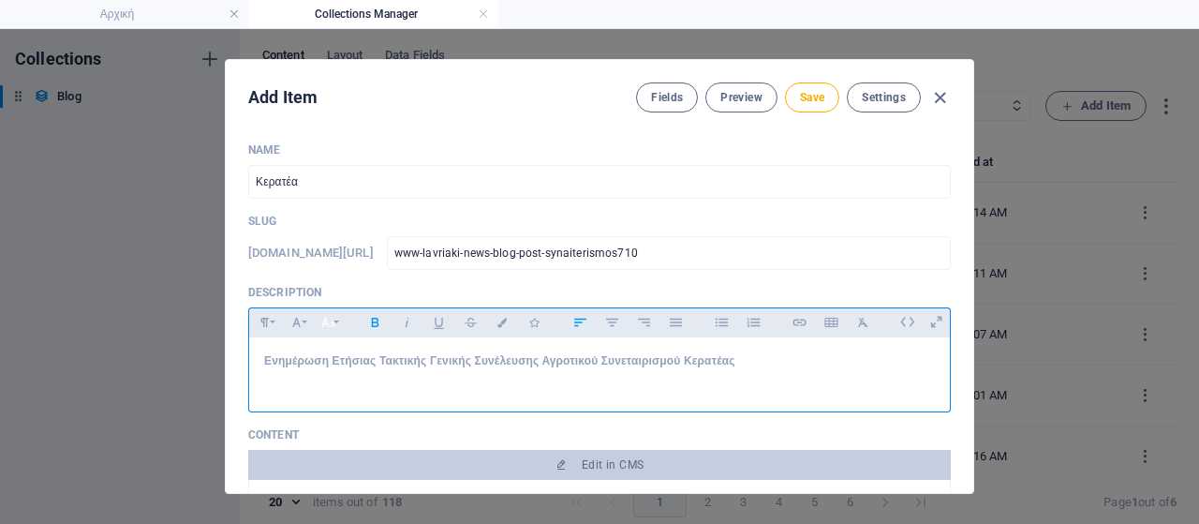
click at [332, 321] on button "Font Size" at bounding box center [328, 322] width 30 height 24
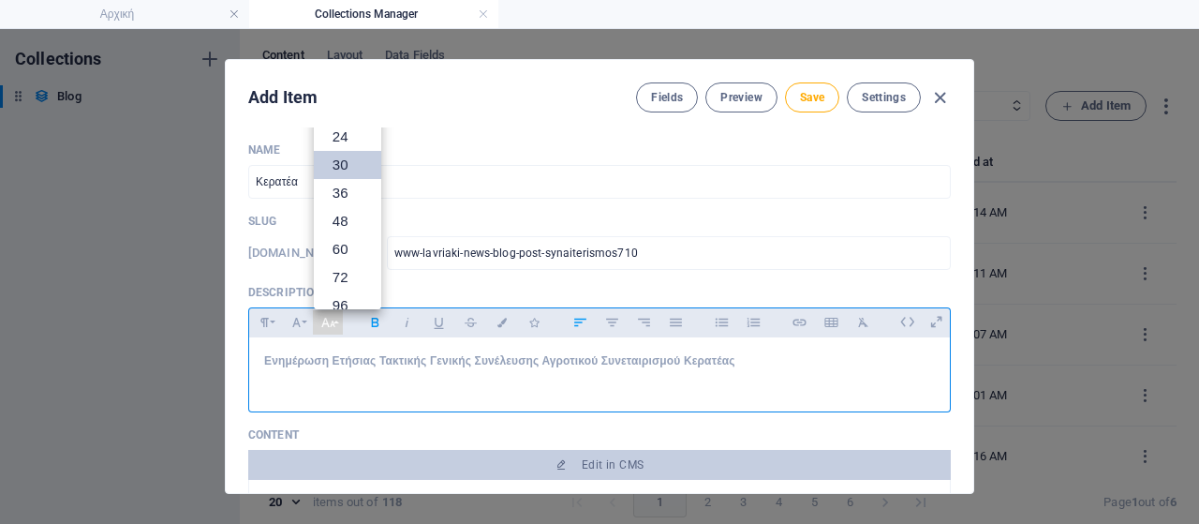
scroll to position [39, 0]
click at [344, 197] on link "18" at bounding box center [347, 202] width 67 height 28
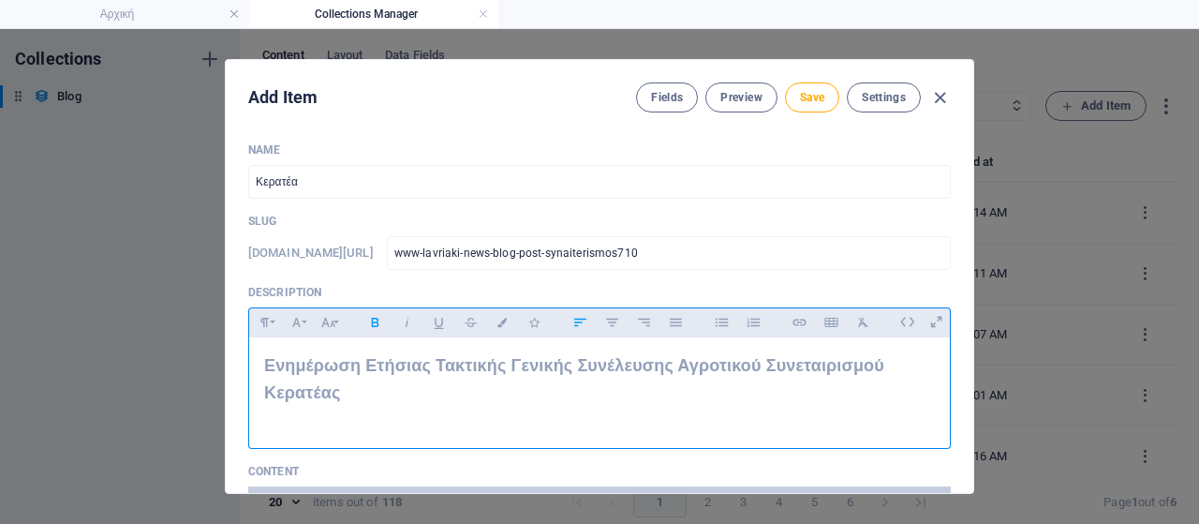
click at [502, 399] on p "Ενημέρωση Ετήσιας Τακτικής Γενικής Συνέλευσης Αγροτικού Συνεταιρισμού Κερατέας" at bounding box center [599, 379] width 671 height 54
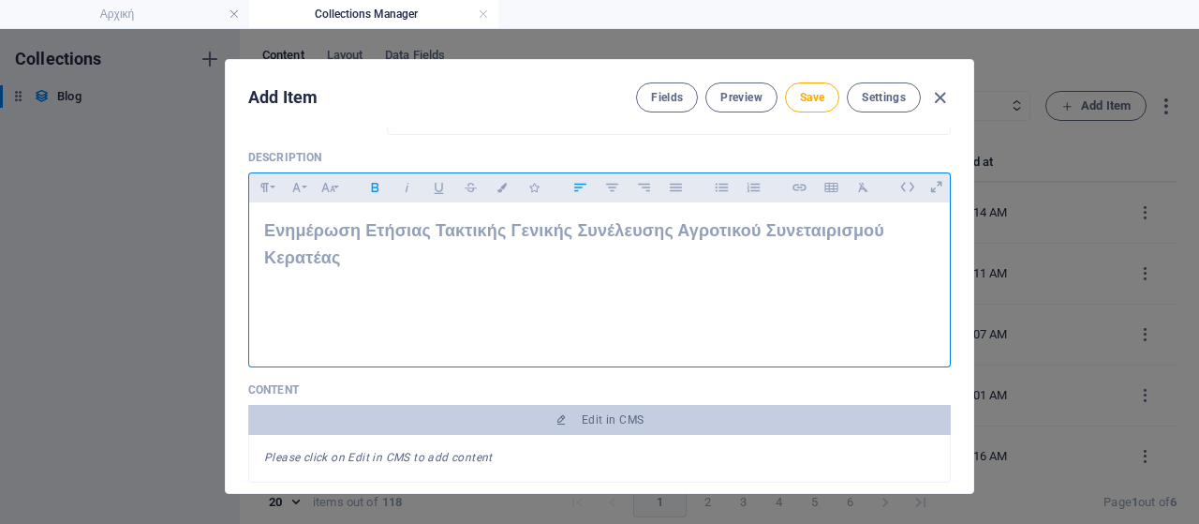
scroll to position [281, 0]
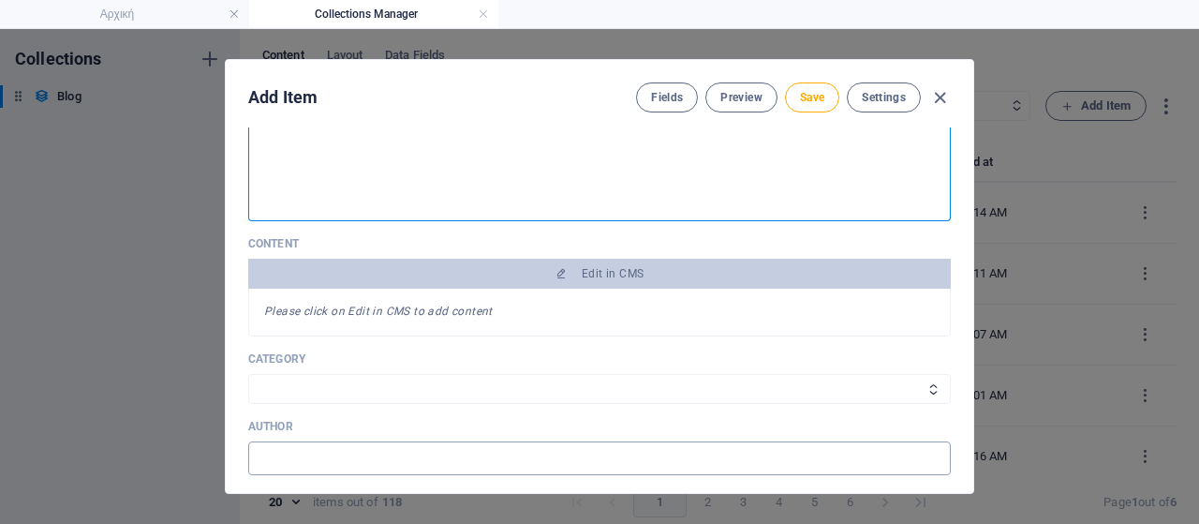
click at [329, 466] on input "text" at bounding box center [599, 458] width 703 height 34
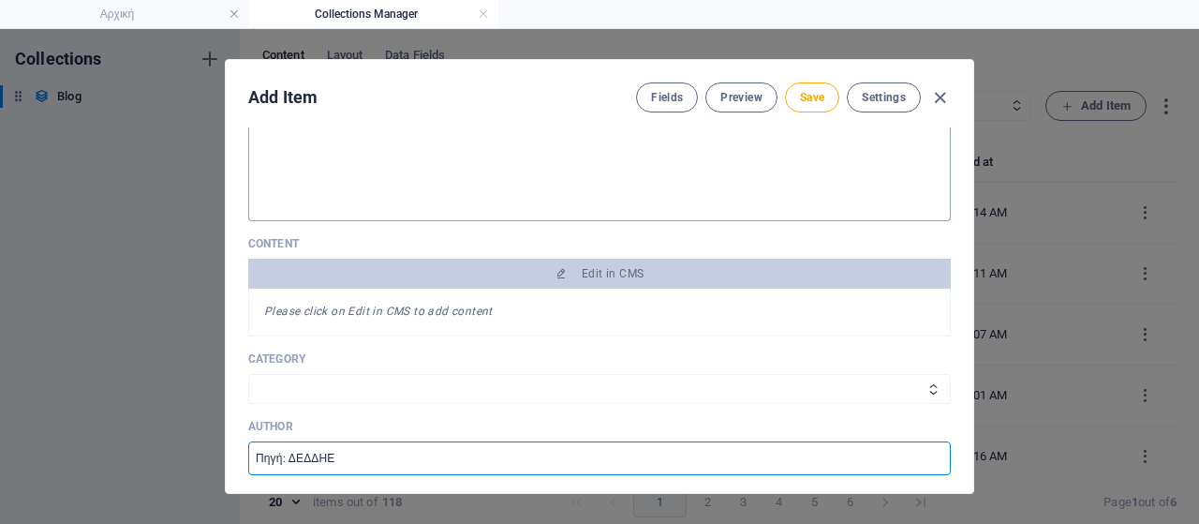
drag, startPoint x: 285, startPoint y: 457, endPoint x: 435, endPoint y: 468, distance: 150.3
click at [435, 468] on input "Πηγή: ΔΕΔΔΗΕ" at bounding box center [599, 458] width 703 height 34
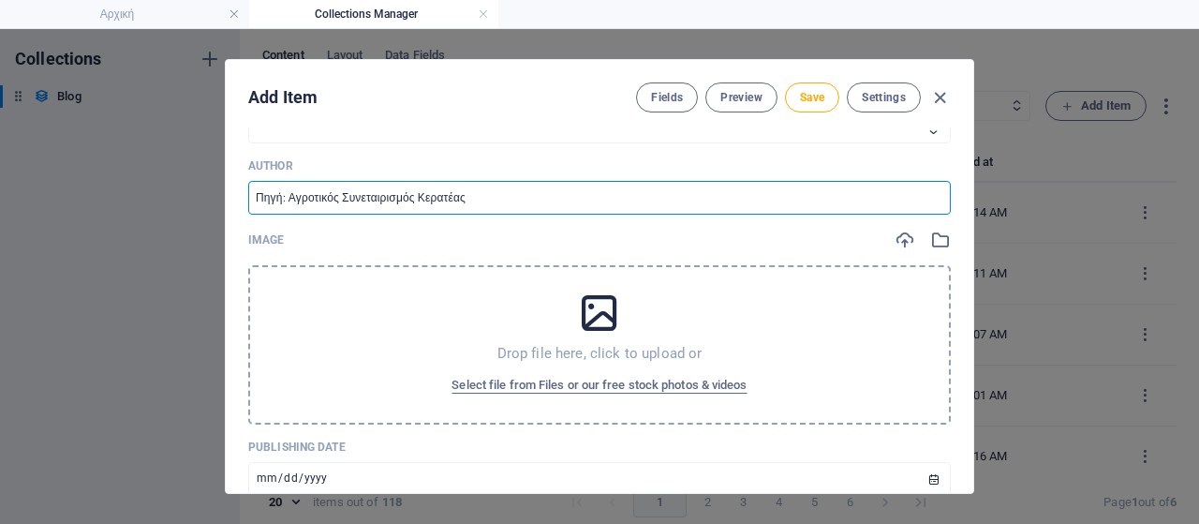
scroll to position [562, 0]
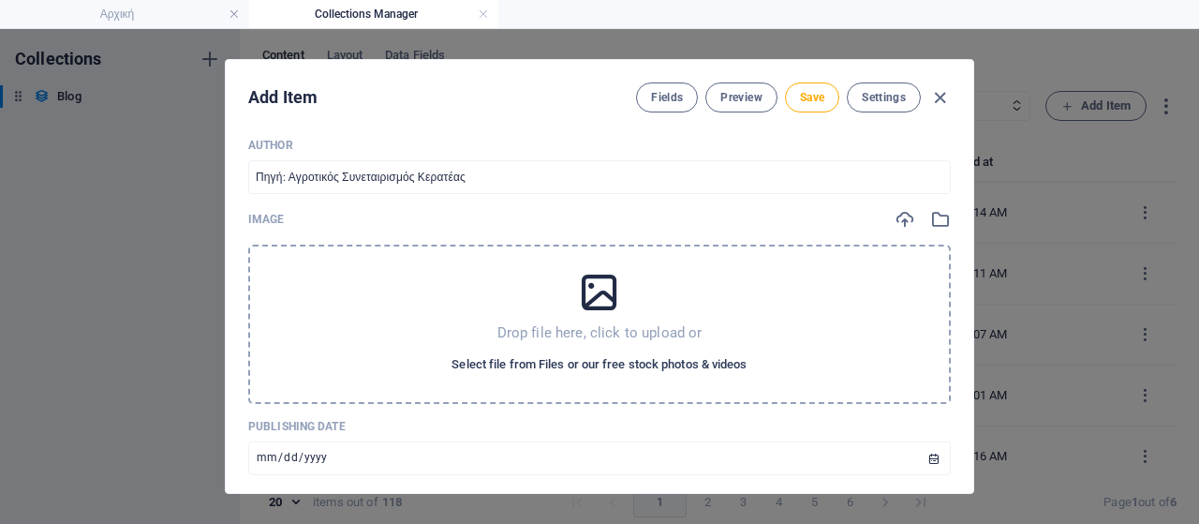
click at [532, 364] on span "Select file from Files or our free stock photos & videos" at bounding box center [599, 364] width 295 height 22
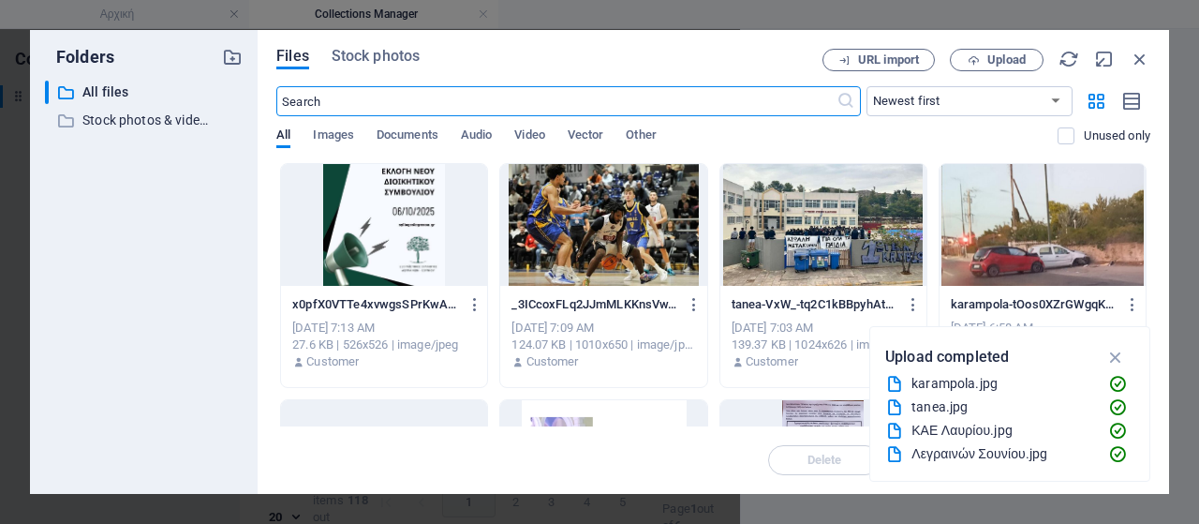
scroll to position [590, 0]
click at [999, 65] on span "Upload" at bounding box center [1007, 59] width 38 height 11
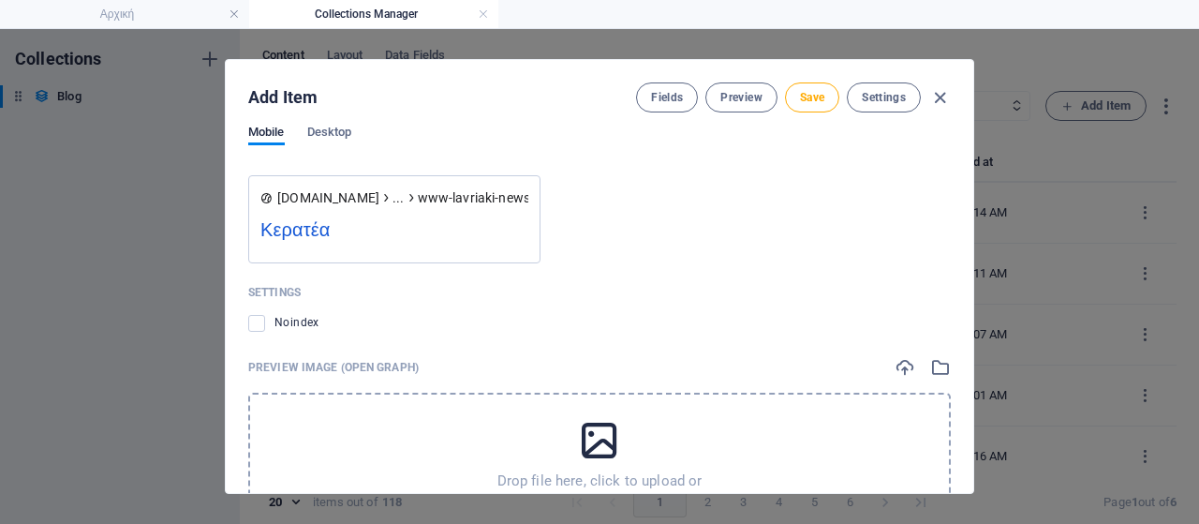
scroll to position [1968, 0]
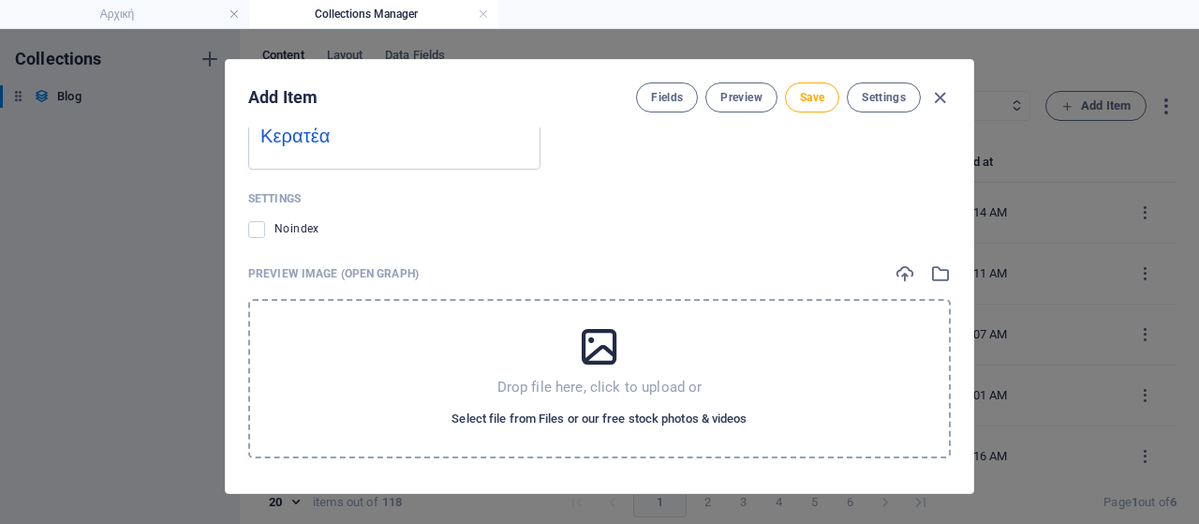
click at [547, 422] on span "Select file from Files or our free stock photos & videos" at bounding box center [599, 419] width 295 height 22
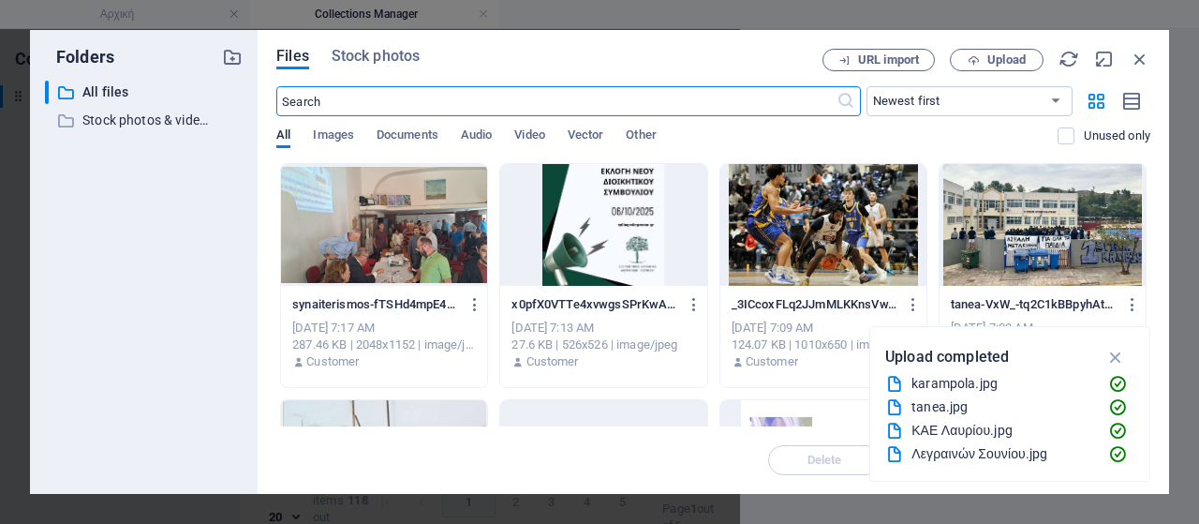
scroll to position [1996, 0]
click at [403, 233] on div at bounding box center [384, 225] width 206 height 122
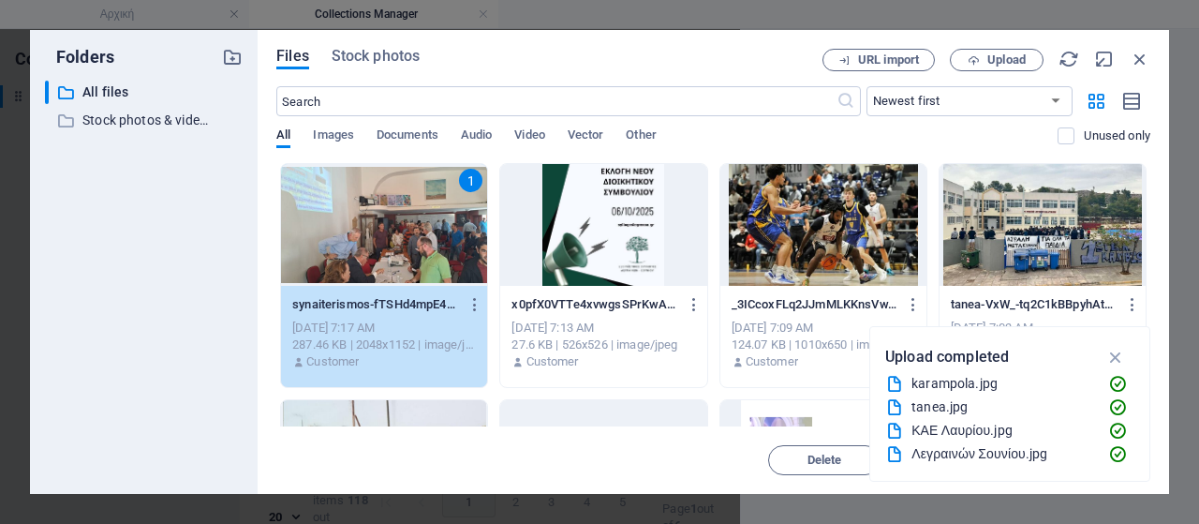
click at [403, 233] on div "1" at bounding box center [384, 225] width 206 height 122
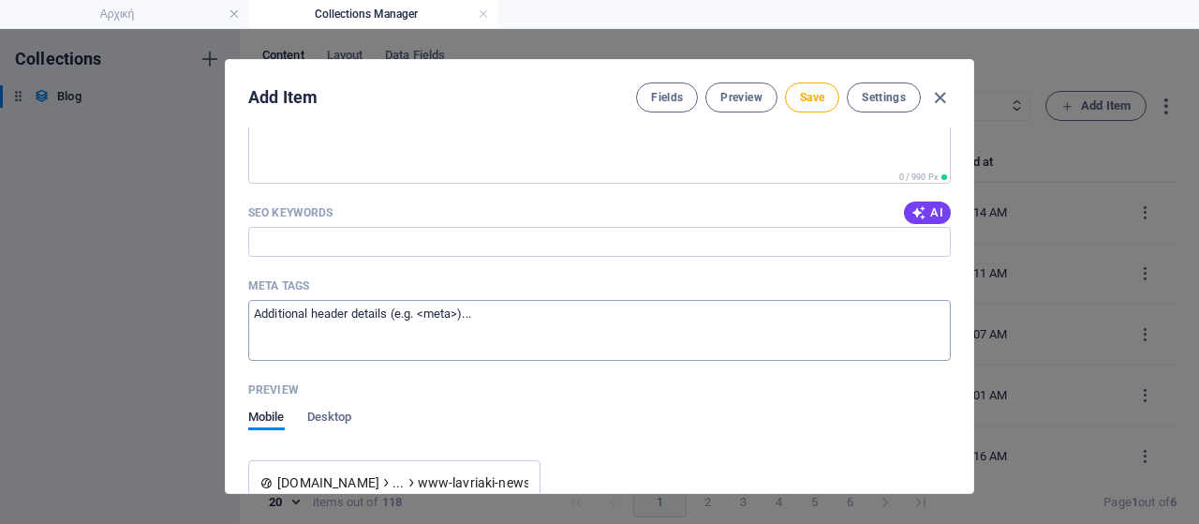
scroll to position [1499, 0]
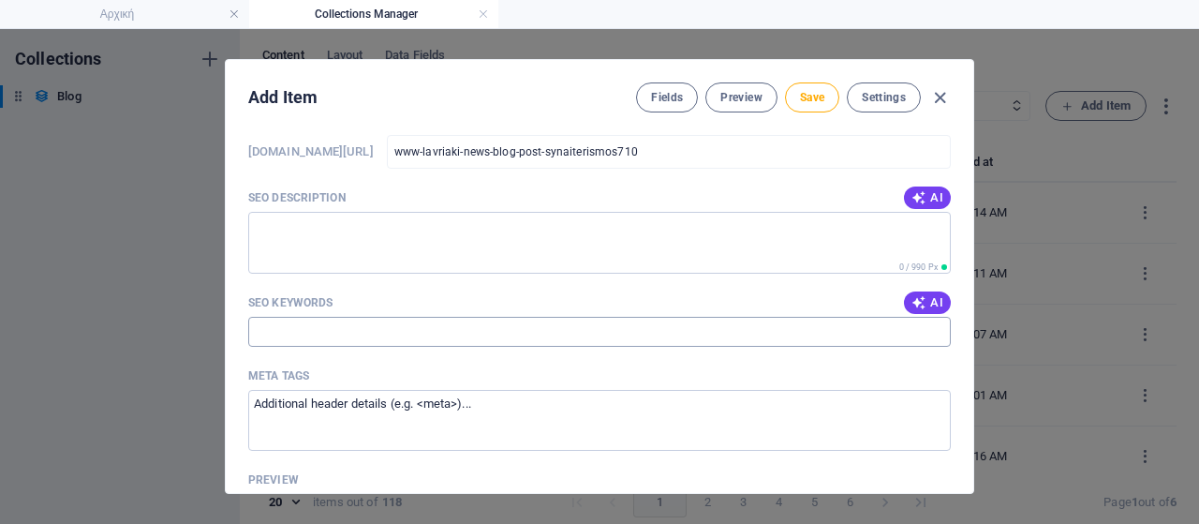
click at [339, 322] on input "SEO Keywords" at bounding box center [599, 332] width 703 height 30
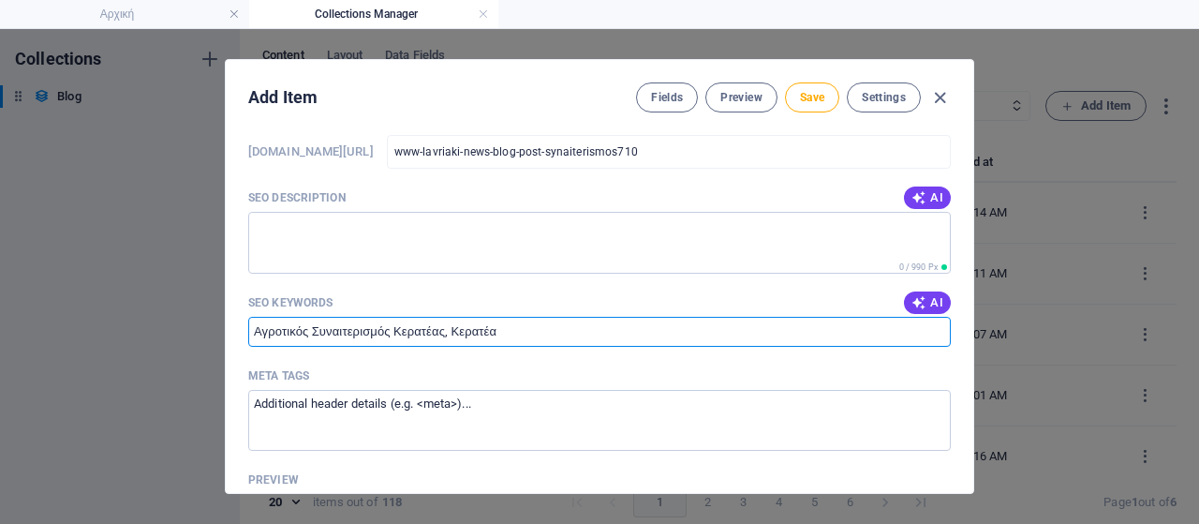
drag, startPoint x: 394, startPoint y: 320, endPoint x: 363, endPoint y: 333, distance: 33.2
click at [305, 339] on input "Αγροτικός Συναιτερισμός Κερατέας, Κερατέα" at bounding box center [599, 332] width 703 height 30
click at [343, 328] on input "Αγροτικός Συναιτερισμός Κερατέας, Κερατέα" at bounding box center [599, 332] width 703 height 30
click at [352, 328] on input "Αγροτικός Συνετερισμός Κερατέας, Κερατέα" at bounding box center [599, 332] width 703 height 30
click at [446, 333] on input "Αγροτικός Συνεταιρισμός Κερατέας, Κερατέα" at bounding box center [599, 332] width 703 height 30
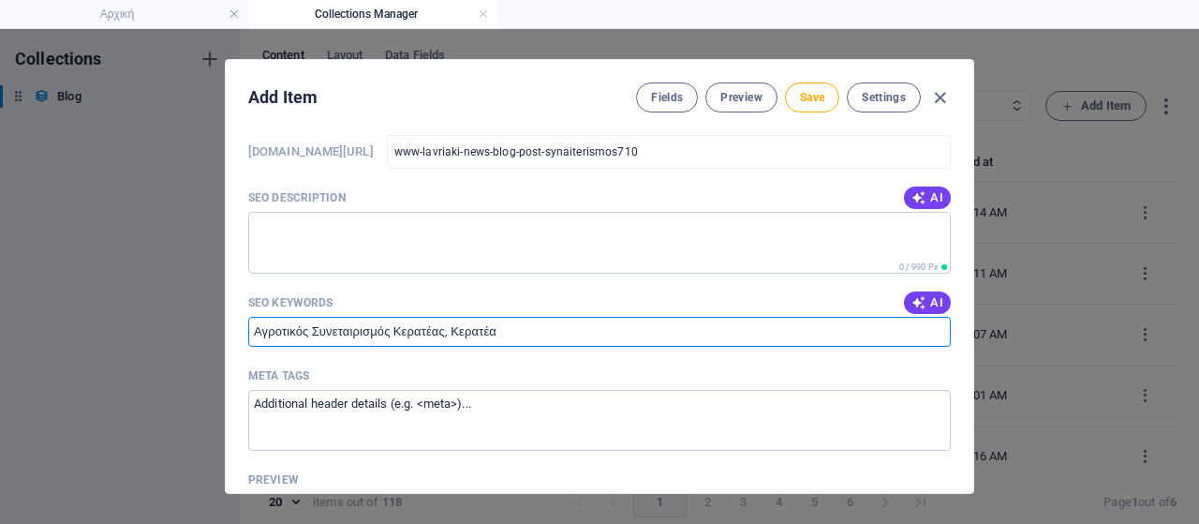
click at [510, 329] on input "Αγροτικός Συνεταιρισμός Κερατέας, Κερατέα" at bounding box center [599, 332] width 703 height 30
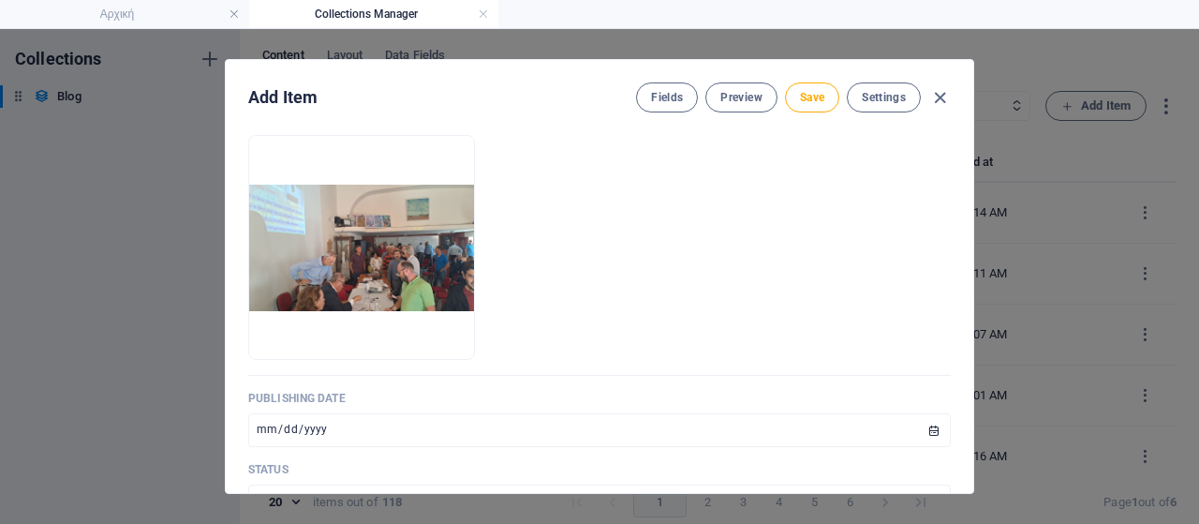
scroll to position [656, 0]
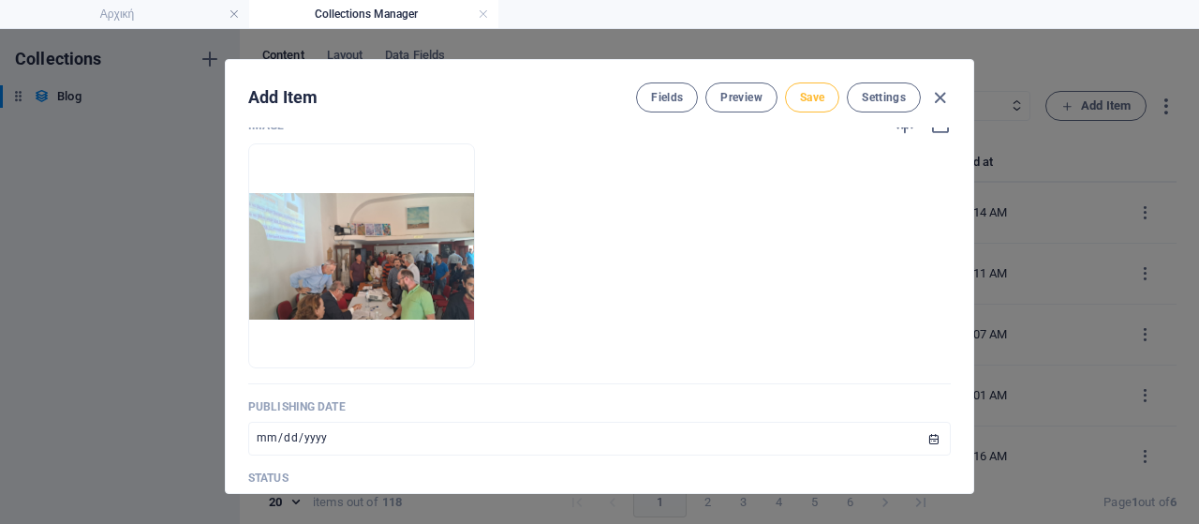
click at [817, 98] on span "Save" at bounding box center [812, 97] width 24 height 15
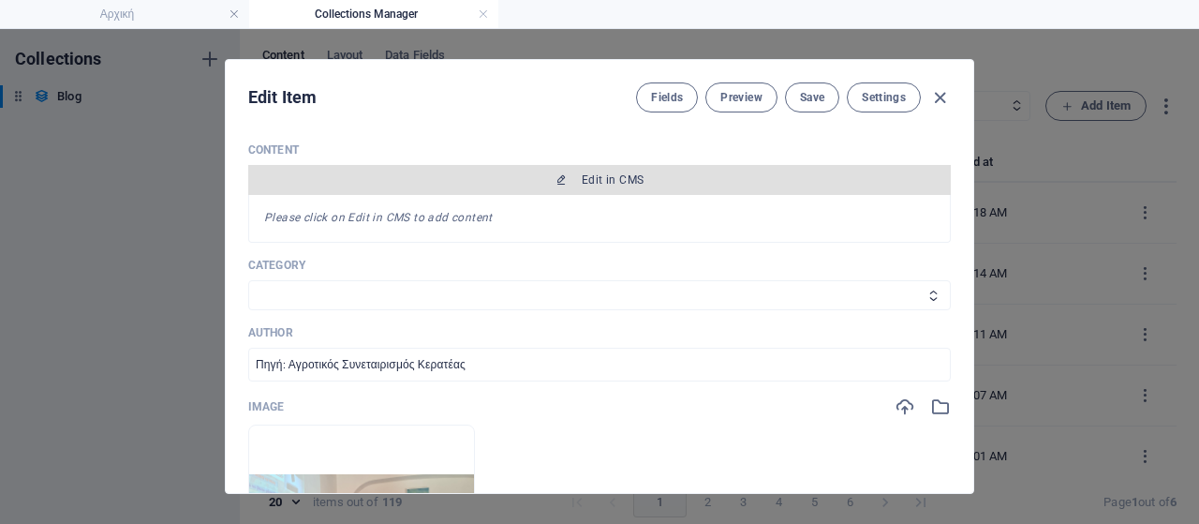
click at [646, 176] on span "Edit in CMS" at bounding box center [600, 179] width 688 height 15
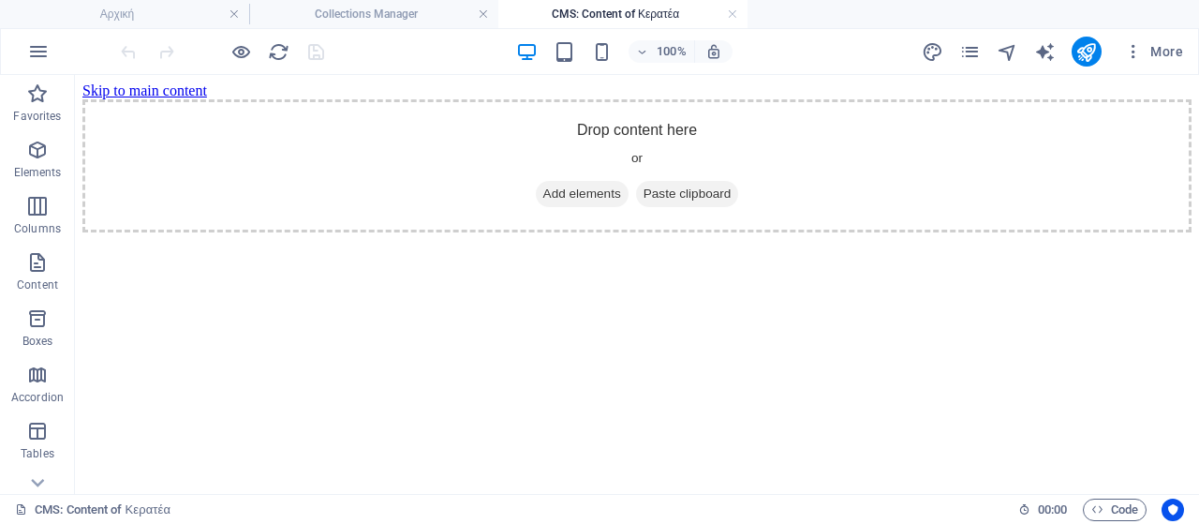
scroll to position [0, 0]
click at [536, 207] on span "Add elements" at bounding box center [582, 194] width 93 height 26
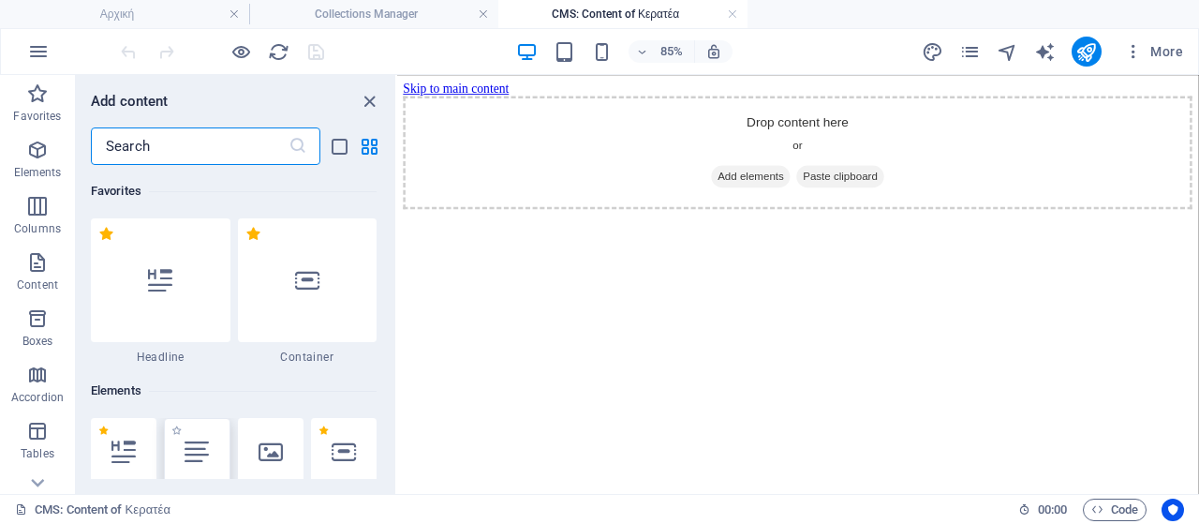
click at [215, 430] on div at bounding box center [197, 451] width 66 height 67
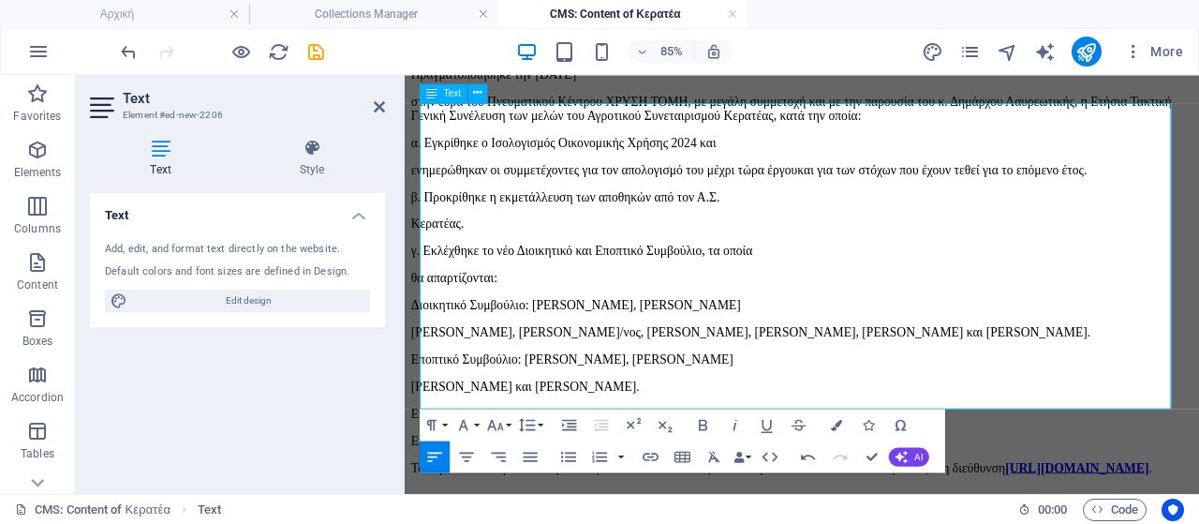
scroll to position [94, 0]
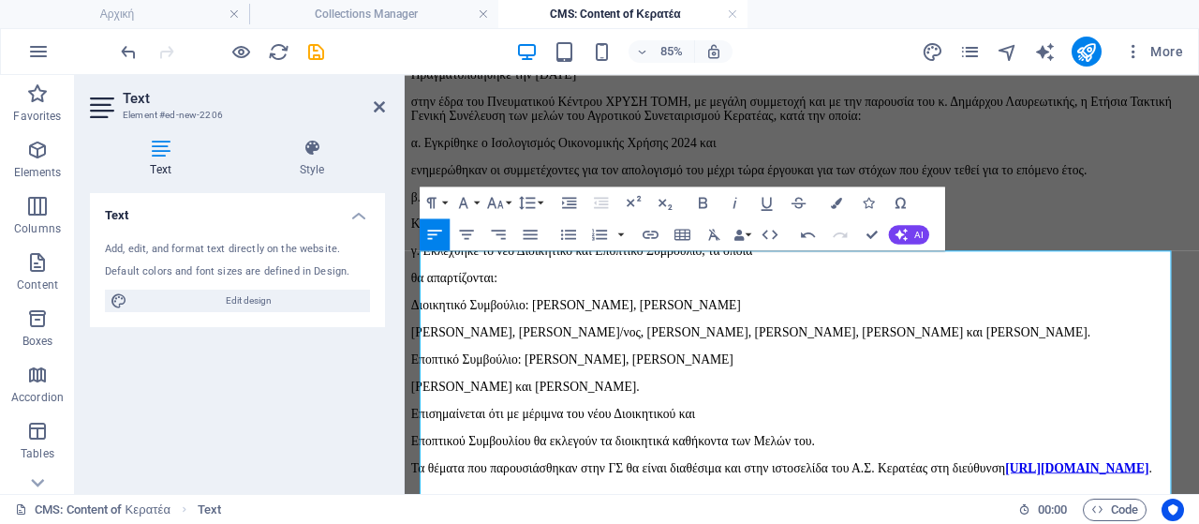
drag, startPoint x: 1291, startPoint y: 438, endPoint x: 418, endPoint y: 300, distance: 884.1
click at [418, 300] on div "Πραγματοποιήθηκε την [DATE] στην έδρα του Πνευματικού Κέντρου ΧΡΥΣΗ ΤΟΜΗ, με με…" at bounding box center [872, 306] width 920 height 510
click at [500, 207] on icon "button" at bounding box center [495, 202] width 19 height 19
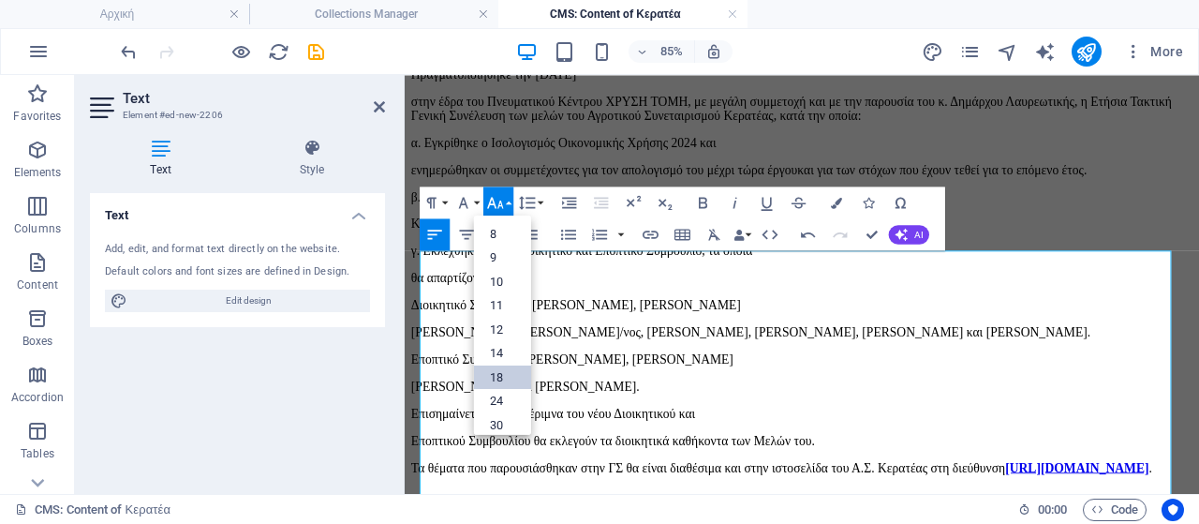
click at [505, 366] on link "18" at bounding box center [502, 376] width 57 height 24
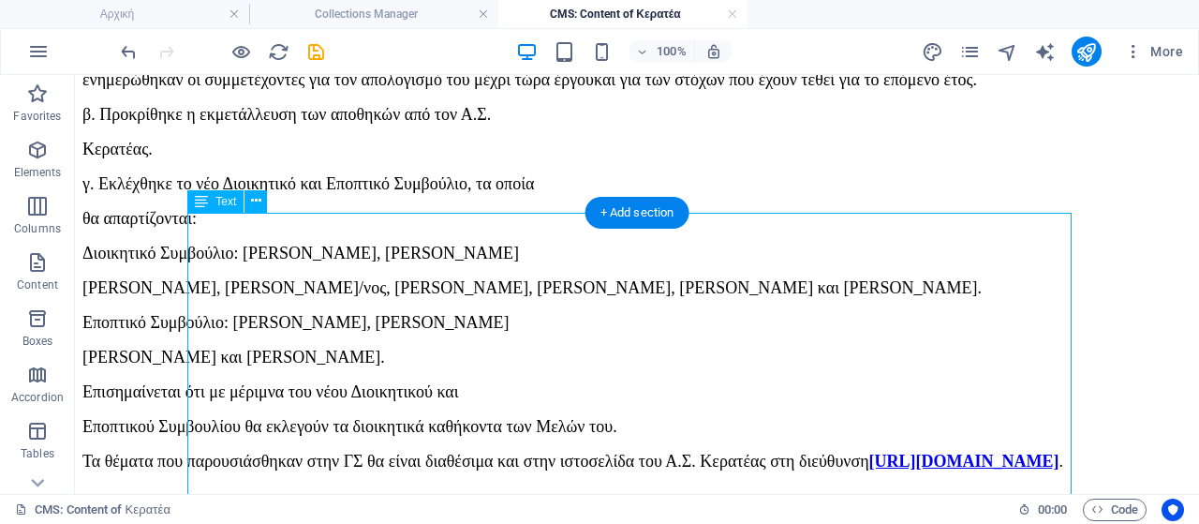
scroll to position [468, 0]
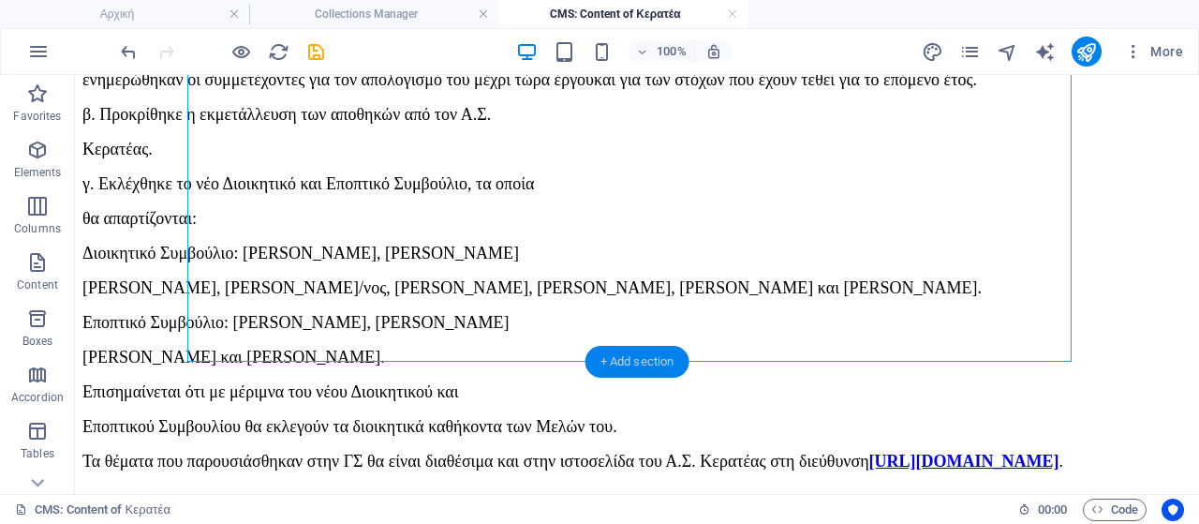
click at [632, 368] on div "+ Add section" at bounding box center [638, 362] width 104 height 32
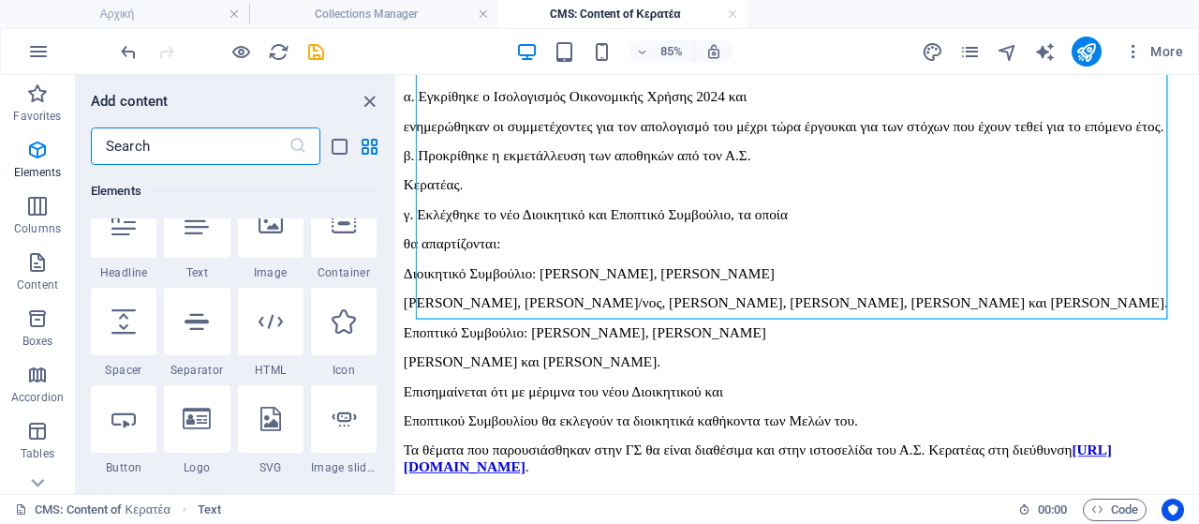
scroll to position [0, 0]
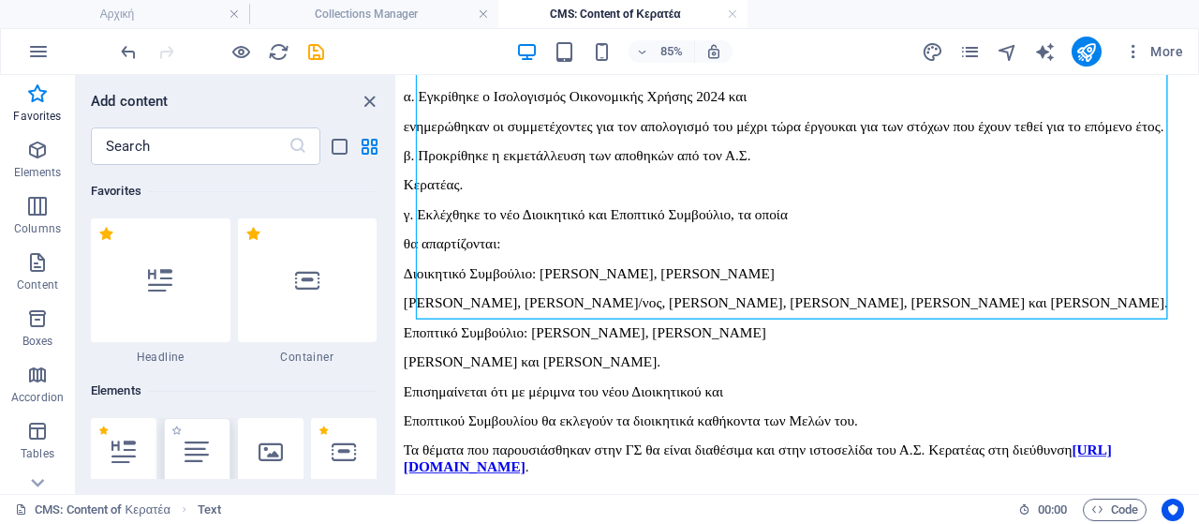
click at [200, 446] on icon at bounding box center [197, 451] width 24 height 24
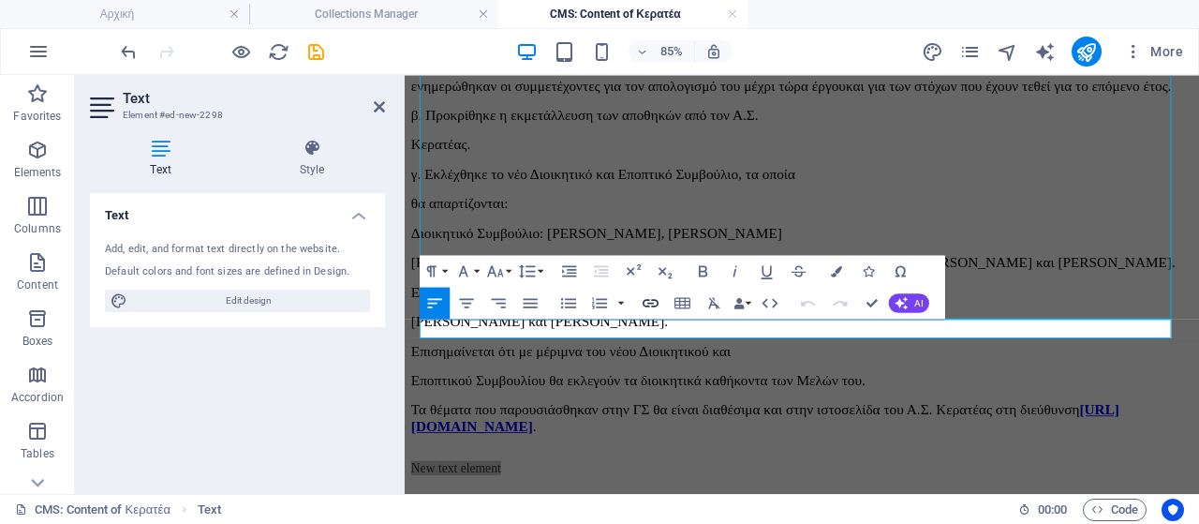
click at [650, 305] on icon "button" at bounding box center [650, 302] width 19 height 19
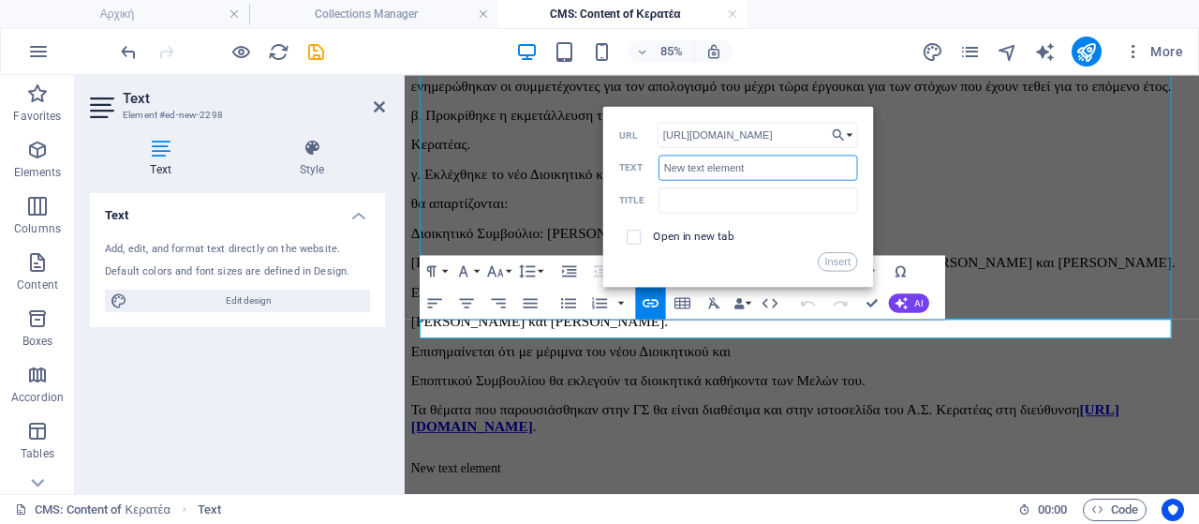
drag, startPoint x: 748, startPoint y: 167, endPoint x: 661, endPoint y: 169, distance: 86.2
click at [661, 169] on input "New text element" at bounding box center [759, 167] width 200 height 25
click at [720, 196] on input "text" at bounding box center [759, 199] width 200 height 25
click at [839, 263] on button "Insert" at bounding box center [838, 261] width 40 height 19
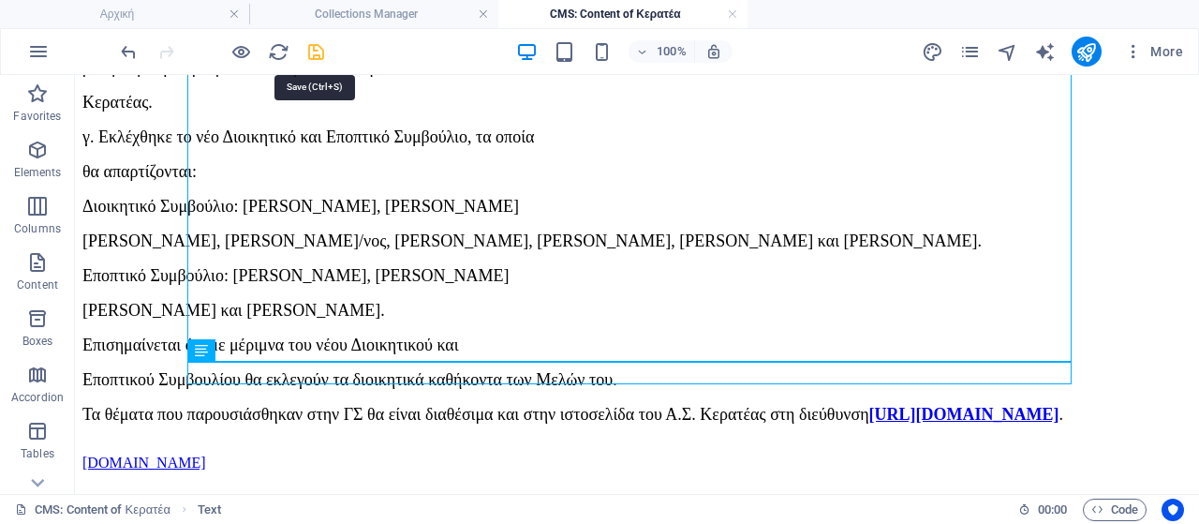
click at [316, 50] on icon "save" at bounding box center [316, 52] width 22 height 22
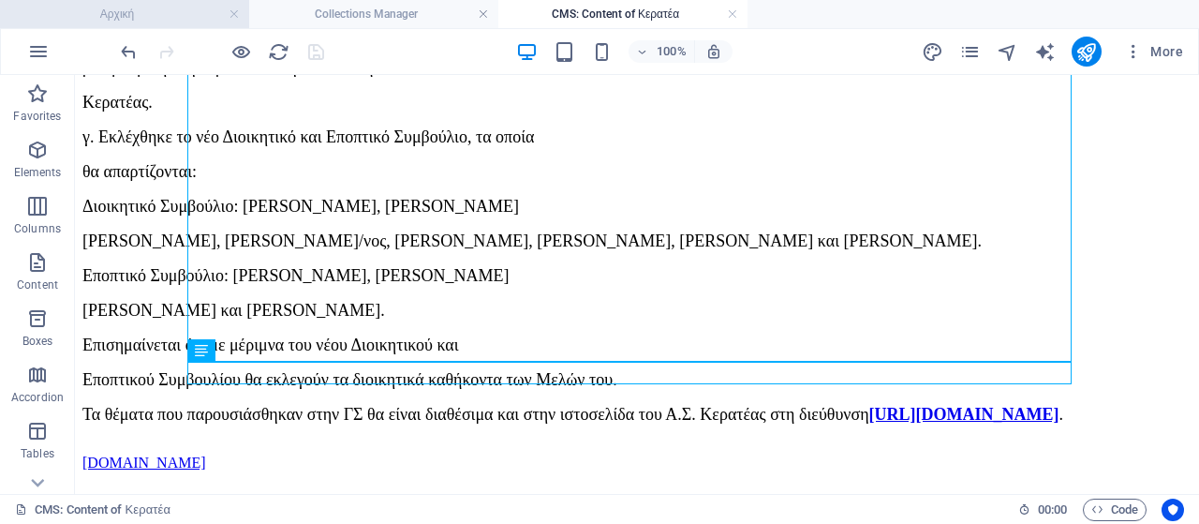
click at [155, 6] on h4 "Αρχική" at bounding box center [124, 14] width 249 height 21
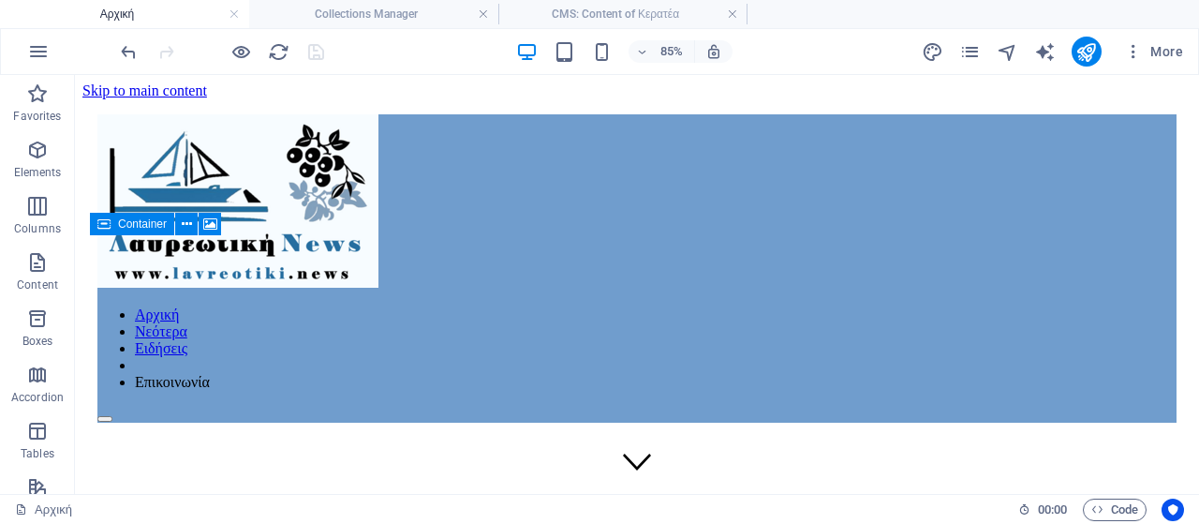
scroll to position [1160, 0]
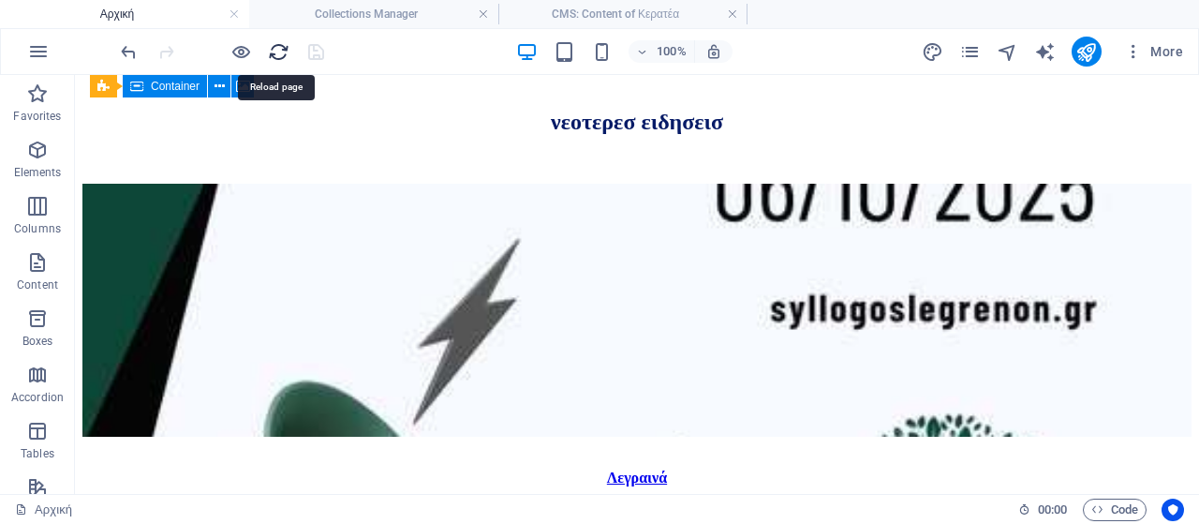
click at [283, 48] on icon "reload" at bounding box center [279, 52] width 22 height 22
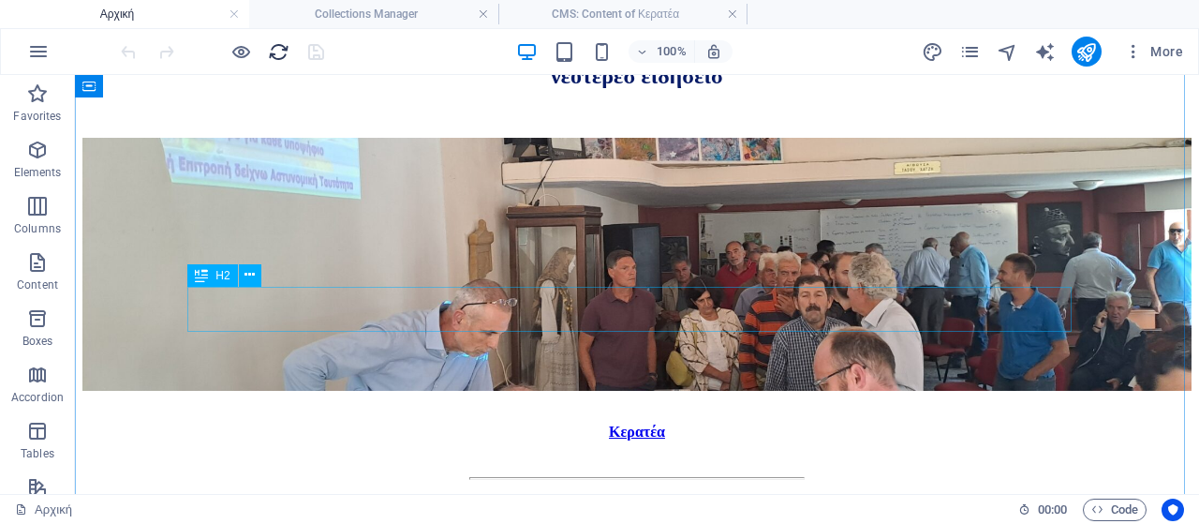
scroll to position [1066, 0]
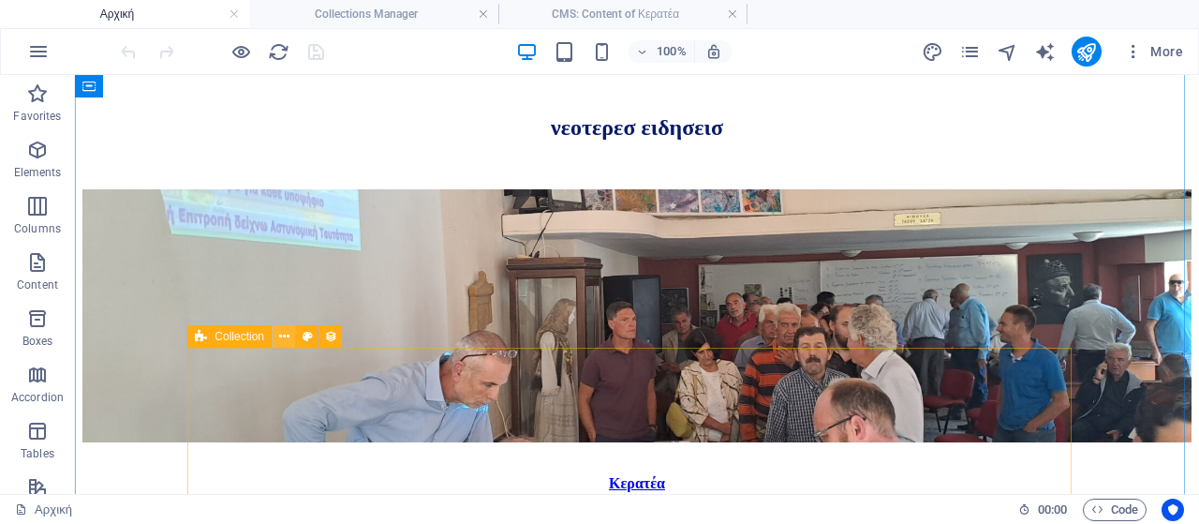
click at [283, 334] on icon at bounding box center [284, 337] width 10 height 20
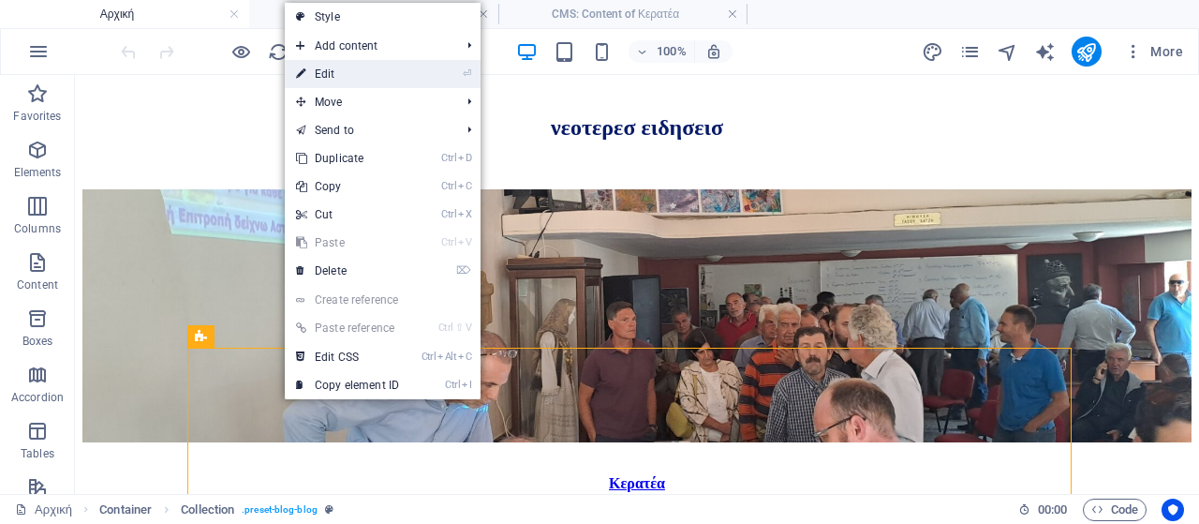
click at [368, 76] on link "⏎ Edit" at bounding box center [348, 74] width 126 height 28
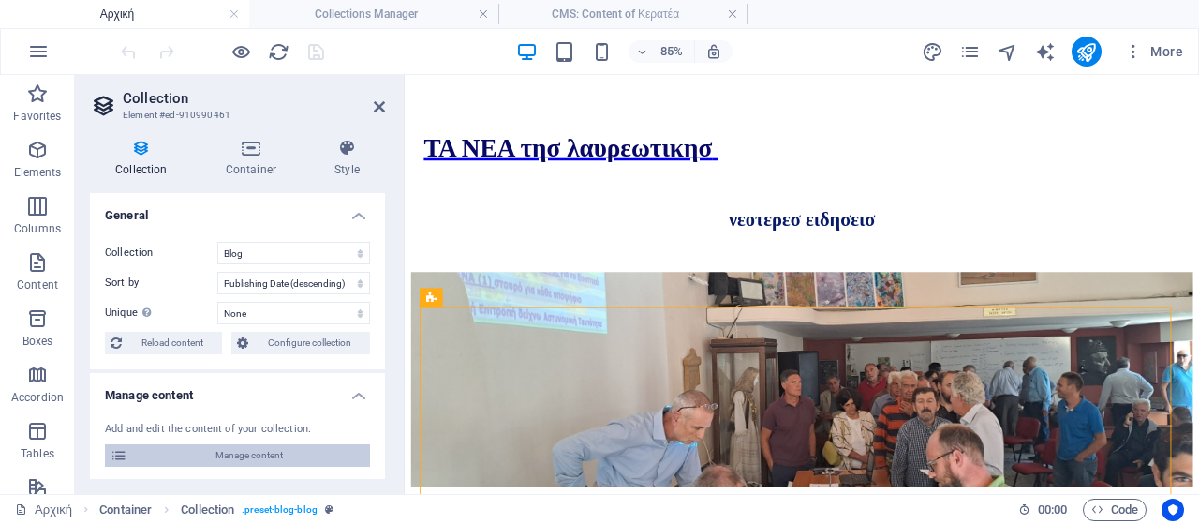
click at [300, 452] on span "Manage content" at bounding box center [248, 455] width 231 height 22
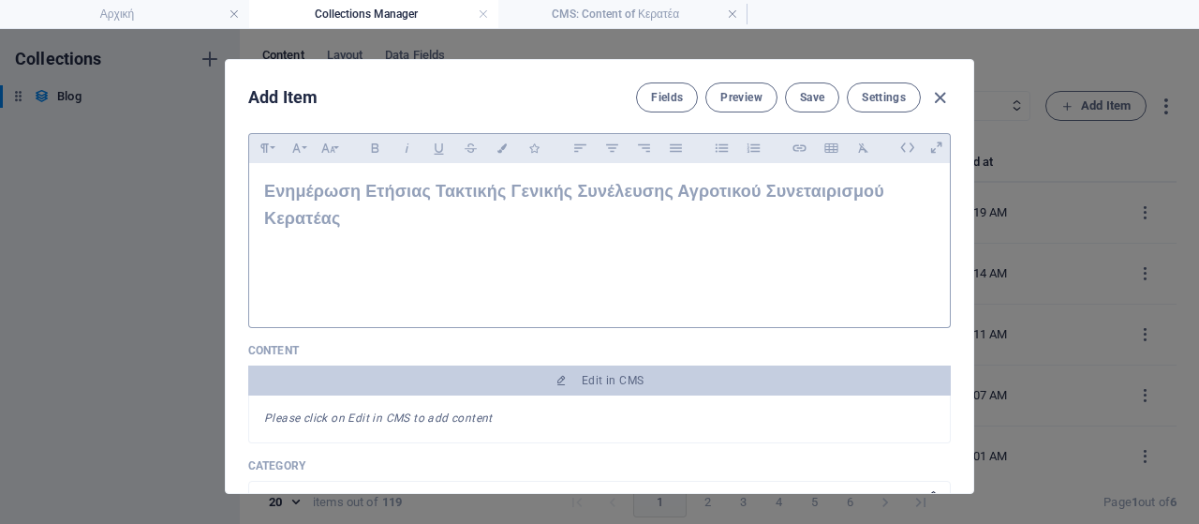
scroll to position [0, 0]
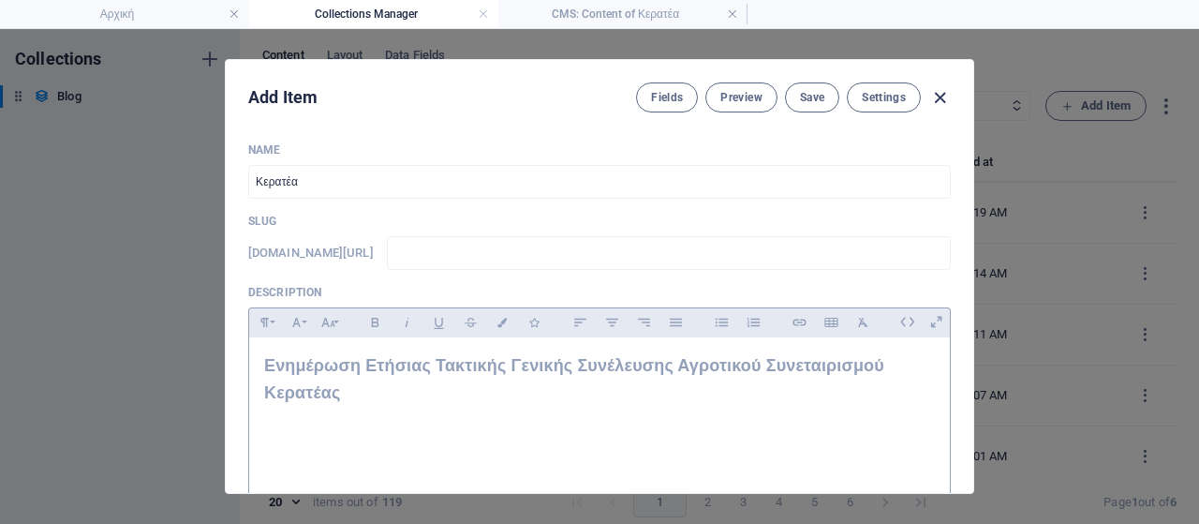
click at [935, 93] on icon "button" at bounding box center [940, 98] width 22 height 22
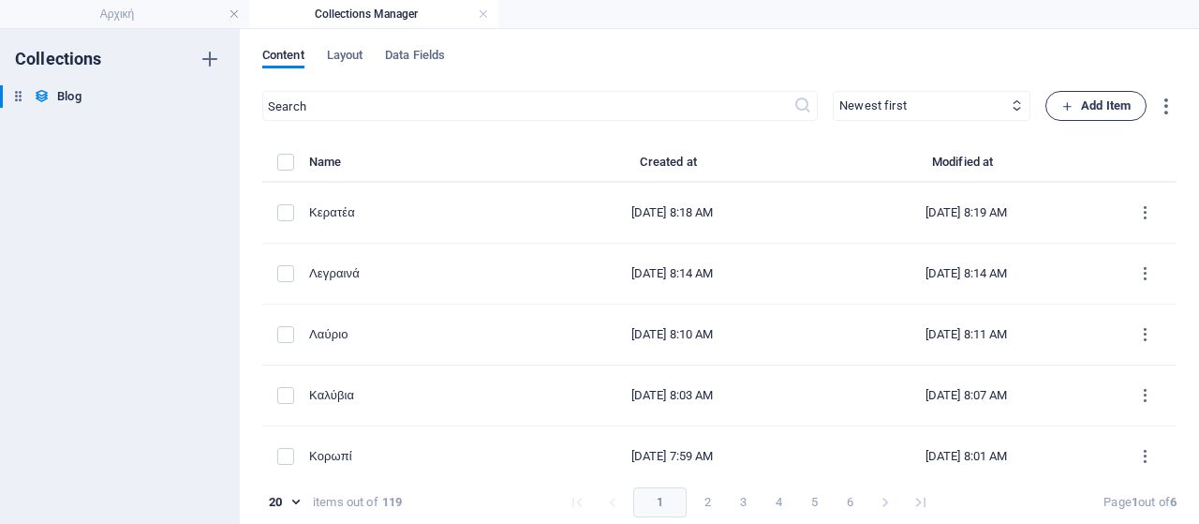
click at [1074, 104] on span "Add Item" at bounding box center [1096, 106] width 69 height 22
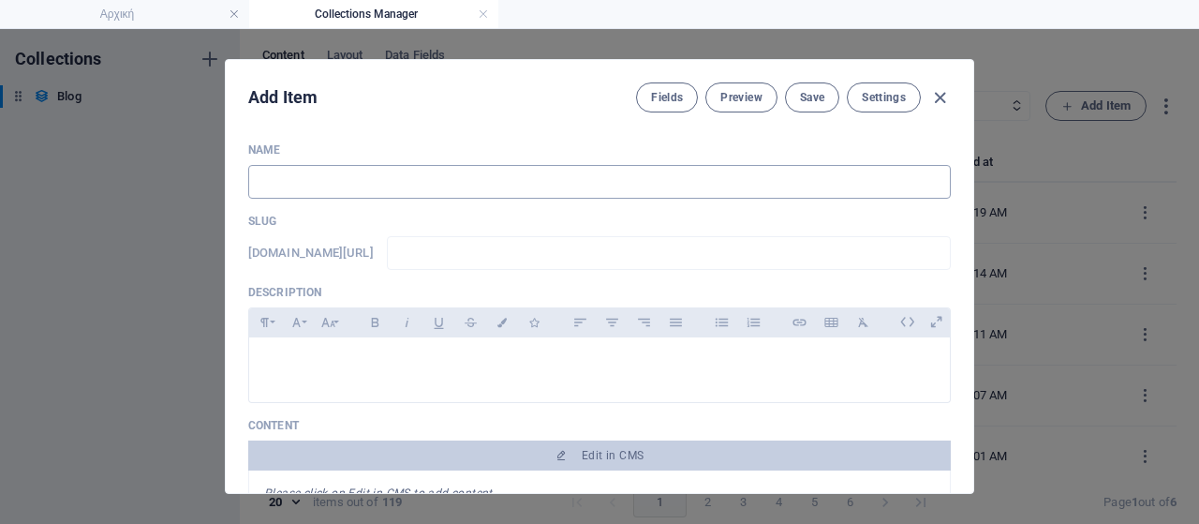
click at [475, 171] on input "text" at bounding box center [599, 182] width 703 height 34
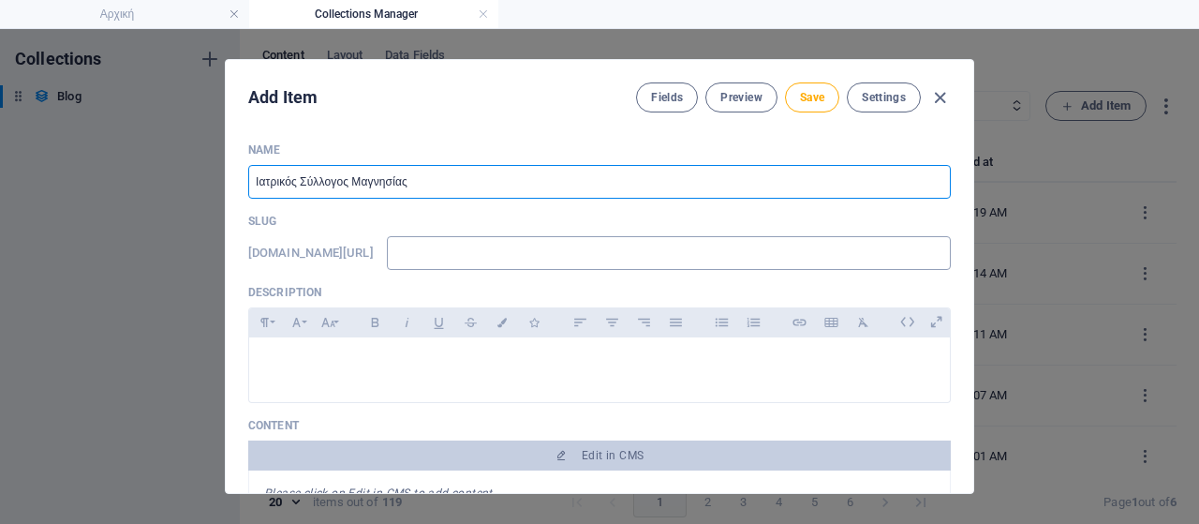
click at [498, 250] on input "text" at bounding box center [669, 253] width 564 height 34
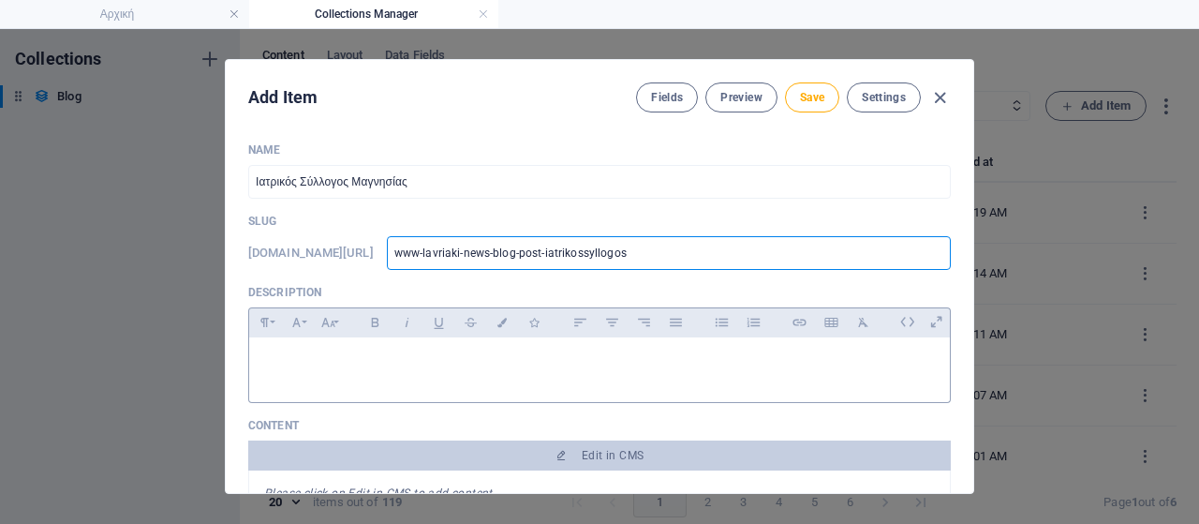
click at [328, 355] on p at bounding box center [599, 361] width 671 height 18
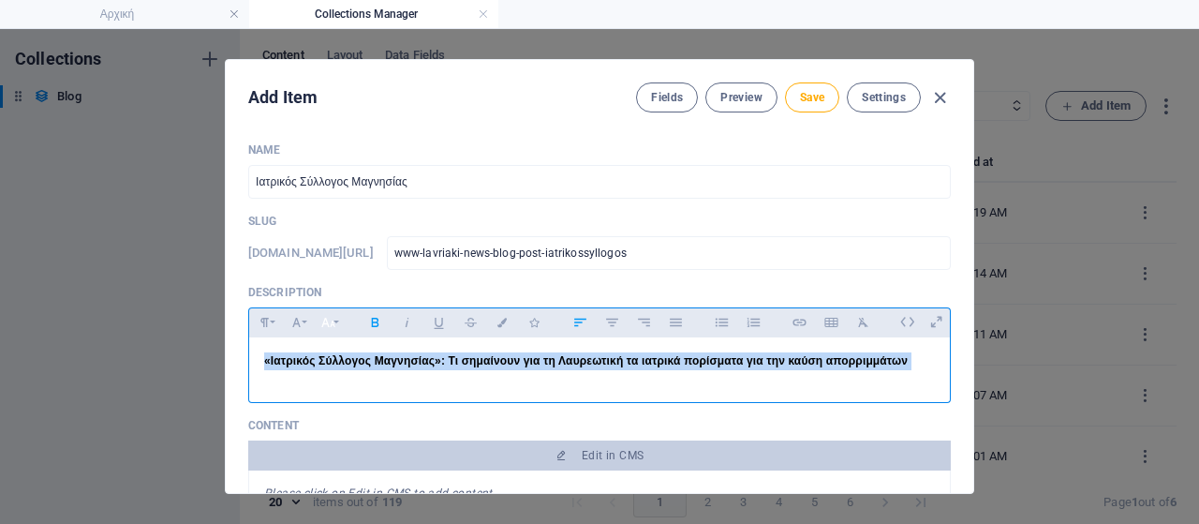
drag, startPoint x: 914, startPoint y: 361, endPoint x: 328, endPoint y: 323, distance: 587.7
click at [226, 343] on div "Name Ιατρικός Σύλλογος Μαγνησίας ​ Slug [DOMAIN_NAME][URL] www-lavriaki-news-bl…" at bounding box center [600, 309] width 748 height 365
click at [328, 322] on icon "button" at bounding box center [328, 322] width 14 height 9
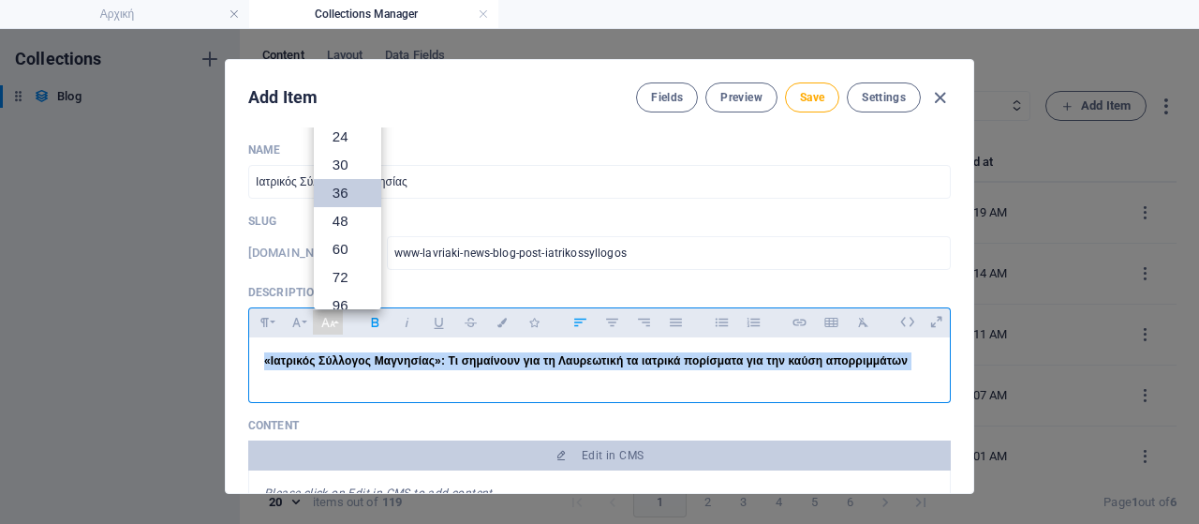
scroll to position [39, 0]
click at [349, 206] on link "18" at bounding box center [347, 202] width 67 height 28
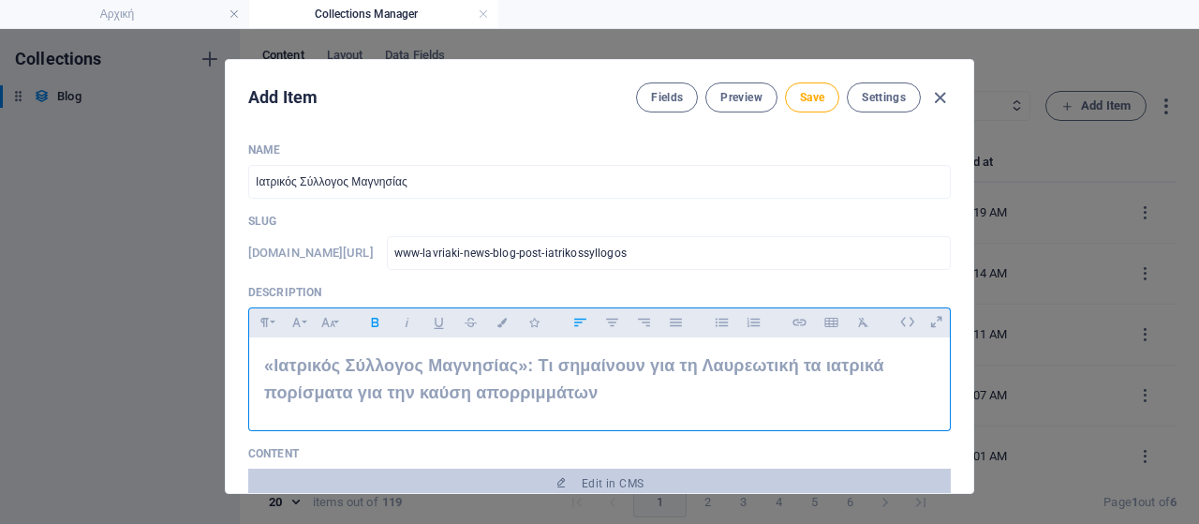
click at [624, 401] on p "«Ιατρικός Σύλλογος Μαγνησίας»: Τι σημαίνουν για τη Λαυρεωτική τα ιατρικά πορίσμ…" at bounding box center [599, 379] width 671 height 54
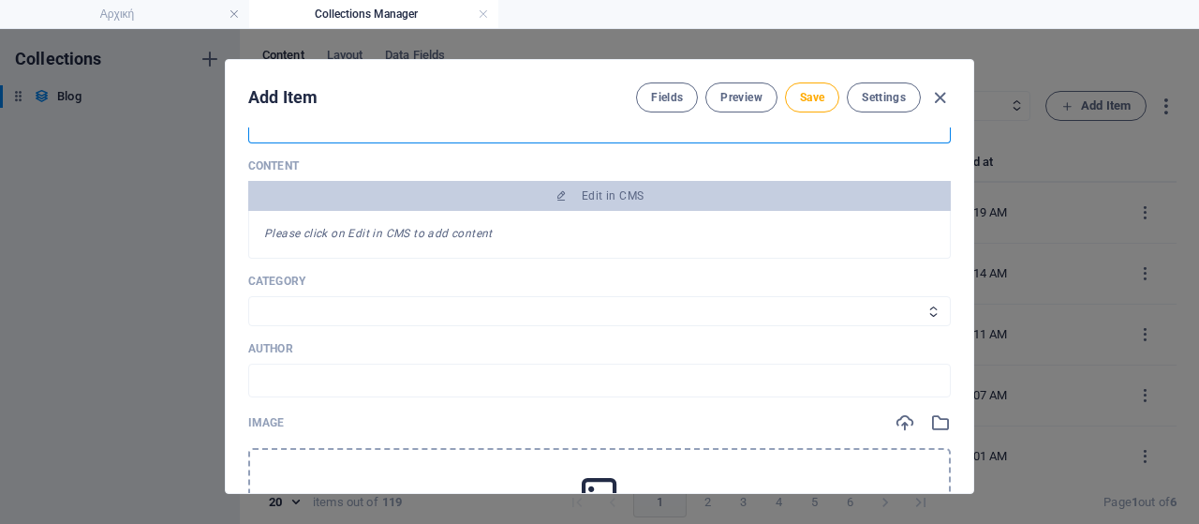
scroll to position [375, 0]
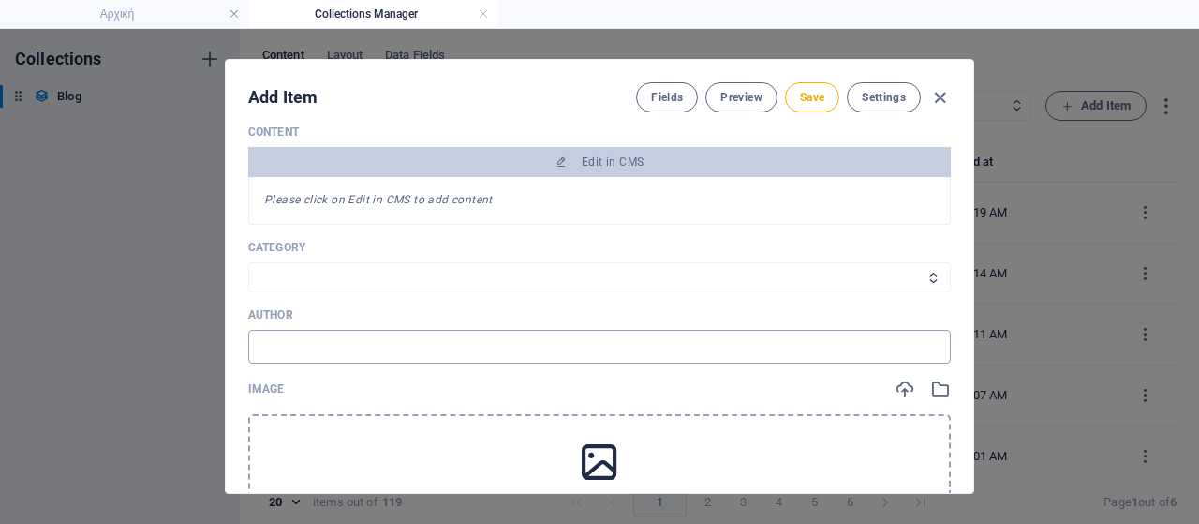
click at [337, 344] on input "text" at bounding box center [599, 347] width 703 height 34
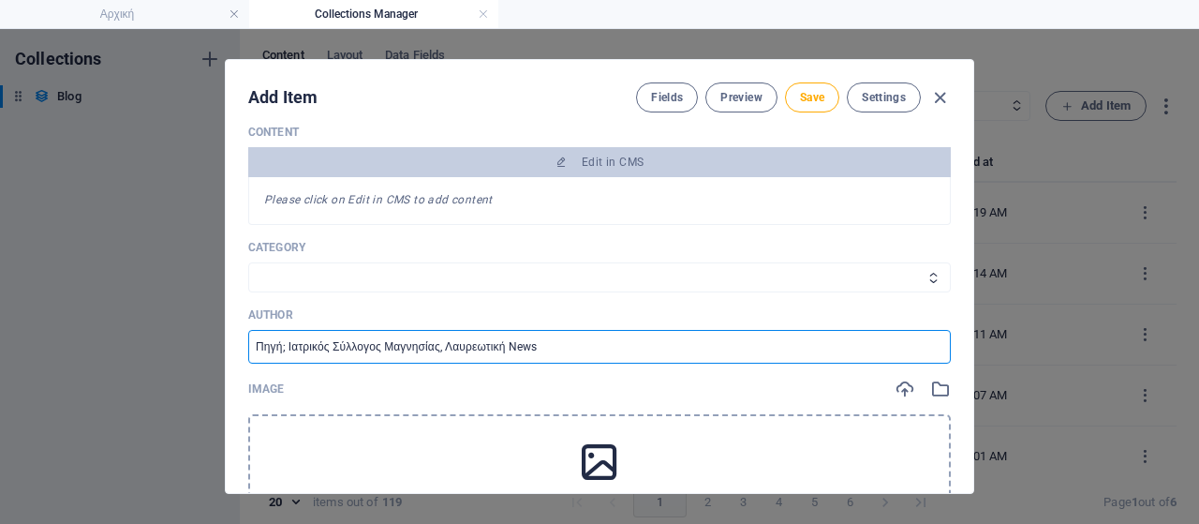
scroll to position [562, 0]
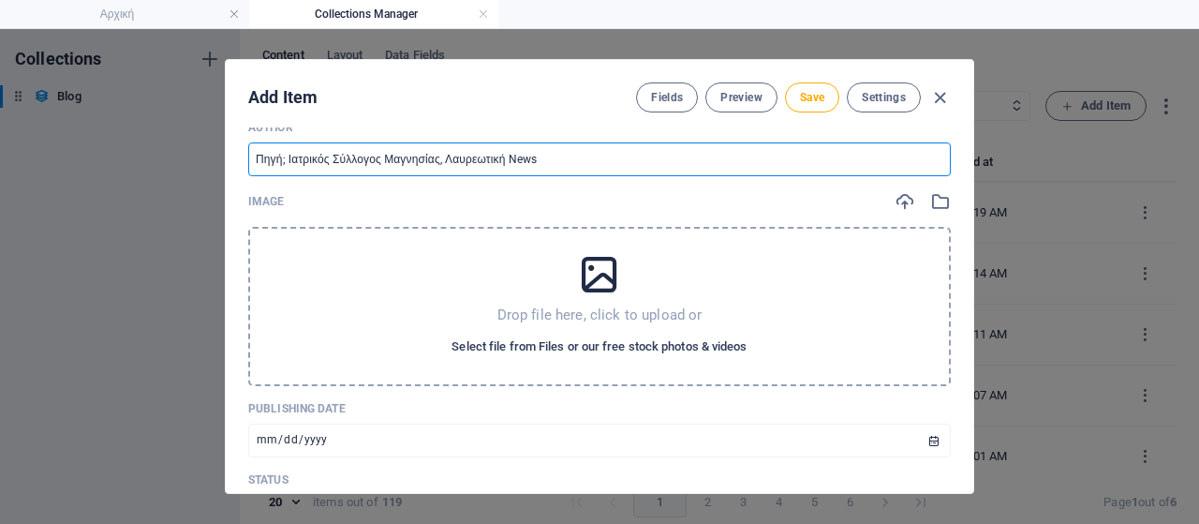
click at [524, 338] on span "Select file from Files or our free stock photos & videos" at bounding box center [599, 346] width 295 height 22
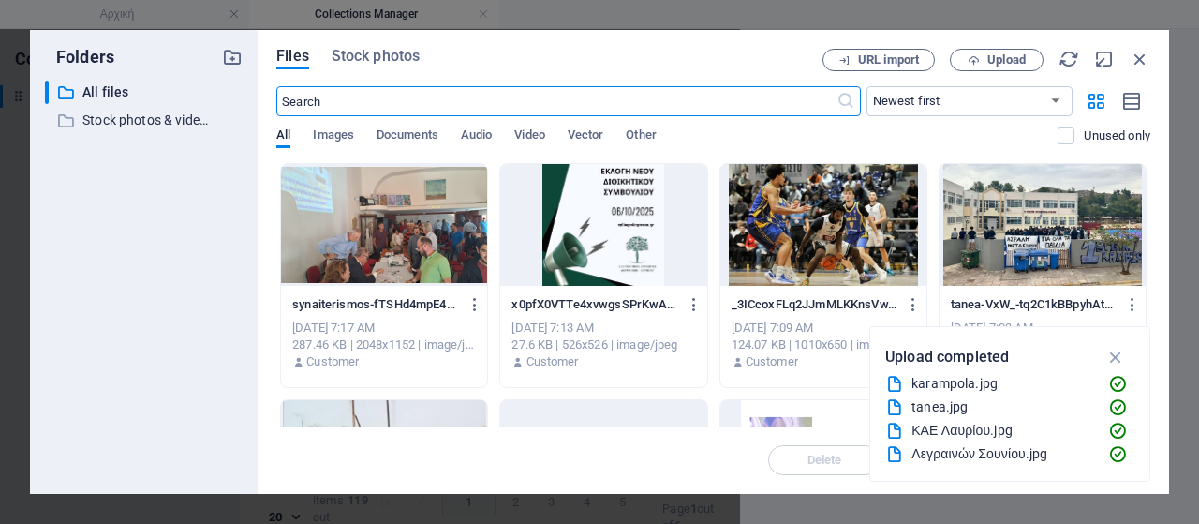
scroll to position [590, 0]
click at [1010, 62] on span "Upload" at bounding box center [1007, 59] width 38 height 11
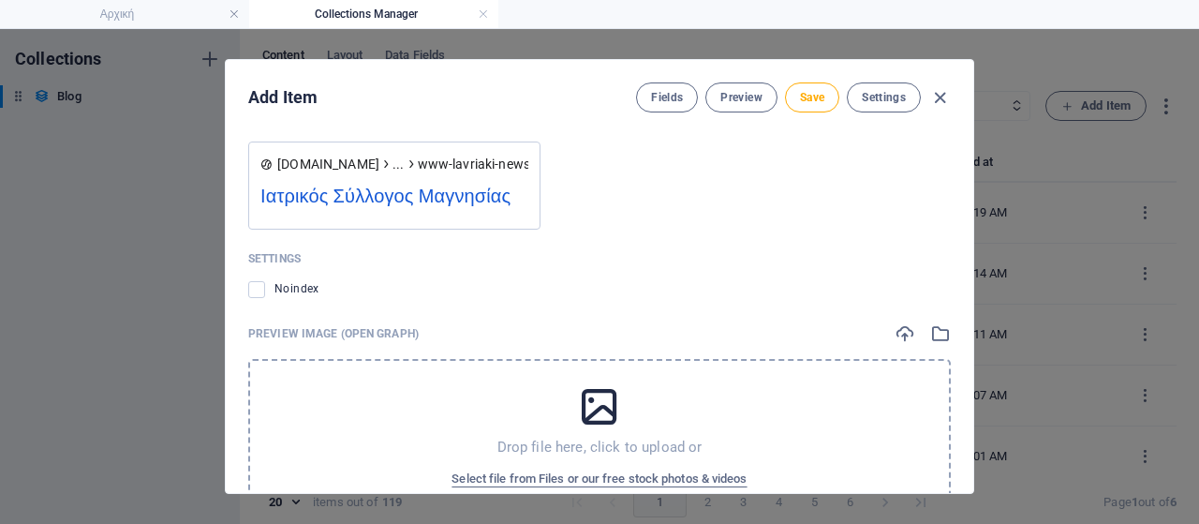
scroll to position [1949, 0]
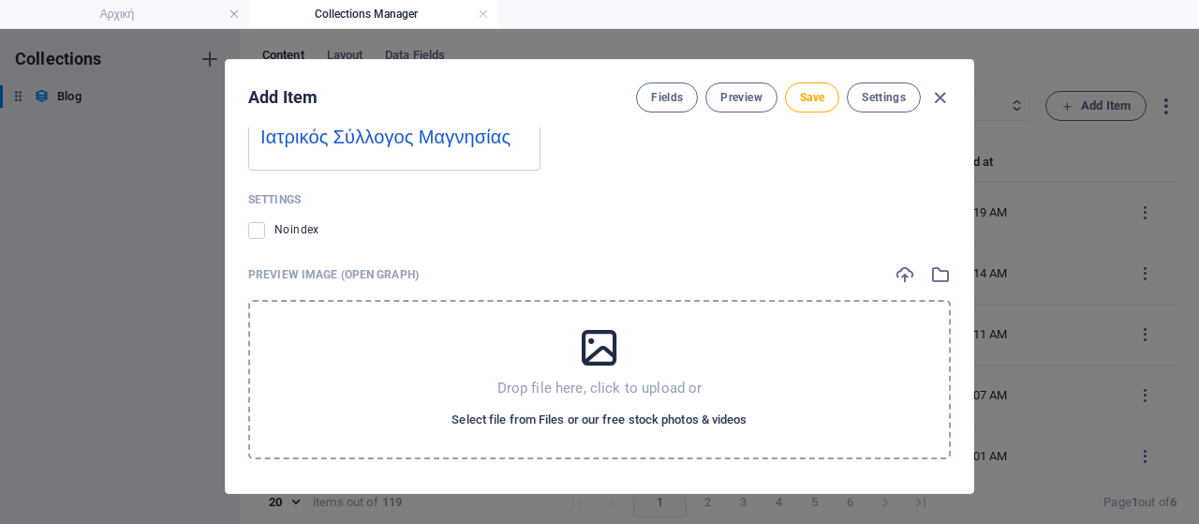
click at [645, 413] on span "Select file from Files or our free stock photos & videos" at bounding box center [599, 419] width 295 height 22
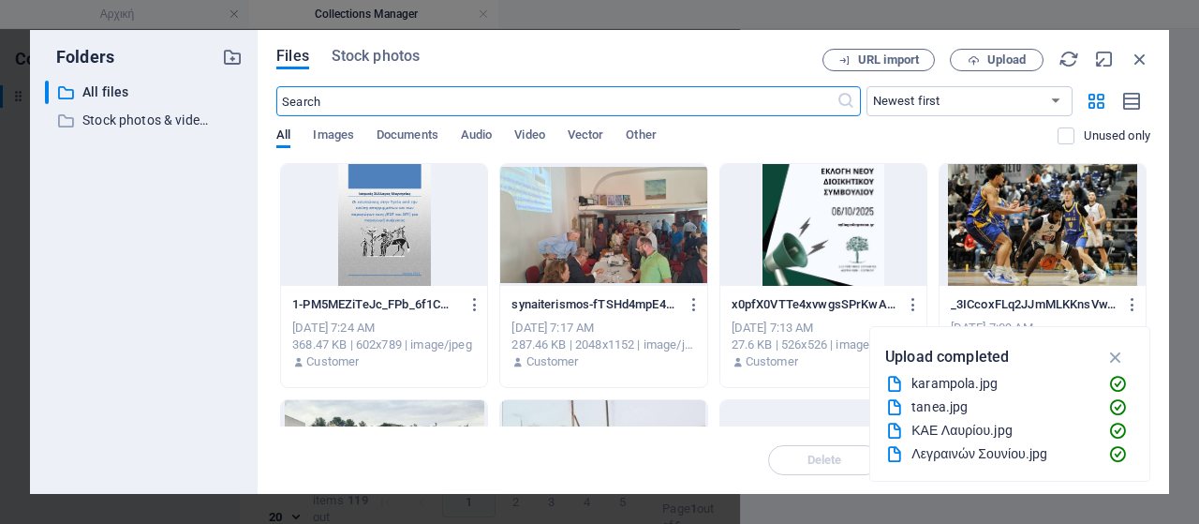
scroll to position [1977, 0]
click at [418, 238] on div at bounding box center [384, 225] width 206 height 122
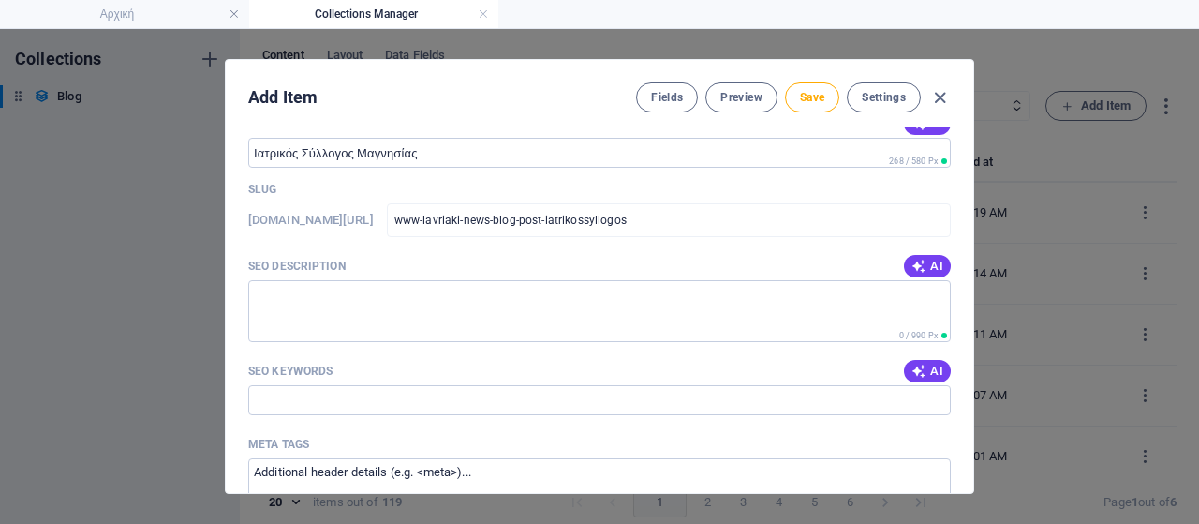
scroll to position [1387, 0]
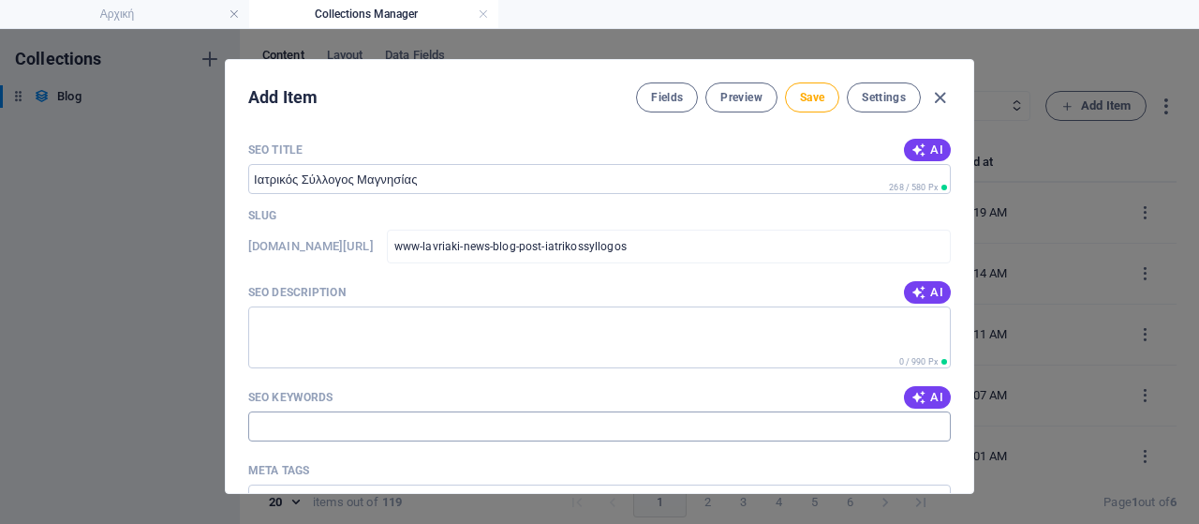
click at [357, 423] on input "SEO Keywords" at bounding box center [599, 426] width 703 height 30
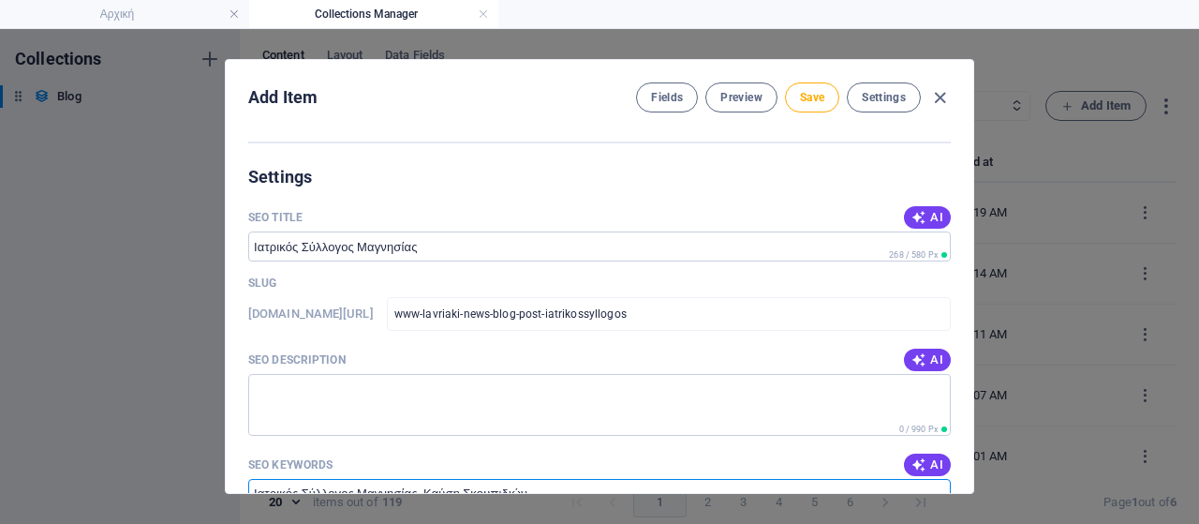
scroll to position [1293, 0]
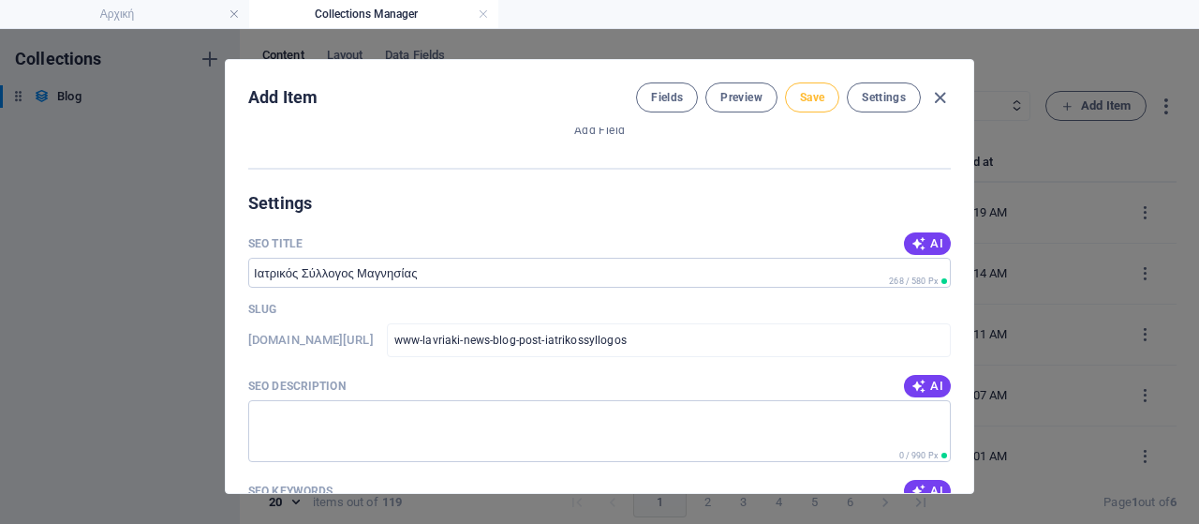
click at [810, 96] on span "Save" at bounding box center [812, 97] width 24 height 15
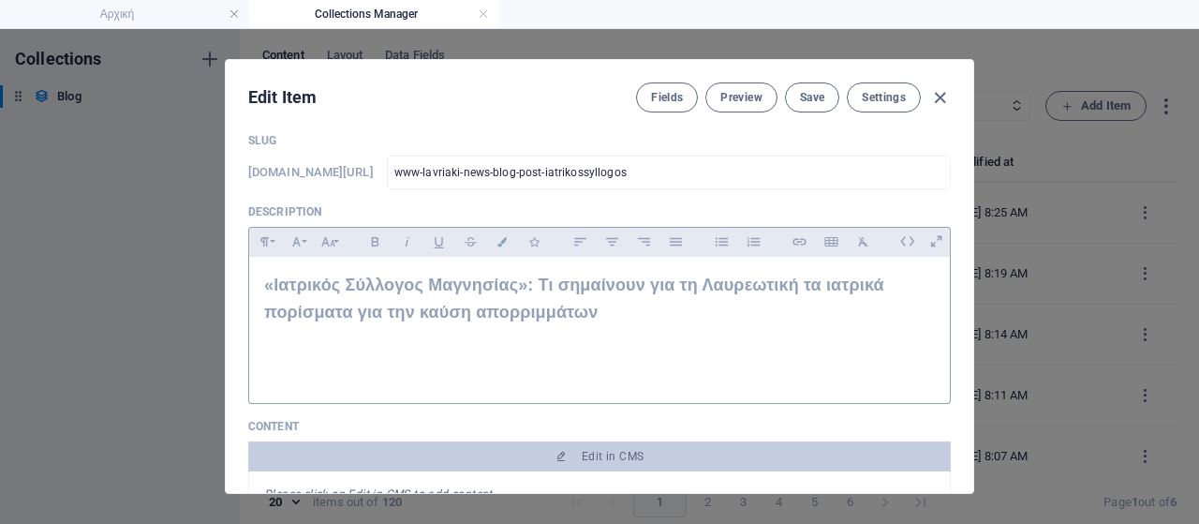
scroll to position [187, 0]
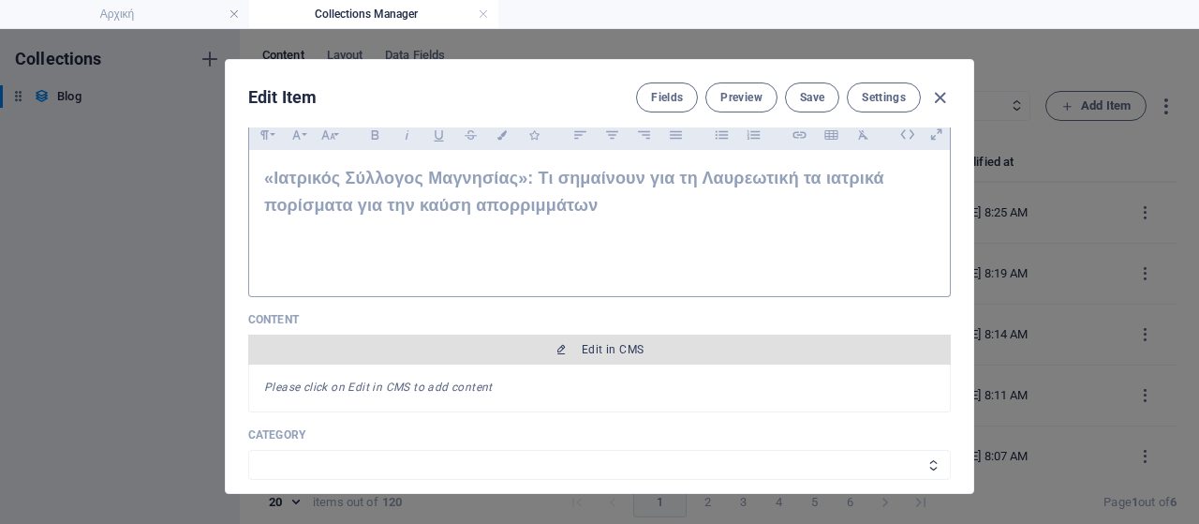
click at [598, 342] on span "Edit in CMS" at bounding box center [613, 349] width 62 height 15
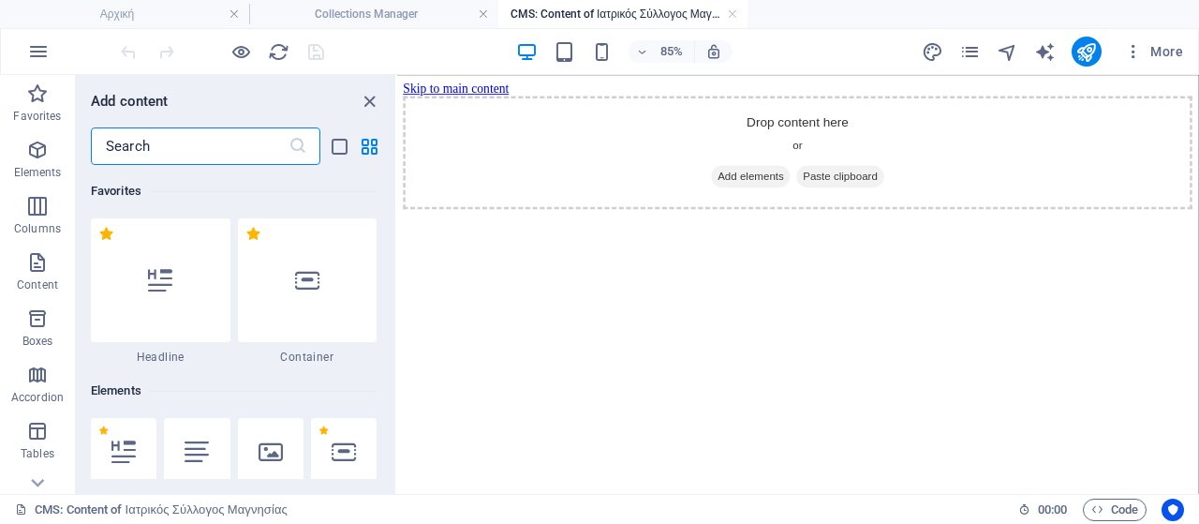
scroll to position [0, 0]
click at [191, 441] on icon at bounding box center [197, 451] width 24 height 24
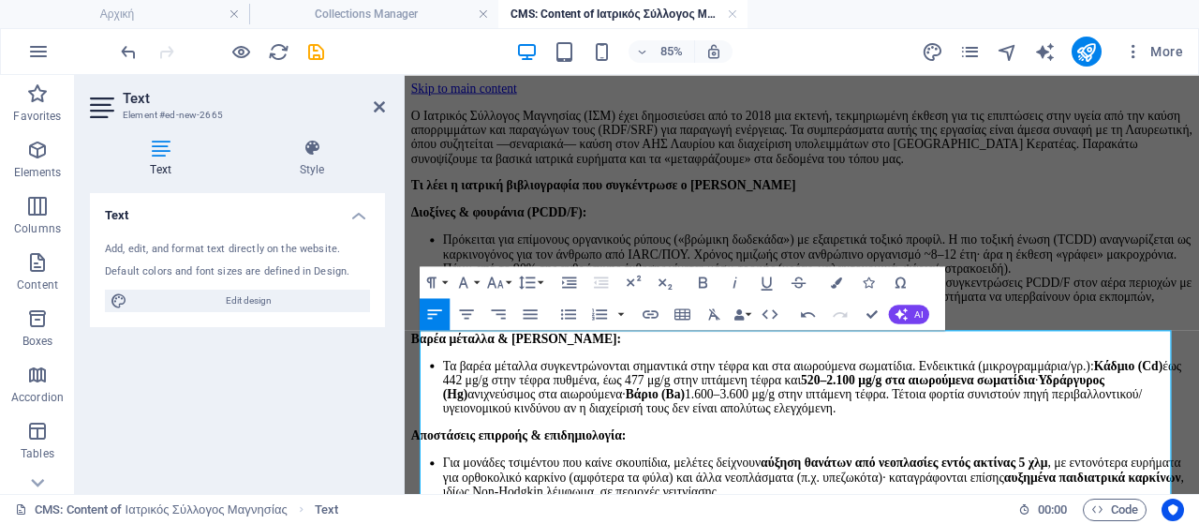
click at [1007, 182] on p "Ο Ιατρικός Σύλλογος Μαγνησίας (ΙΣΜ) έχει δημοσιεύσει από το 2018 μια εκτενή, τε…" at bounding box center [872, 147] width 920 height 67
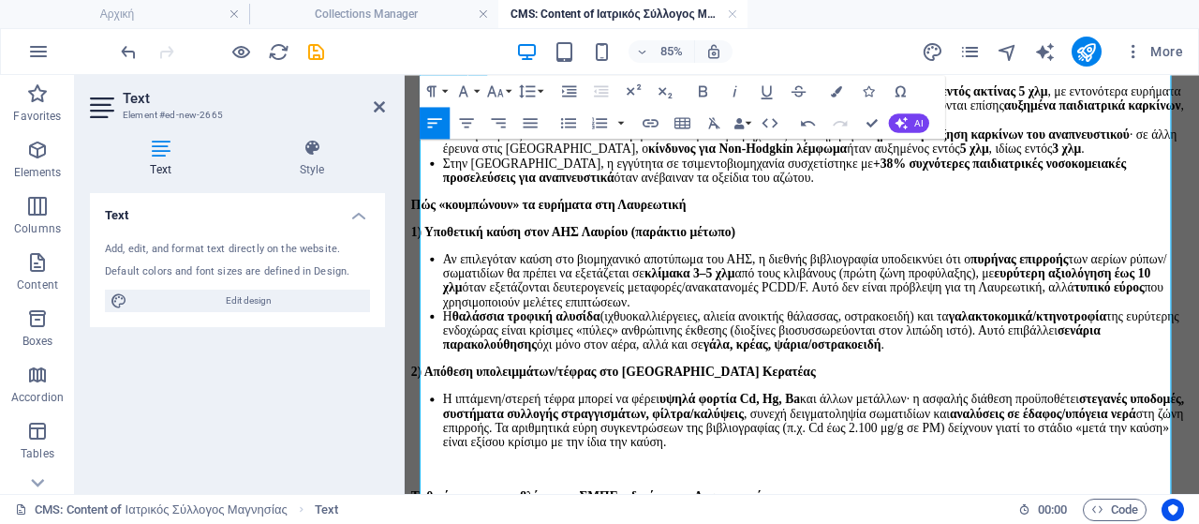
scroll to position [656, 0]
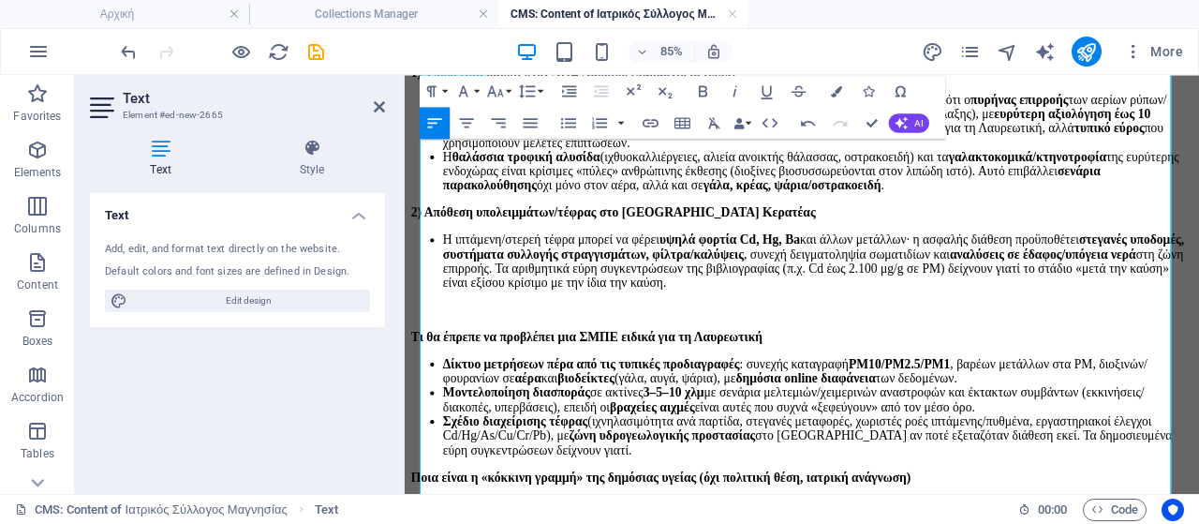
click at [808, 17] on li "Στην [GEOGRAPHIC_DATA], η εγγύτητα σε τσιμεντοβιομηχανία συσχετίστηκε με +38% σ…" at bounding box center [891, 0] width 883 height 34
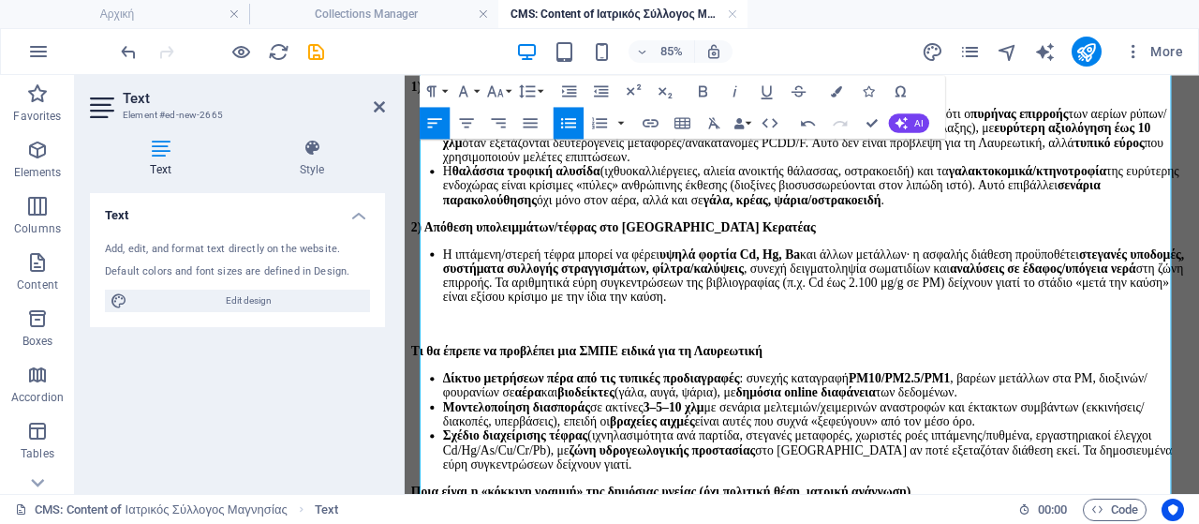
drag, startPoint x: 778, startPoint y: 335, endPoint x: 781, endPoint y: 387, distance: 51.7
click at [405, 342] on html "Skip to main content Ο Ιατρικός Σύλλογος Μαγνησίας (ΙΣΜ) έχει δημοσιεύσει από τ…" at bounding box center [872, 172] width 935 height 1507
click at [504, 90] on icon "button" at bounding box center [495, 91] width 19 height 19
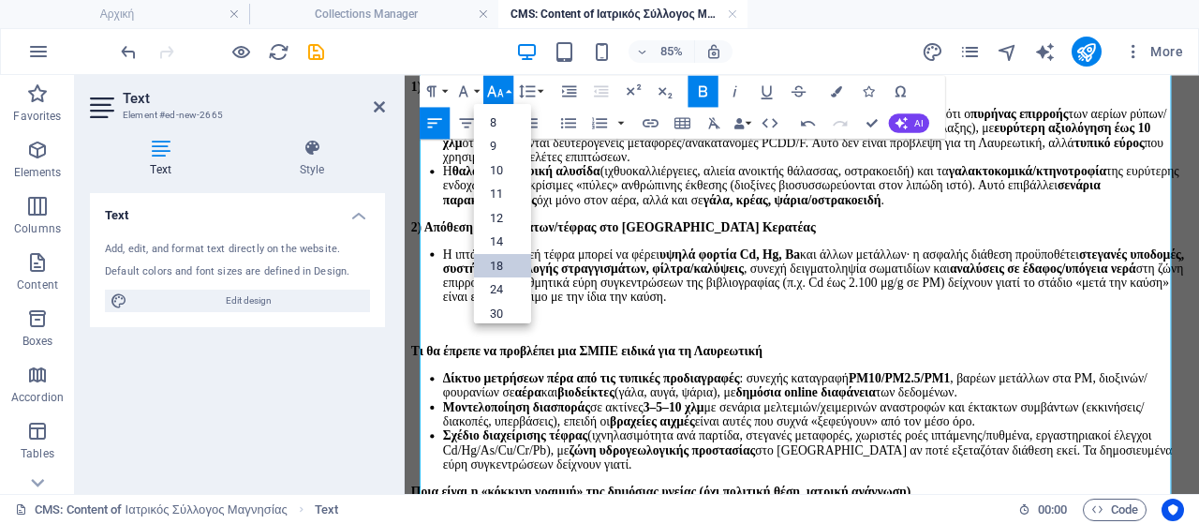
click at [502, 254] on link "18" at bounding box center [502, 265] width 57 height 24
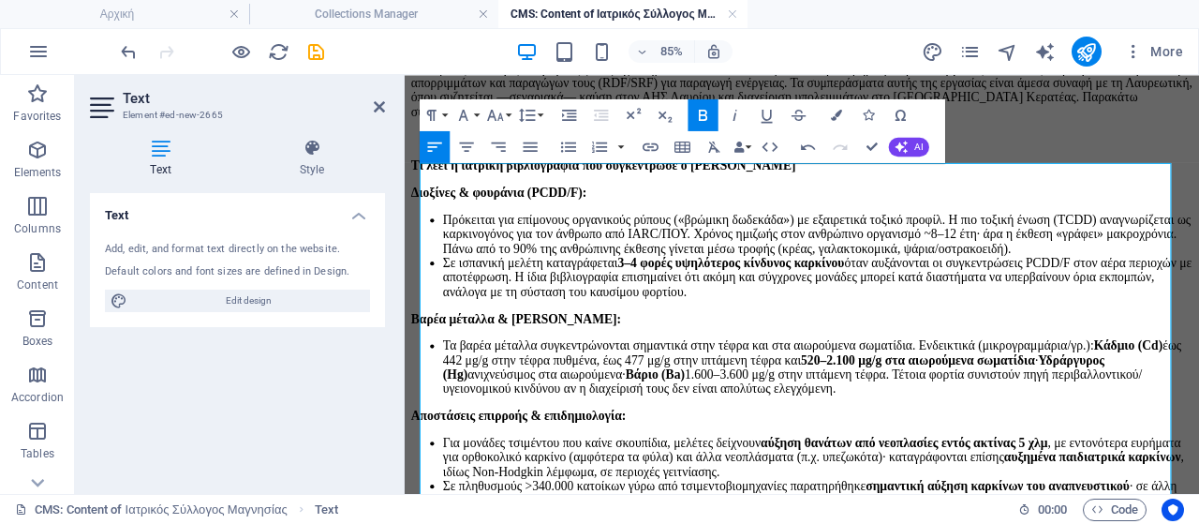
scroll to position [94, 0]
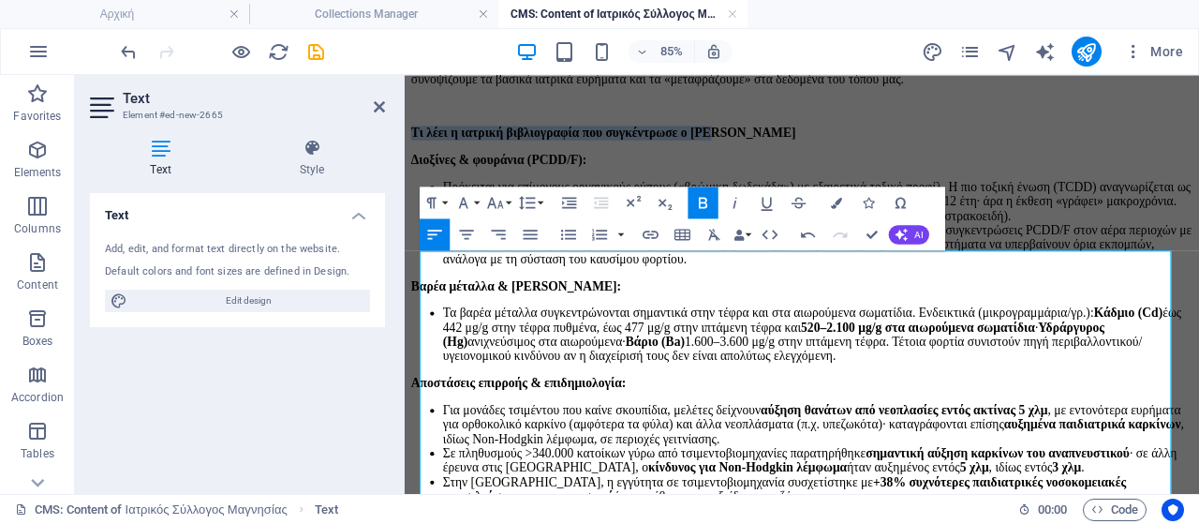
drag, startPoint x: 796, startPoint y: 403, endPoint x: 422, endPoint y: 406, distance: 374.8
click at [495, 208] on icon "button" at bounding box center [495, 202] width 19 height 19
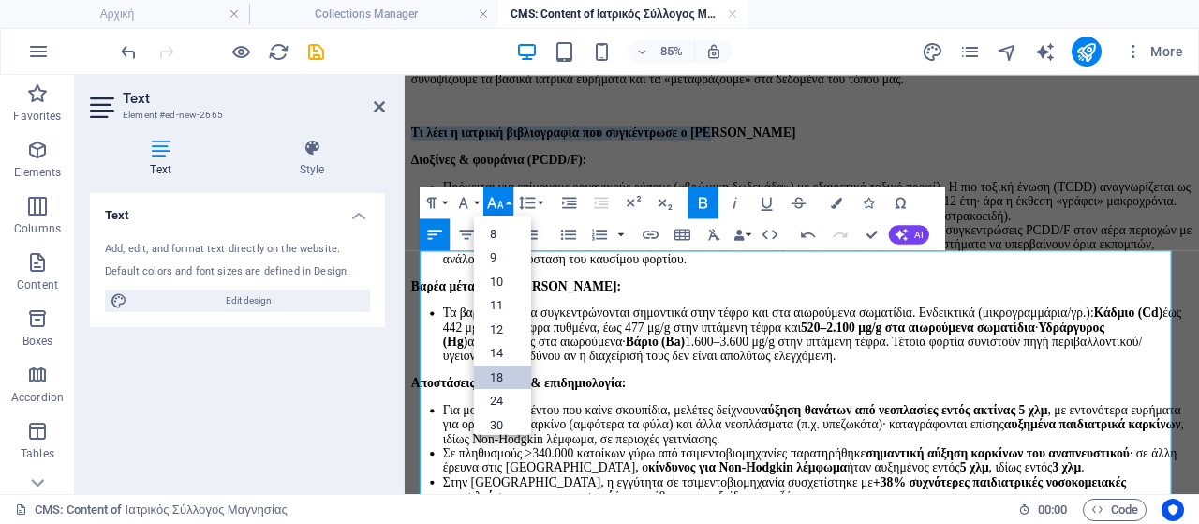
click at [501, 373] on link "18" at bounding box center [502, 376] width 57 height 24
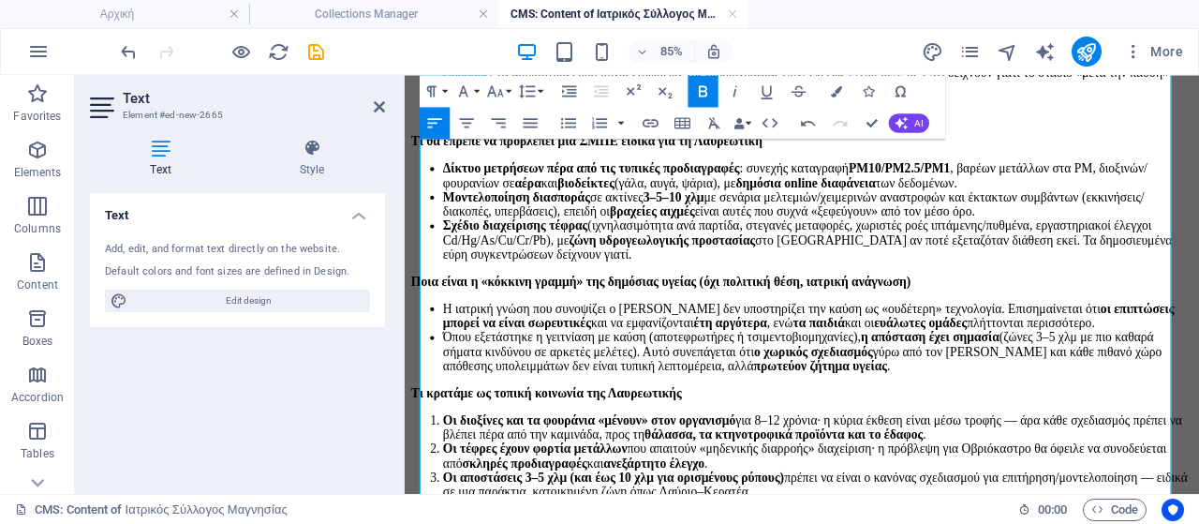
scroll to position [937, 0]
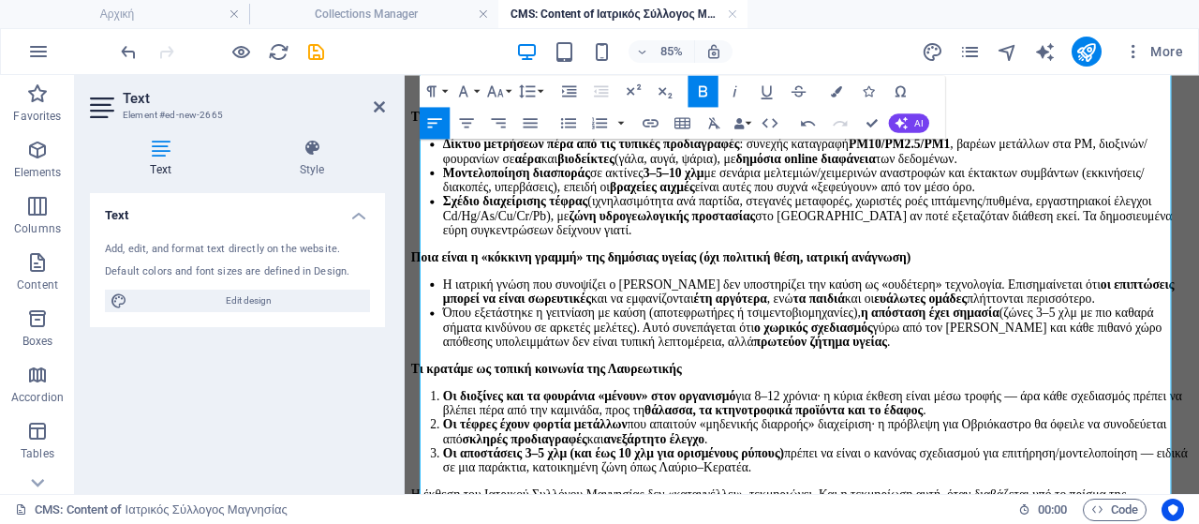
drag, startPoint x: 769, startPoint y: 405, endPoint x: 377, endPoint y: 386, distance: 393.0
click at [498, 97] on icon "button" at bounding box center [495, 91] width 19 height 19
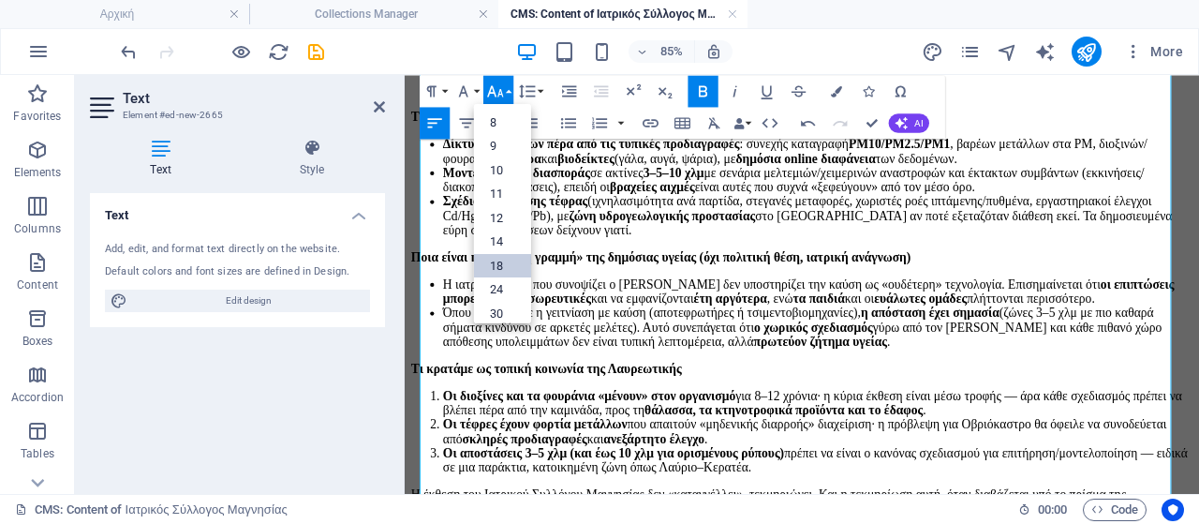
click at [500, 257] on link "18" at bounding box center [502, 265] width 57 height 24
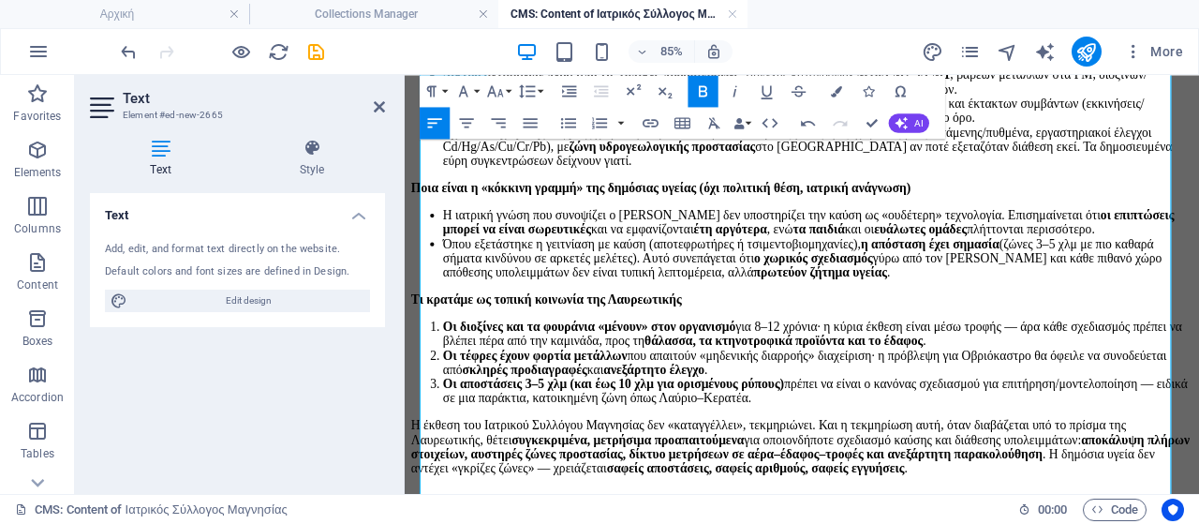
scroll to position [1405, 0]
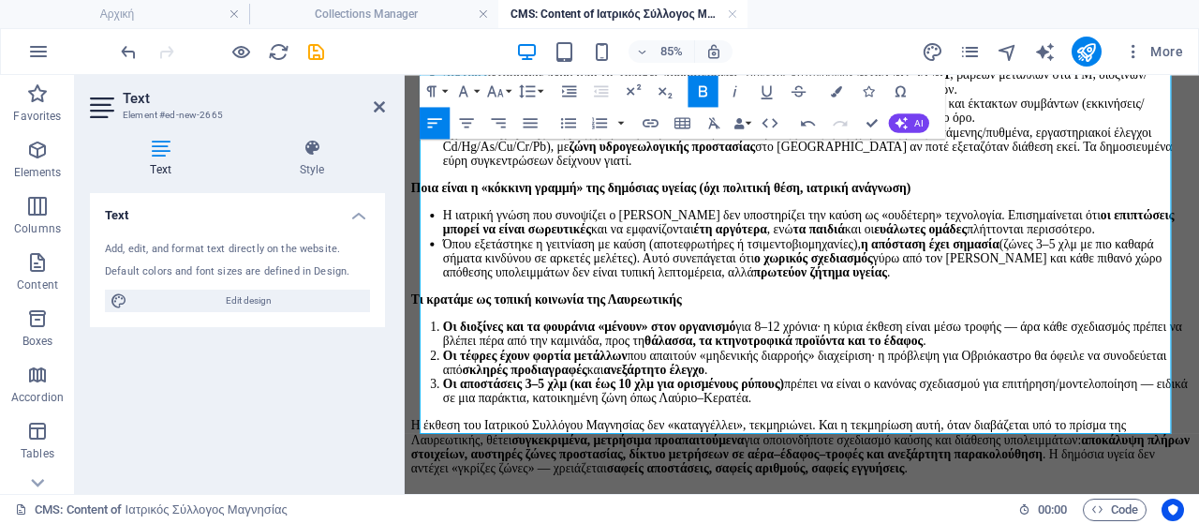
click at [967, 264] on li "Όπου εξετάστηκε η γειτνίαση με καύση (αποτεφρωτήρες ή τσιμεντοβιομηχανίες), η α…" at bounding box center [891, 289] width 883 height 51
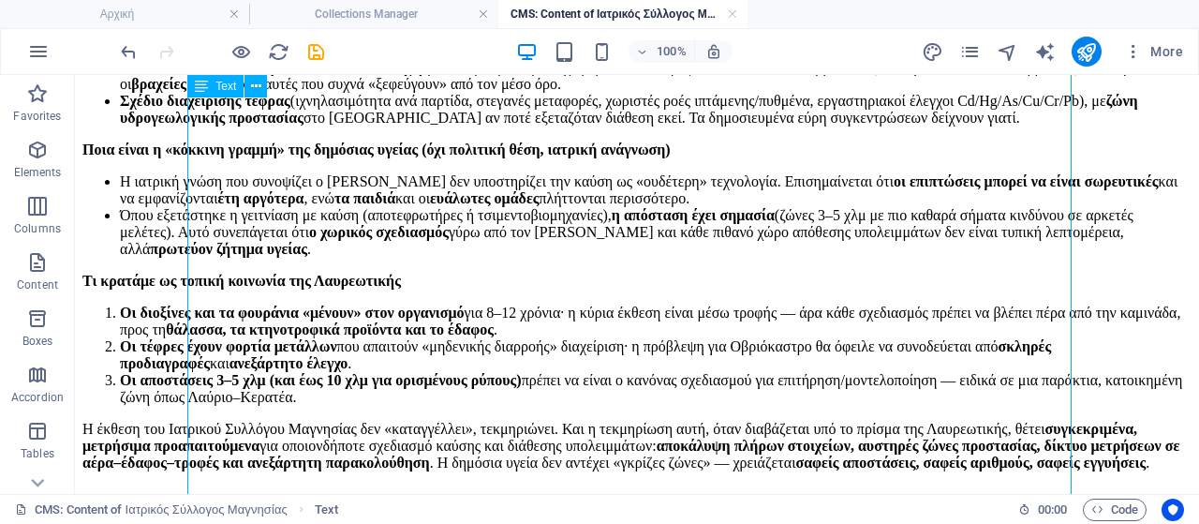
scroll to position [1312, 0]
click at [249, 92] on button at bounding box center [256, 86] width 22 height 22
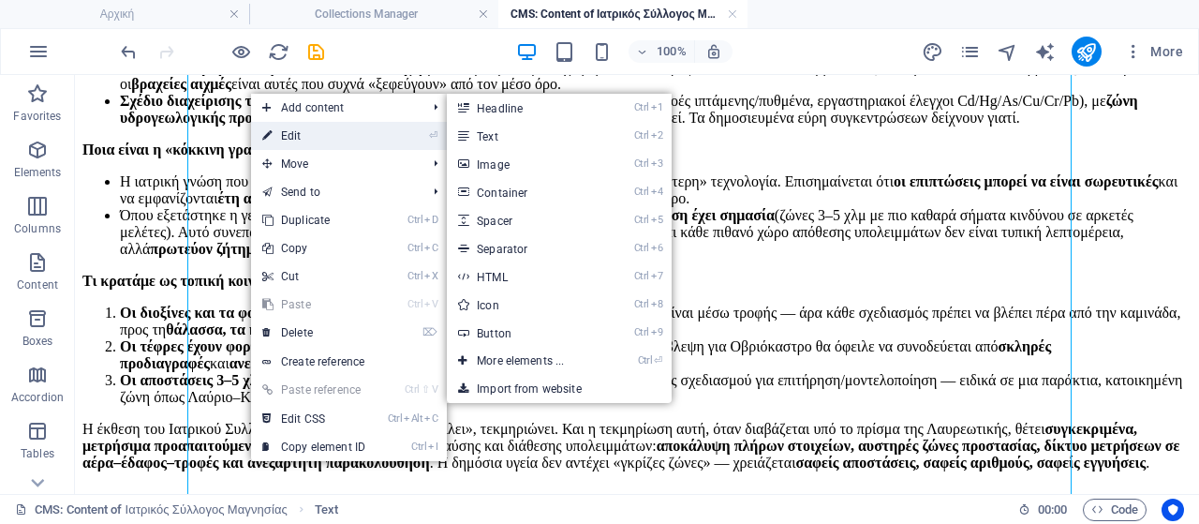
click at [284, 138] on link "⏎ Edit" at bounding box center [314, 136] width 126 height 28
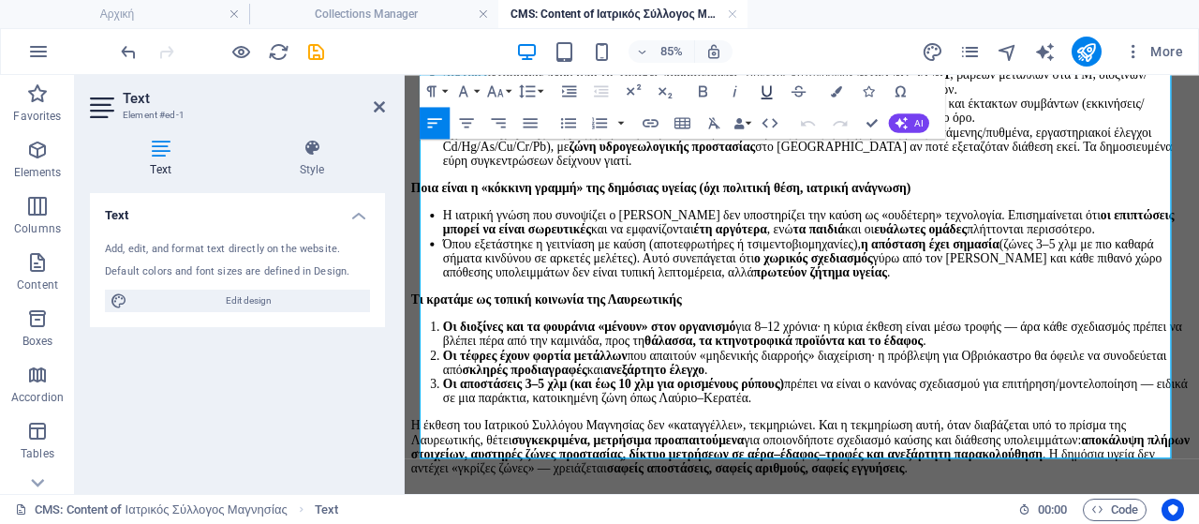
scroll to position [1282, 0]
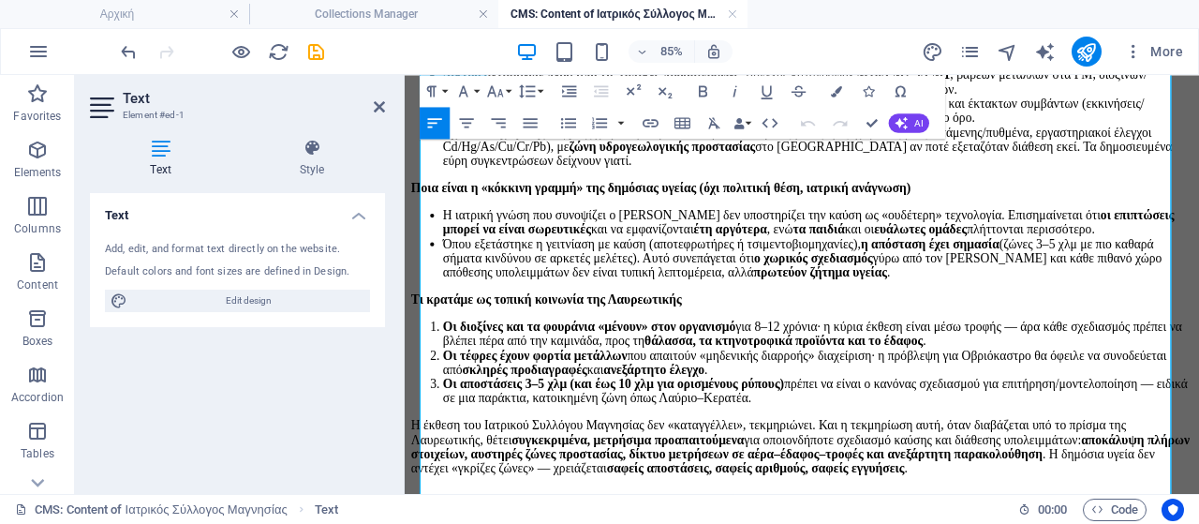
click at [991, 315] on li "Όπου εξετάστηκε η γειτνίαση με καύση (αποτεφρωτήρες ή τσιμεντοβιομηχανίες), η α…" at bounding box center [891, 289] width 883 height 51
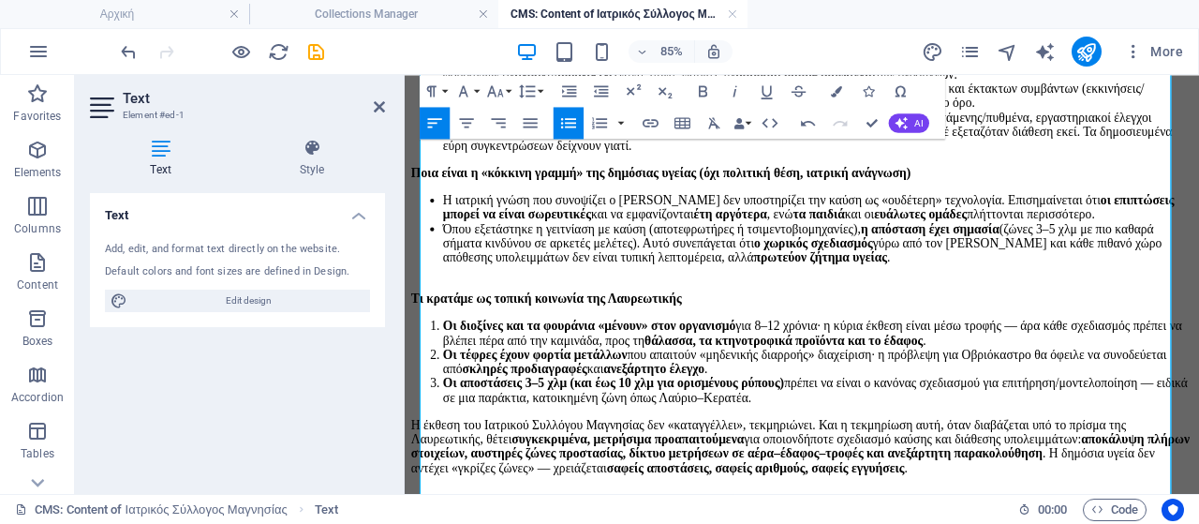
drag, startPoint x: 773, startPoint y: 401, endPoint x: 414, endPoint y: 404, distance: 358.8
click at [488, 86] on icon "button" at bounding box center [495, 91] width 19 height 19
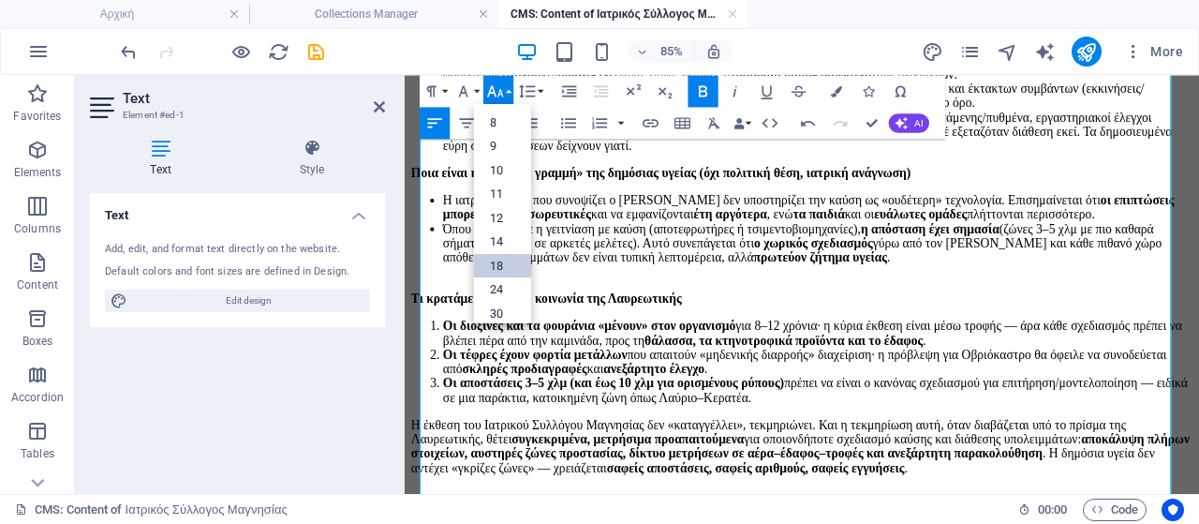
click at [498, 256] on link "18" at bounding box center [502, 265] width 57 height 24
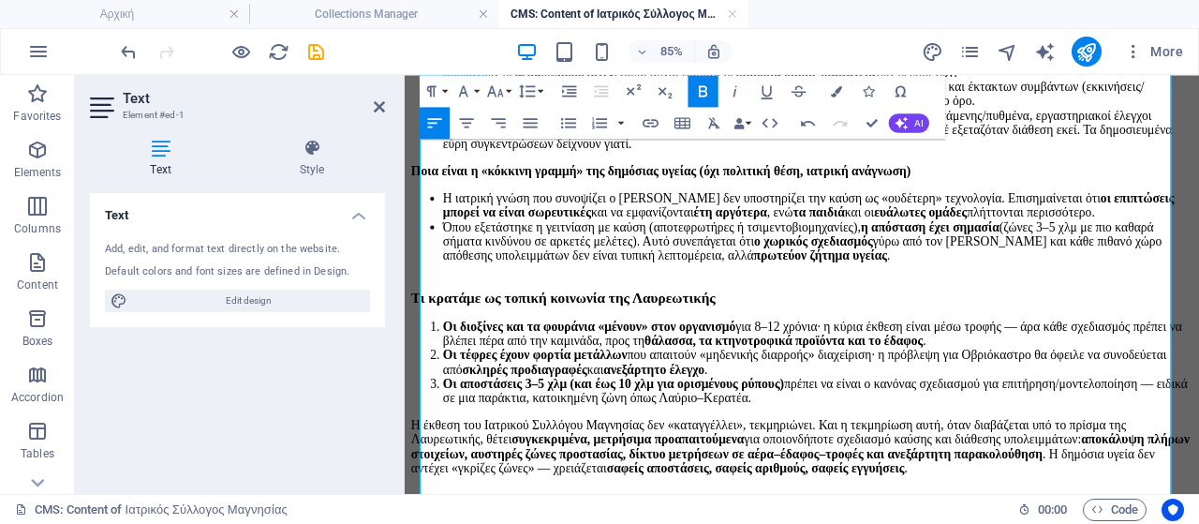
click at [581, 245] on li "Η ιατρική γνώση που συνοψίζει ο [PERSON_NAME] δεν υποστηρίζει την καύση ως «ουδ…" at bounding box center [891, 228] width 883 height 34
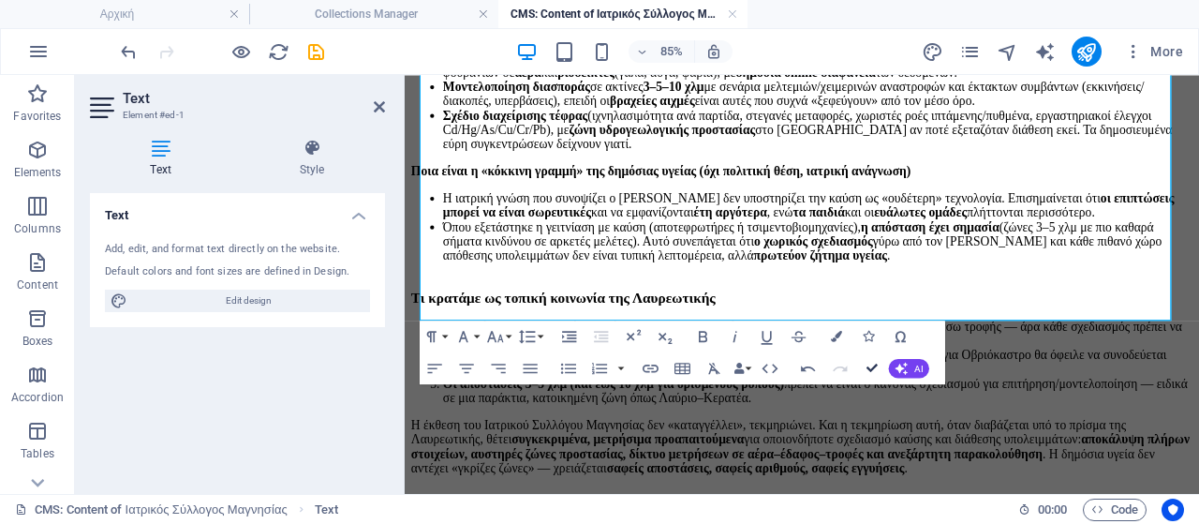
drag, startPoint x: 868, startPoint y: 364, endPoint x: 794, endPoint y: 289, distance: 105.3
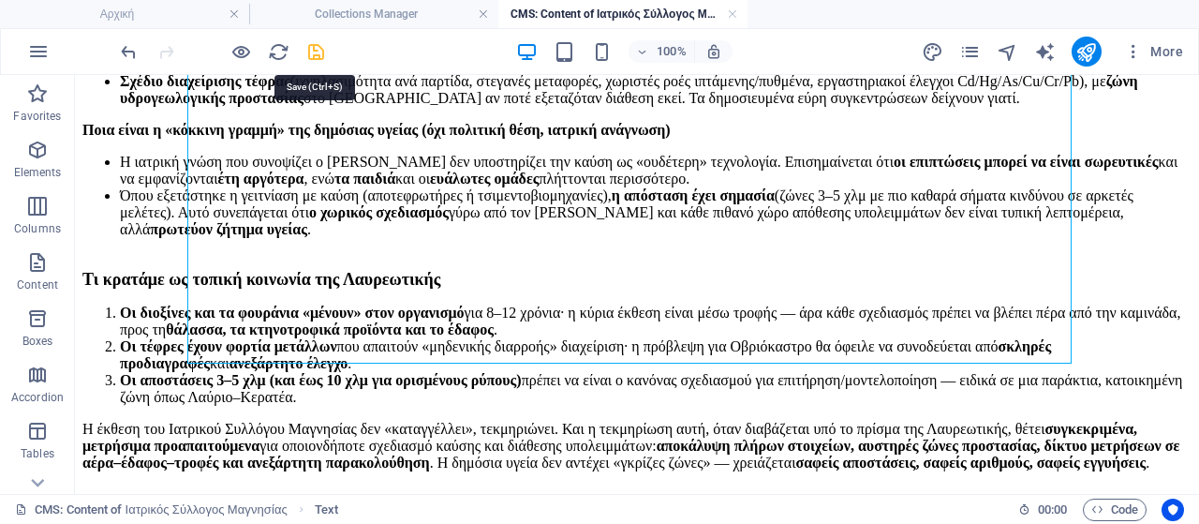
click at [311, 46] on icon "save" at bounding box center [316, 52] width 22 height 22
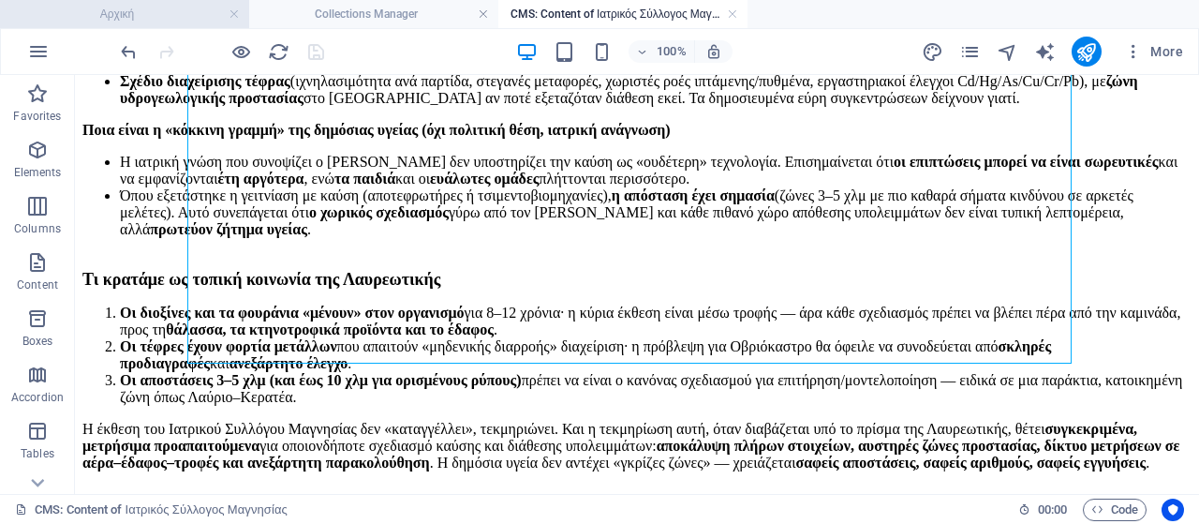
click at [159, 17] on h4 "Αρχική" at bounding box center [124, 14] width 249 height 21
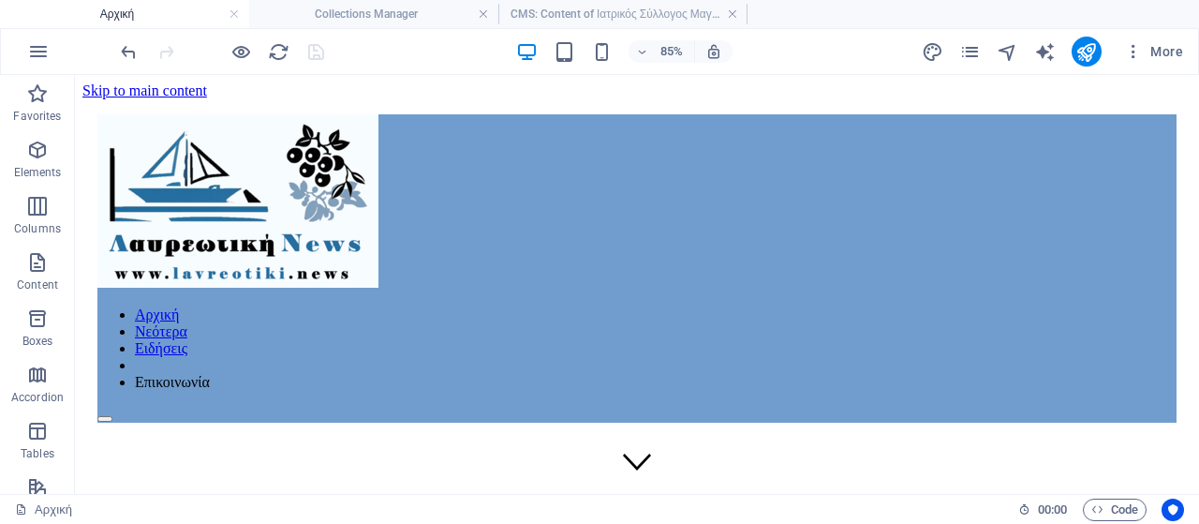
scroll to position [1066, 0]
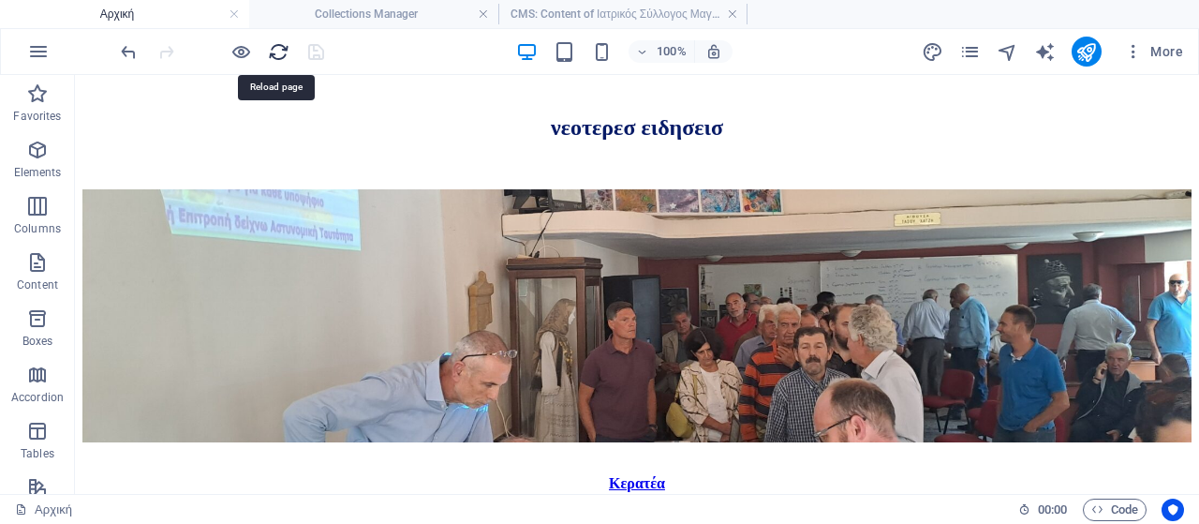
click at [275, 46] on icon "reload" at bounding box center [279, 52] width 22 height 22
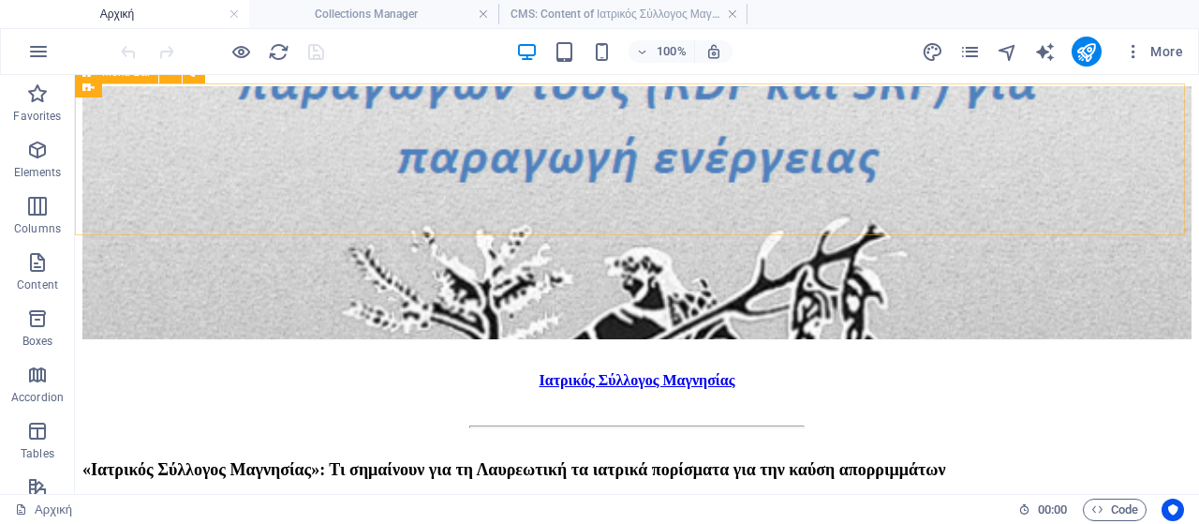
scroll to position [1160, 0]
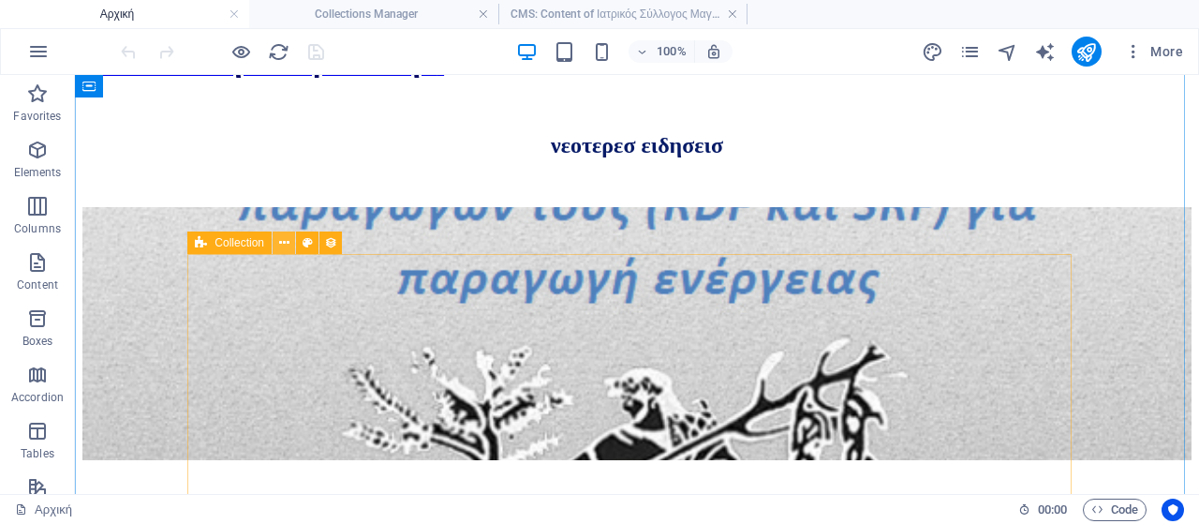
click at [280, 243] on icon at bounding box center [284, 243] width 10 height 20
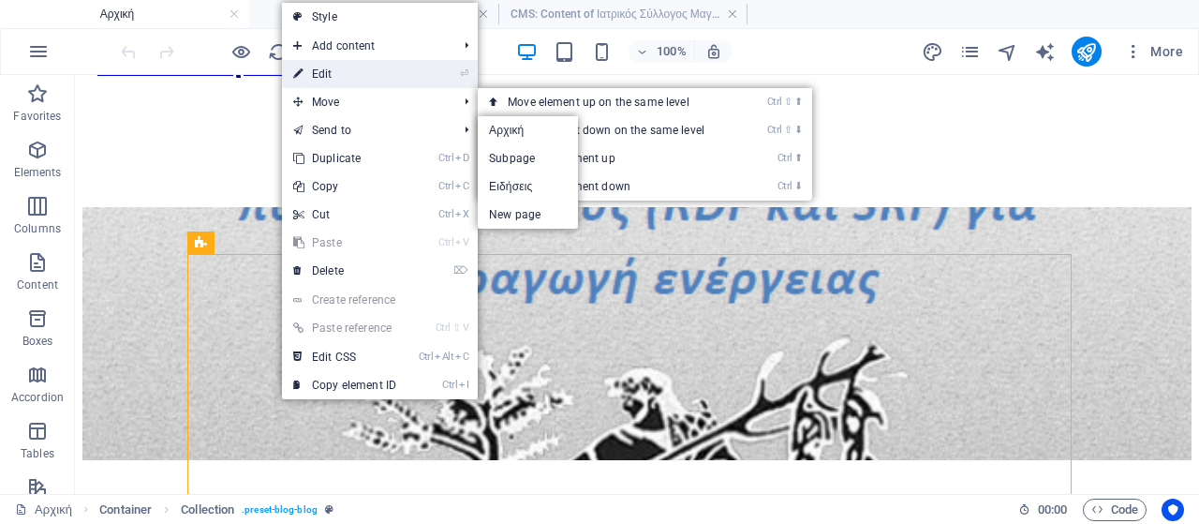
click at [348, 75] on link "⏎ Edit" at bounding box center [345, 74] width 126 height 28
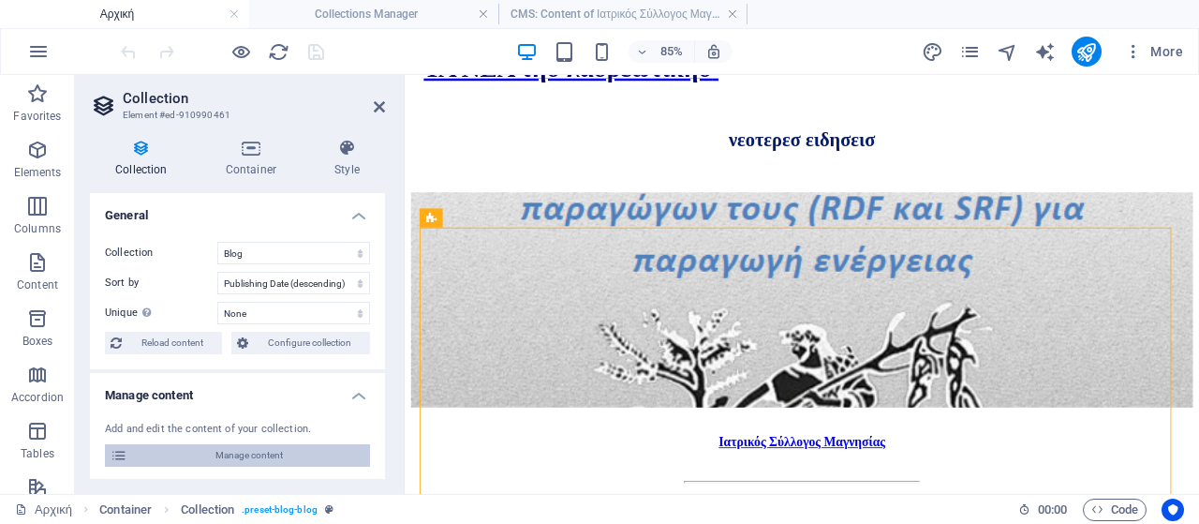
click at [239, 456] on span "Manage content" at bounding box center [248, 455] width 231 height 22
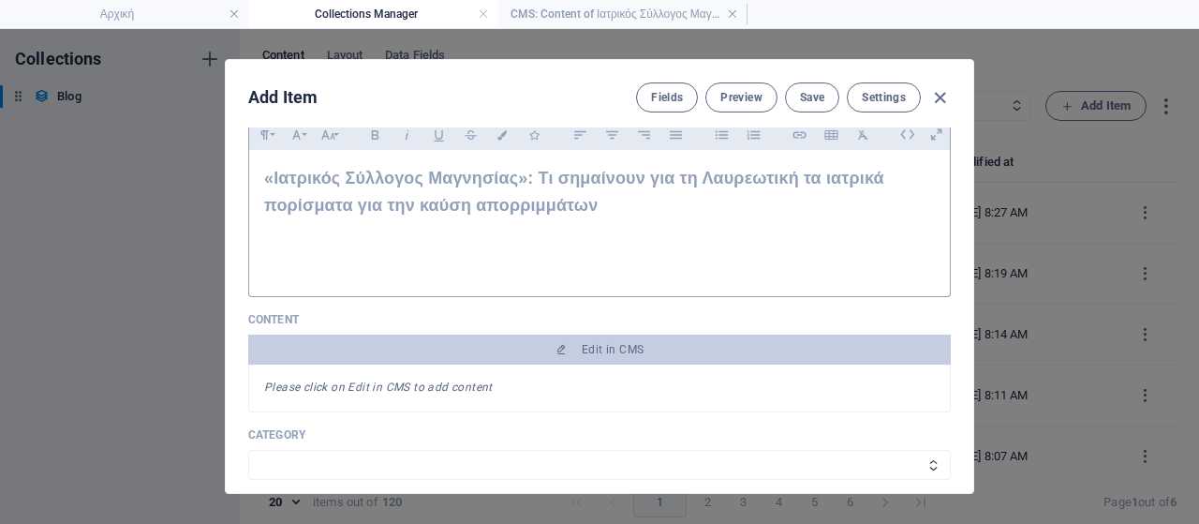
scroll to position [0, 0]
click at [924, 91] on div "Fields Preview Save Settings" at bounding box center [793, 97] width 315 height 30
click at [934, 97] on icon "button" at bounding box center [940, 98] width 22 height 22
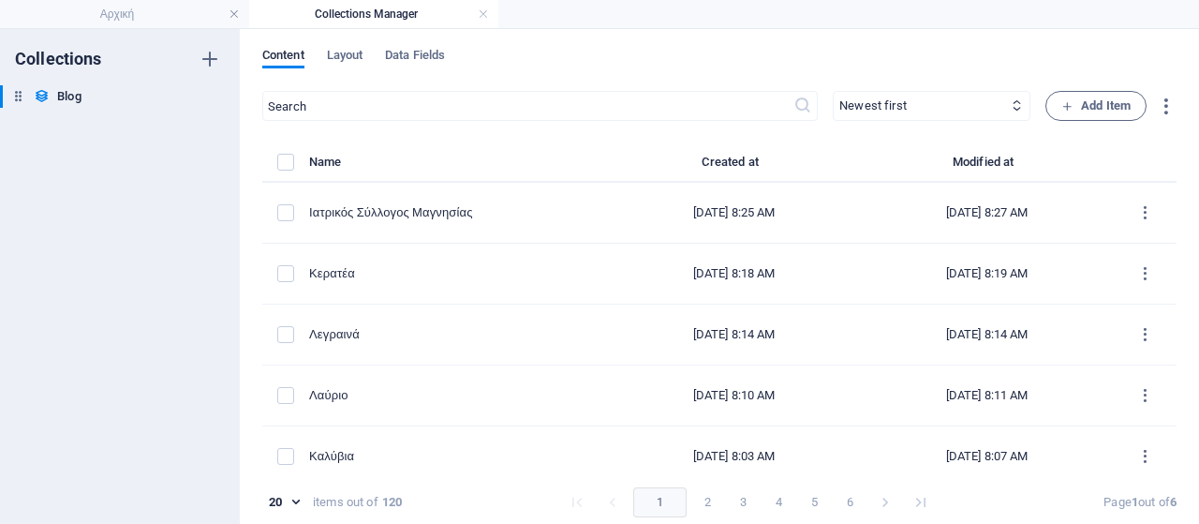
click at [1068, 97] on div "Add Item Fields Preview Save Settings Name Ιατρικός Σύλλογος Μαγνησίας ​ Slug […" at bounding box center [599, 276] width 1199 height 495
click at [1087, 104] on span "Add Item" at bounding box center [1096, 106] width 69 height 22
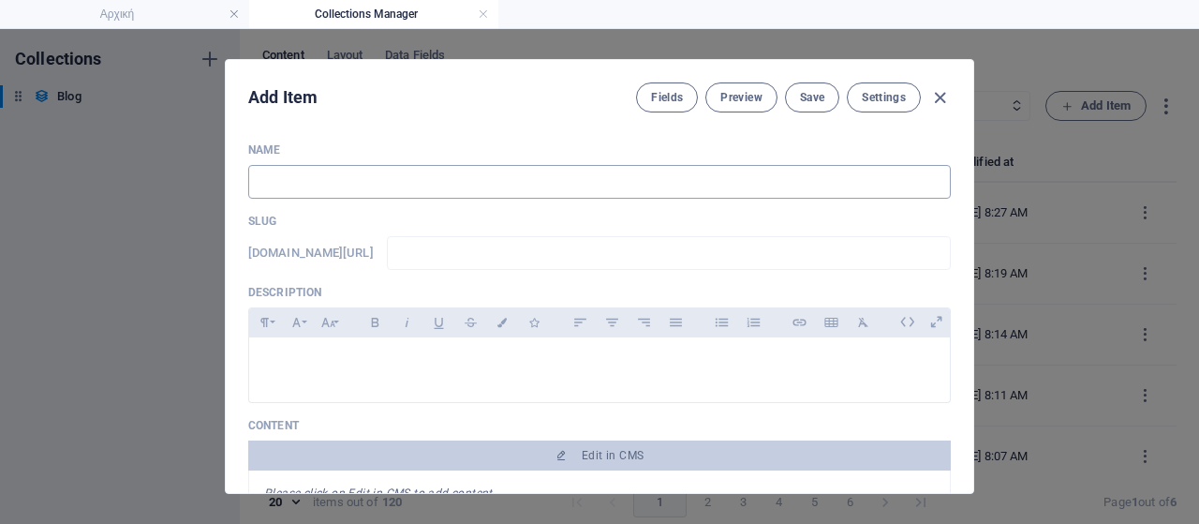
click at [307, 173] on input "text" at bounding box center [599, 182] width 703 height 34
drag, startPoint x: 330, startPoint y: 384, endPoint x: 328, endPoint y: 375, distance: 9.6
click at [328, 379] on div at bounding box center [599, 365] width 701 height 56
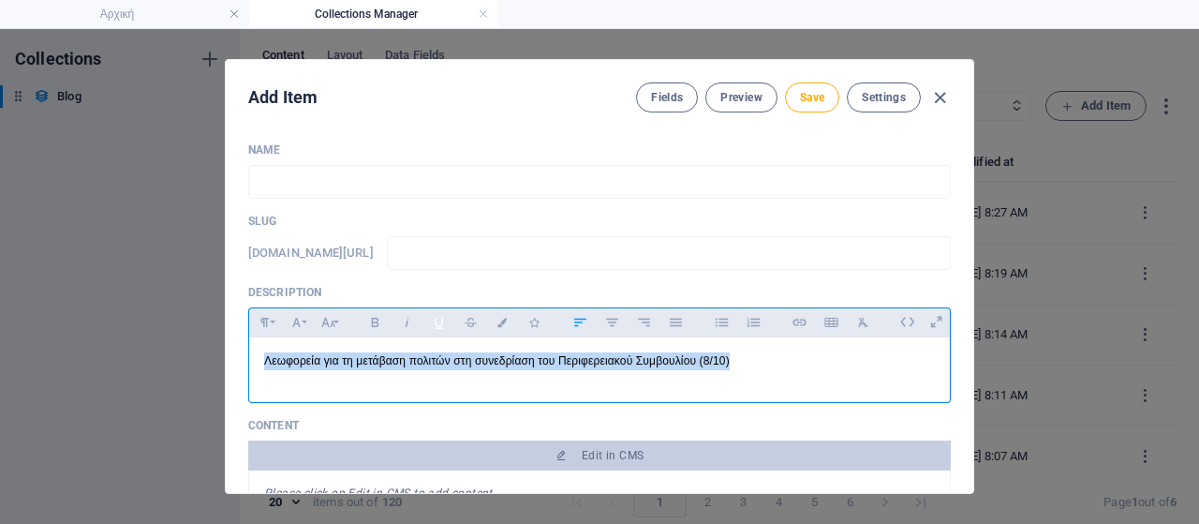
drag, startPoint x: 744, startPoint y: 358, endPoint x: 421, endPoint y: 326, distance: 324.8
click at [159, 389] on div "Add Item Fields Preview Save Settings Name ​ Slug [DOMAIN_NAME][URL] ​ Descript…" at bounding box center [599, 276] width 1199 height 495
click at [378, 321] on icon "button" at bounding box center [375, 322] width 16 height 22
click at [336, 319] on button "Font Size" at bounding box center [328, 322] width 30 height 24
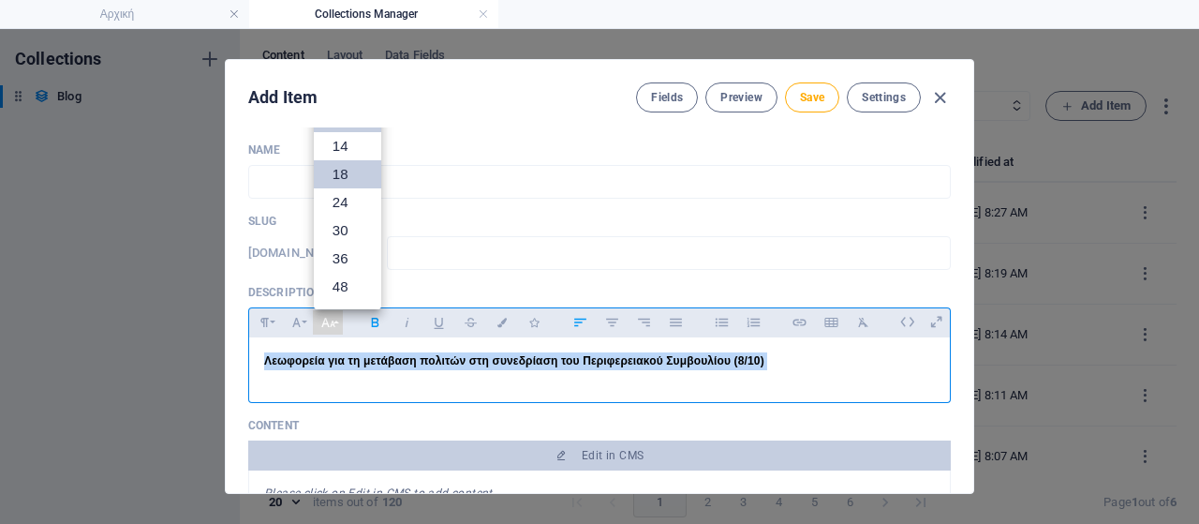
scroll to position [39, 0]
click at [339, 205] on link "18" at bounding box center [347, 202] width 67 height 28
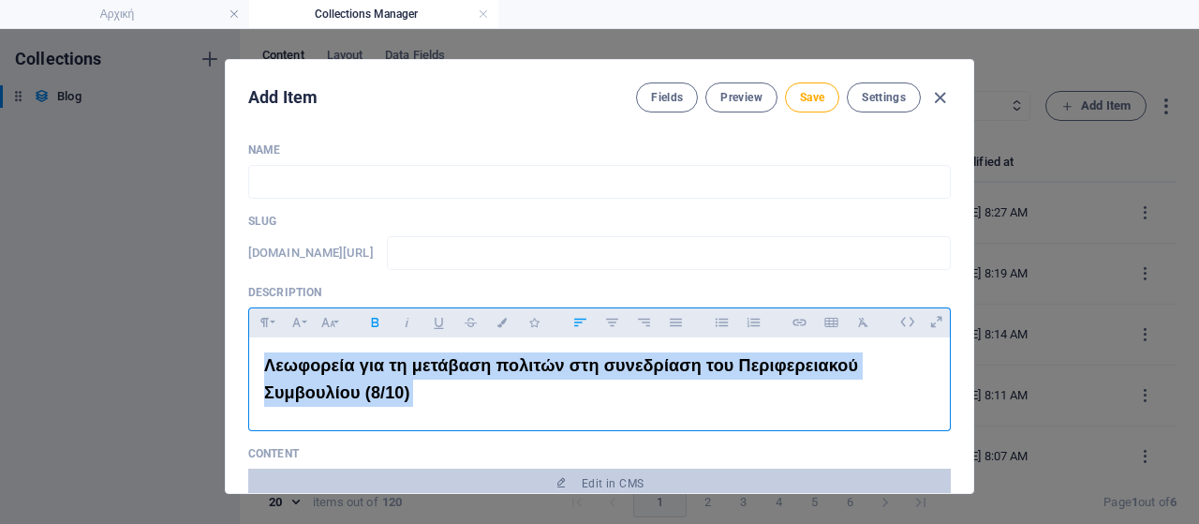
click at [516, 394] on p "Λεωφορεία για τη μετάβαση πολιτών στη συνεδρίαση του Περιφερειακού Συμβουλίου (…" at bounding box center [599, 379] width 671 height 54
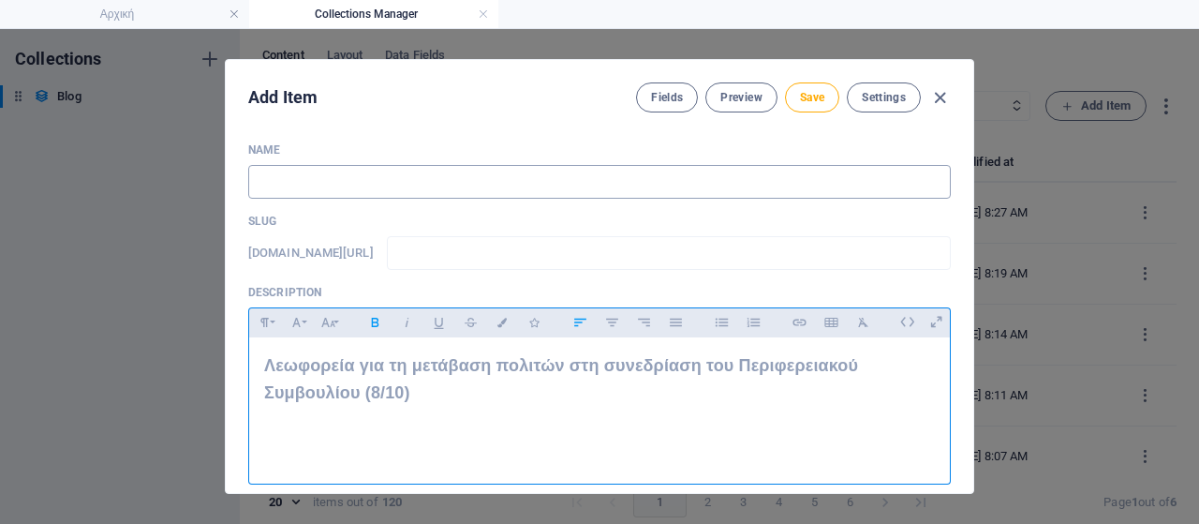
click at [368, 168] on input "text" at bounding box center [599, 182] width 703 height 34
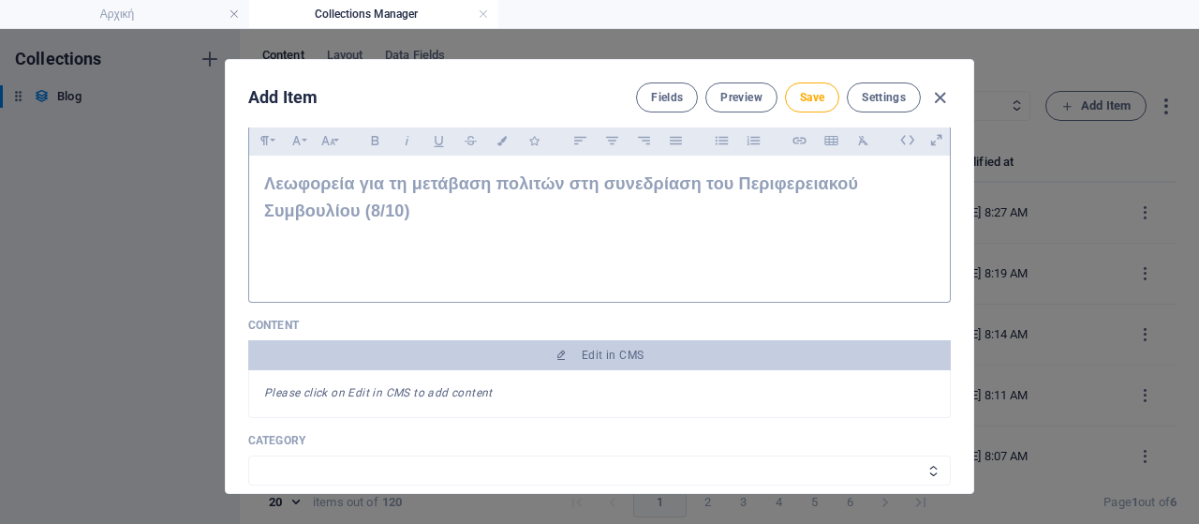
scroll to position [281, 0]
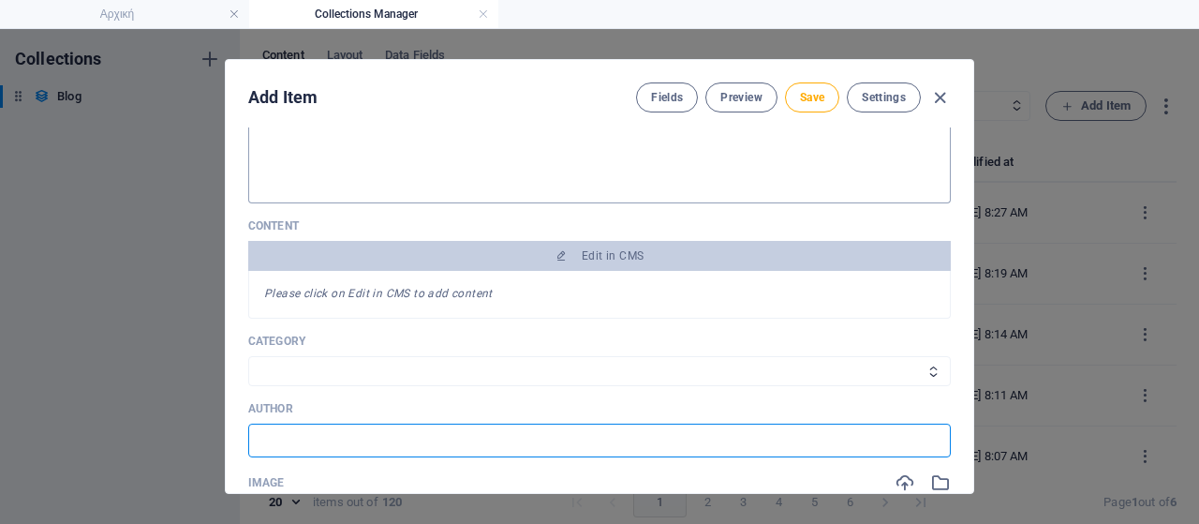
click at [358, 432] on input "text" at bounding box center [599, 440] width 703 height 34
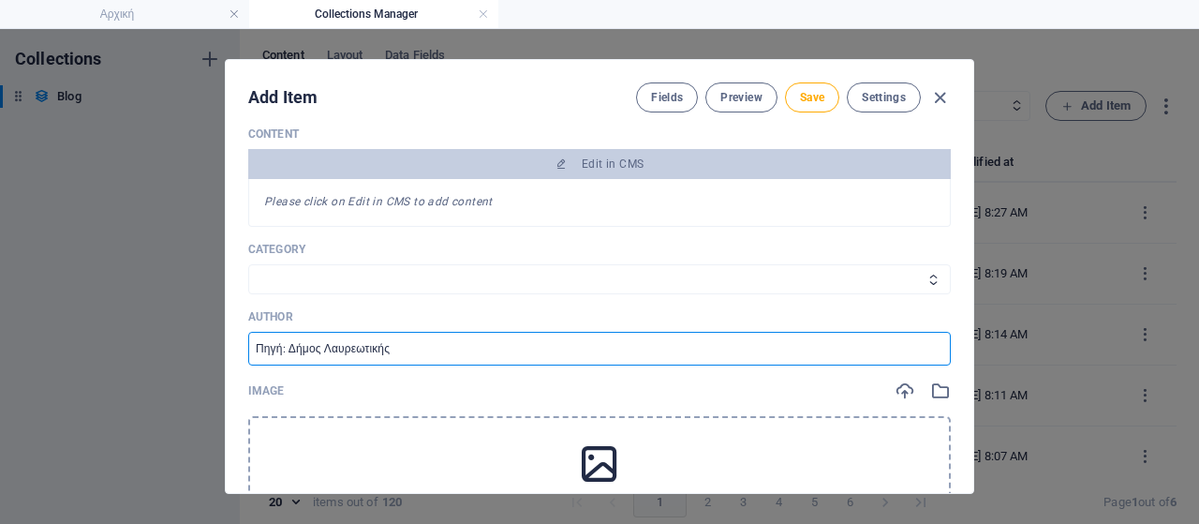
scroll to position [468, 0]
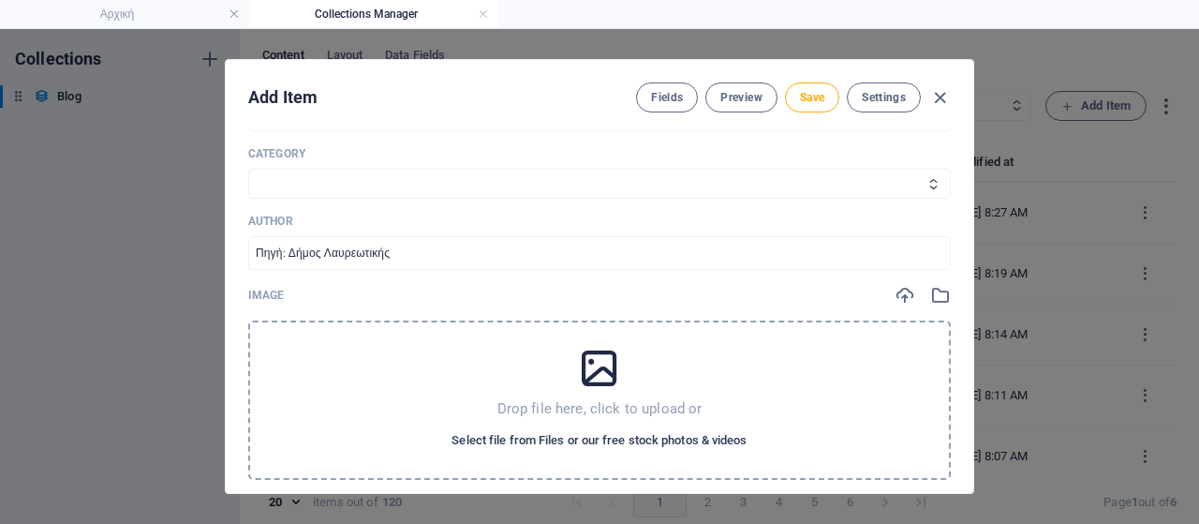
click at [537, 437] on span "Select file from Files or our free stock photos & videos" at bounding box center [599, 440] width 295 height 22
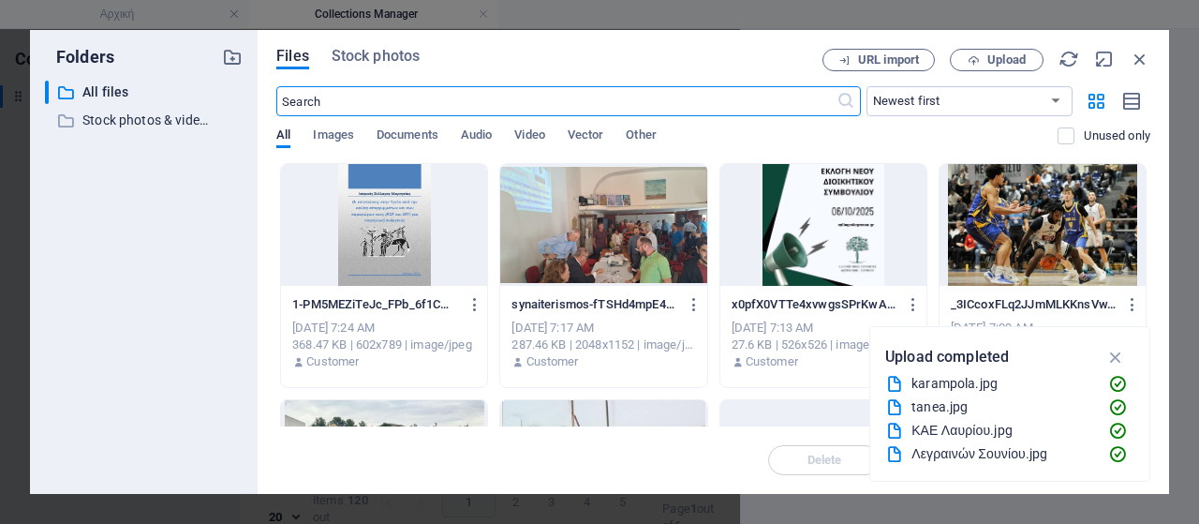
scroll to position [497, 0]
click at [1017, 61] on span "Upload" at bounding box center [1007, 59] width 38 height 11
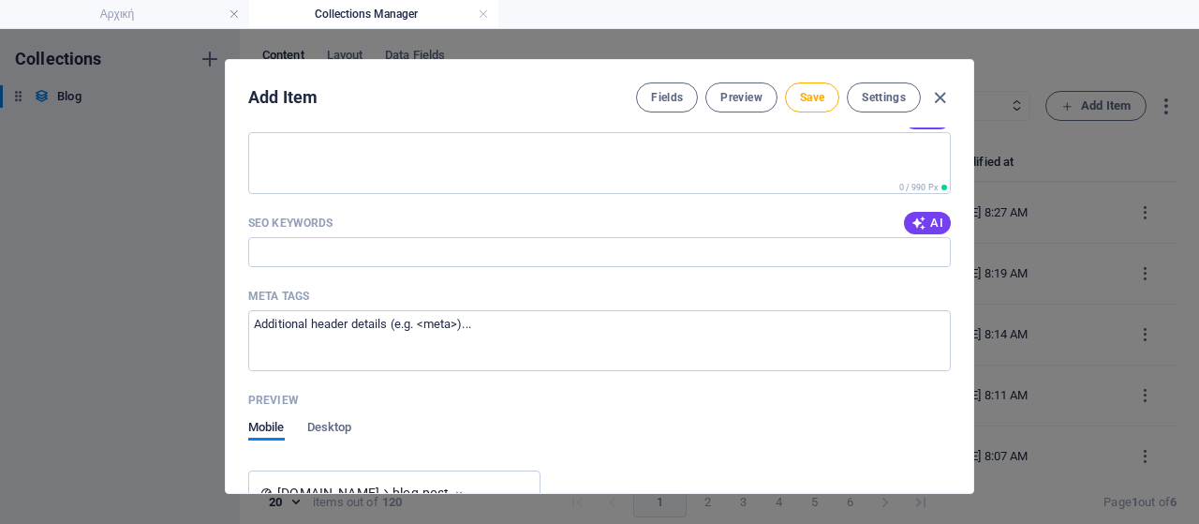
scroll to position [1949, 0]
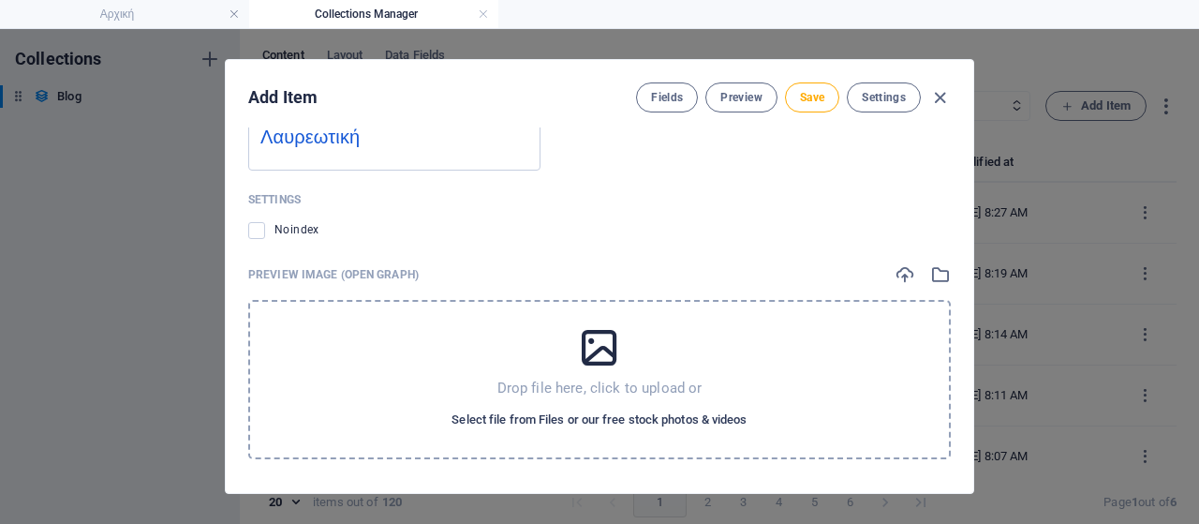
click at [660, 413] on span "Select file from Files or our free stock photos & videos" at bounding box center [599, 419] width 295 height 22
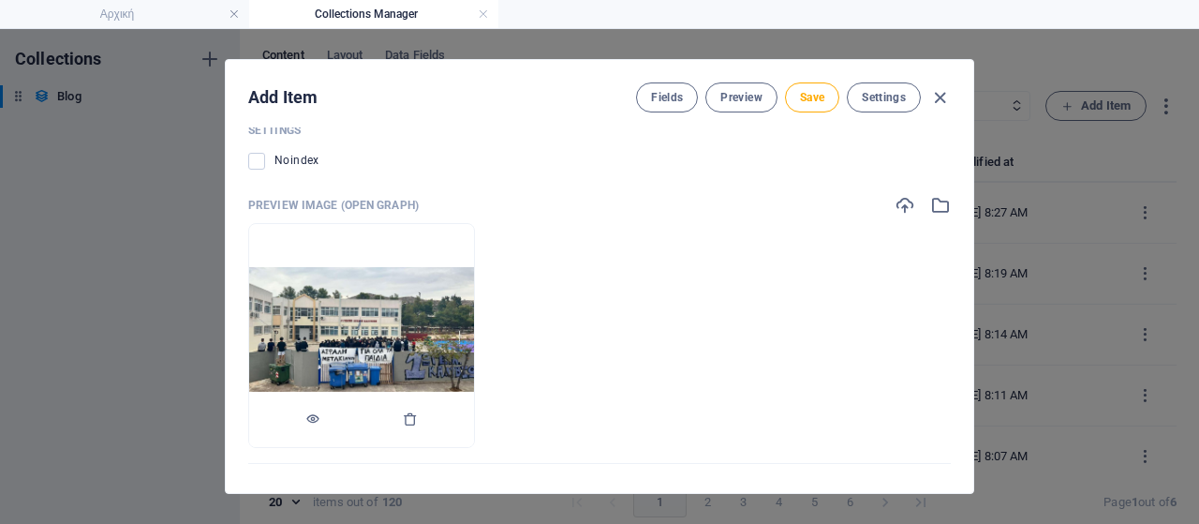
scroll to position [2023, 0]
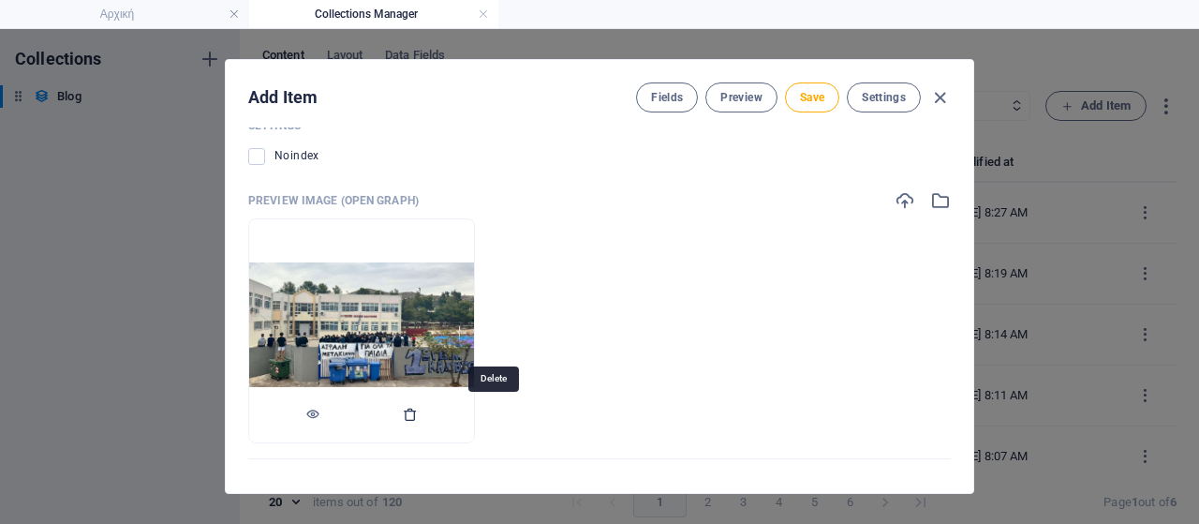
click at [418, 411] on icon "button" at bounding box center [410, 414] width 15 height 15
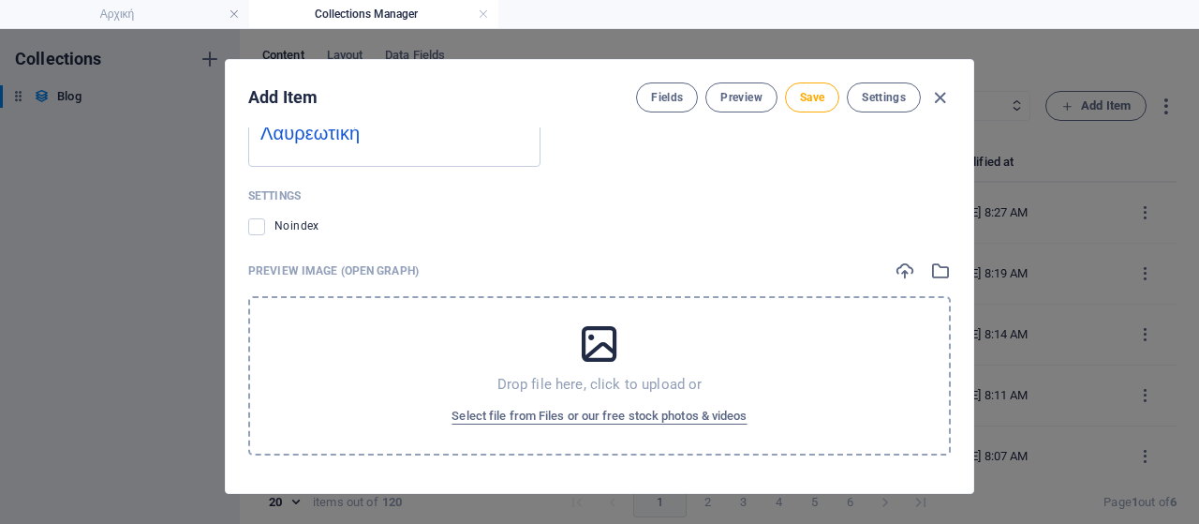
scroll to position [1949, 0]
click at [504, 409] on span "Select file from Files or our free stock photos & videos" at bounding box center [599, 419] width 295 height 22
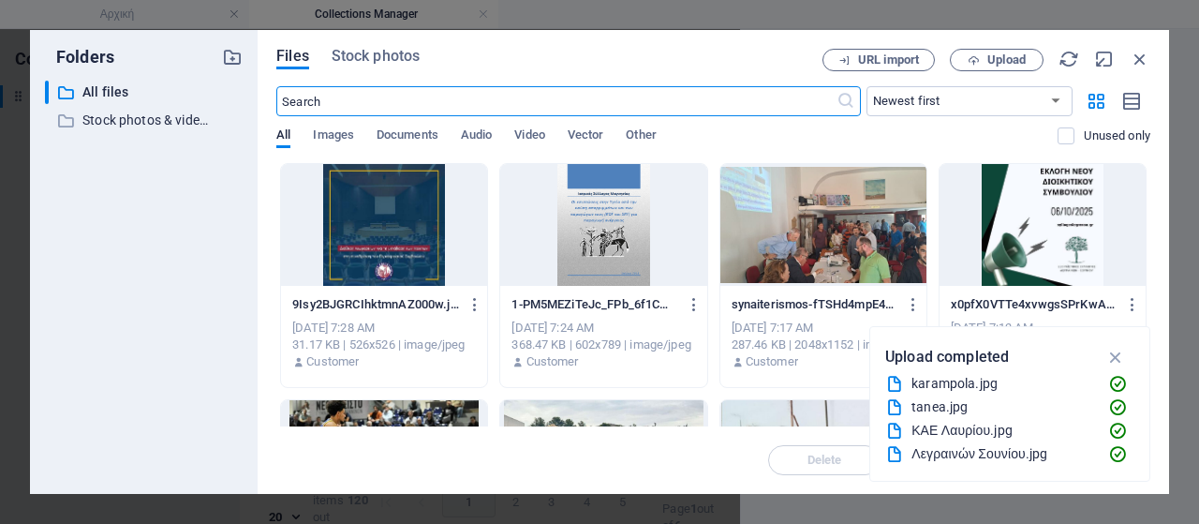
scroll to position [1977, 0]
click at [424, 230] on div at bounding box center [384, 225] width 206 height 122
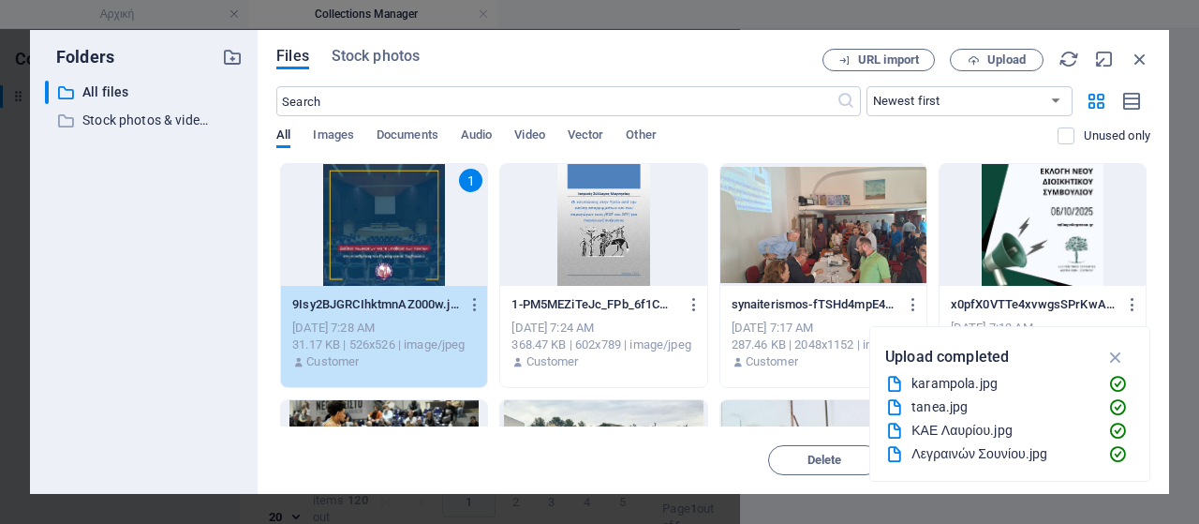
click at [424, 230] on div "1" at bounding box center [384, 225] width 206 height 122
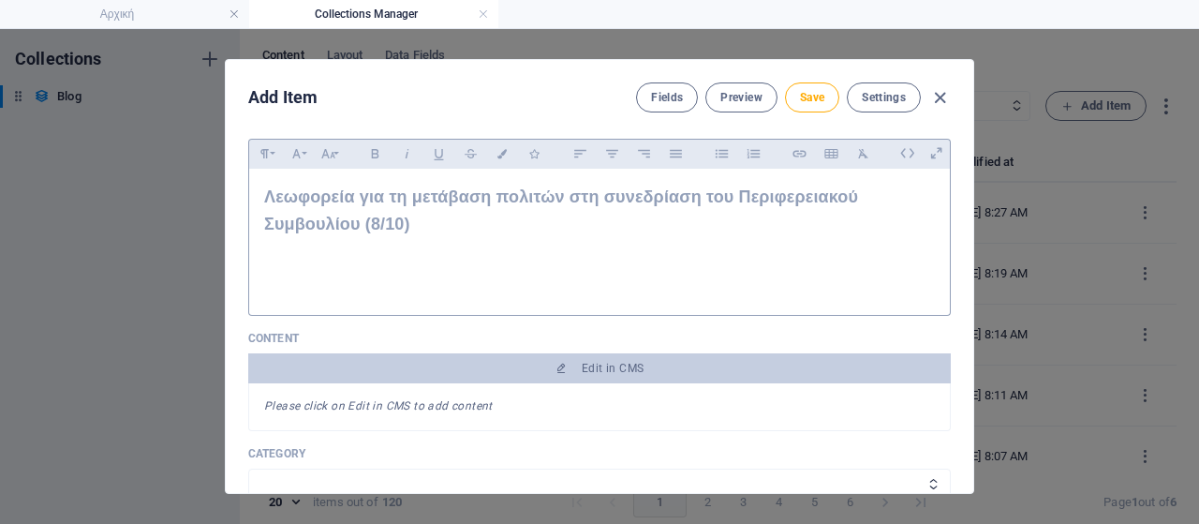
scroll to position [75, 0]
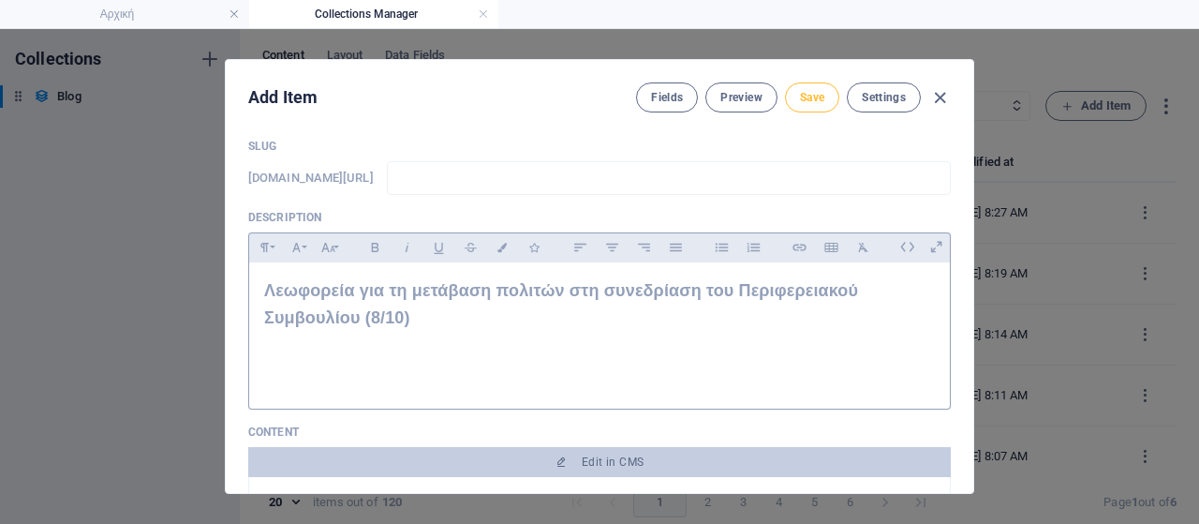
click at [810, 100] on span "Save" at bounding box center [812, 97] width 24 height 15
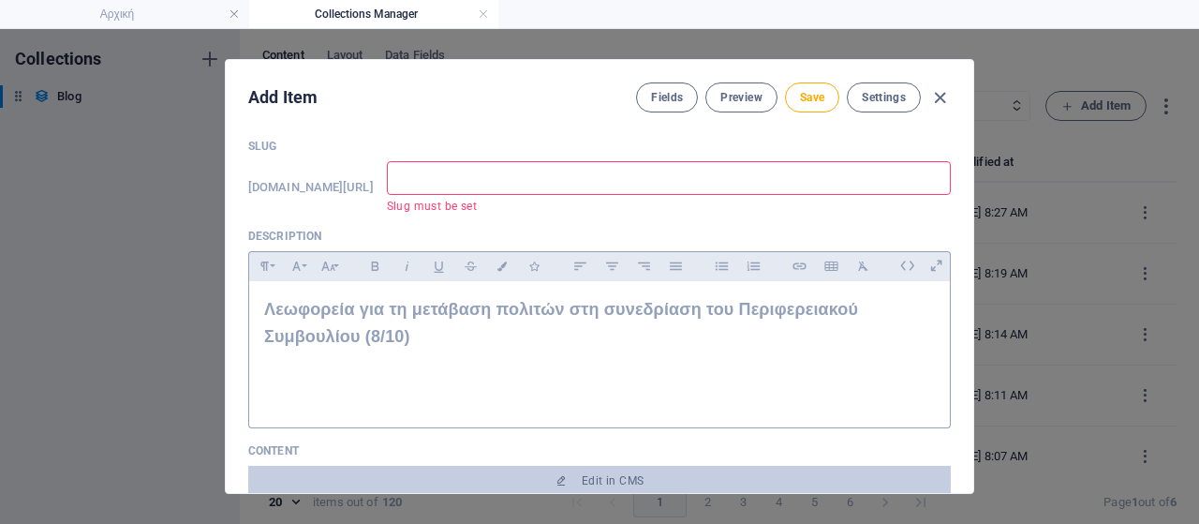
click at [616, 183] on input "text" at bounding box center [669, 178] width 564 height 34
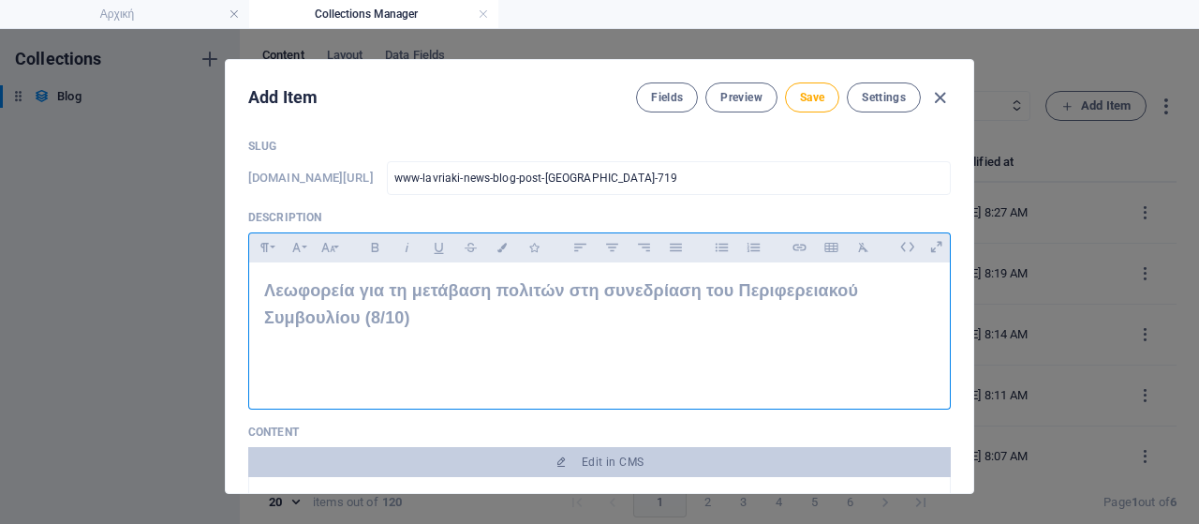
click at [618, 318] on p "Λεωφορεία για τη μετάβαση πολιτών στη συνεδρίαση του Περιφερειακού Συμβουλίου (…" at bounding box center [599, 304] width 671 height 54
click at [824, 96] on button "Save" at bounding box center [812, 97] width 54 height 30
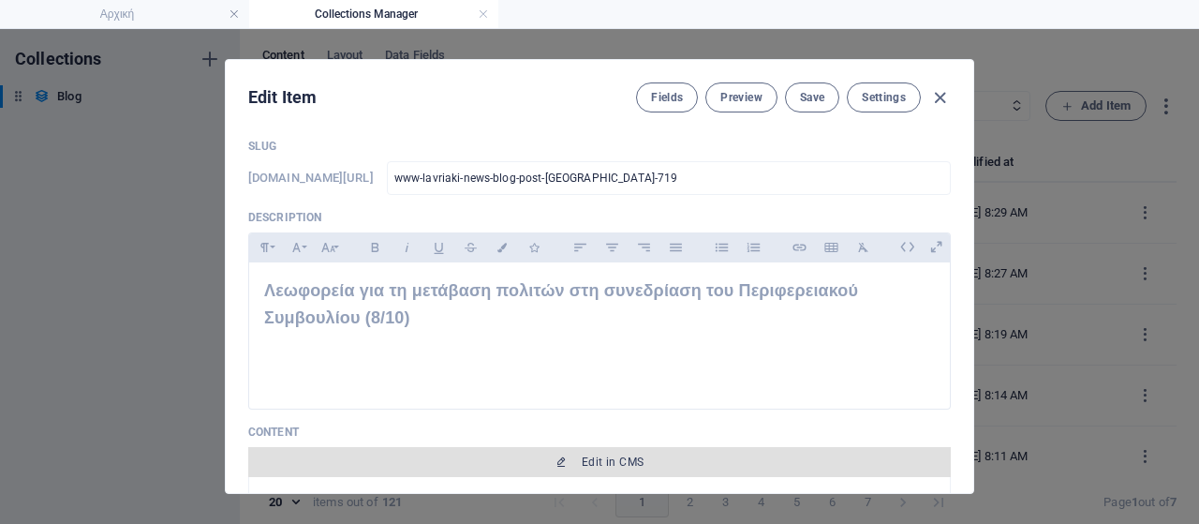
click at [609, 457] on span "Edit in CMS" at bounding box center [613, 461] width 62 height 15
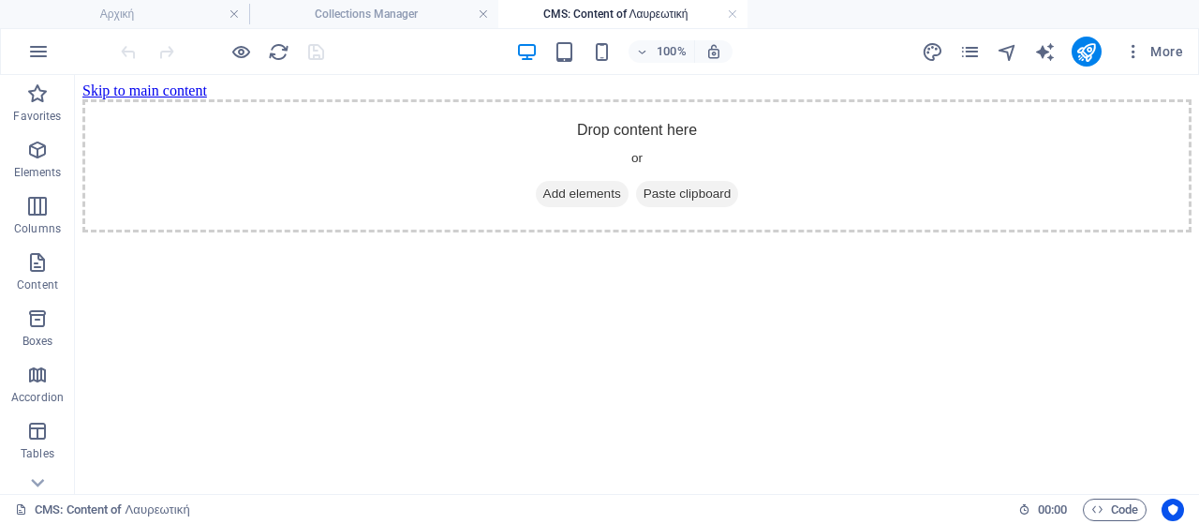
scroll to position [0, 0]
click at [547, 207] on span "Add elements" at bounding box center [582, 194] width 93 height 26
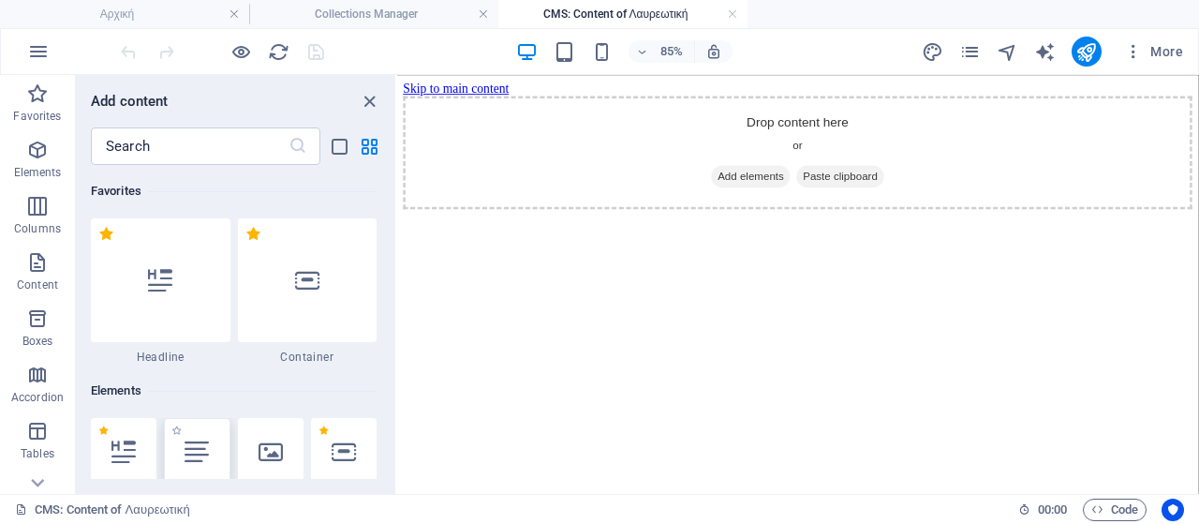
click at [199, 443] on icon at bounding box center [197, 451] width 24 height 24
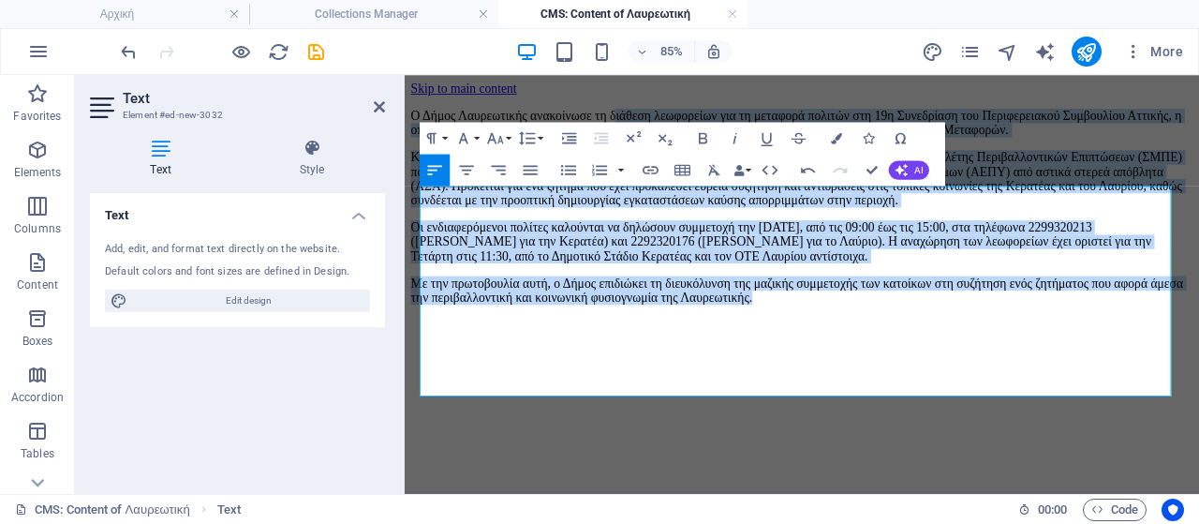
scroll to position [167, 0]
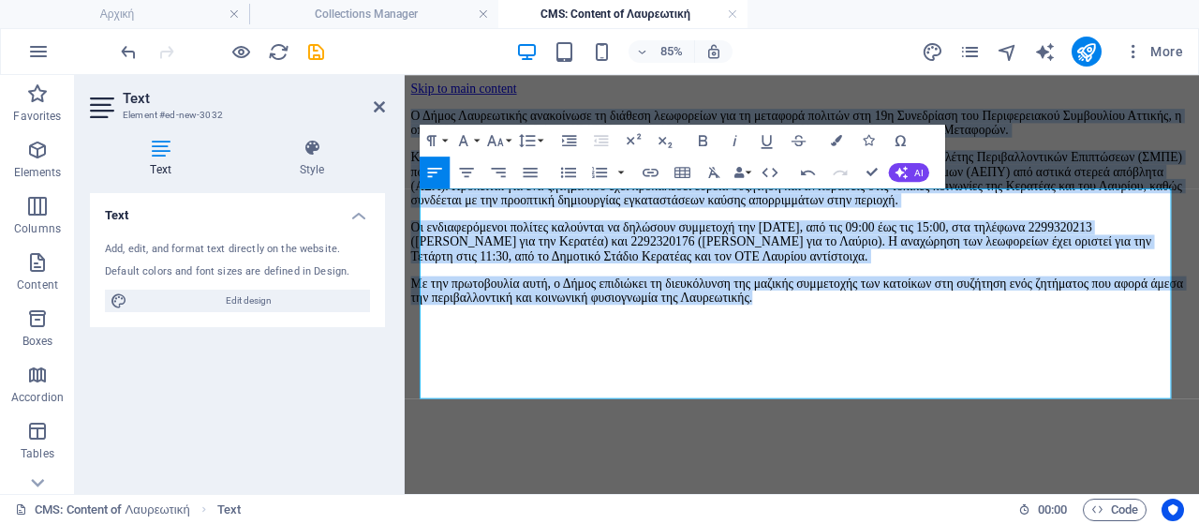
drag, startPoint x: 897, startPoint y: 254, endPoint x: 802, endPoint y: 267, distance: 95.5
click at [405, 213] on html "Skip to main content Ο Δήμος Λαυρεωτικής ανακοίνωσε τη διάθεση λεωφορείων για τ…" at bounding box center [872, 221] width 935 height 292
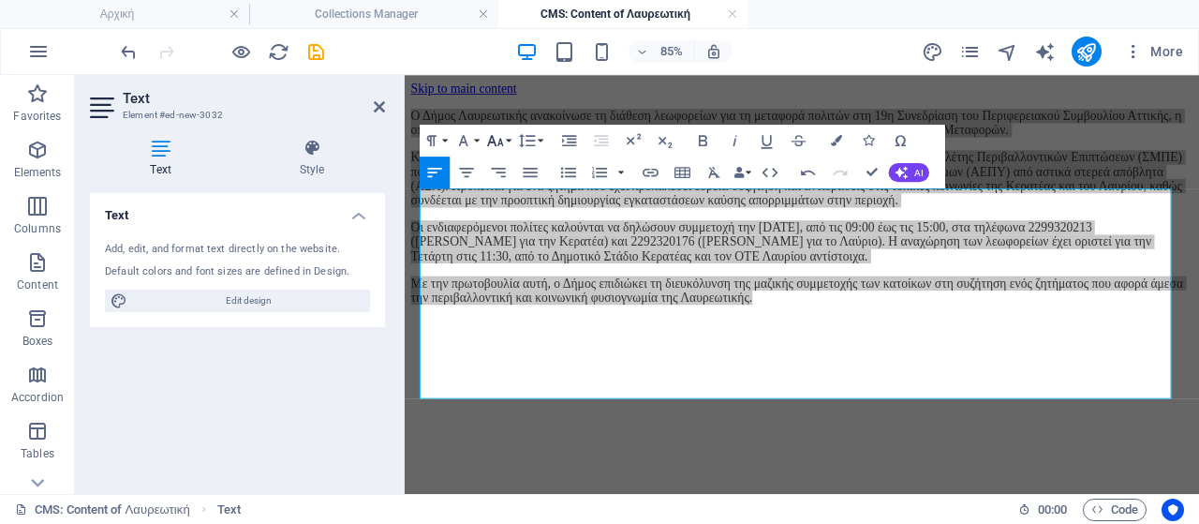
click at [498, 143] on icon "button" at bounding box center [495, 140] width 19 height 19
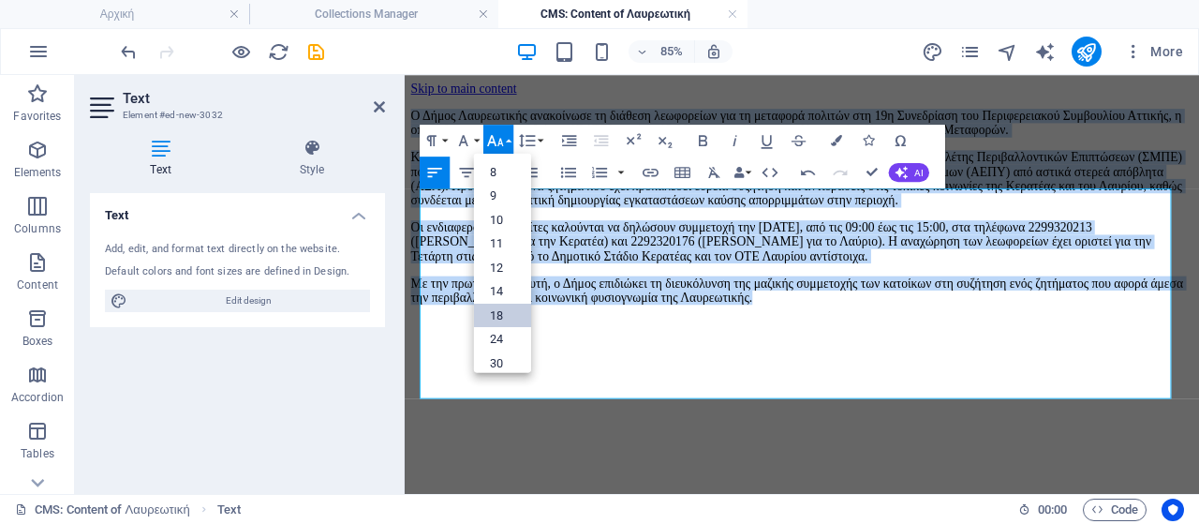
click at [506, 307] on link "18" at bounding box center [502, 315] width 57 height 24
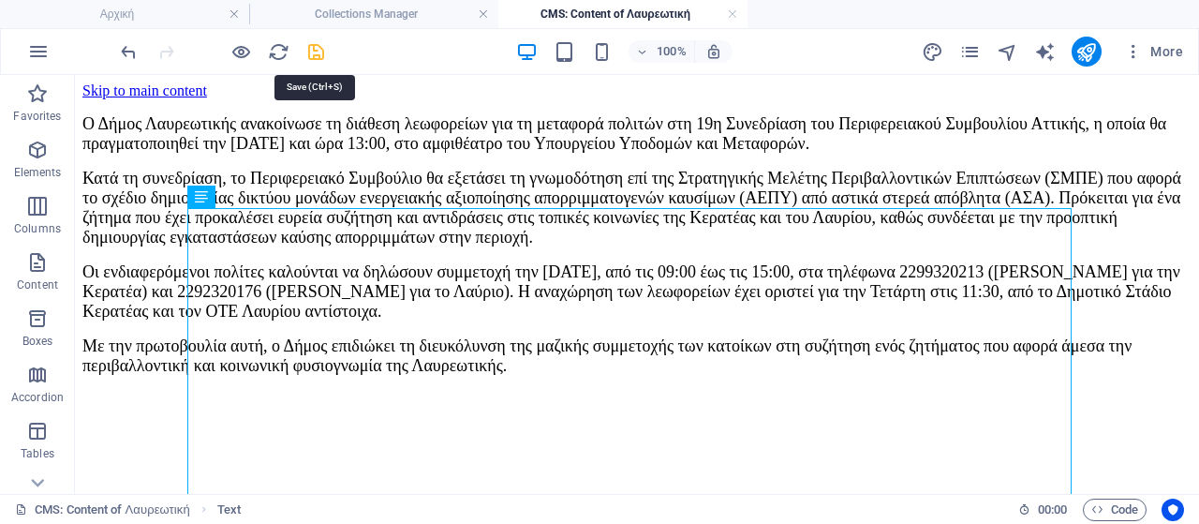
click at [320, 53] on icon "save" at bounding box center [316, 52] width 22 height 22
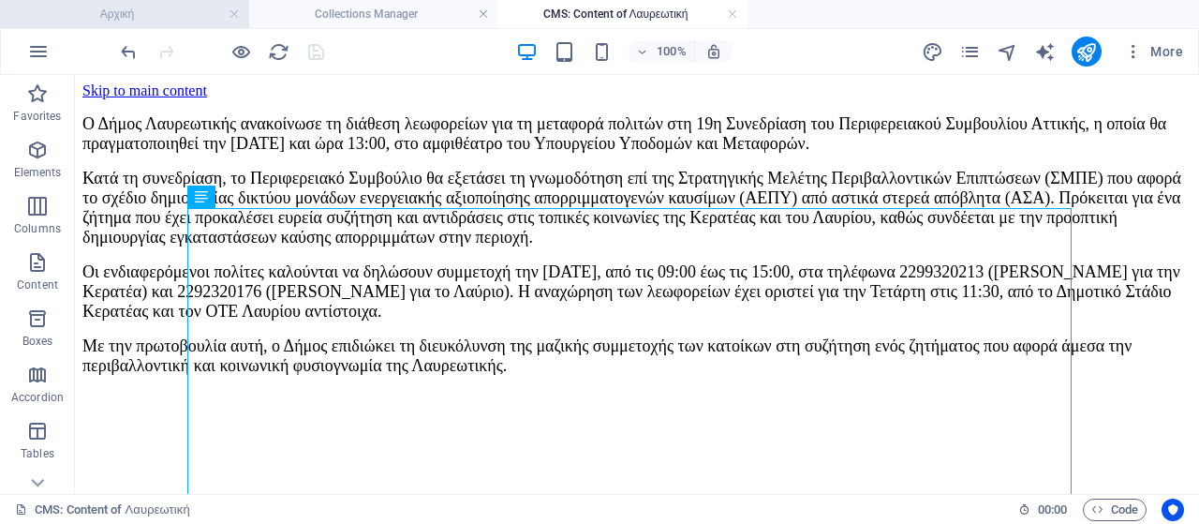
click at [184, 18] on h4 "Αρχική" at bounding box center [124, 14] width 249 height 21
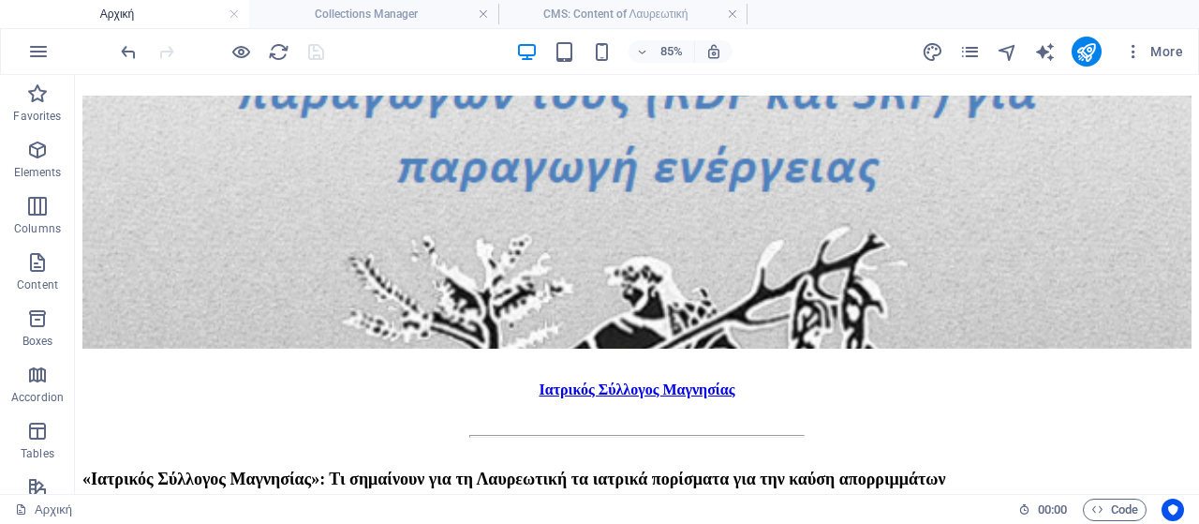
scroll to position [0, 0]
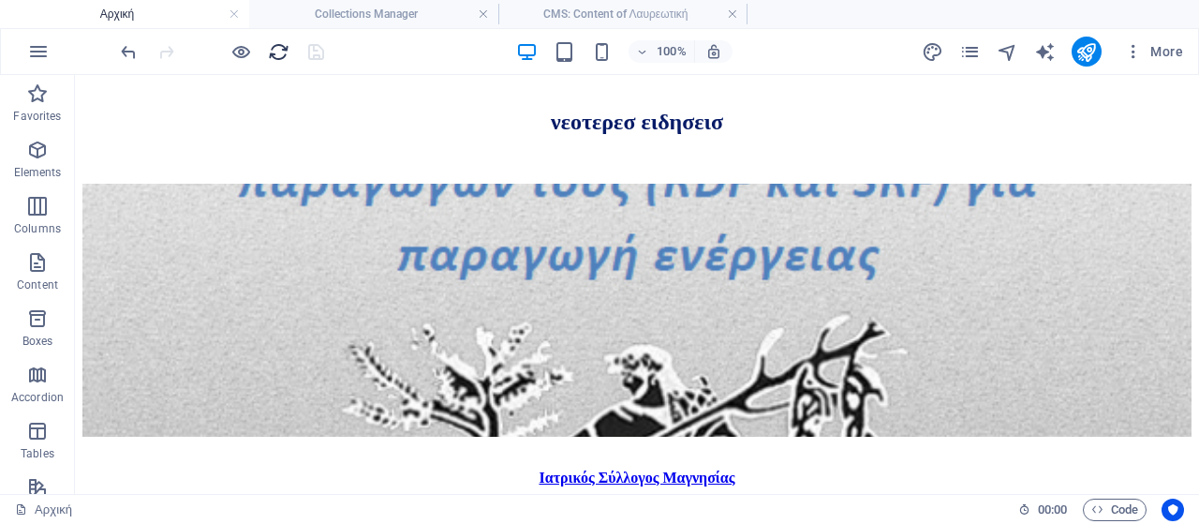
click at [285, 44] on icon "reload" at bounding box center [279, 52] width 22 height 22
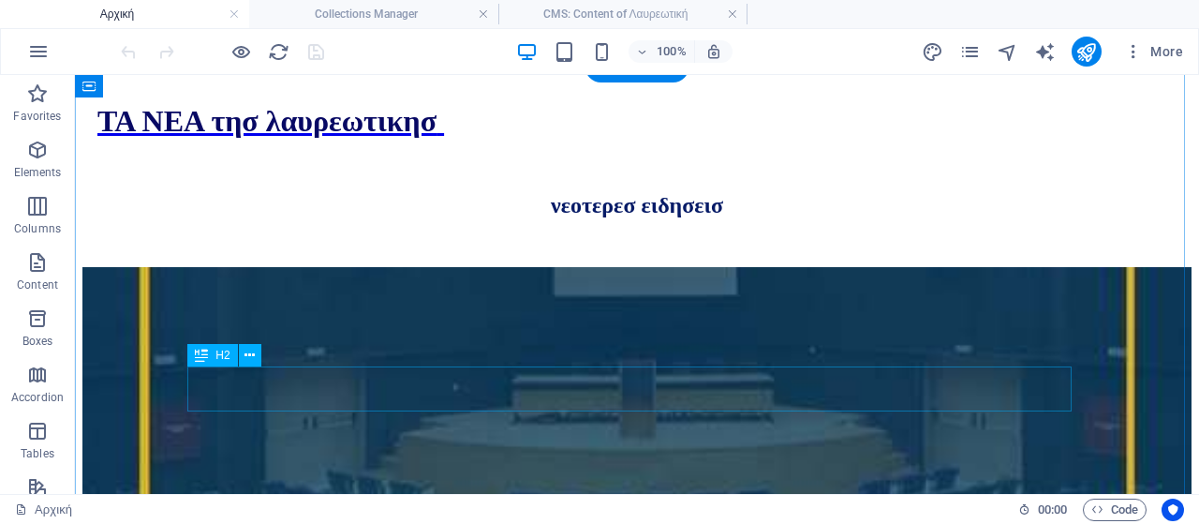
scroll to position [976, 0]
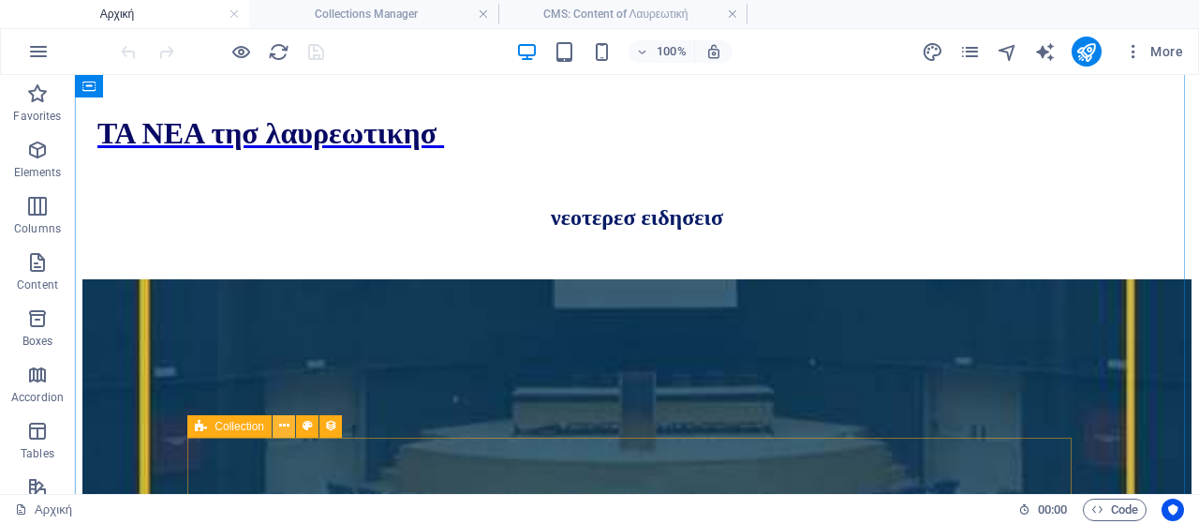
click at [287, 423] on icon at bounding box center [284, 426] width 10 height 20
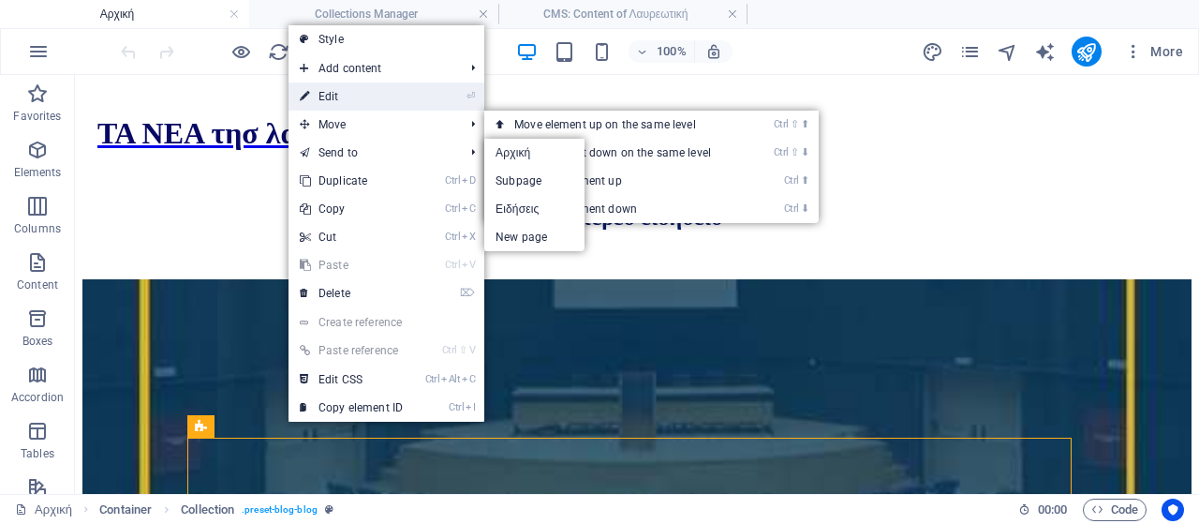
click at [334, 100] on link "⏎ Edit" at bounding box center [352, 96] width 126 height 28
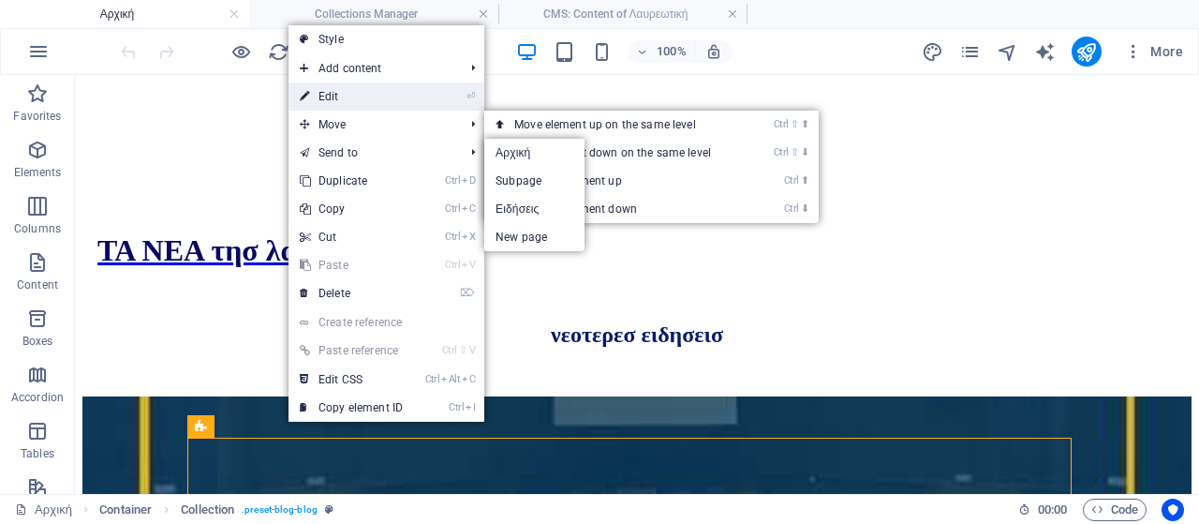
select select "columns.publishing_date_DESC"
select select "columns.status"
select select "columns.publishing_date"
select select "past"
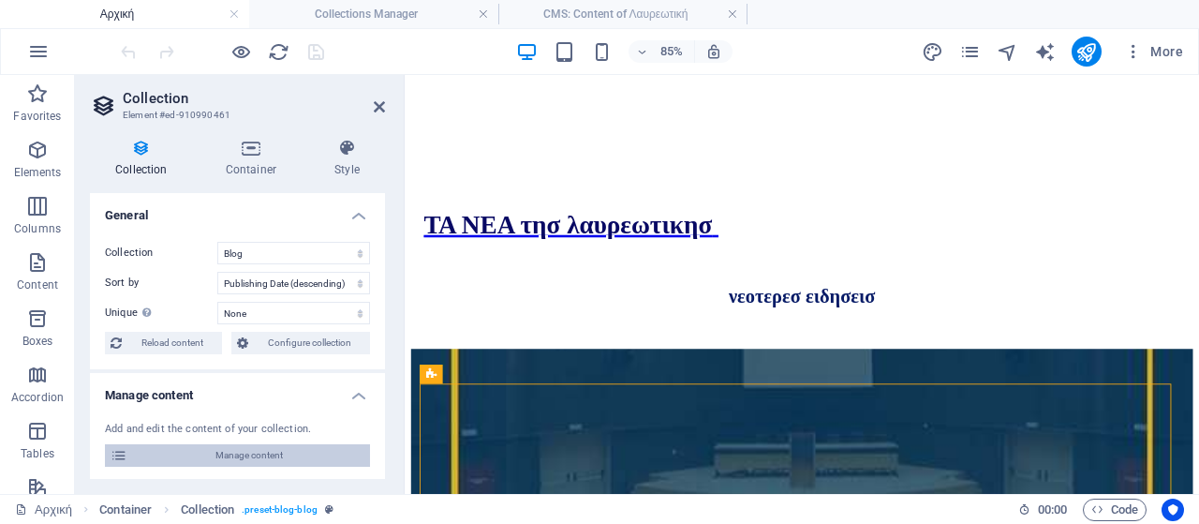
click at [245, 457] on span "Manage content" at bounding box center [248, 455] width 231 height 22
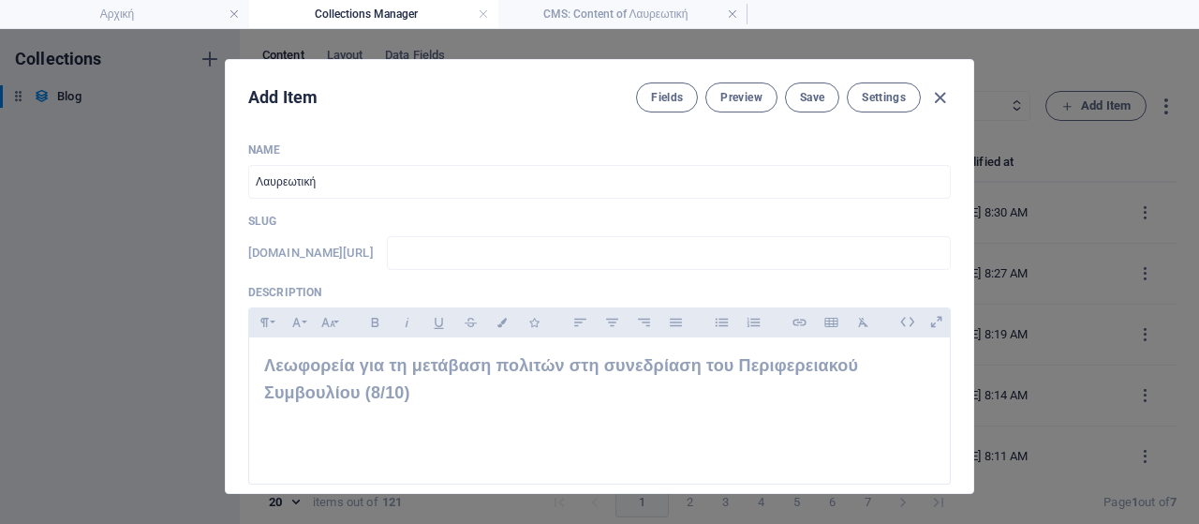
scroll to position [0, 0]
click at [940, 90] on icon "button" at bounding box center [940, 98] width 22 height 22
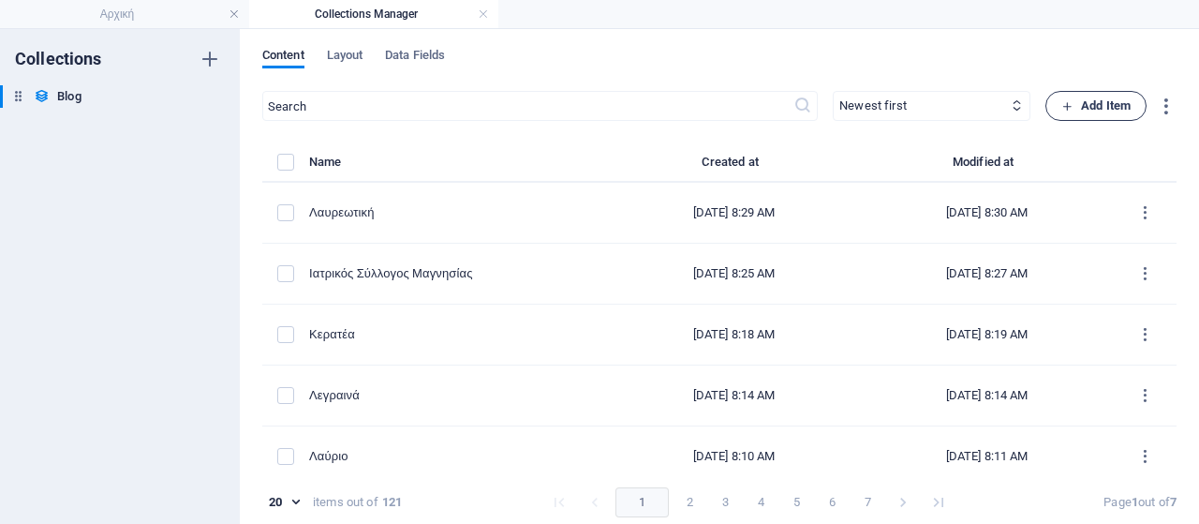
click at [1099, 113] on span "Add Item" at bounding box center [1096, 106] width 69 height 22
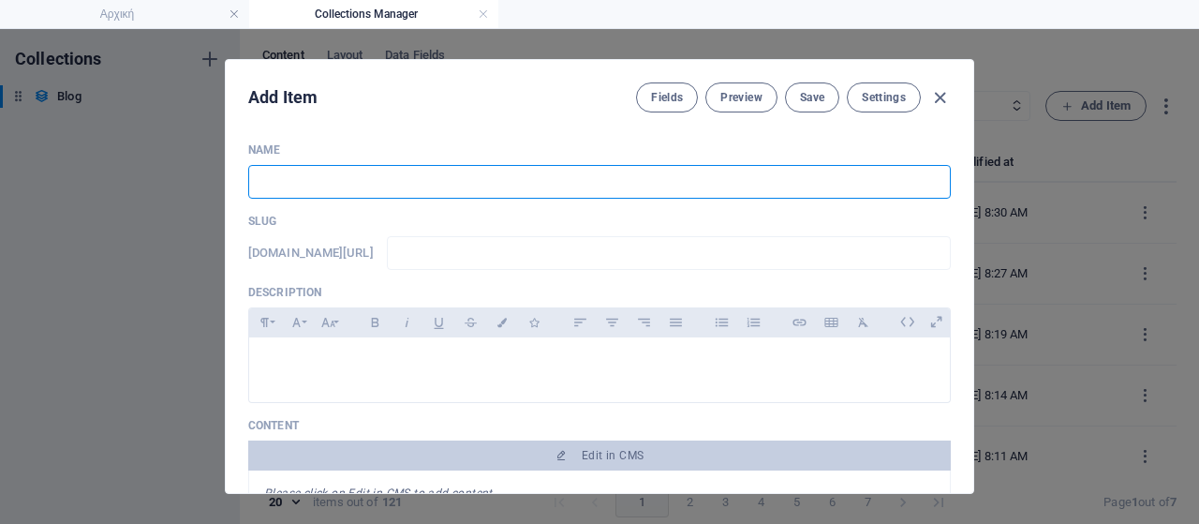
click at [414, 186] on input "text" at bounding box center [599, 182] width 703 height 34
type input "L"
type input "l"
type input "La"
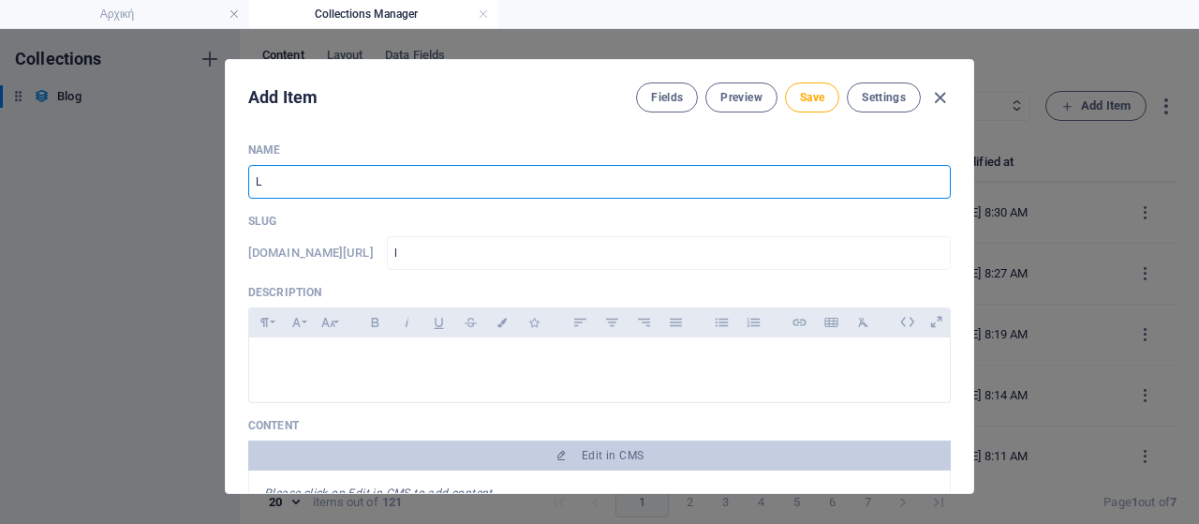
type input "la"
type input "L"
type input "l"
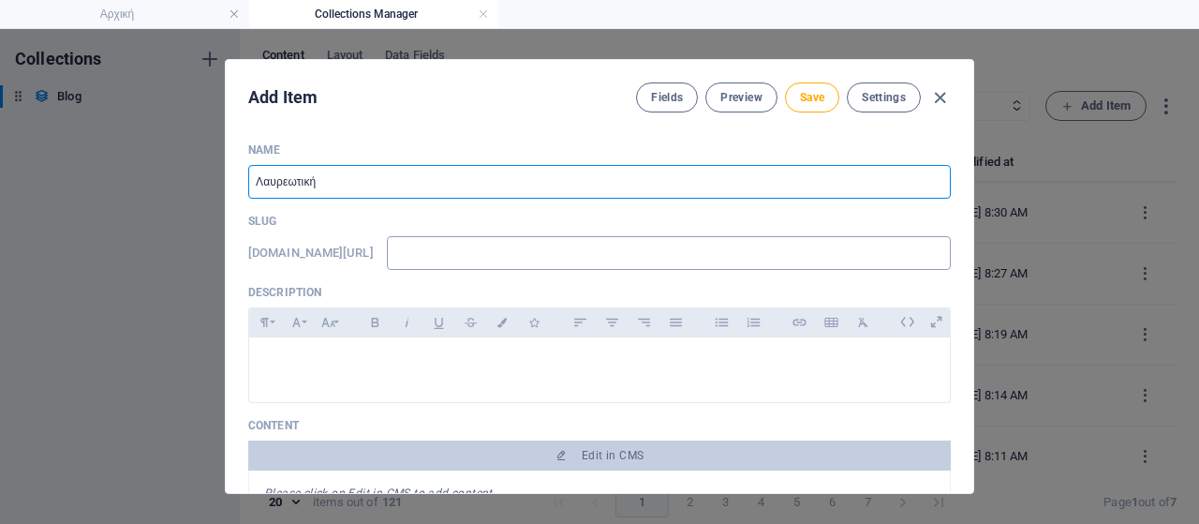
type input "Λαυρεωτική"
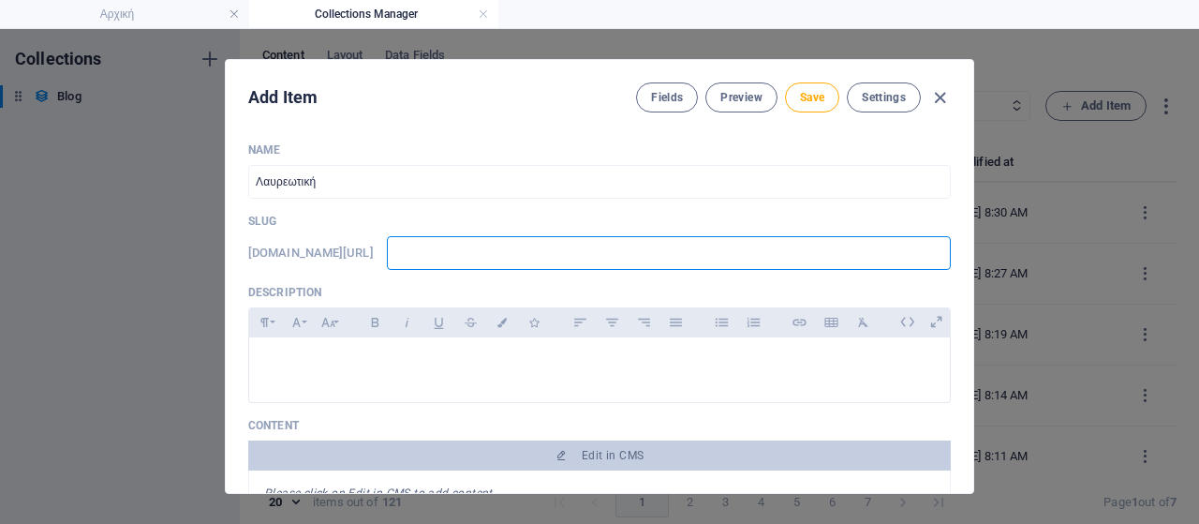
click at [633, 264] on input "text" at bounding box center [669, 253] width 564 height 34
type input "w"
type input "ww"
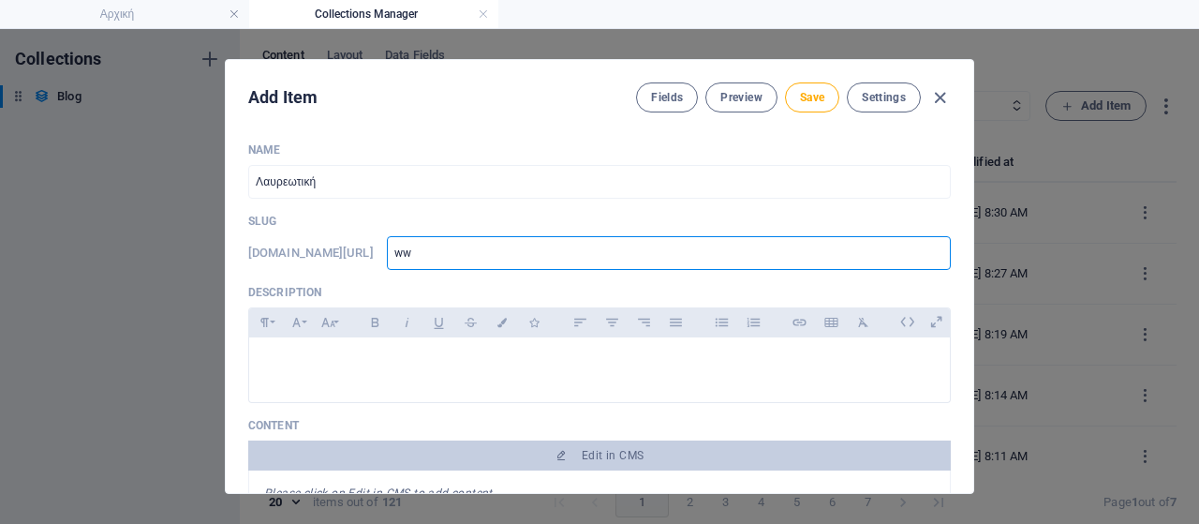
type input "www"
type input "www."
type input "www.l"
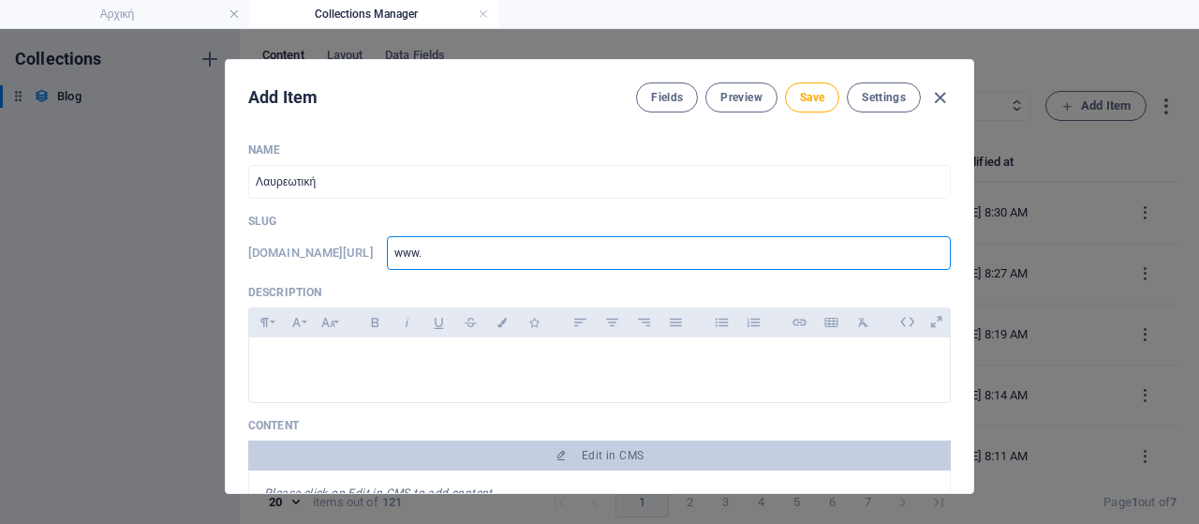
type input "www.l"
type input "[DOMAIN_NAME]"
type input "www.lav"
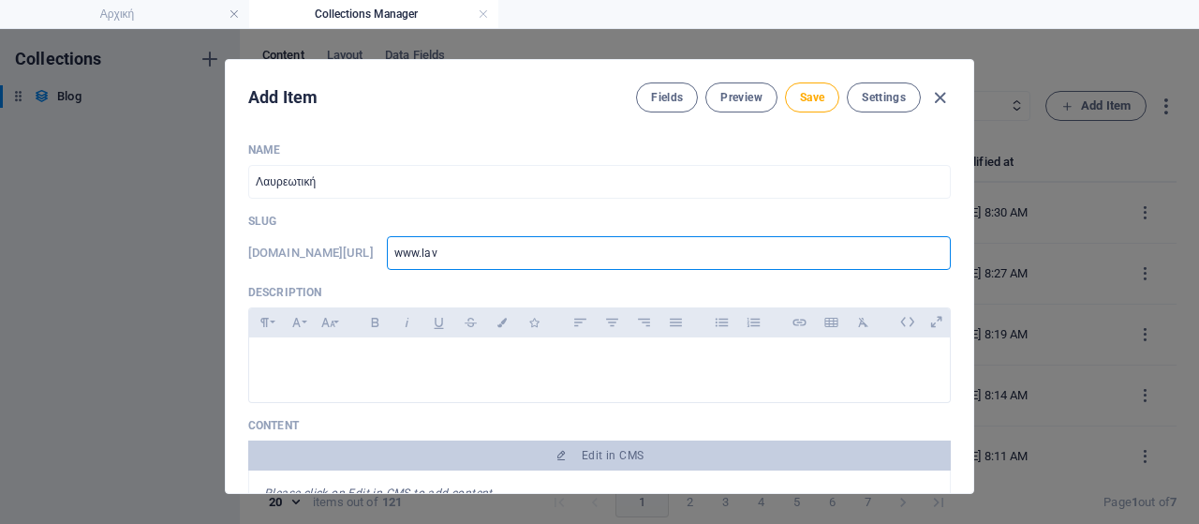
type input "www.lavr"
type input "www.lavri"
type input "www.lavria"
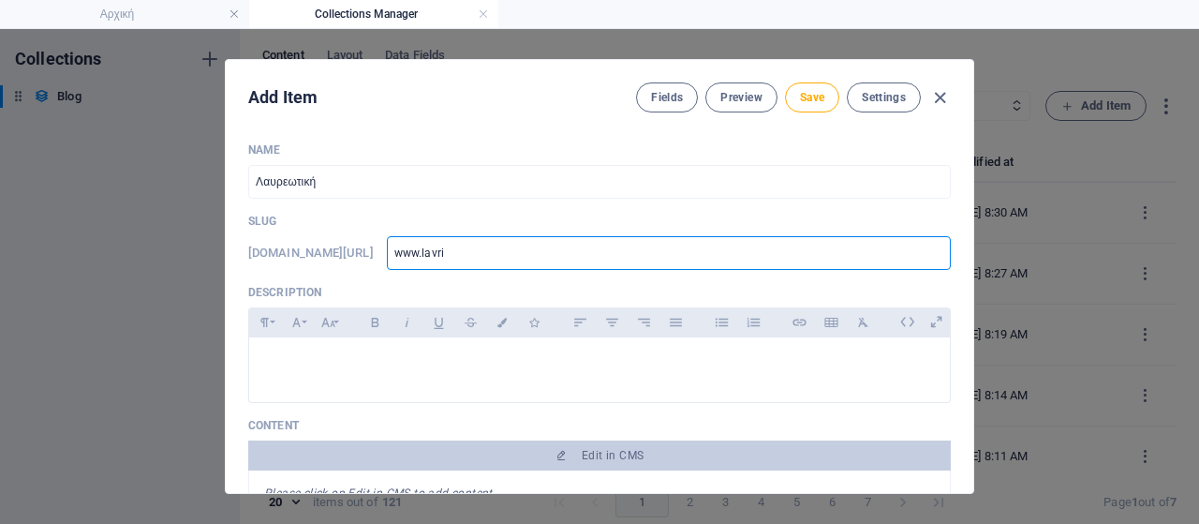
type input "www.lavria"
type input "www.lavriak"
type input "www.lavriaki"
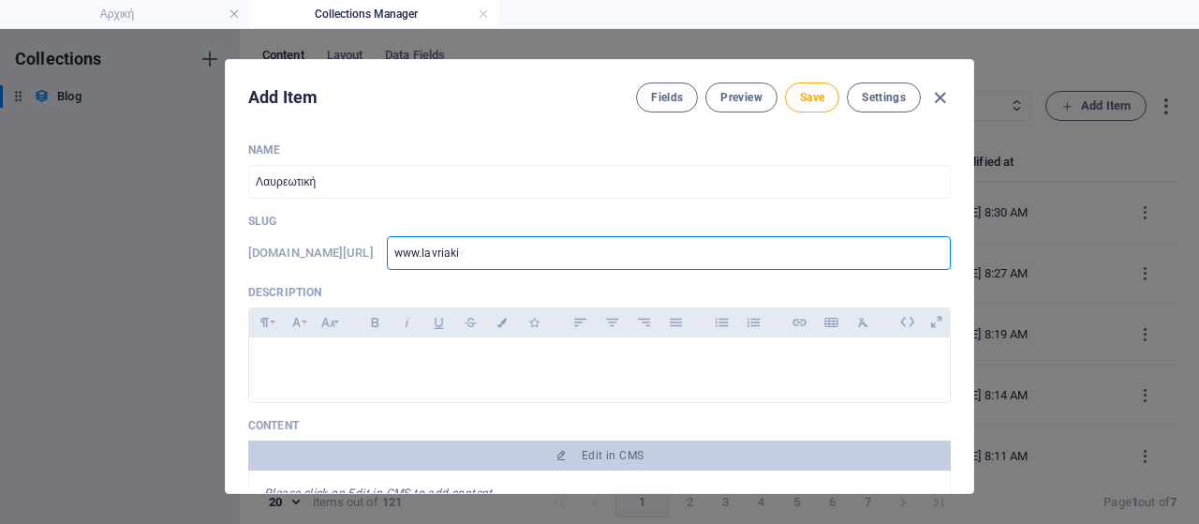
type input "www.lavriaki."
type input "www.lavriaki.n"
type input "[DOMAIN_NAME]"
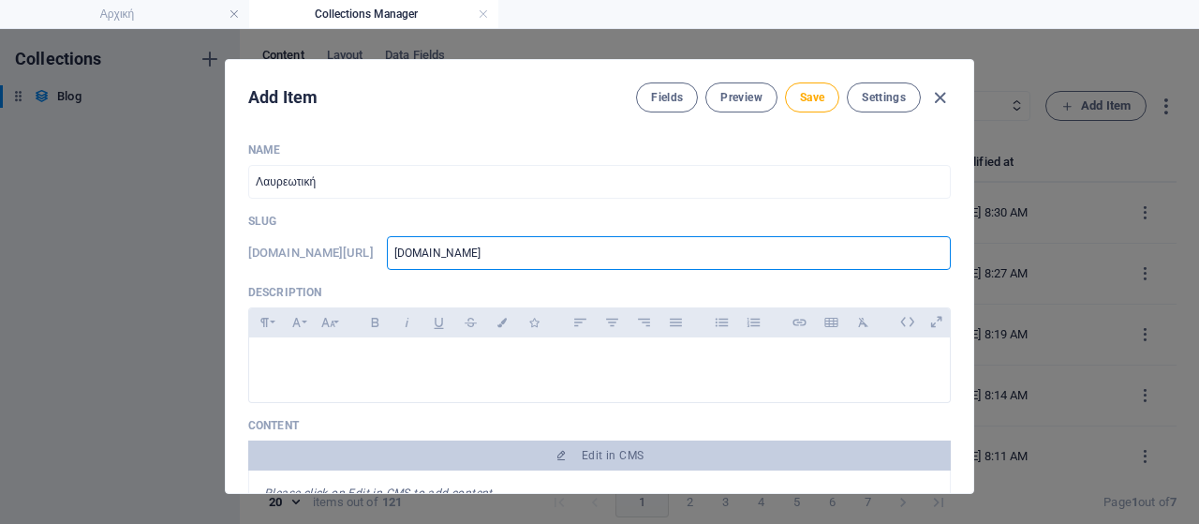
type input "[DOMAIN_NAME]"
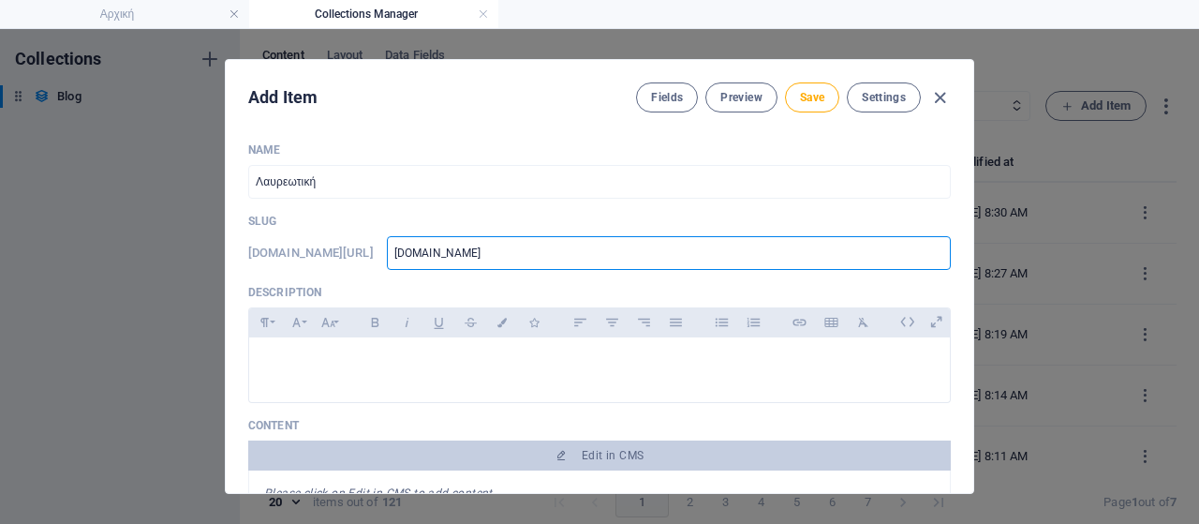
type input "[DOMAIN_NAME]/"
type input "[DOMAIN_NAME]/b"
type input "[DOMAIN_NAME]/bl"
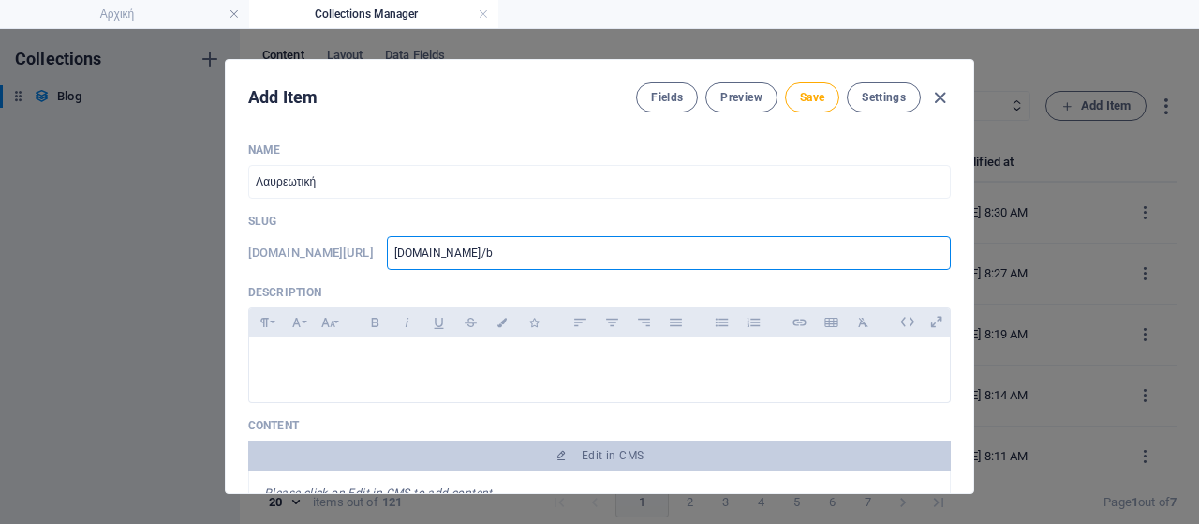
type input "[DOMAIN_NAME]/bl"
type input "[DOMAIN_NAME]/blo"
type input "[DOMAIN_NAME]/blog"
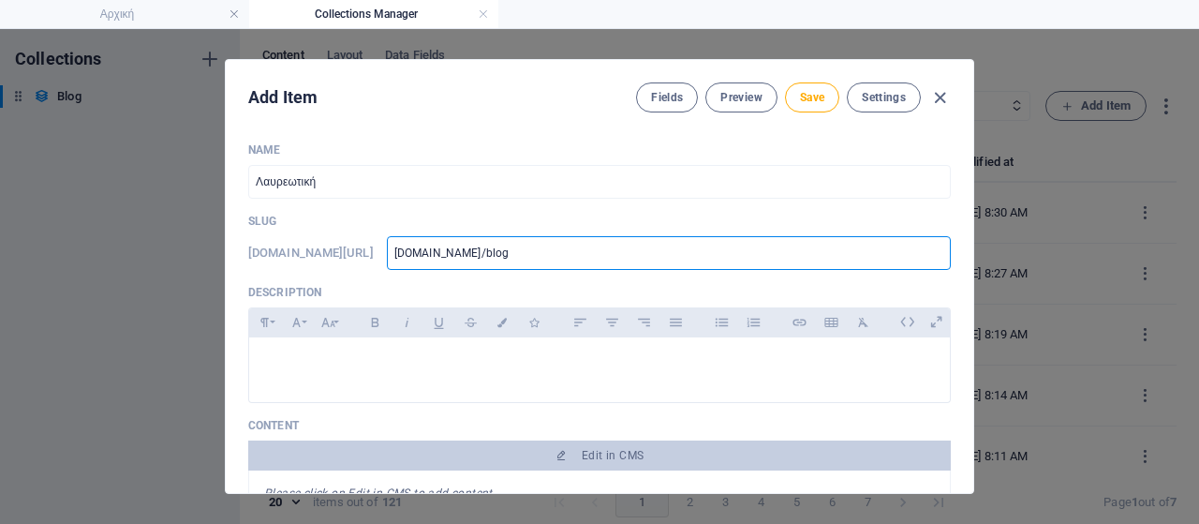
type input "[DOMAIN_NAME]/blog-"
type input "[DOMAIN_NAME]/blog-p"
type input "[DOMAIN_NAME]/blog-po"
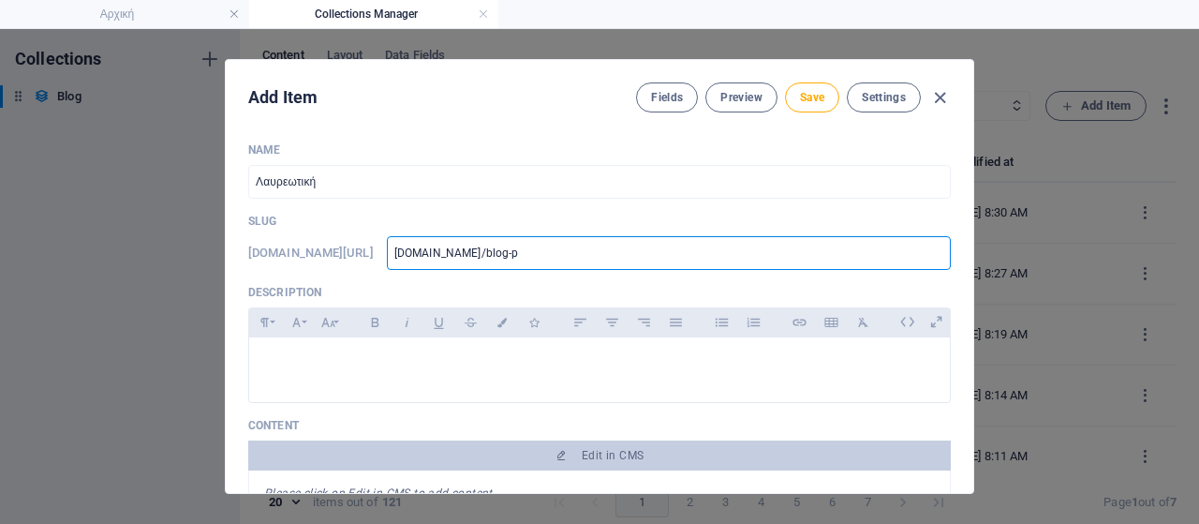
type input "[DOMAIN_NAME]/blog-po"
type input "[DOMAIN_NAME]/blog-pos"
type input "[DOMAIN_NAME]/blog-post"
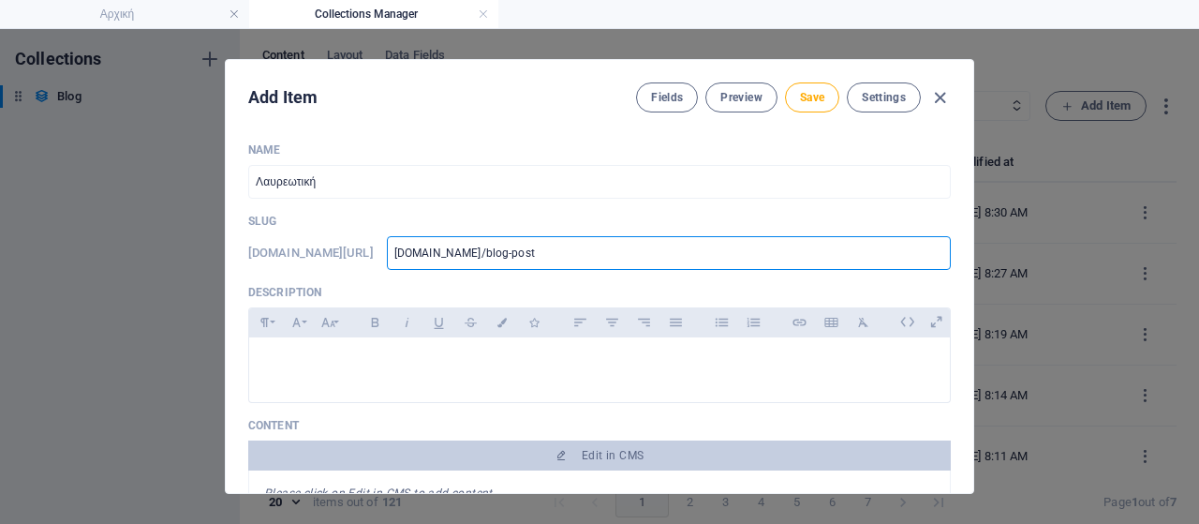
type input "[DOMAIN_NAME]/blog-post/"
type input "www.lavriaki.news/blog-post/z"
type input "www.lavriaki.news/blog-post/za"
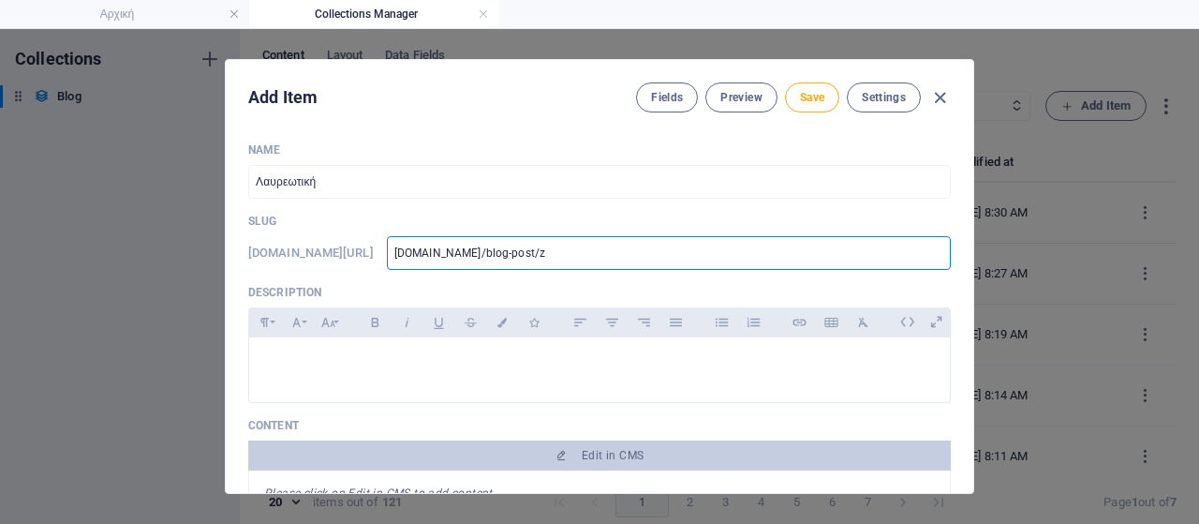
type input "www.lavriaki.news/blog-post/za"
type input "www.lavriaki.news/blog-post/zag"
type input "www.lavriaki.news/blog-post/zago"
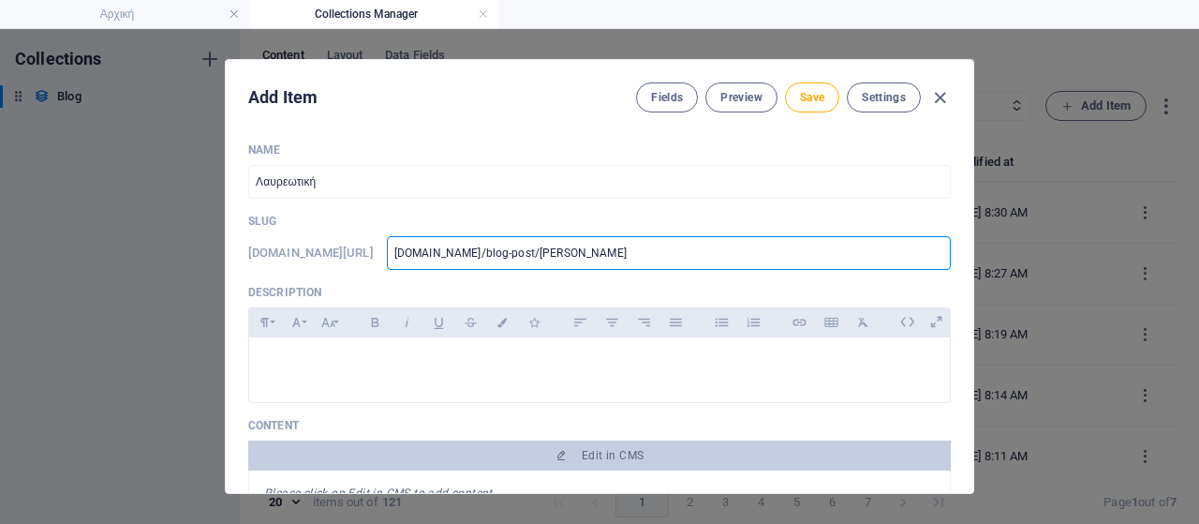
type input "www.lavriaki.news/blog-post/zagoy"
type input "www.lavriaki.news/blog-post/zagoyr"
type input "www.lavriaki.news/blog-post/zagoyri"
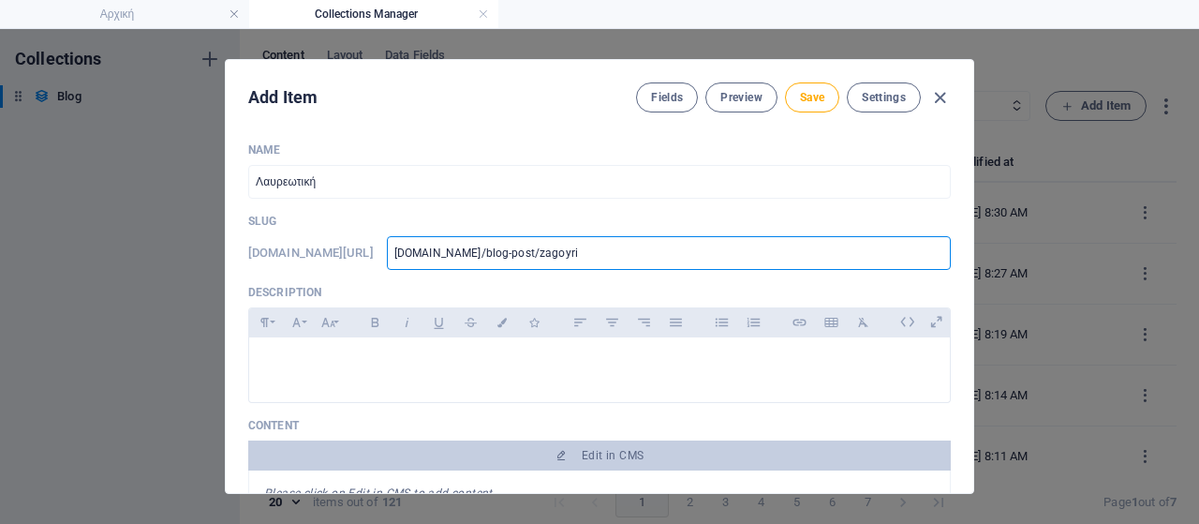
type input "www.lavriaki.news/blog-post/zagoyri"
type input "www.lavriaki.news/blog-post/zagoyris"
type input "www.lavriaki.news/blog-post/zagoyris7"
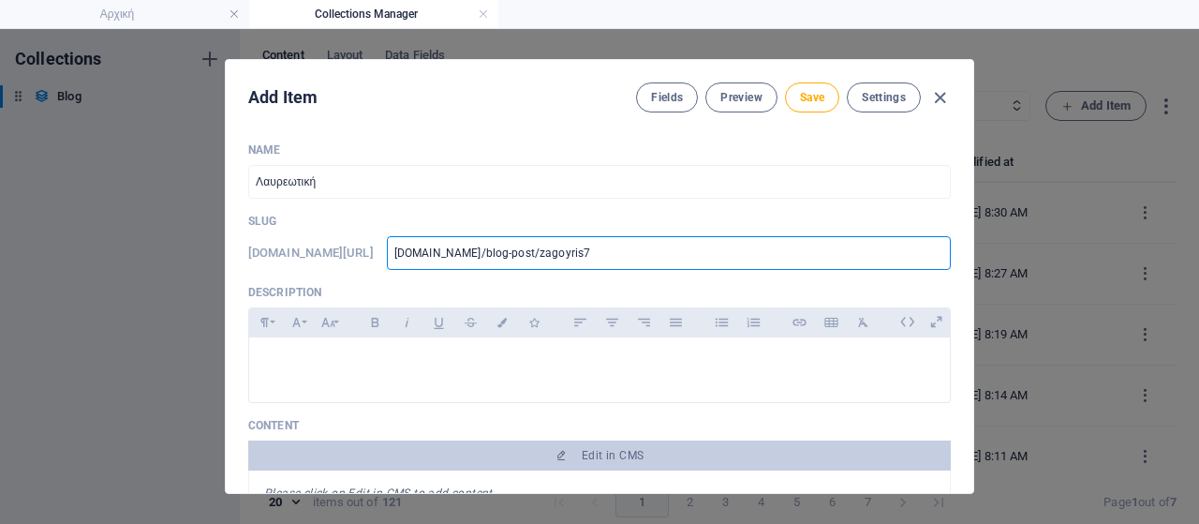
type input "www.lavriaki.news/blog-post/zagoyris71"
type input "www.lavriaki.news/blog-post/zagoyris710"
type input "www-lavriaki-news-blog-post-zagoyris710"
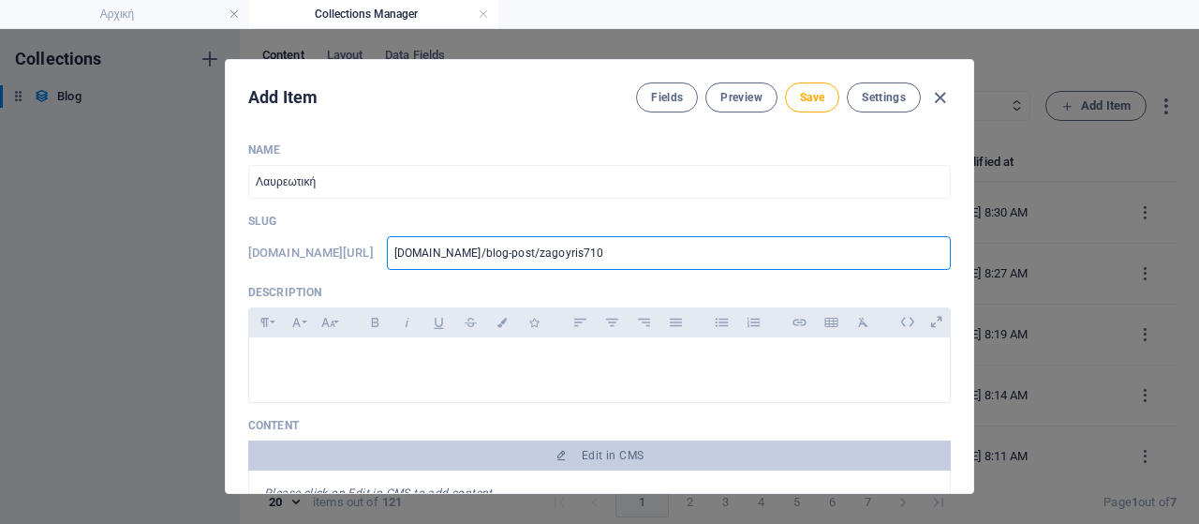
type input "www-lavriaki-news-blog-post-zagoyris710"
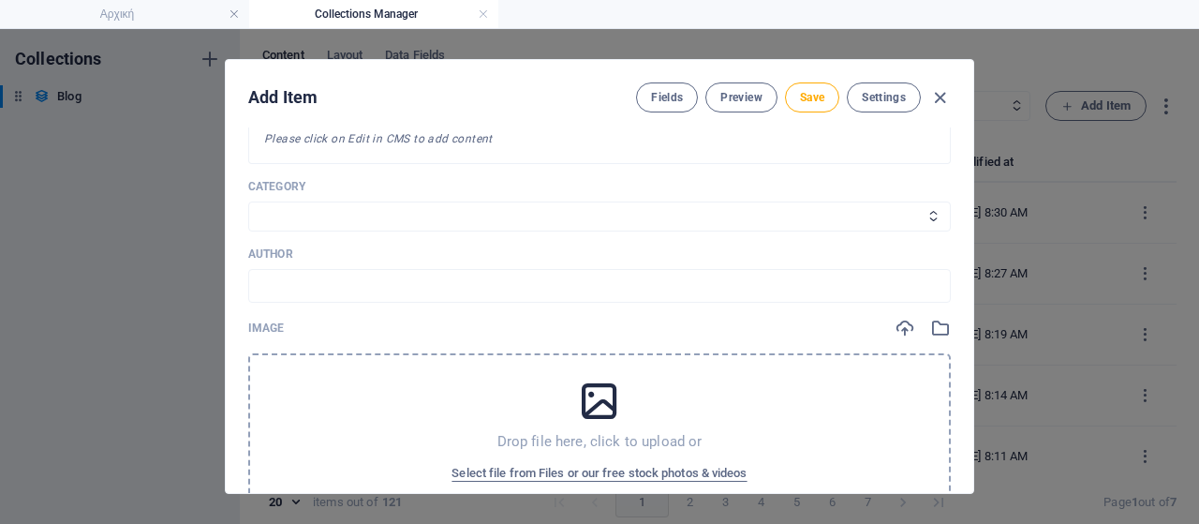
scroll to position [375, 0]
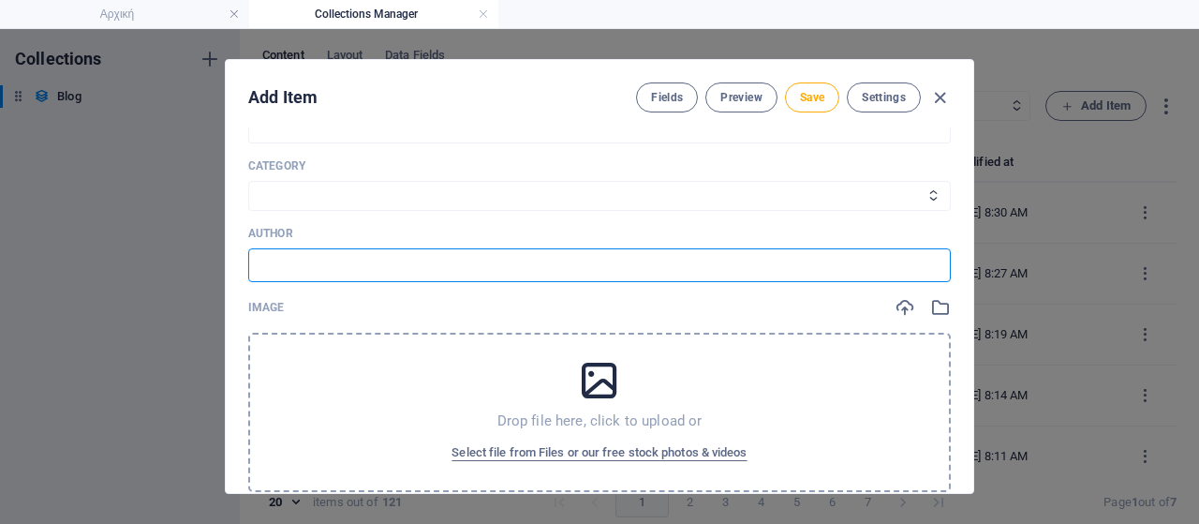
drag, startPoint x: 296, startPoint y: 267, endPoint x: 344, endPoint y: 271, distance: 47.9
click at [296, 267] on input "text" at bounding box center [599, 265] width 703 height 34
paste input "Πηγή: Ανακοίνωση Χάρη Ζαγουρή, Ανεξάρτητου Δημοτικού Συμβούλου Δήμου Λαυρεωτική…"
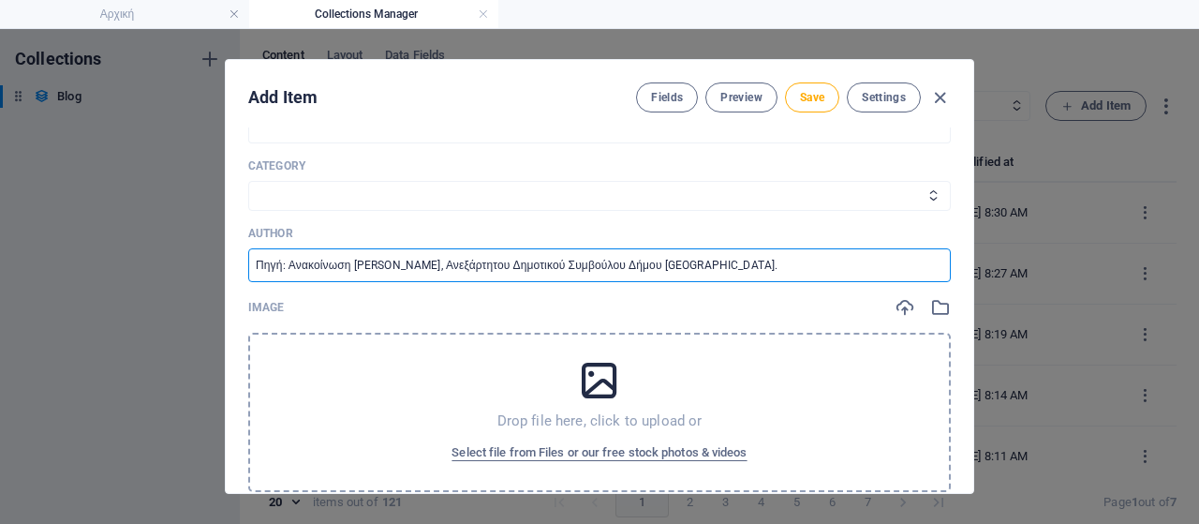
type input "Πηγή: Ανακοίνωση Χάρη Ζαγουρή, Ανεξάρτητου Δημοτικού Συμβούλου Δήμου Λαυρεωτική…"
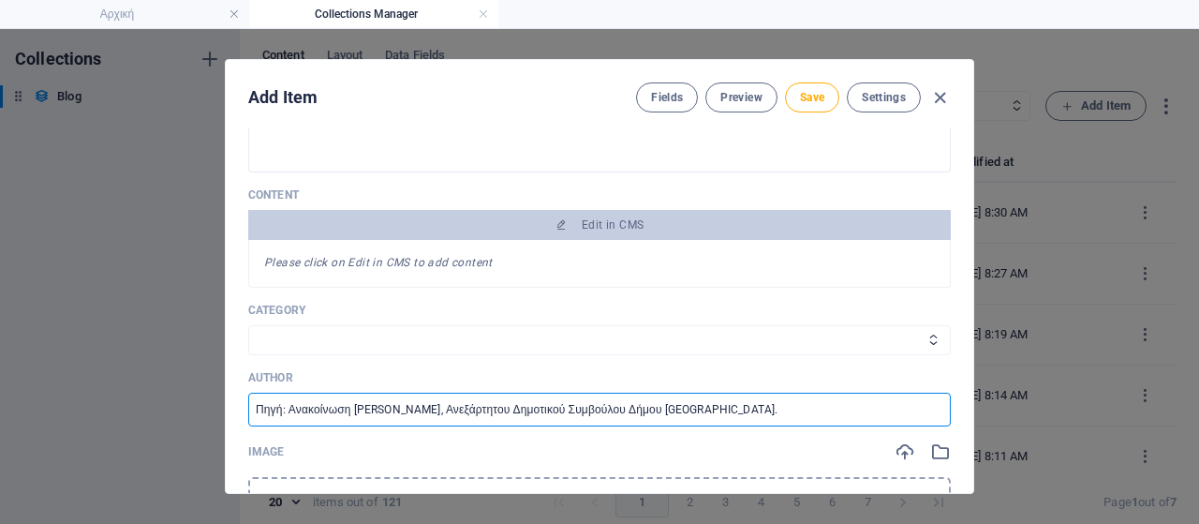
scroll to position [0, 0]
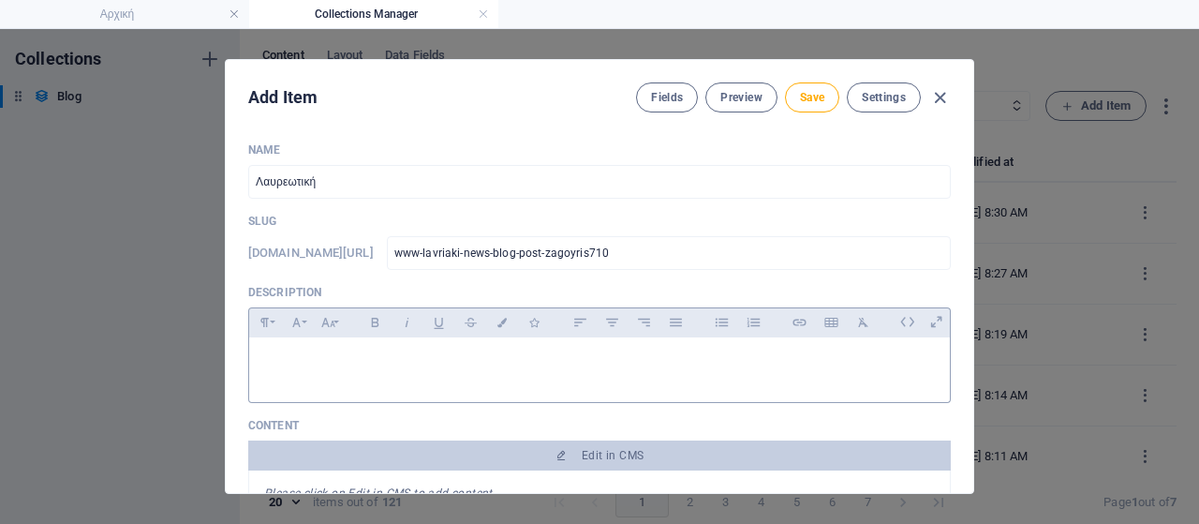
click at [419, 355] on p at bounding box center [599, 361] width 671 height 18
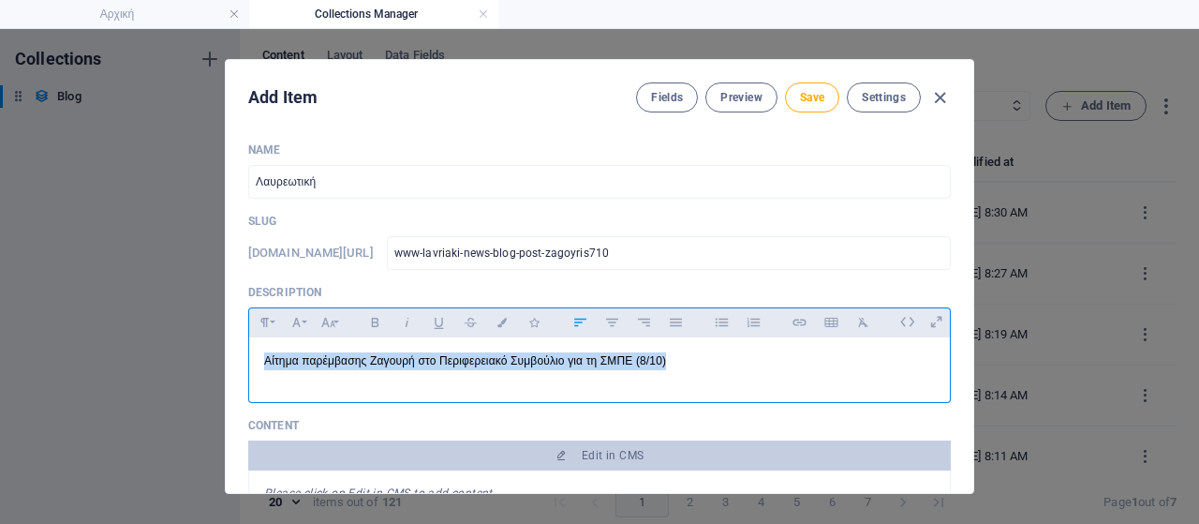
drag, startPoint x: 690, startPoint y: 363, endPoint x: 104, endPoint y: 334, distance: 586.3
click at [104, 334] on div "Add Item Fields Preview Save Settings Name Λαυρεωτική ​ Slug www.example.com/bl…" at bounding box center [599, 276] width 1199 height 495
click at [371, 325] on icon "button" at bounding box center [374, 322] width 7 height 9
click at [339, 319] on button "Font Size" at bounding box center [328, 322] width 30 height 24
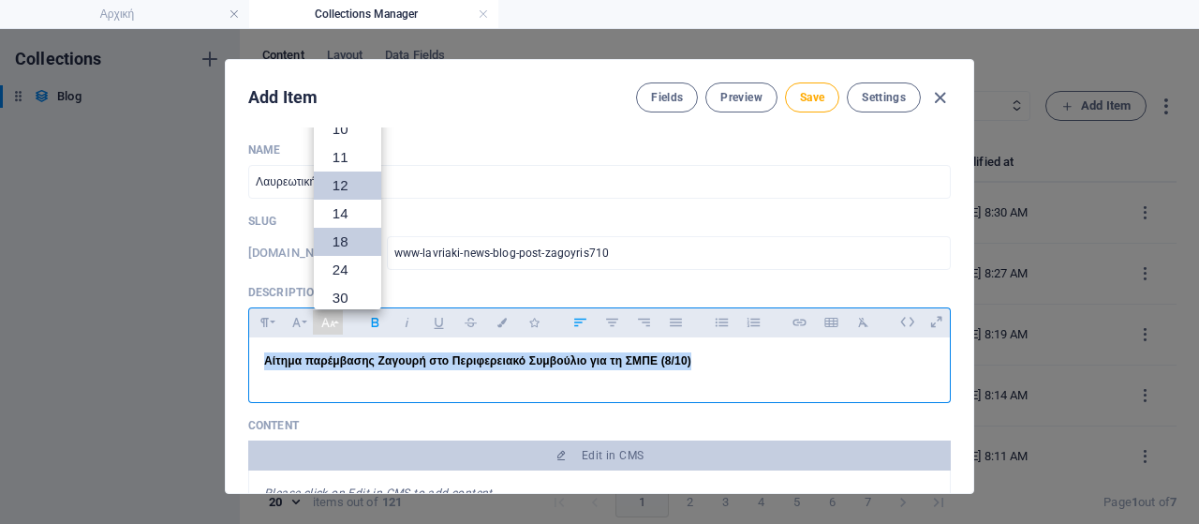
click at [343, 231] on link "18" at bounding box center [347, 242] width 67 height 28
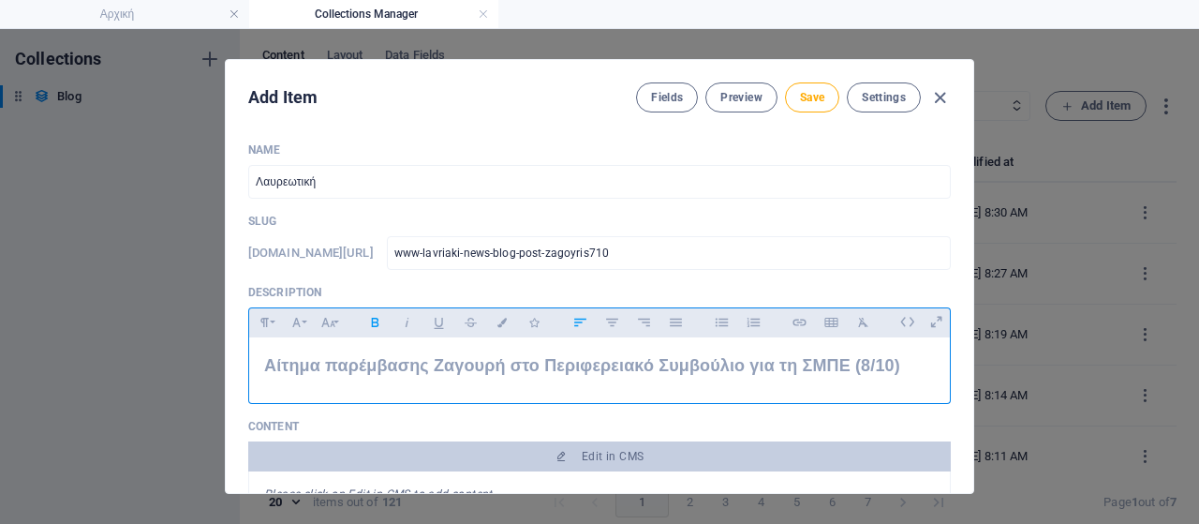
click at [903, 366] on p "Αίτημα παρέμβασης Ζαγουρή στο Περιφερειακό Συμβούλιο για τη ΣΜΠΕ (8/10)" at bounding box center [599, 365] width 671 height 27
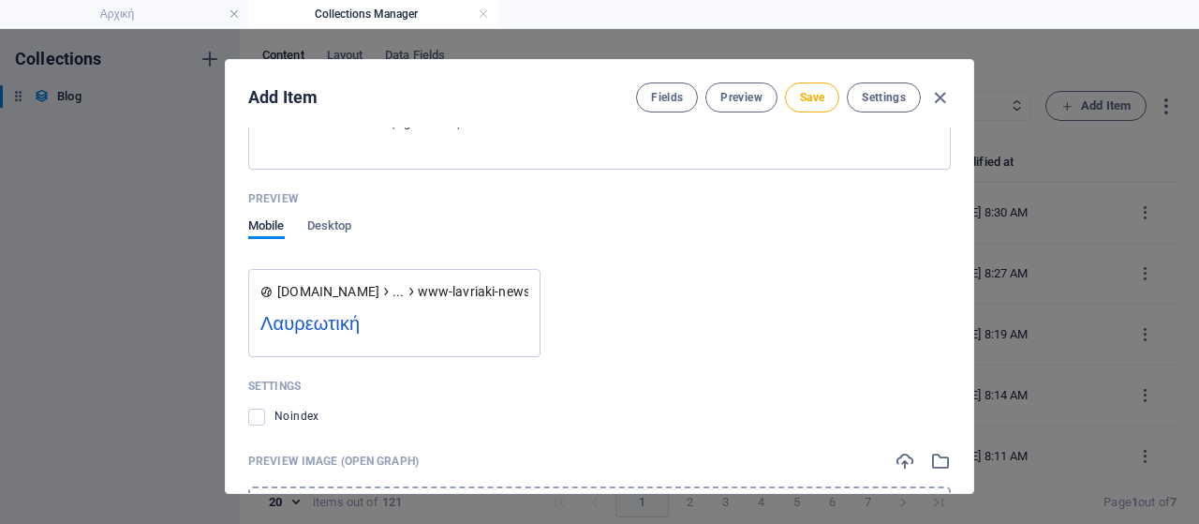
scroll to position [1474, 0]
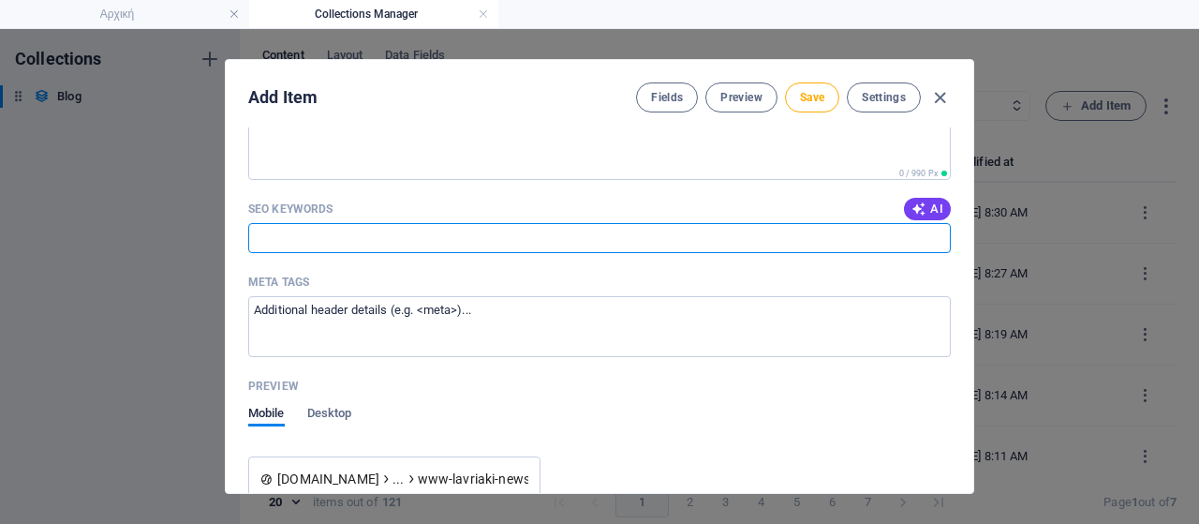
paste input "Λαυρεωτική, Χάρης Ζαγουρής, Περιφερειακό Συμβούλιο Αττικής, ΣΜΠΕ, απορρίμματα, …"
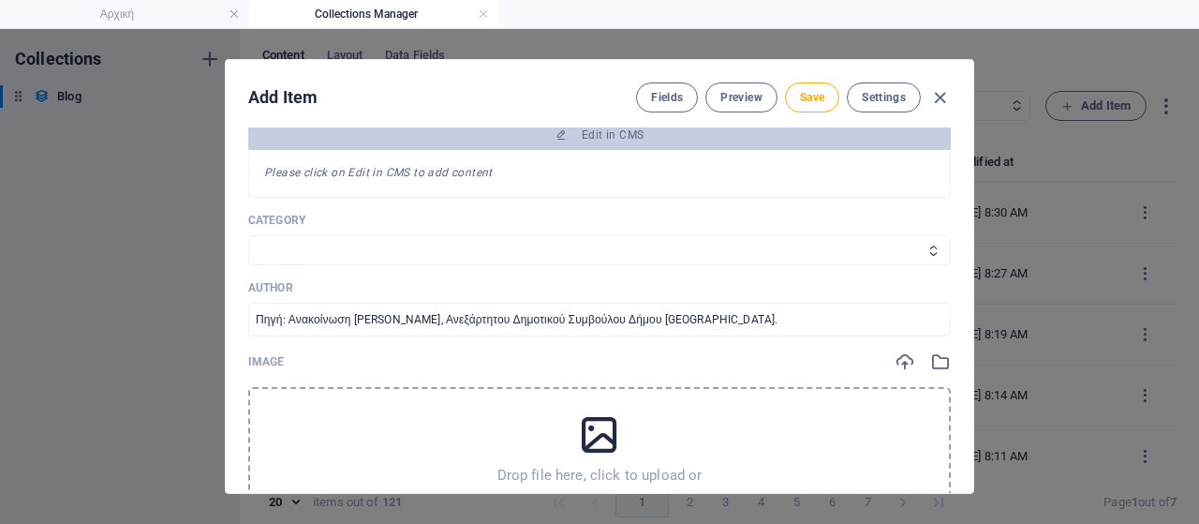
scroll to position [562, 0]
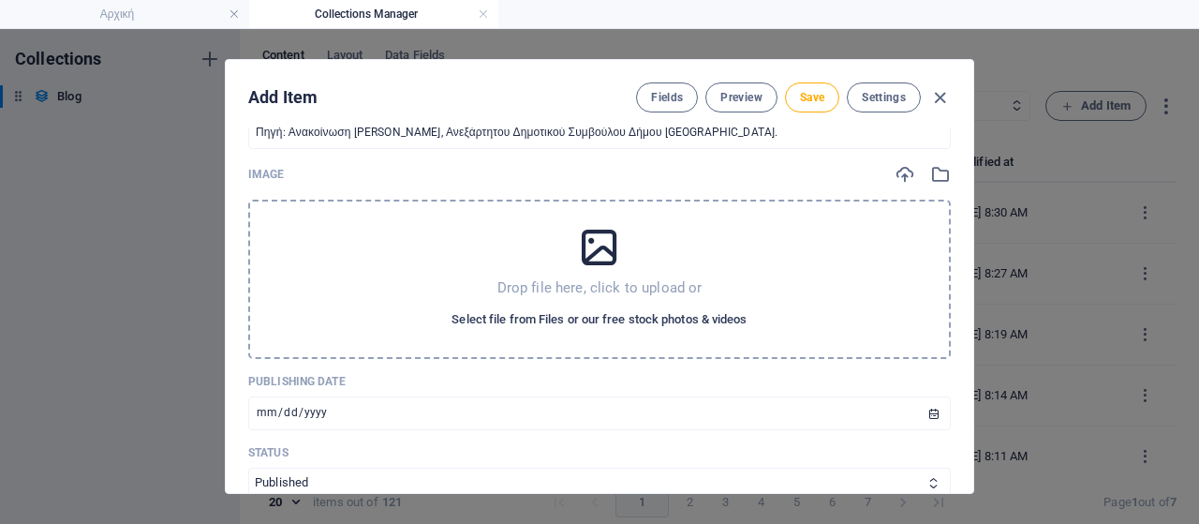
type input "Λαυρεωτική, Χάρης Ζαγουρής, Περιφερειακό Συμβούλιο Αττικής, ΣΜΠΕ, απορρίμματα, …"
click at [584, 318] on span "Select file from Files or our free stock photos & videos" at bounding box center [599, 319] width 295 height 22
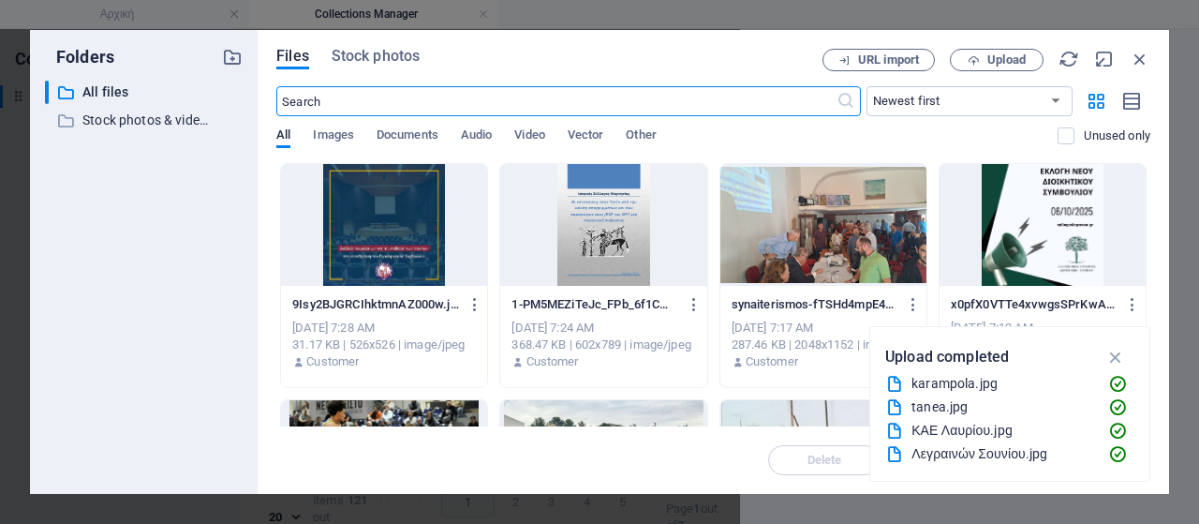
scroll to position [616, 0]
click at [988, 55] on span "Upload" at bounding box center [1007, 59] width 38 height 11
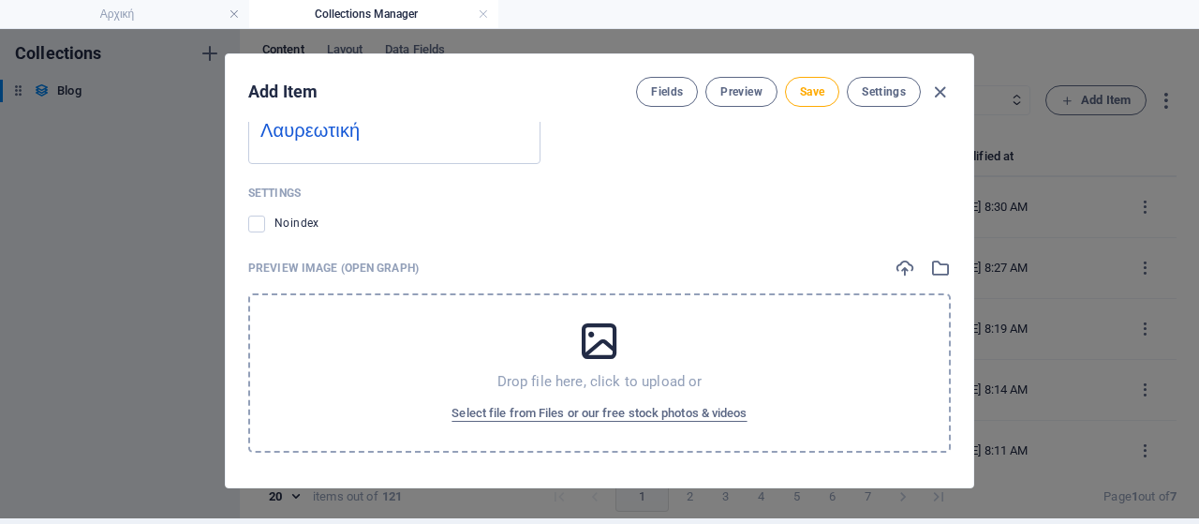
scroll to position [7, 0]
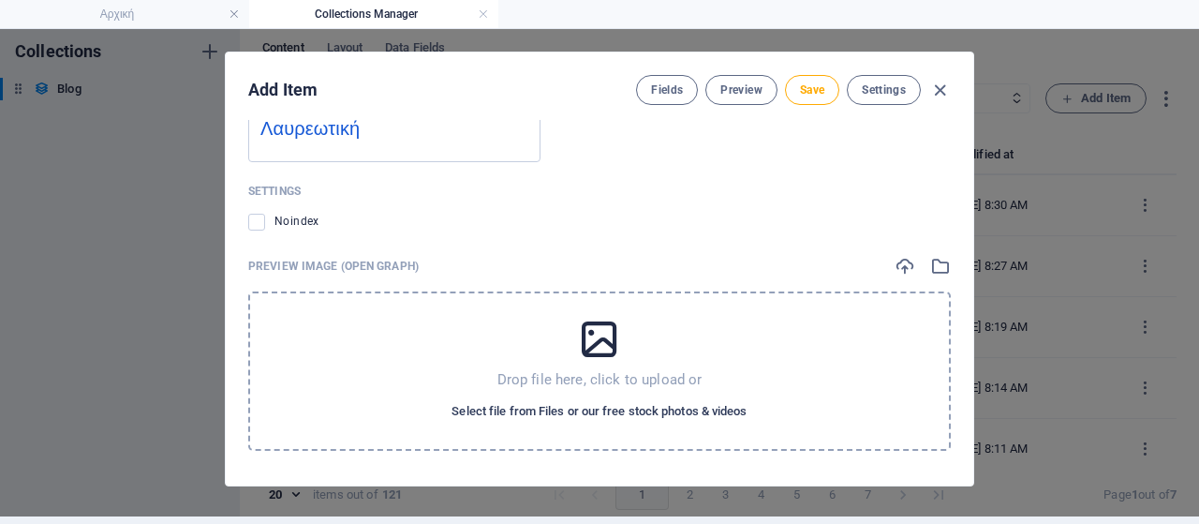
click at [581, 409] on span "Select file from Files or our free stock photos & videos" at bounding box center [599, 411] width 295 height 22
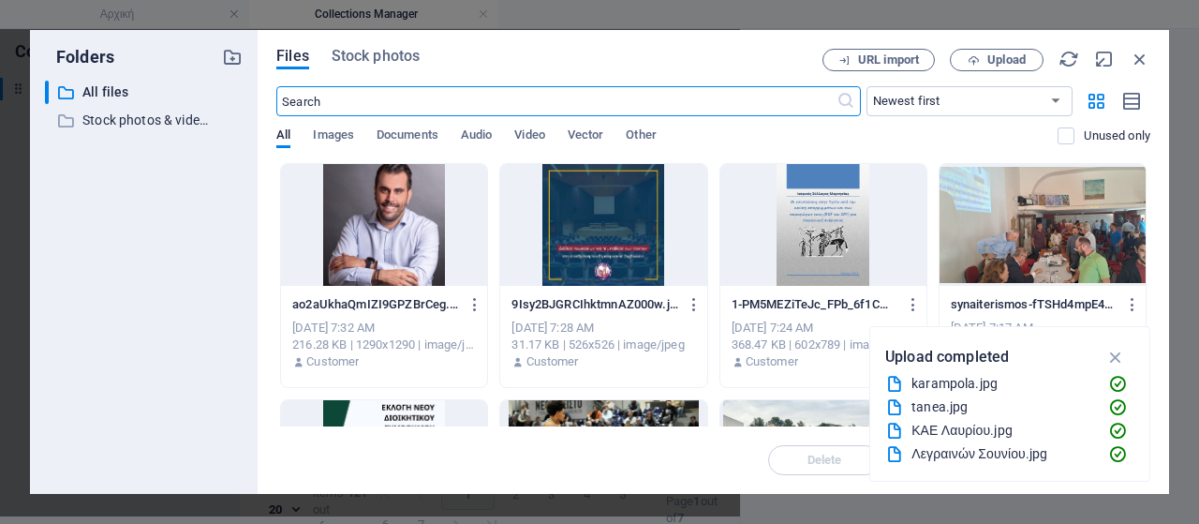
scroll to position [1978, 0]
click at [388, 257] on div at bounding box center [384, 225] width 206 height 122
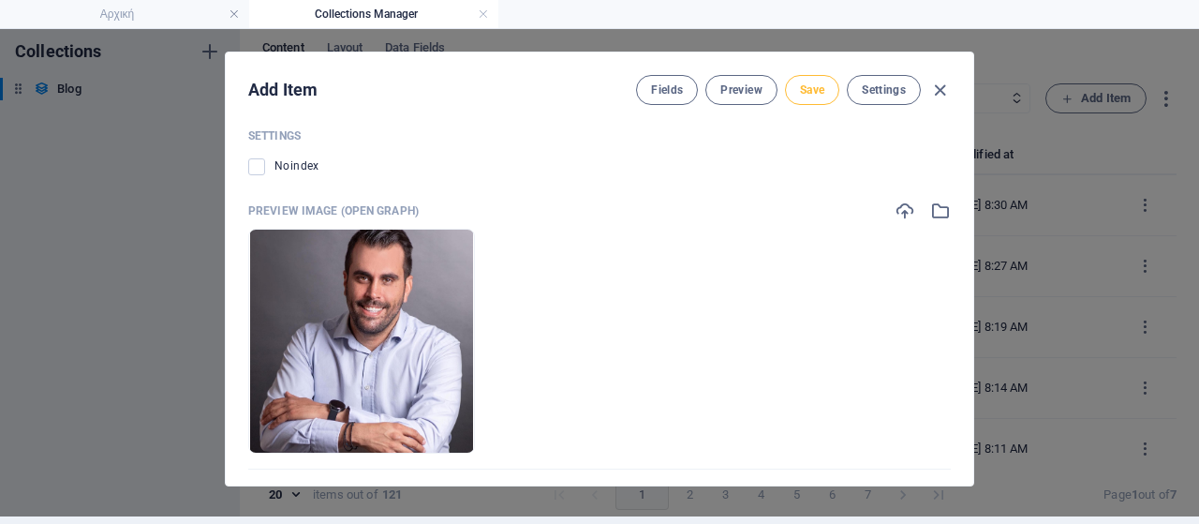
scroll to position [1923, 0]
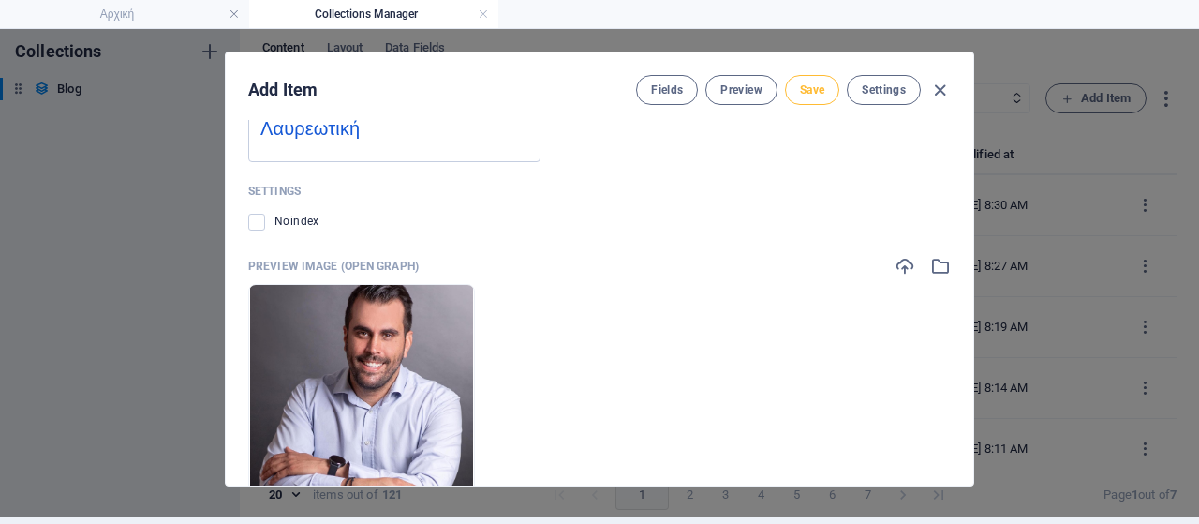
click at [808, 89] on span "Save" at bounding box center [812, 89] width 24 height 15
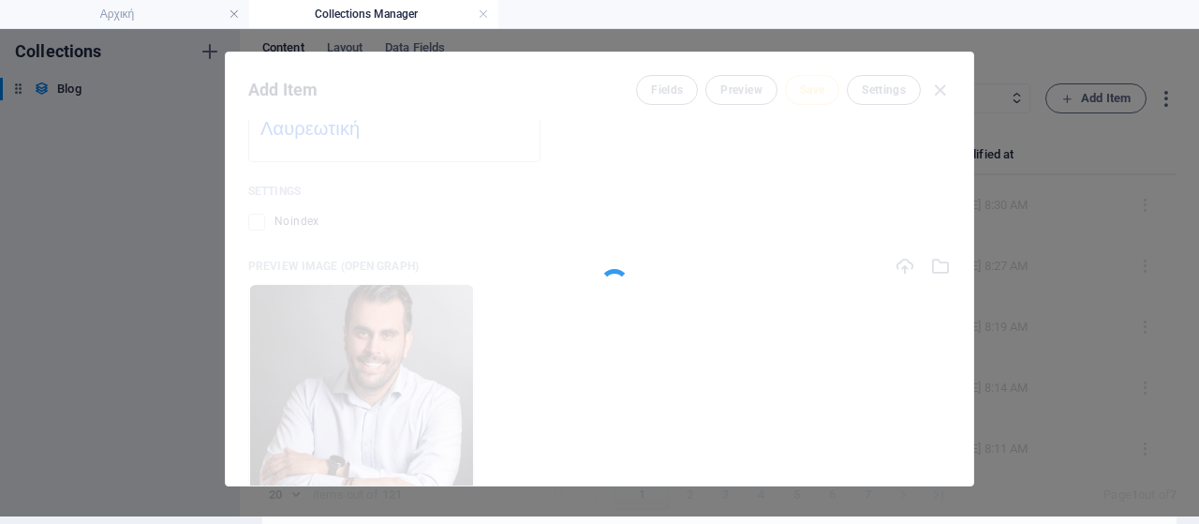
type input "www-lavriaki-news-blog-post-zagoyris710"
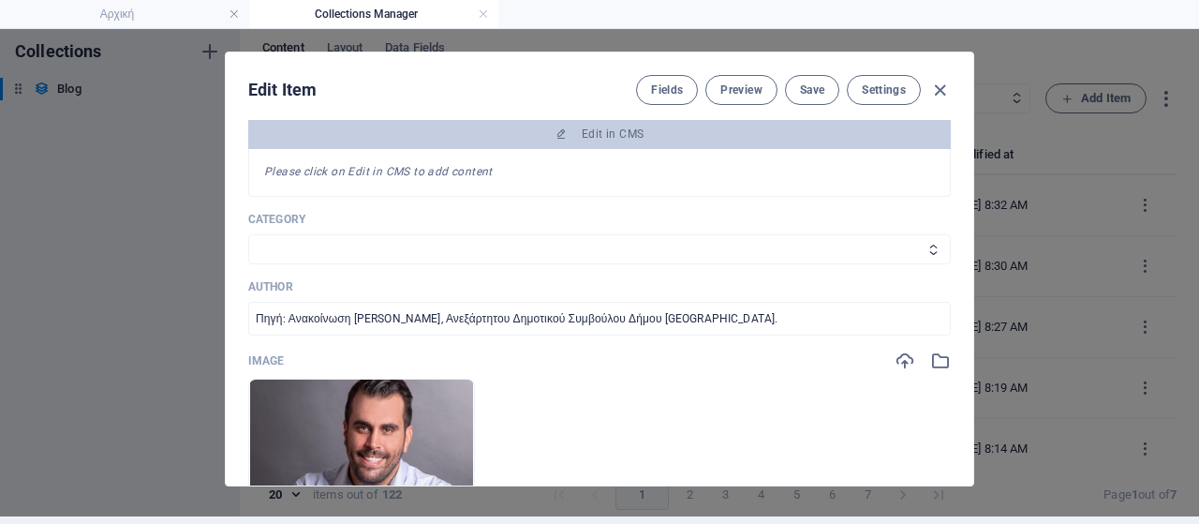
scroll to position [236, 0]
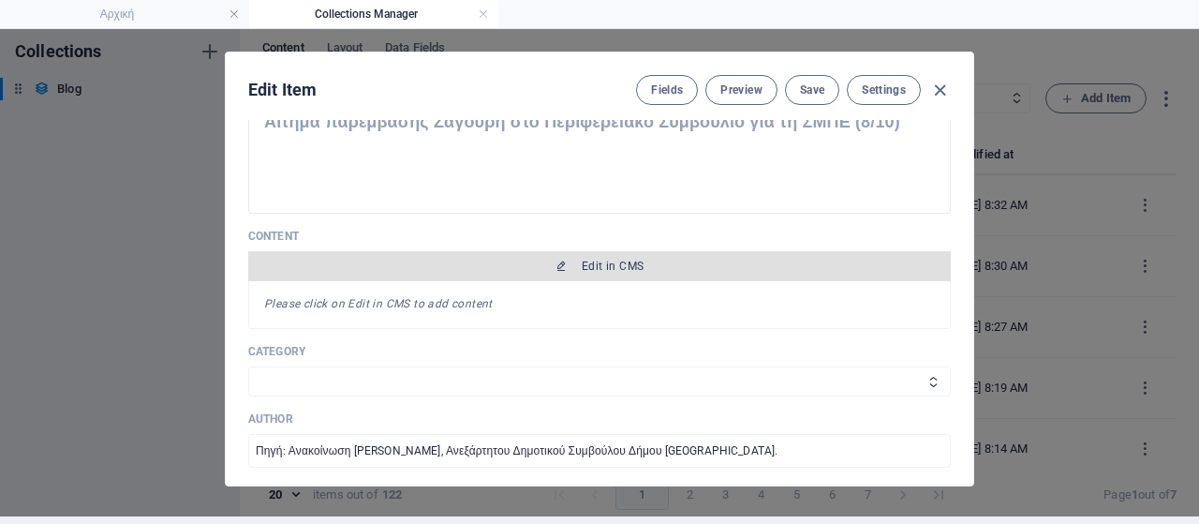
click at [582, 261] on span "Edit in CMS" at bounding box center [613, 266] width 62 height 15
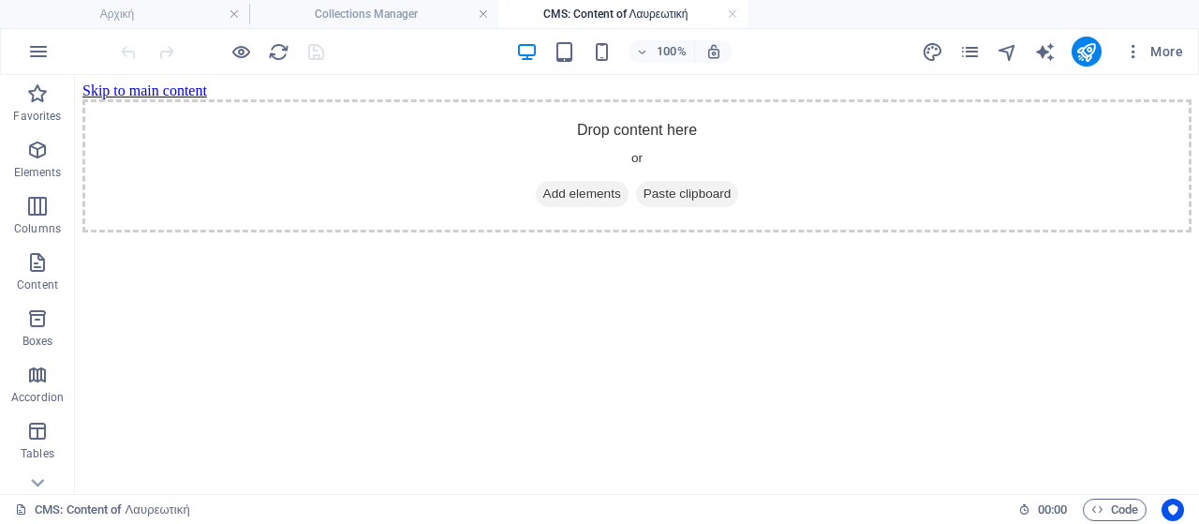
scroll to position [94, 0]
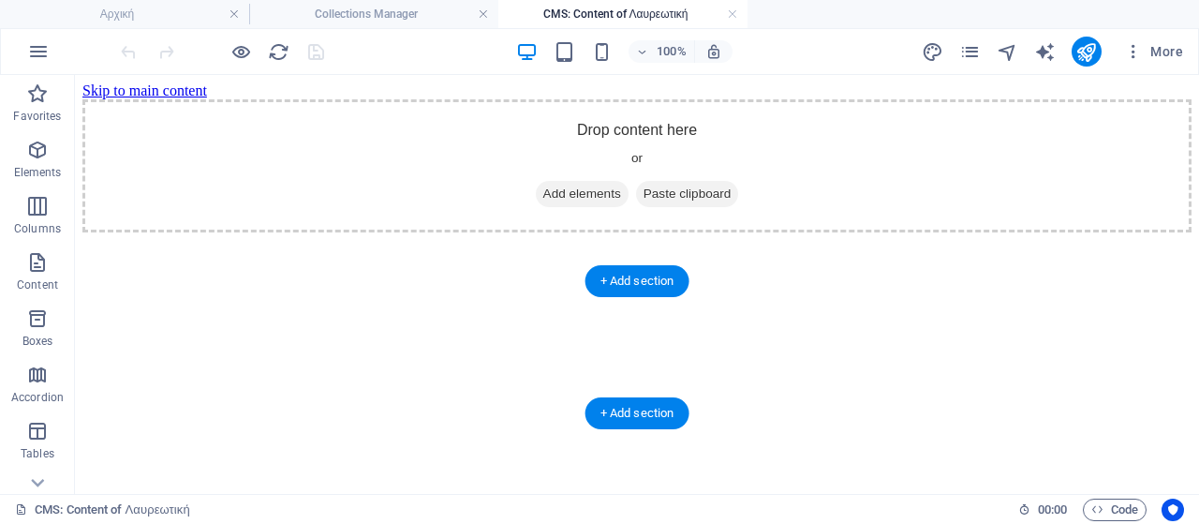
click at [543, 194] on icon at bounding box center [543, 194] width 0 height 0
click at [597, 207] on span "Add elements" at bounding box center [582, 194] width 93 height 26
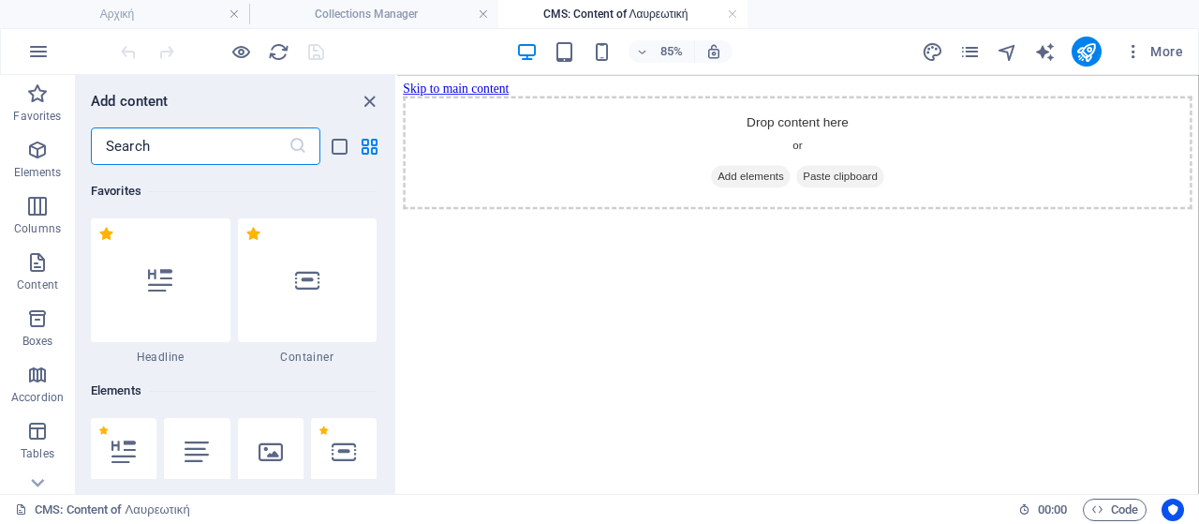
drag, startPoint x: 204, startPoint y: 452, endPoint x: 171, endPoint y: 522, distance: 77.9
click at [204, 452] on icon at bounding box center [197, 451] width 24 height 24
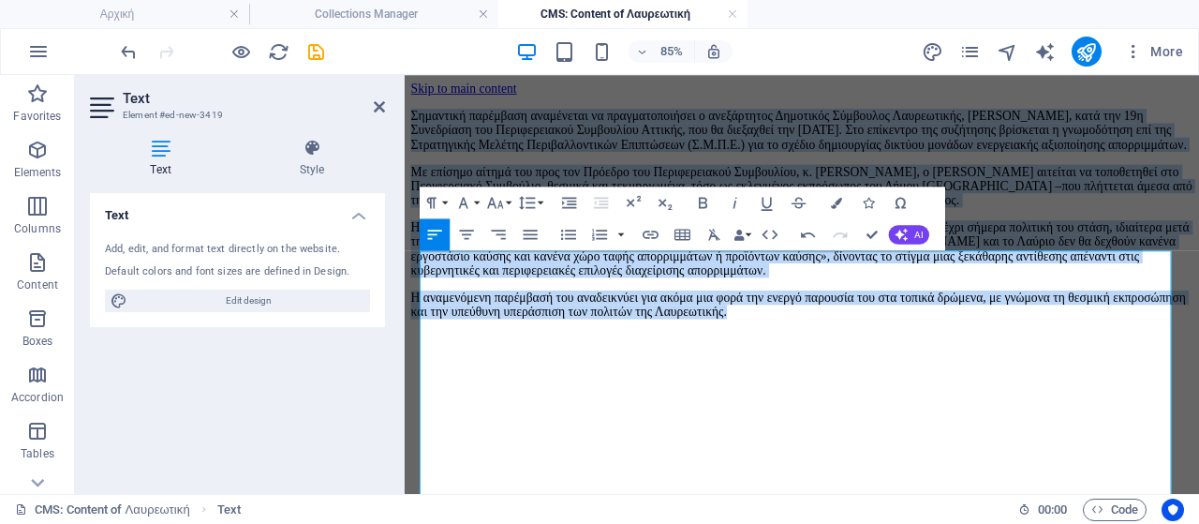
drag, startPoint x: 936, startPoint y: 382, endPoint x: 845, endPoint y: 306, distance: 118.4
click at [419, 270] on div "Σημαντική παρέμβαση αναμένεται να πραγματοποιήσει ο ανεξάρτητος Δημοτικός Σύμβο…" at bounding box center [872, 237] width 920 height 277
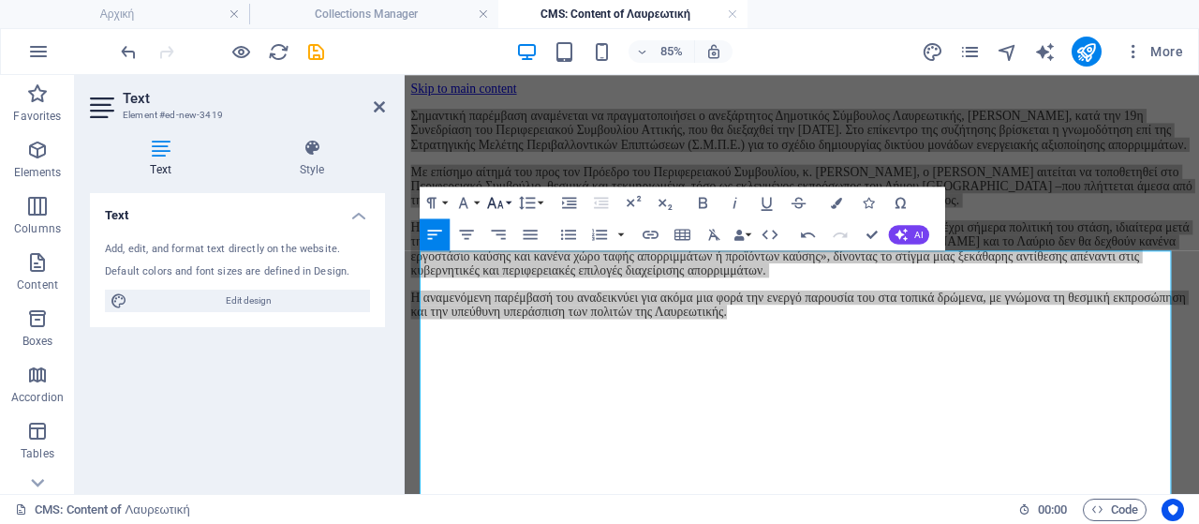
click at [502, 203] on icon "button" at bounding box center [495, 202] width 19 height 19
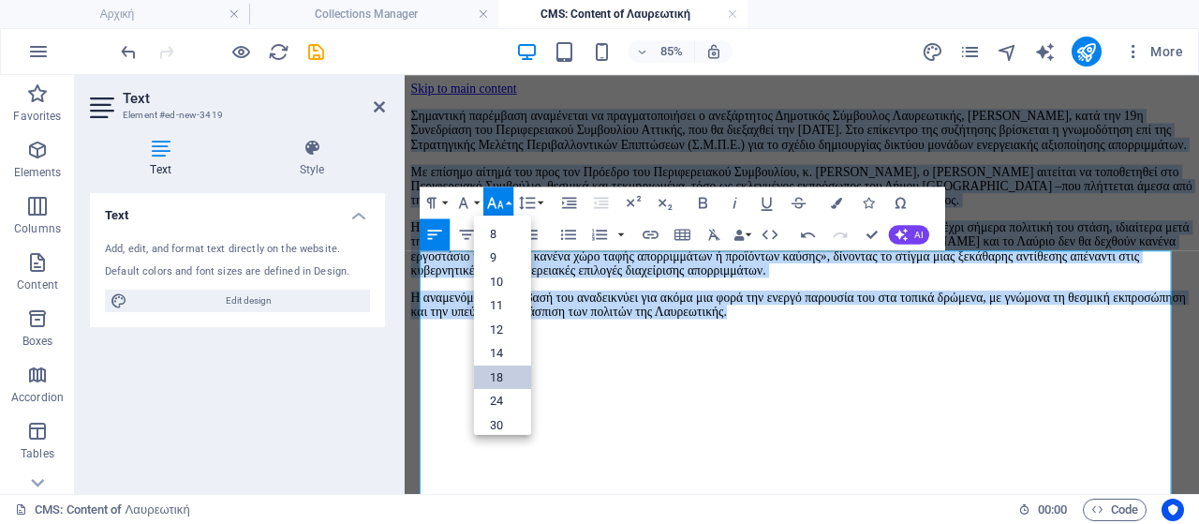
click at [495, 375] on link "18" at bounding box center [502, 376] width 57 height 24
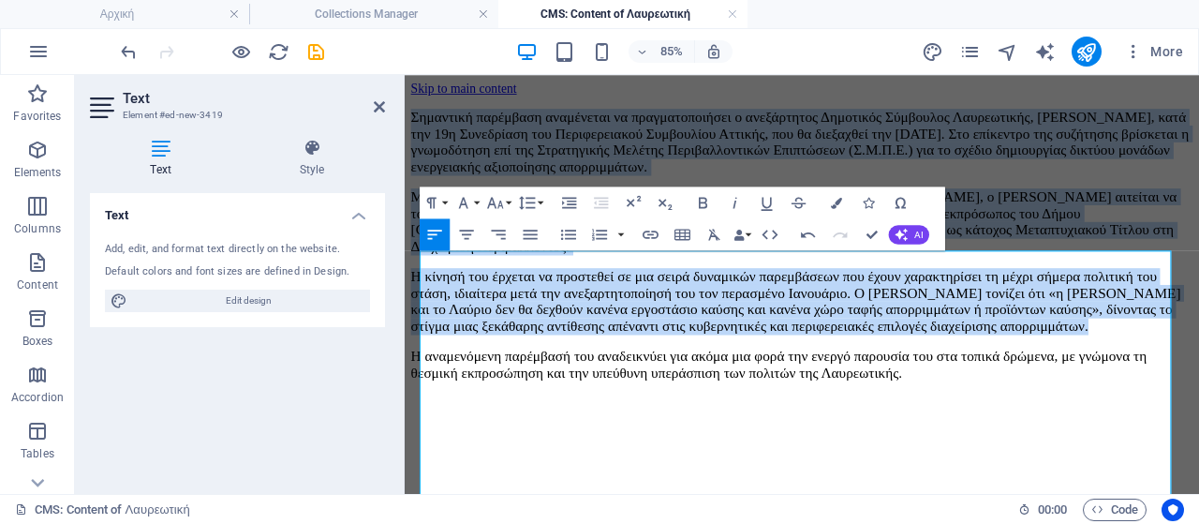
scroll to position [281, 0]
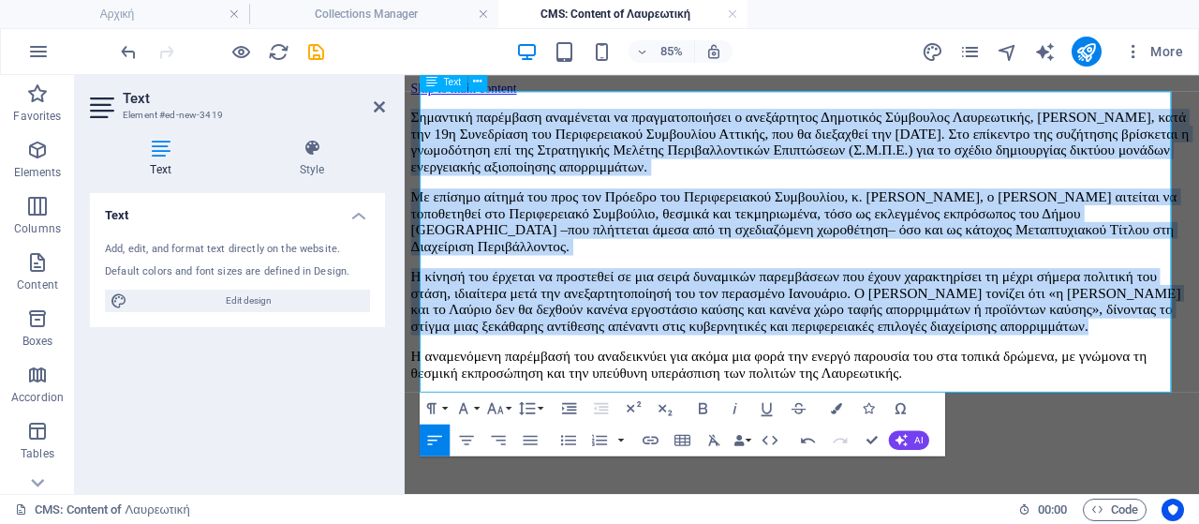
click at [642, 332] on span "Η κίνησή του έρχεται να προστεθεί σε μια σειρά δυναμικών παρεμβάσεων που έχουν …" at bounding box center [865, 341] width 906 height 78
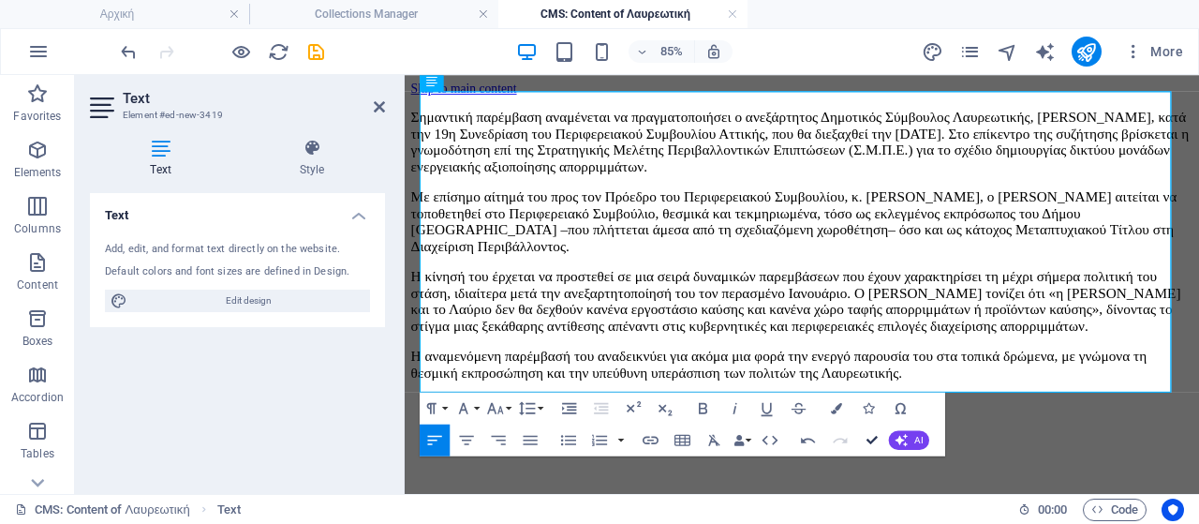
drag, startPoint x: 871, startPoint y: 436, endPoint x: 794, endPoint y: 363, distance: 106.0
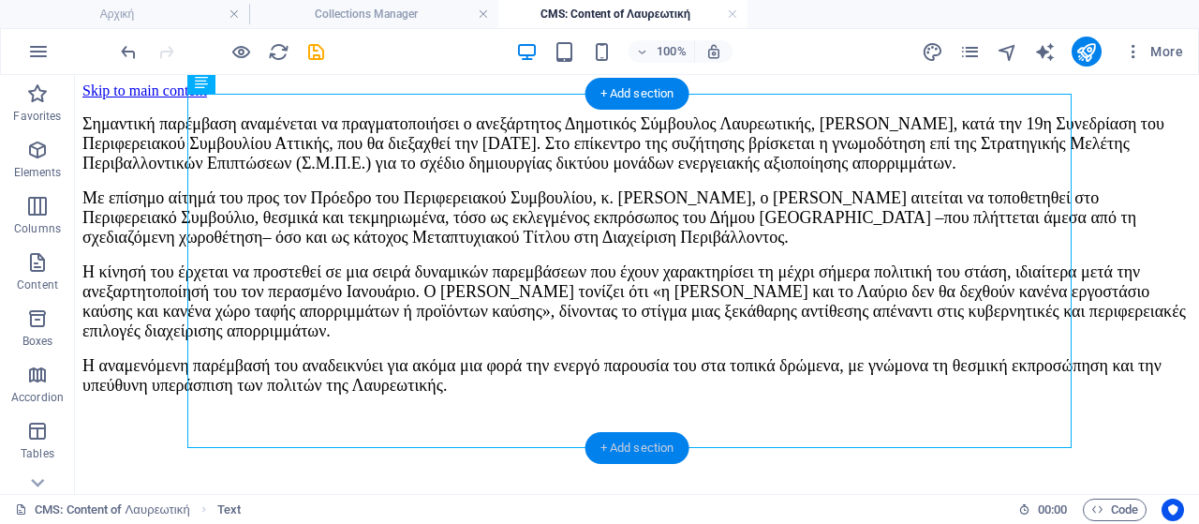
click at [645, 441] on div "+ Add section" at bounding box center [638, 448] width 104 height 32
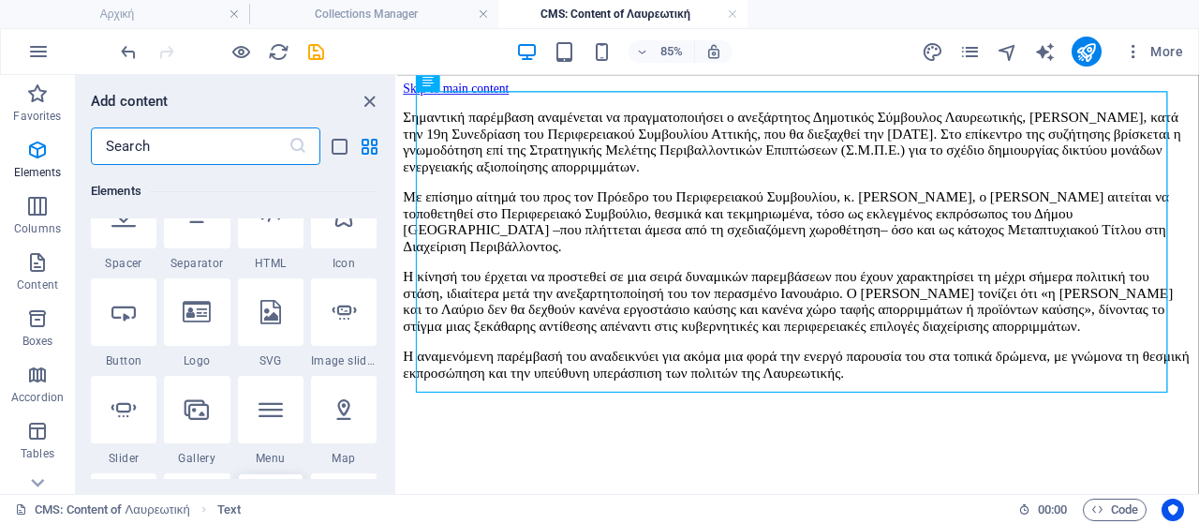
scroll to position [0, 0]
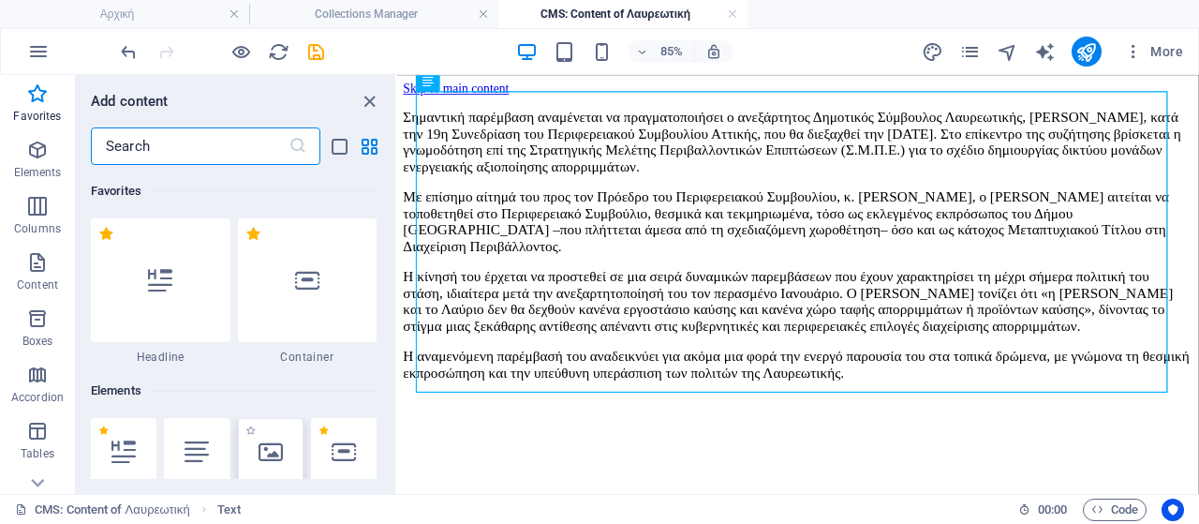
click at [273, 452] on icon at bounding box center [271, 451] width 24 height 24
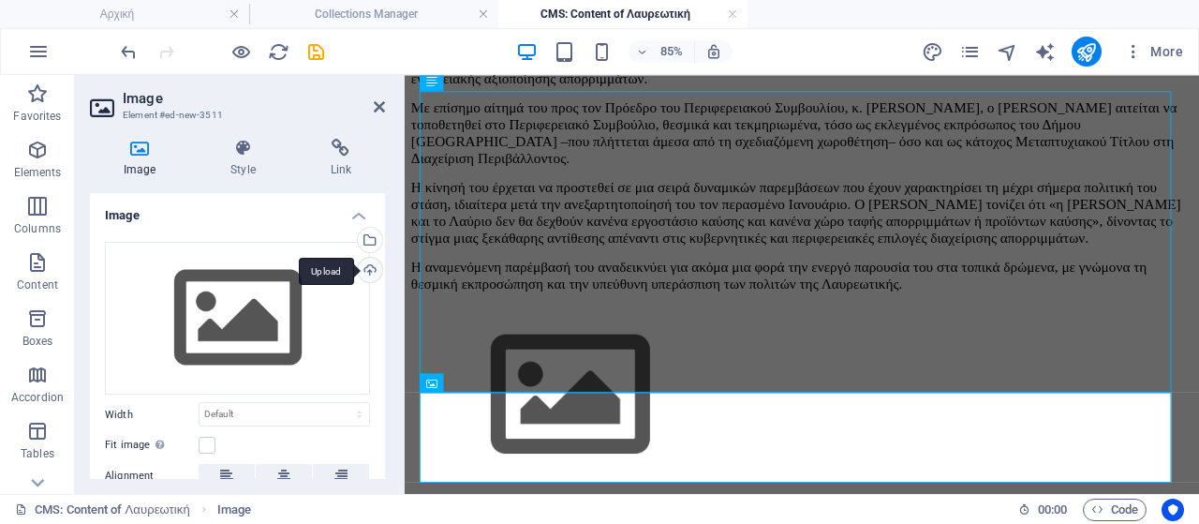
click at [367, 267] on div "Upload" at bounding box center [368, 272] width 28 height 28
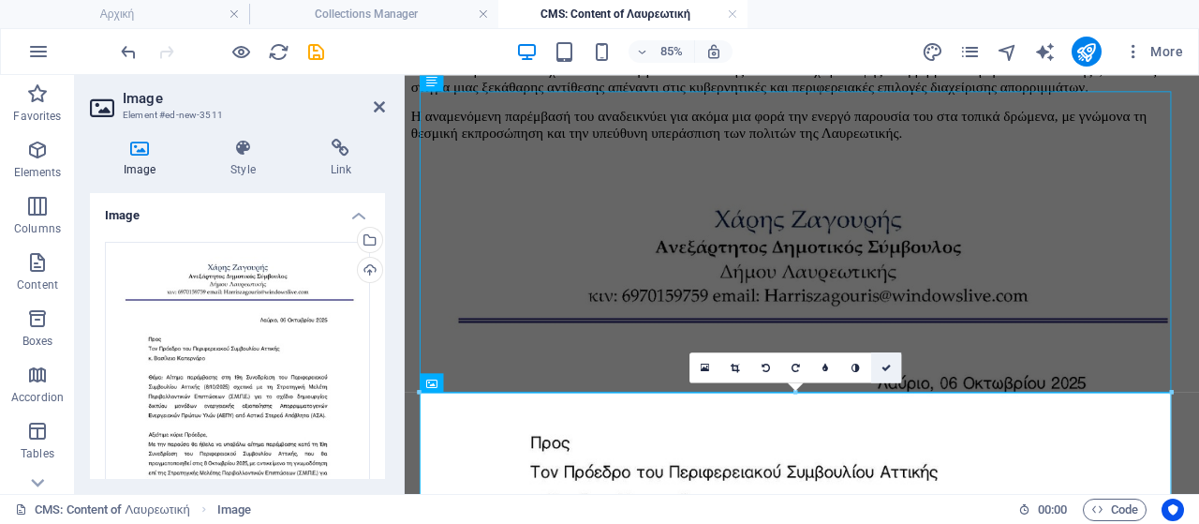
click at [886, 366] on icon at bounding box center [886, 367] width 9 height 9
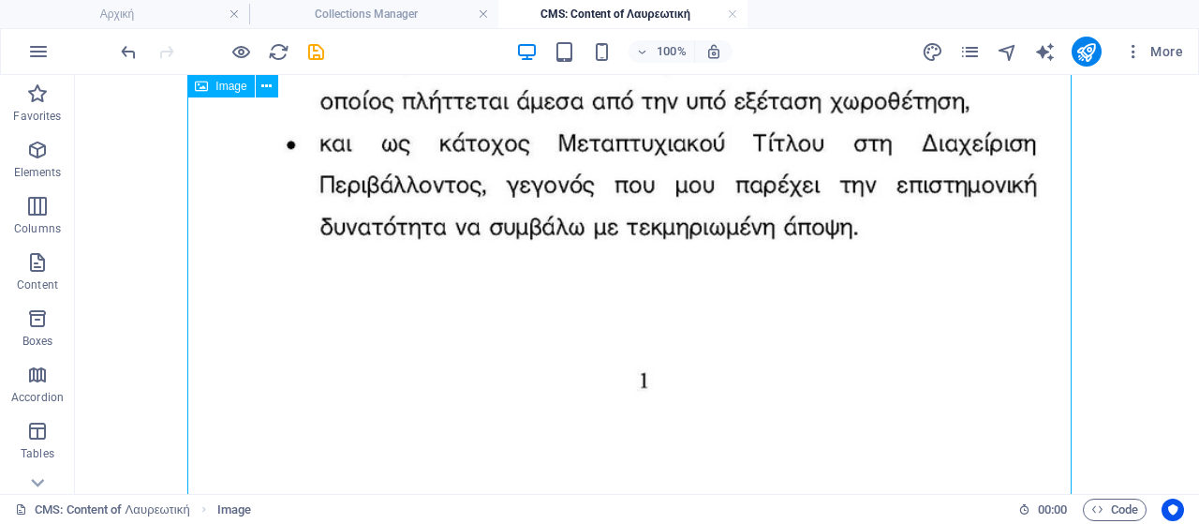
scroll to position [1593, 0]
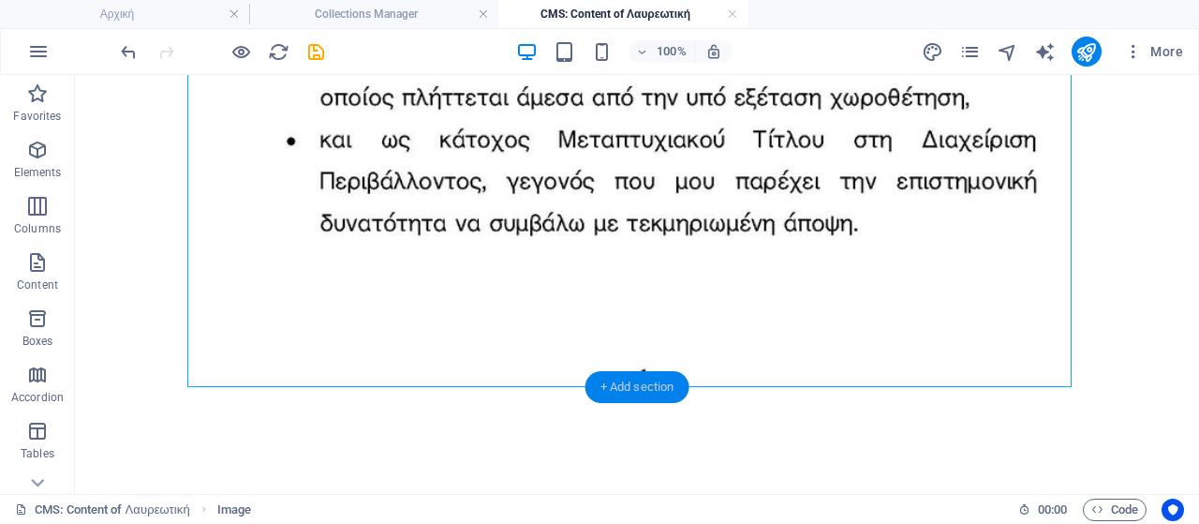
click at [643, 383] on div "+ Add section" at bounding box center [638, 387] width 104 height 32
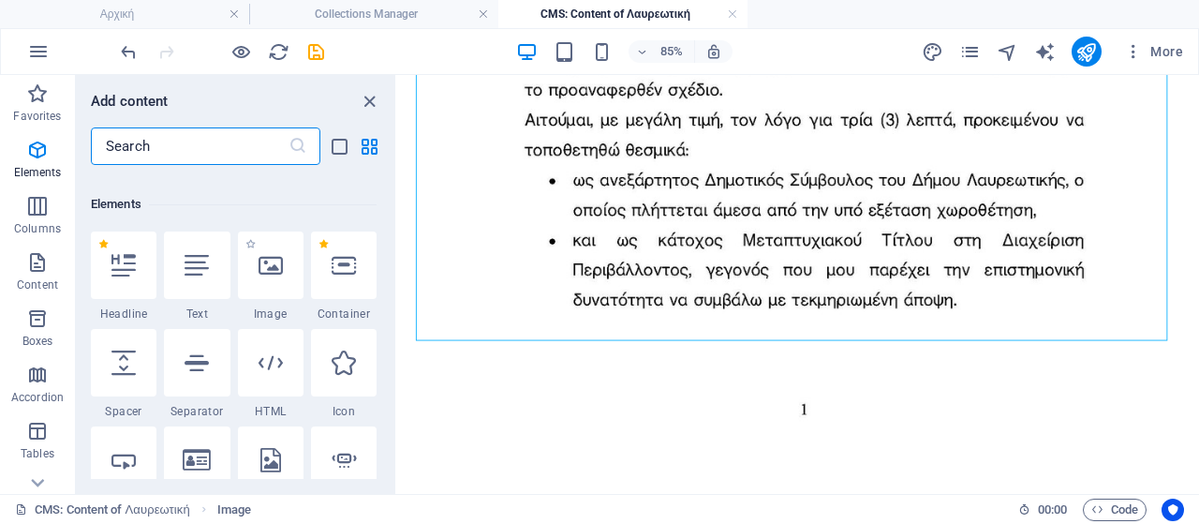
scroll to position [0, 0]
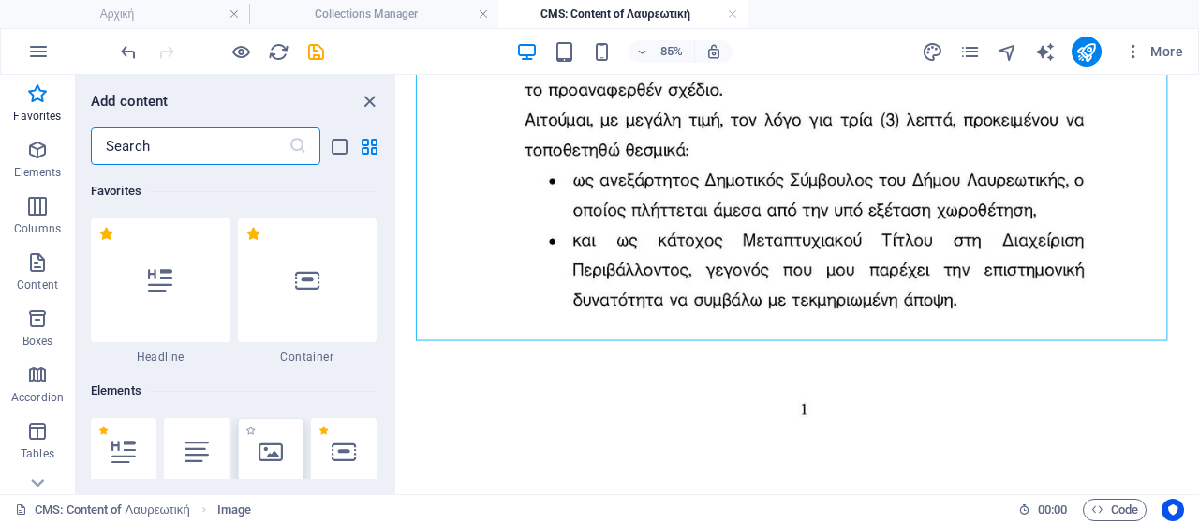
click at [262, 453] on icon at bounding box center [271, 451] width 24 height 24
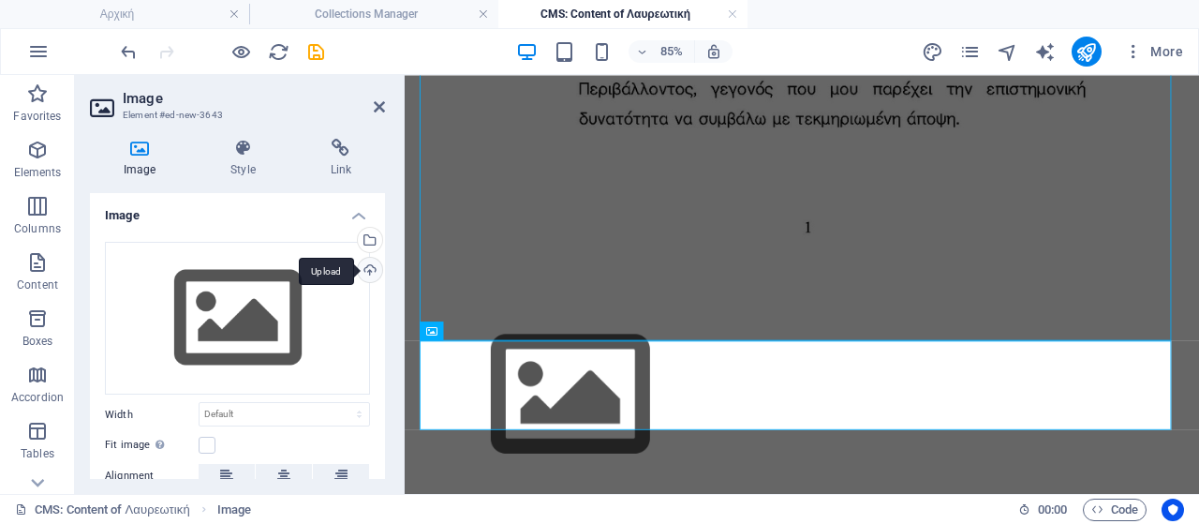
click at [364, 267] on div "Upload" at bounding box center [368, 272] width 28 height 28
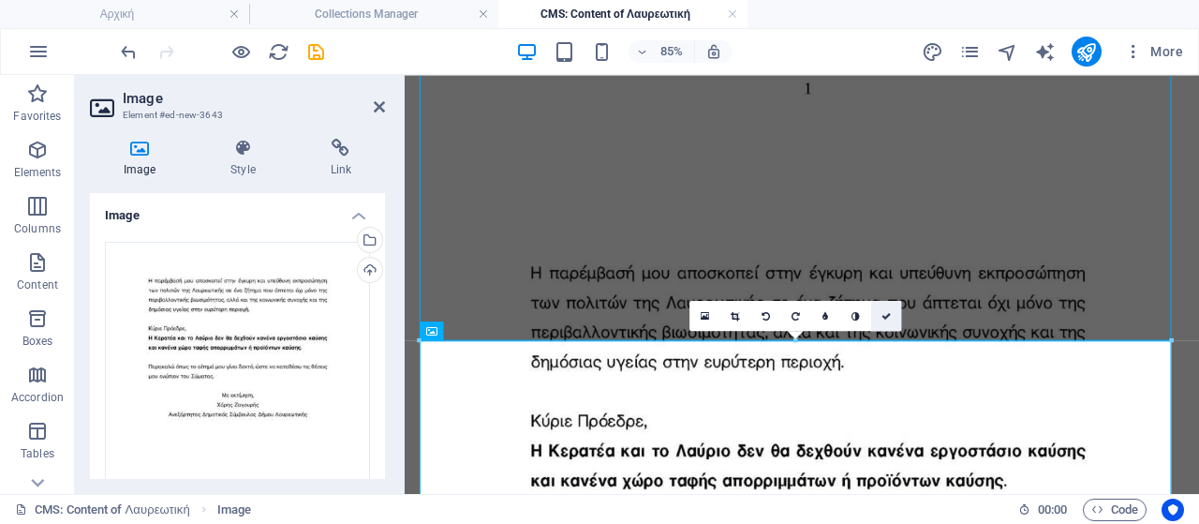
click at [893, 317] on link at bounding box center [886, 315] width 30 height 30
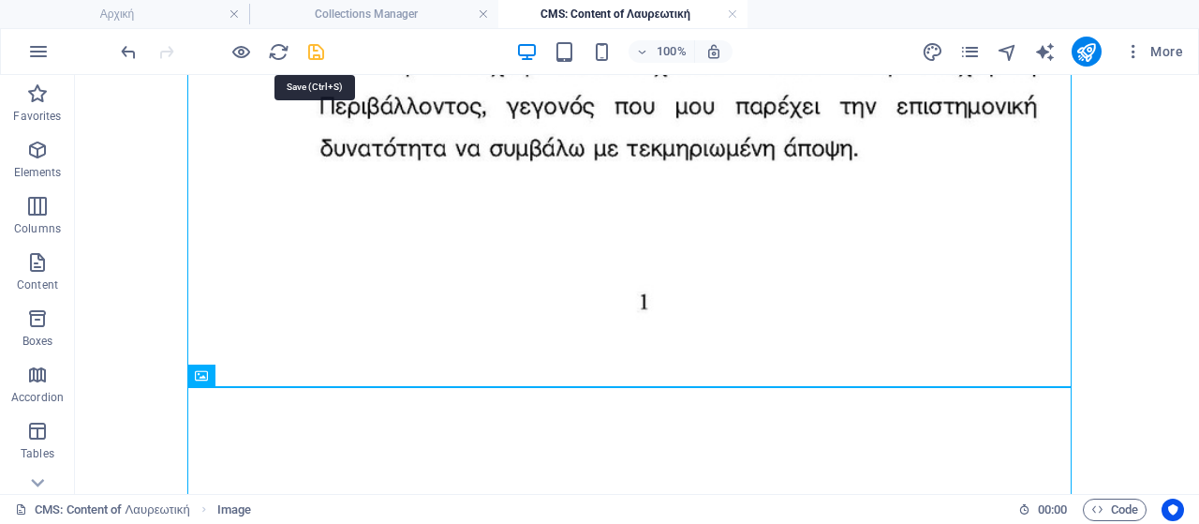
click at [317, 50] on icon "save" at bounding box center [316, 52] width 22 height 22
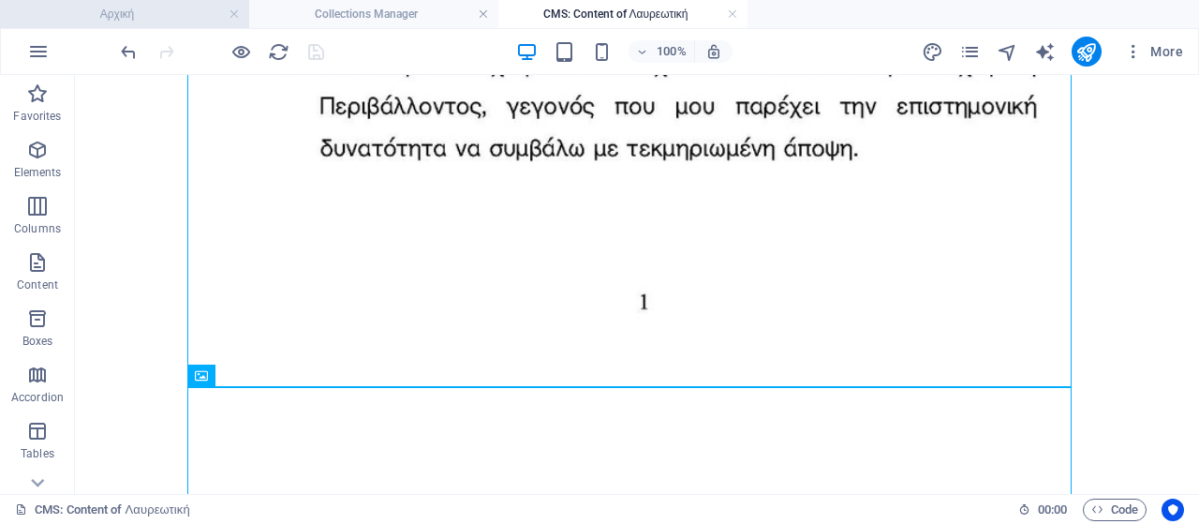
click at [195, 22] on h4 "Αρχική" at bounding box center [124, 14] width 249 height 21
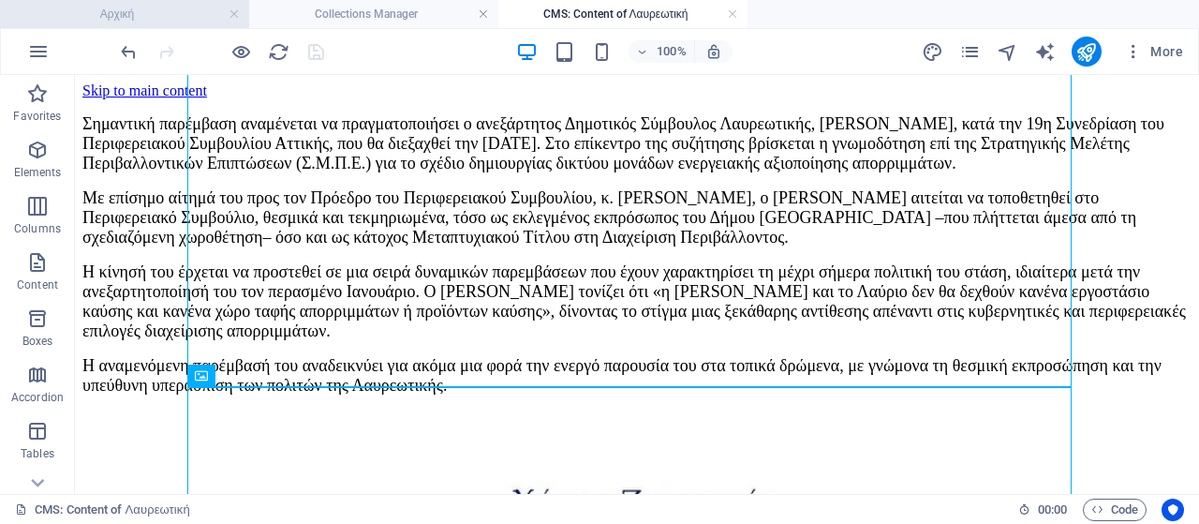
scroll to position [976, 0]
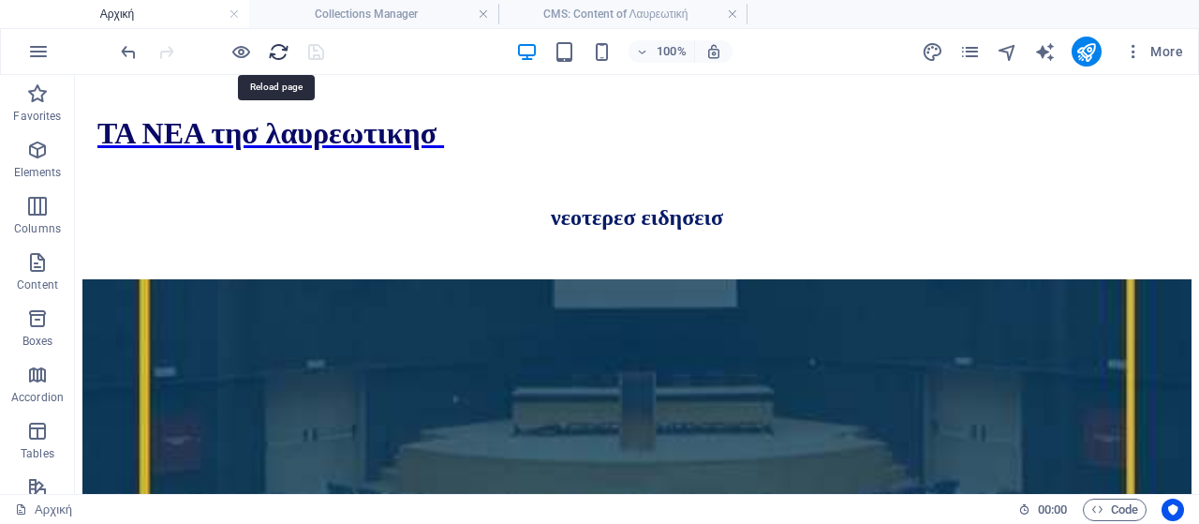
click at [275, 53] on icon "reload" at bounding box center [279, 52] width 22 height 22
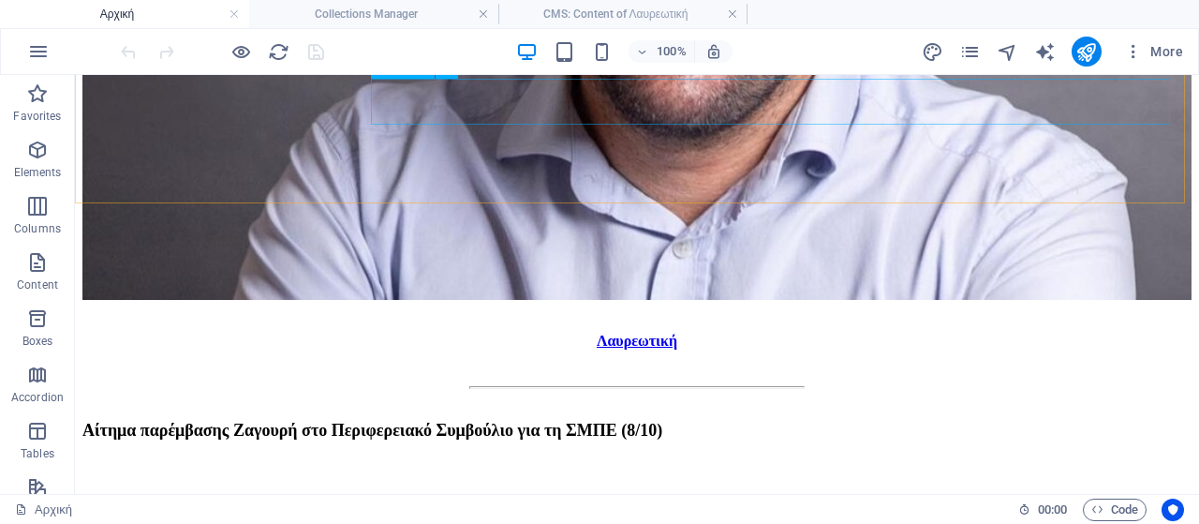
scroll to position [1160, 0]
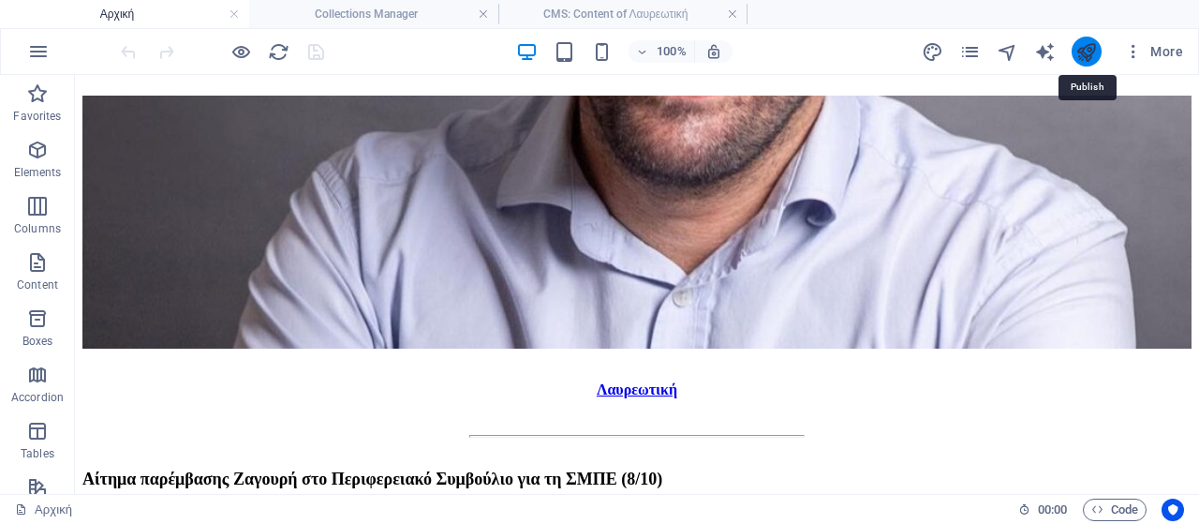
click at [1081, 55] on icon "publish" at bounding box center [1087, 52] width 22 height 22
